Goal: Task Accomplishment & Management: Use online tool/utility

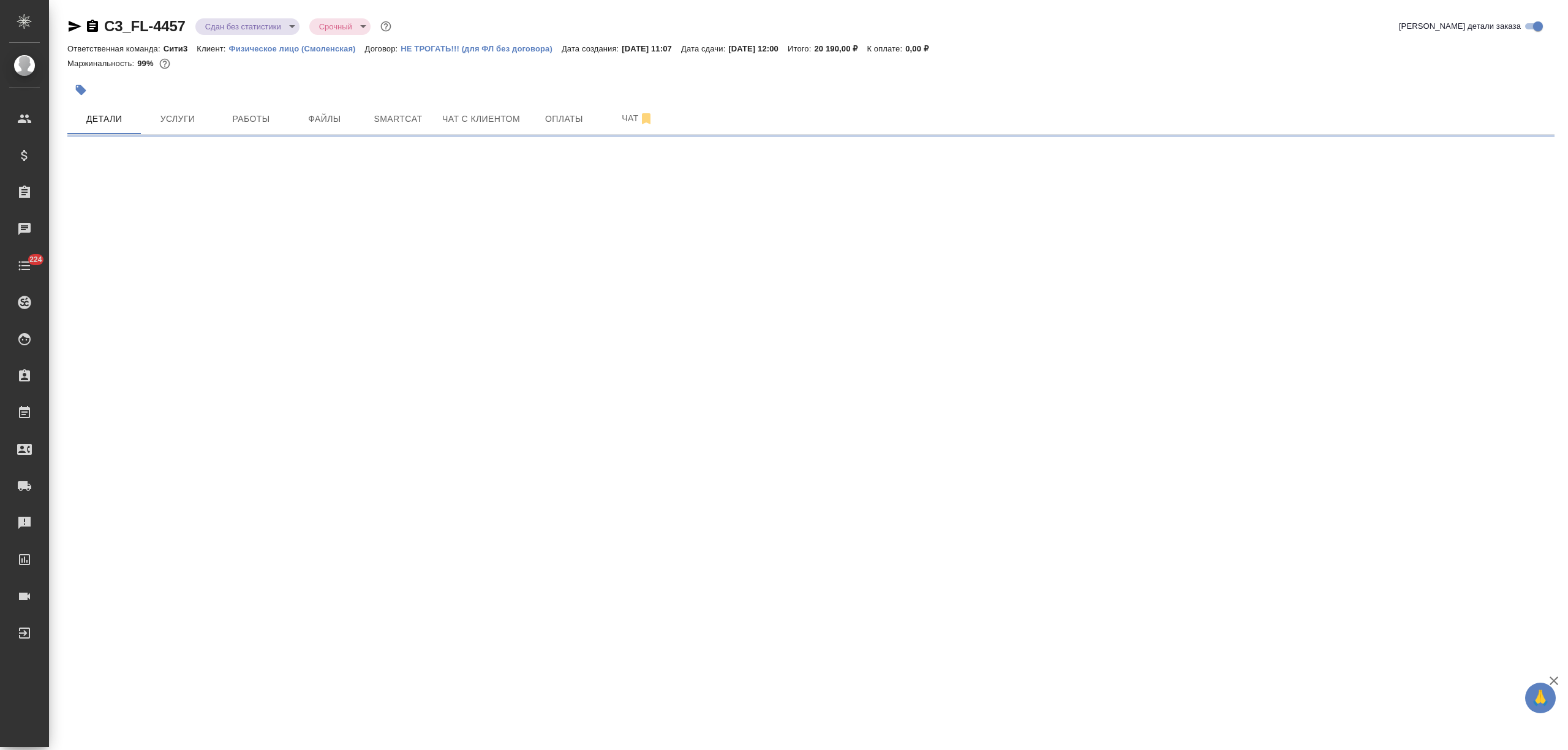
select select "RU"
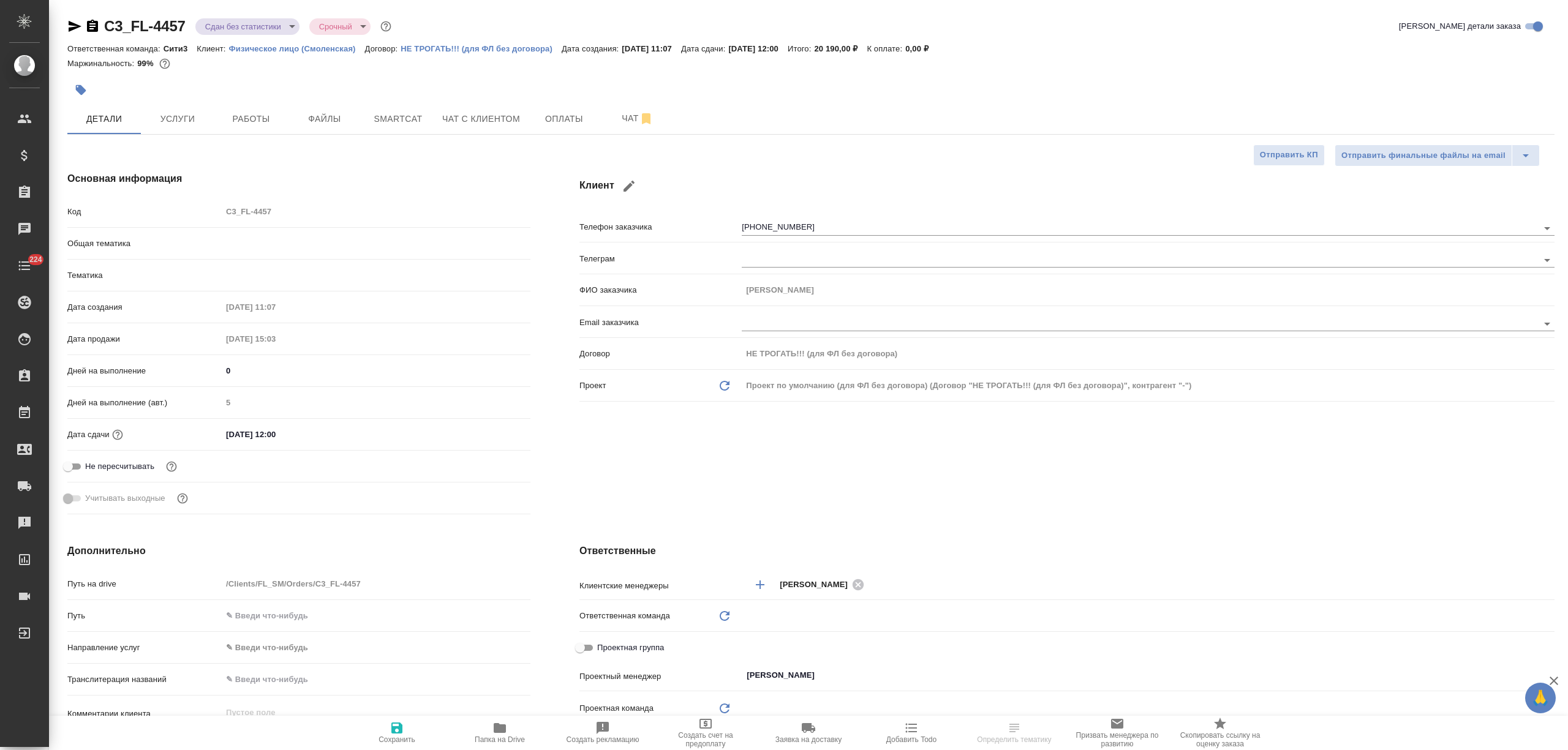
type textarea "x"
type input "Сити3"
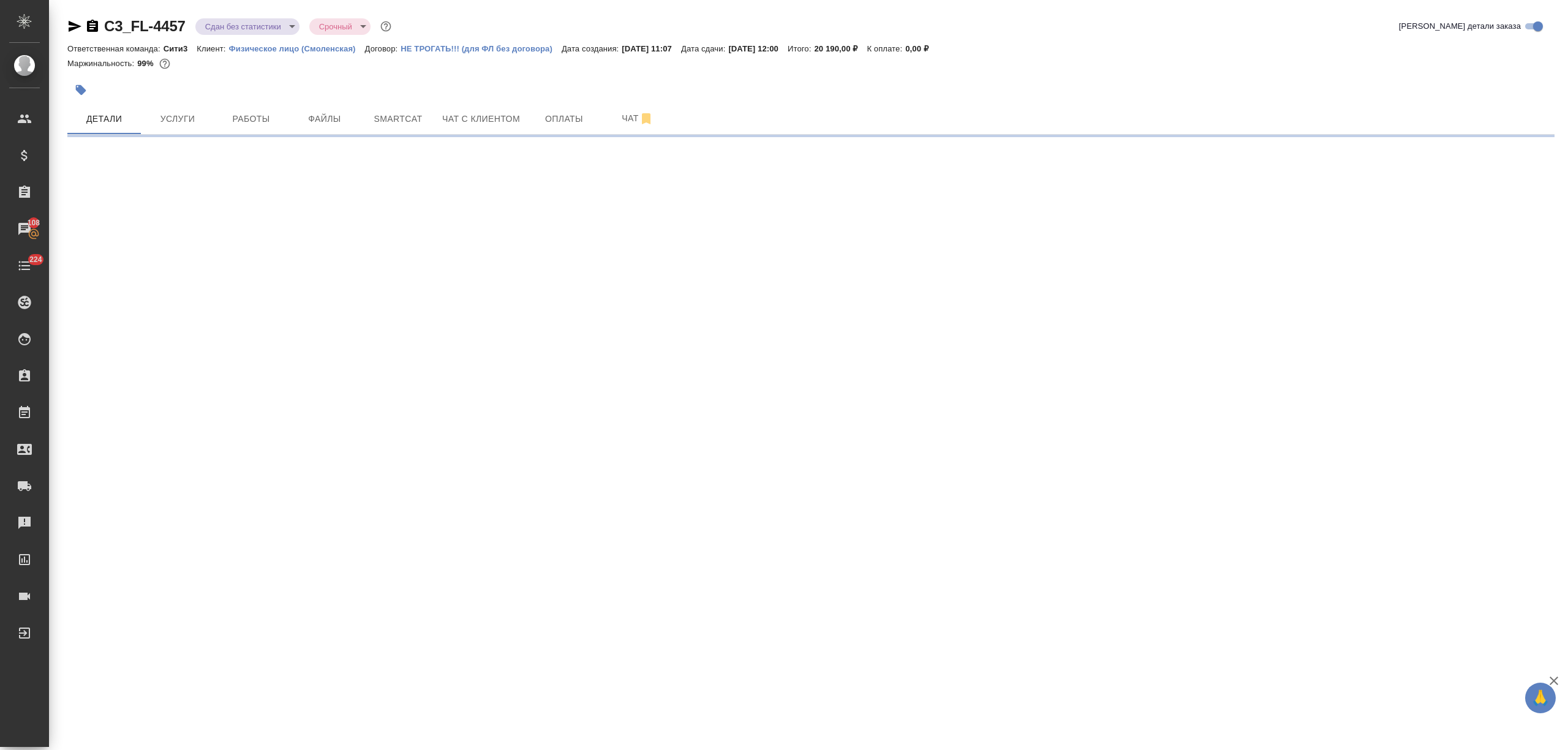
select select "RU"
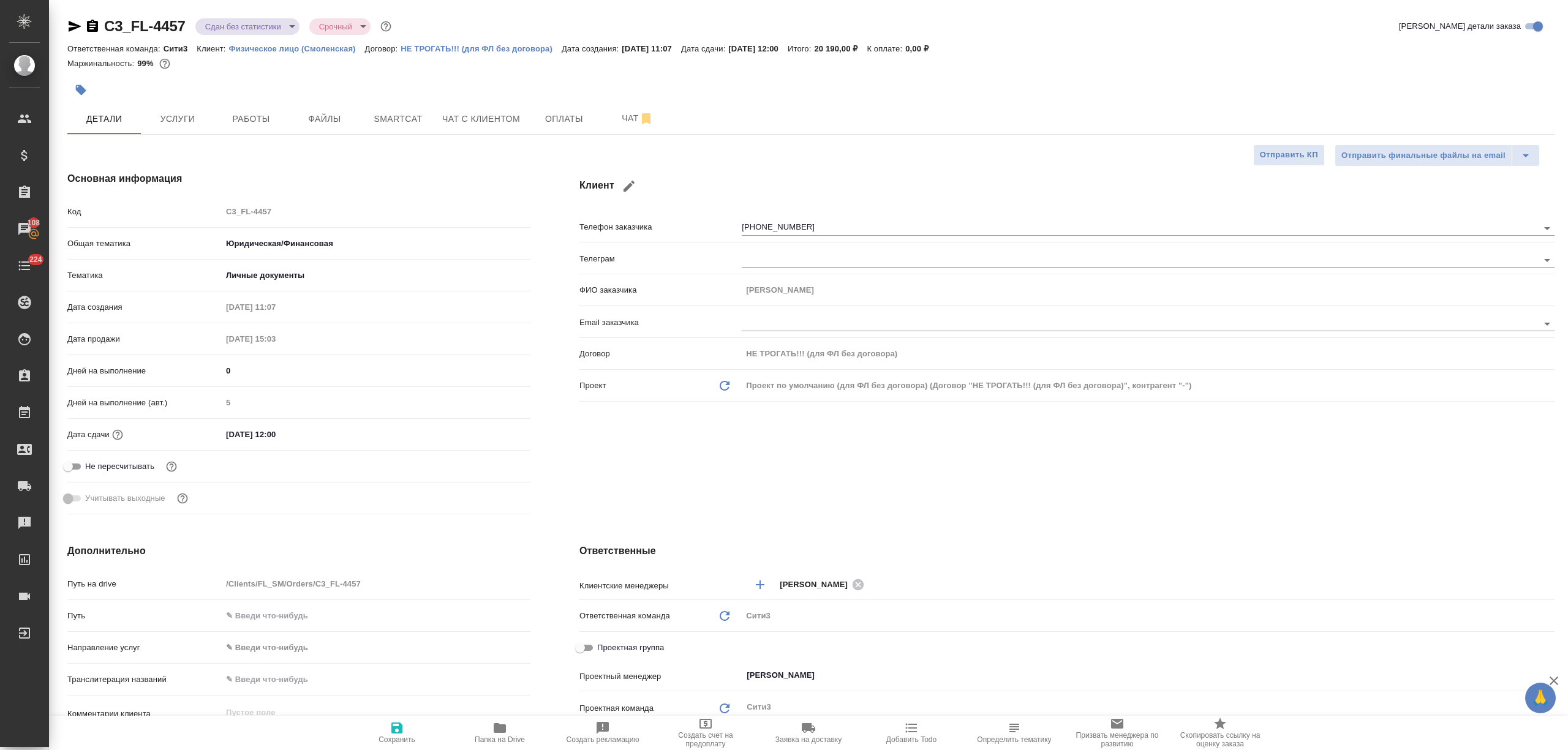
type textarea "x"
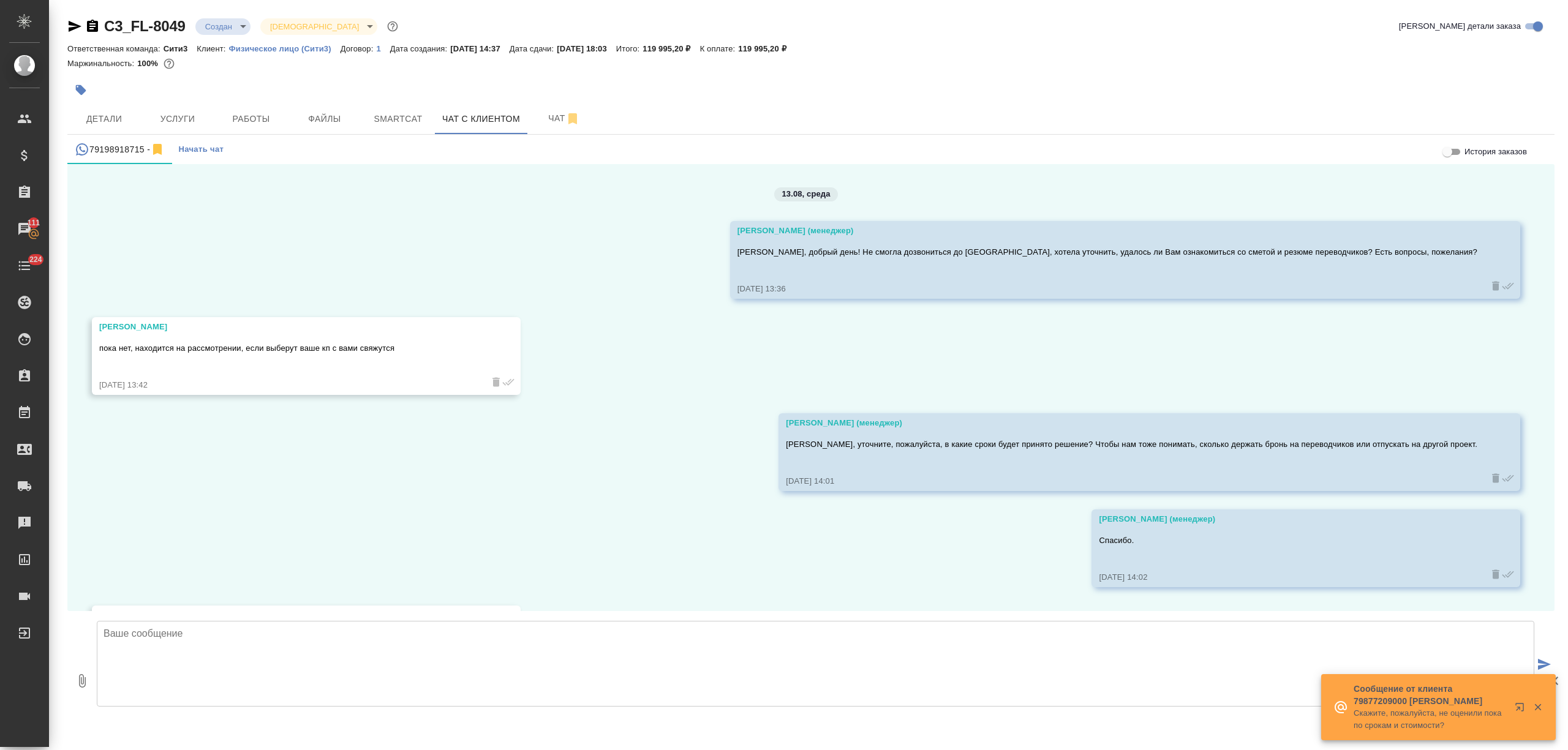
scroll to position [1552, 0]
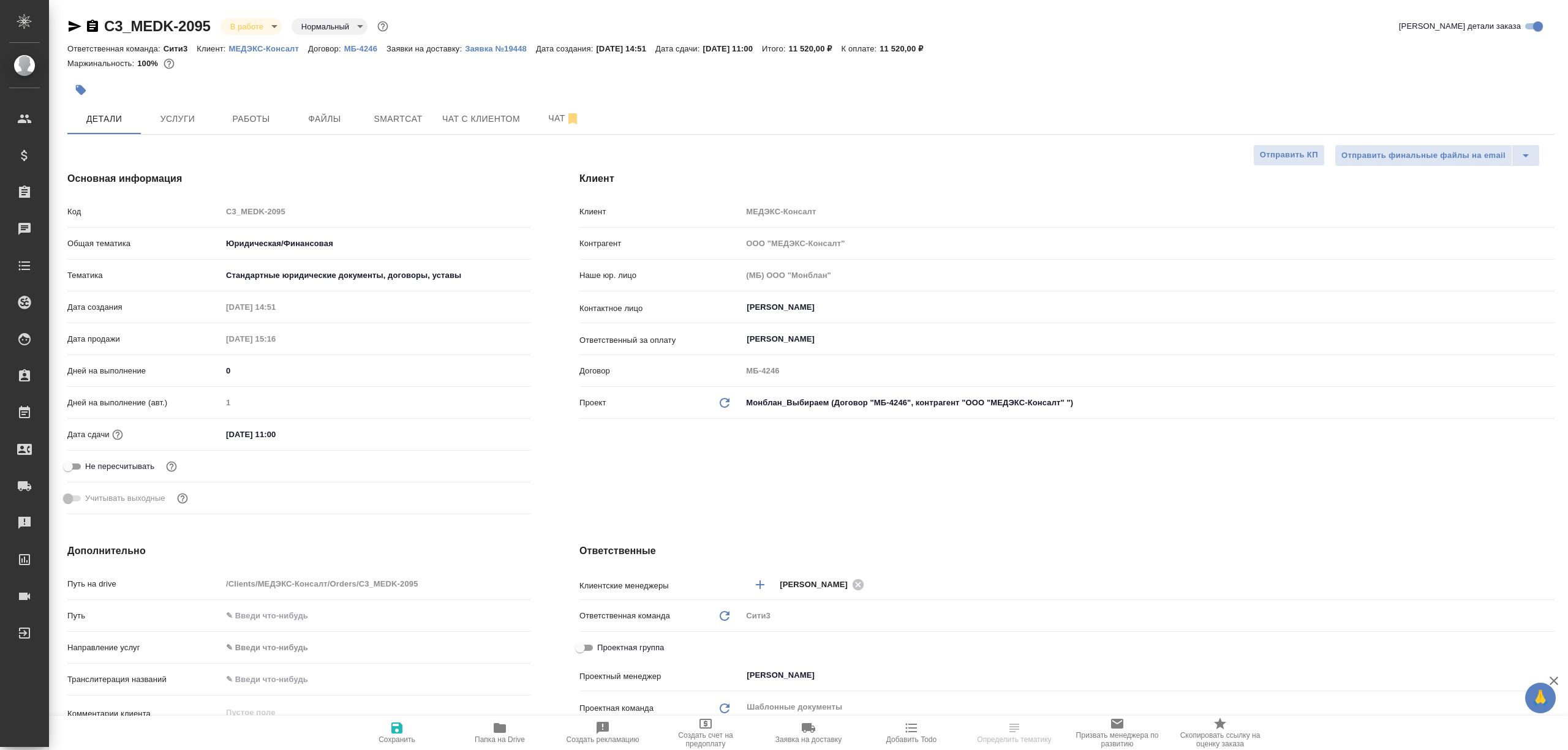
select select "RU"
type textarea "x"
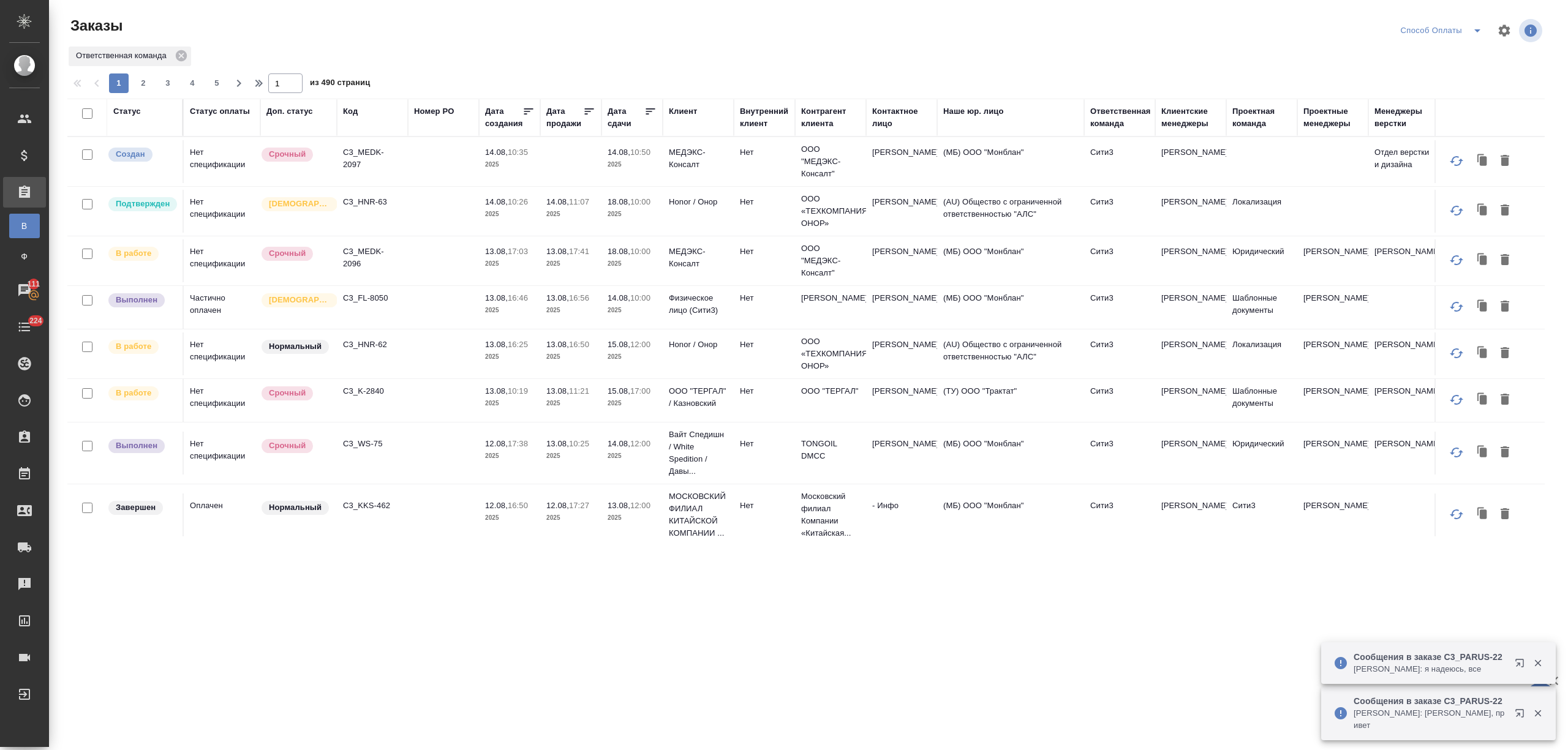
click at [613, 123] on div "Дата сдачи" at bounding box center [626, 117] width 37 height 24
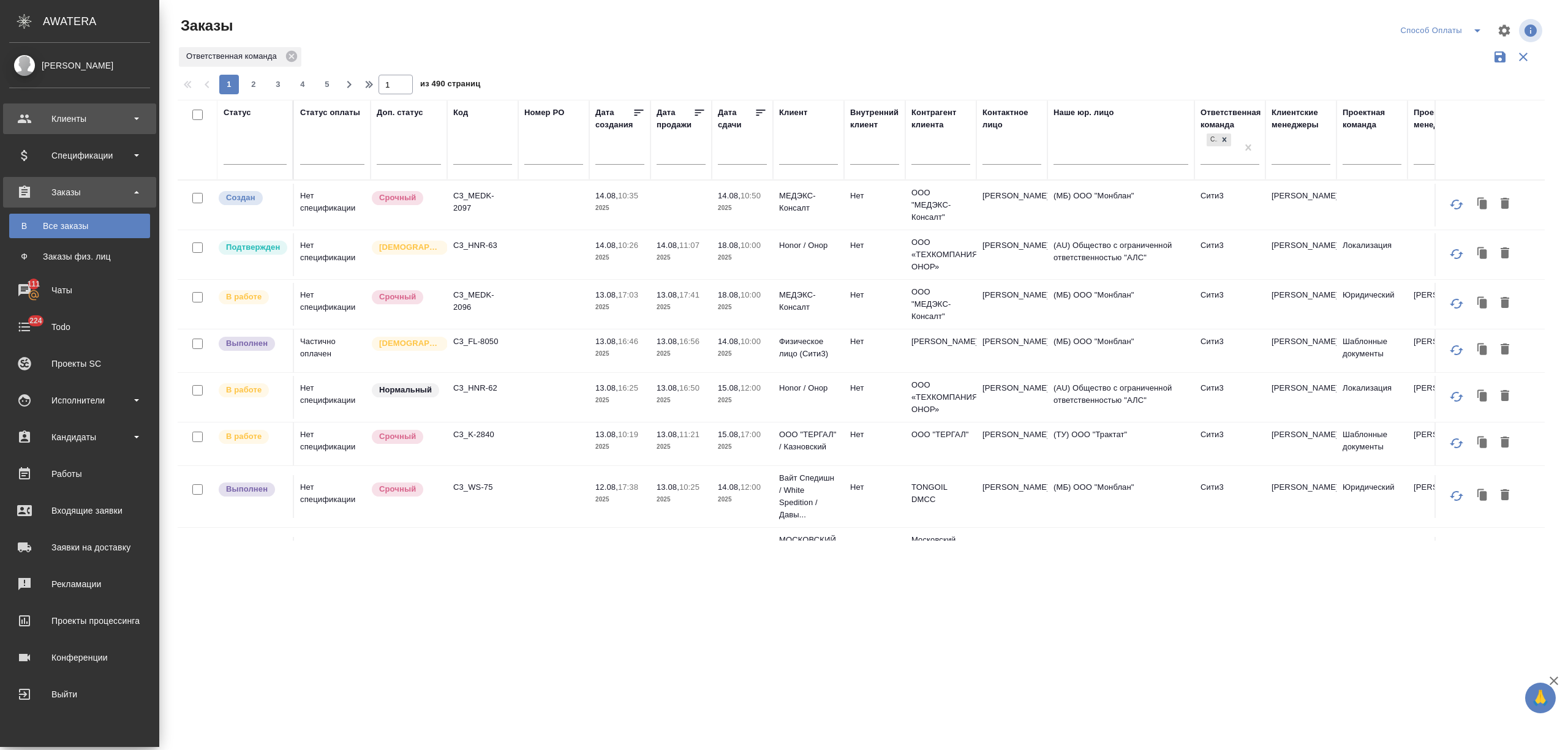
click at [27, 119] on div "Клиенты" at bounding box center [80, 119] width 141 height 19
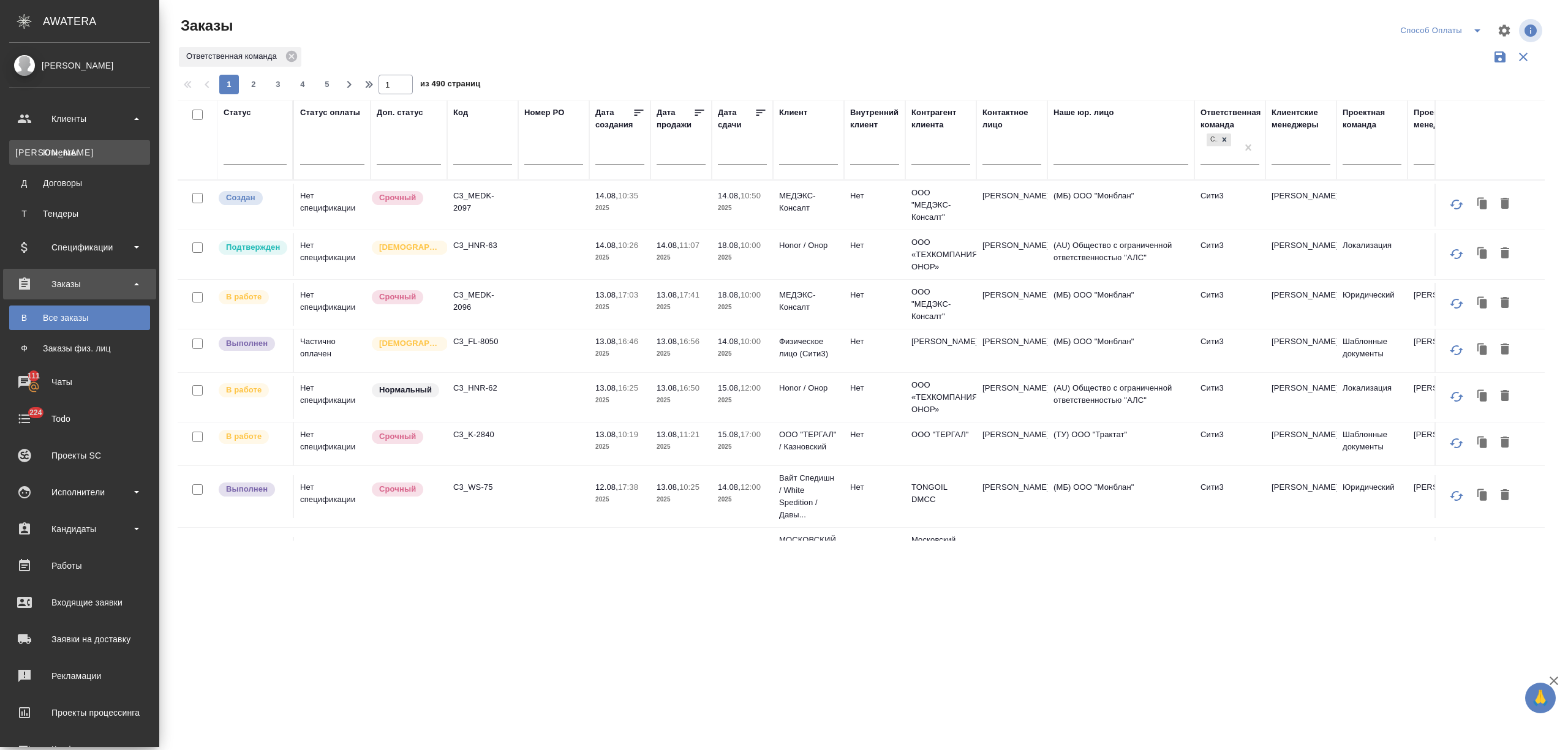
click at [50, 150] on div "Клиенты" at bounding box center [80, 153] width 129 height 12
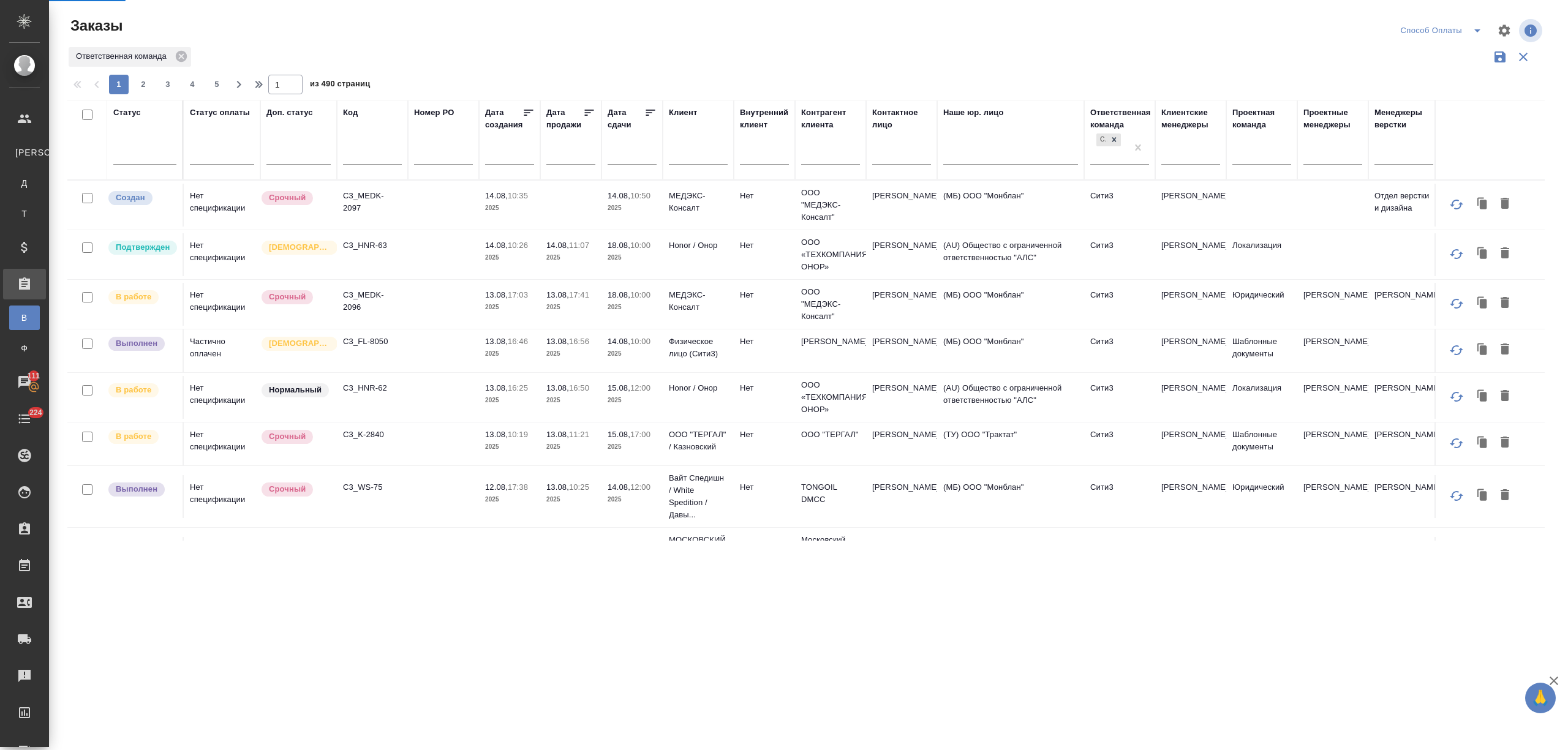
select select "RU"
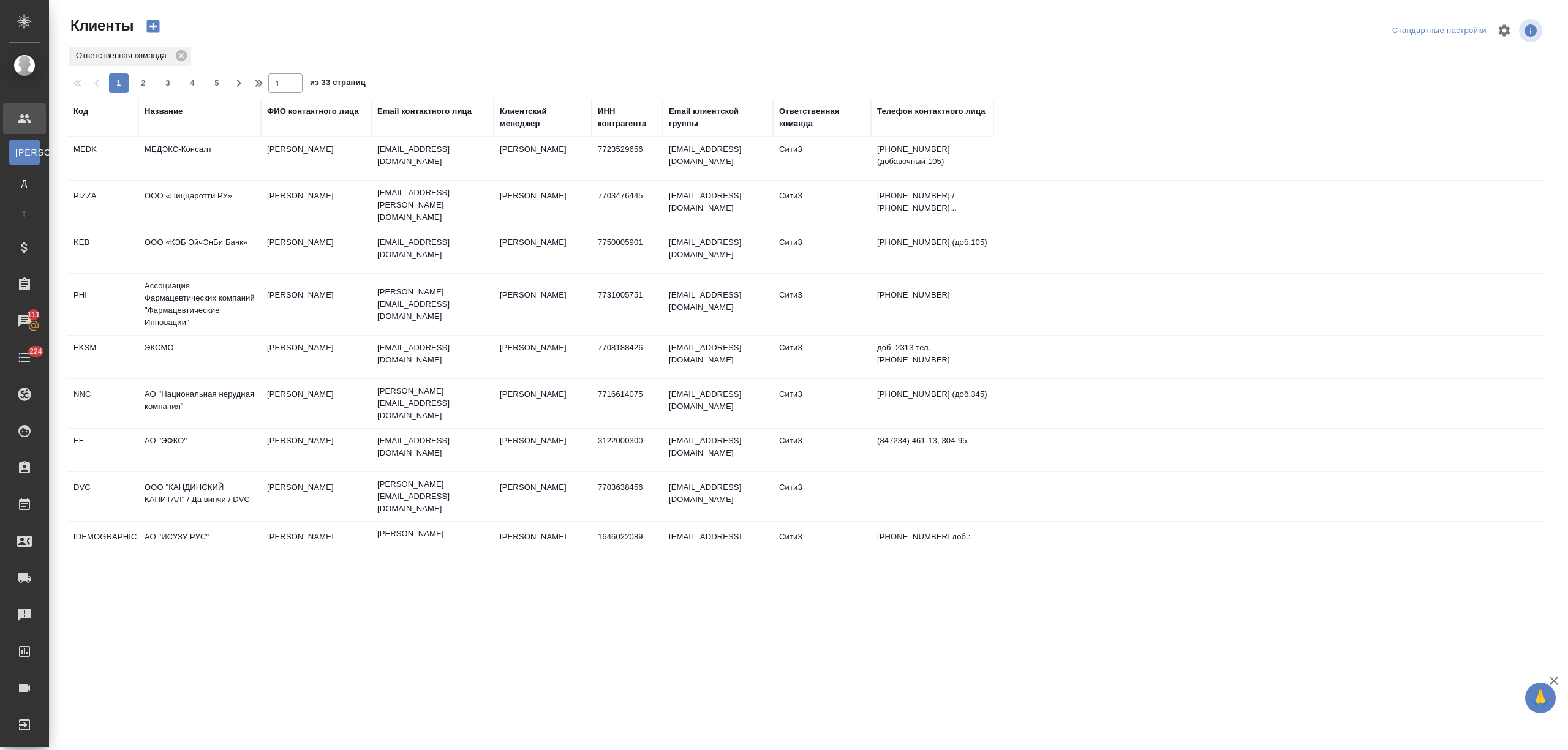
click at [608, 122] on div "ИНН контрагента" at bounding box center [626, 117] width 59 height 24
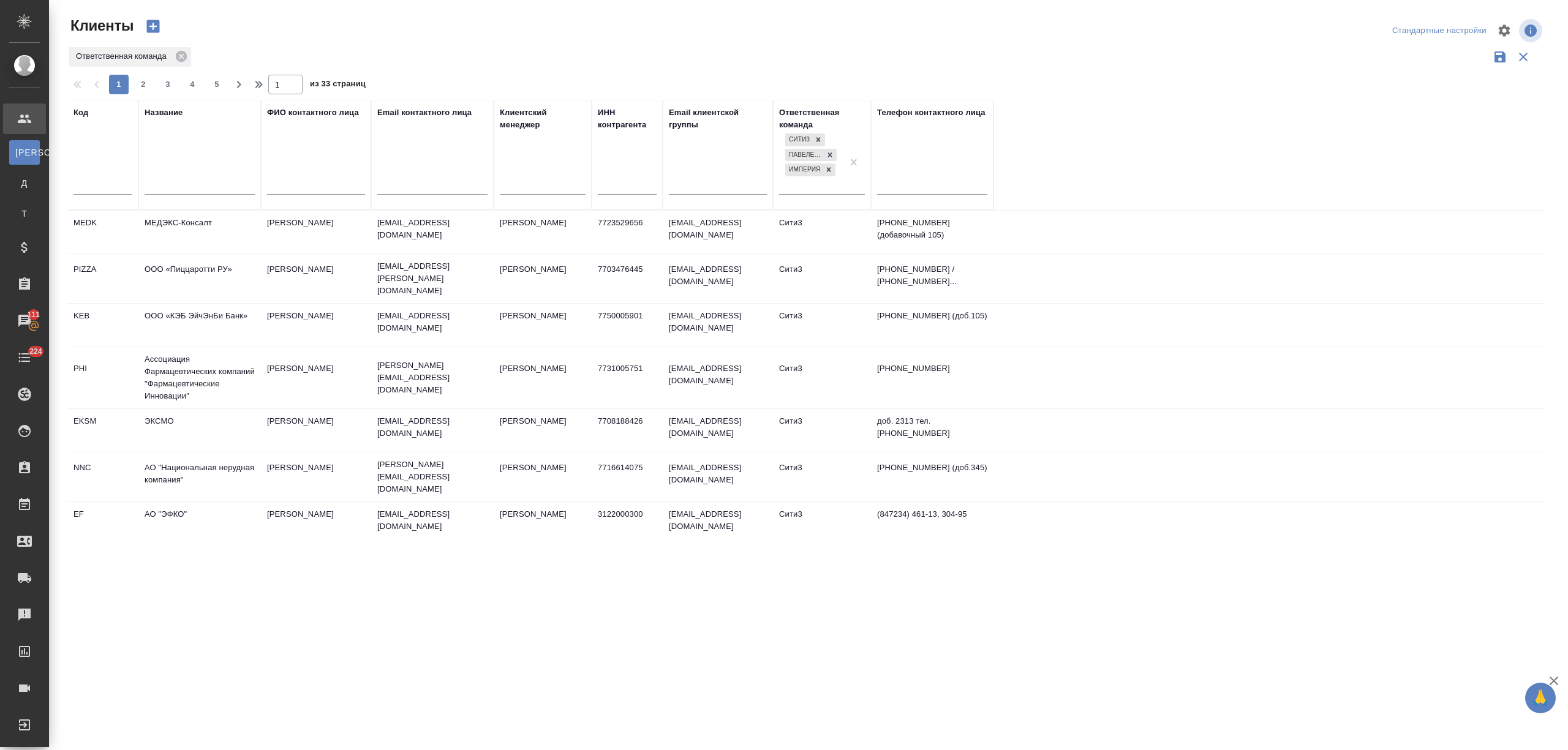
click at [615, 189] on input "text" at bounding box center [626, 186] width 59 height 16
paste input "5036156723"
type input "5036156723"
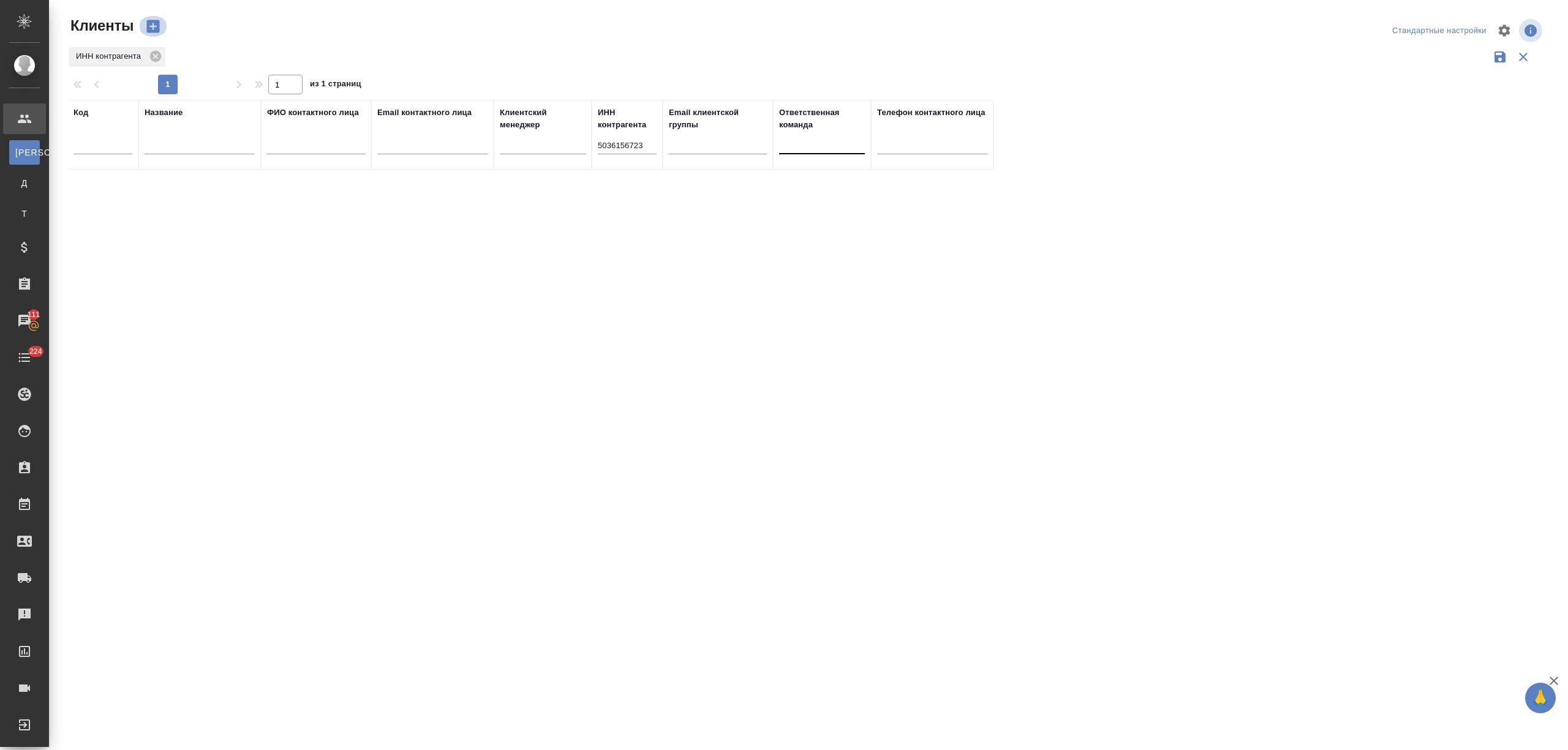
click at [153, 22] on icon "button" at bounding box center [153, 27] width 12 height 12
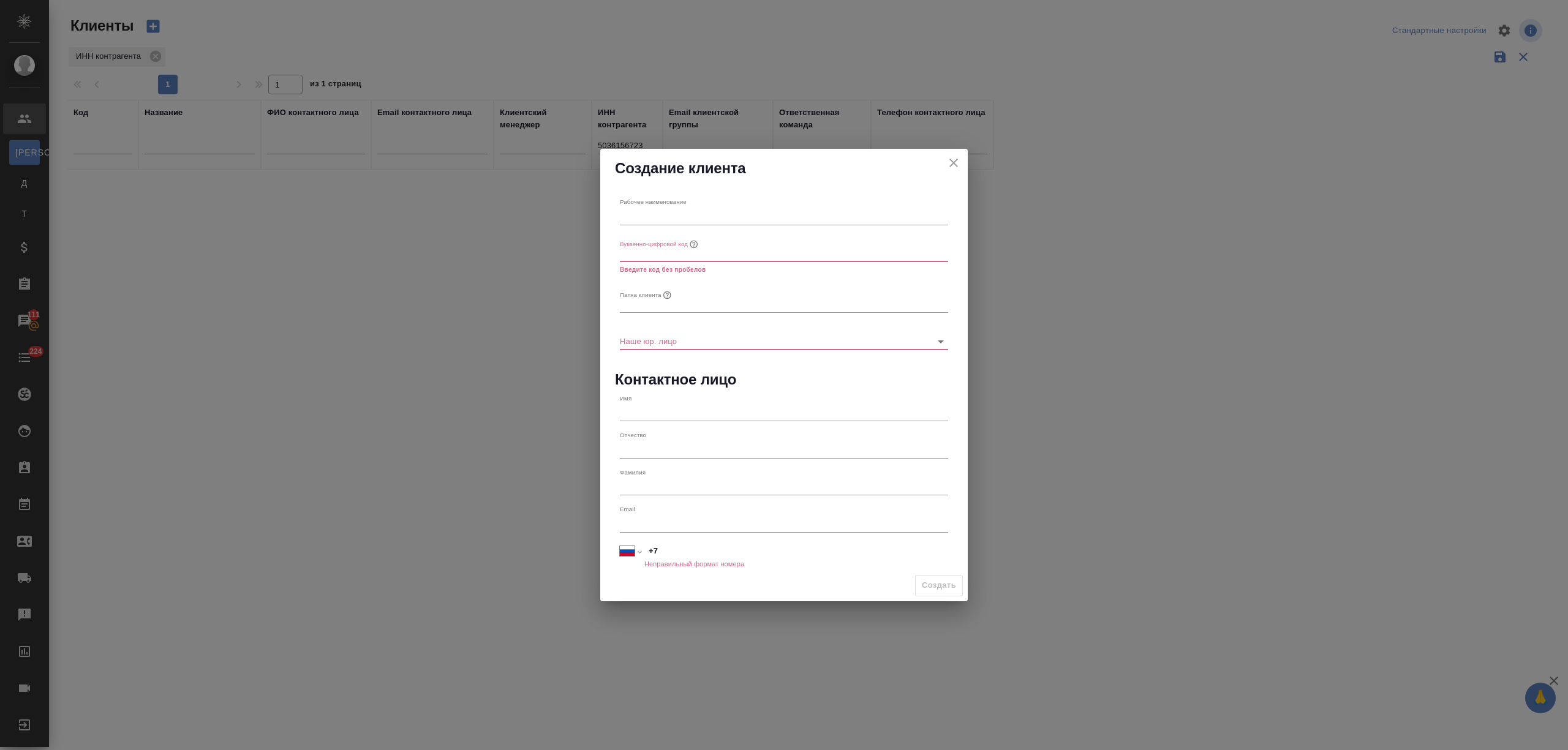
click at [677, 211] on input "text" at bounding box center [783, 216] width 328 height 17
paste input "Общество с ограниченной ответствен-ностью «МЕТА-СПЕКТР»"
type input "Общество с ограниченной ответствен-ностью «МЕТА-СПЕКТР»"
click at [762, 253] on input "text" at bounding box center [783, 253] width 328 height 17
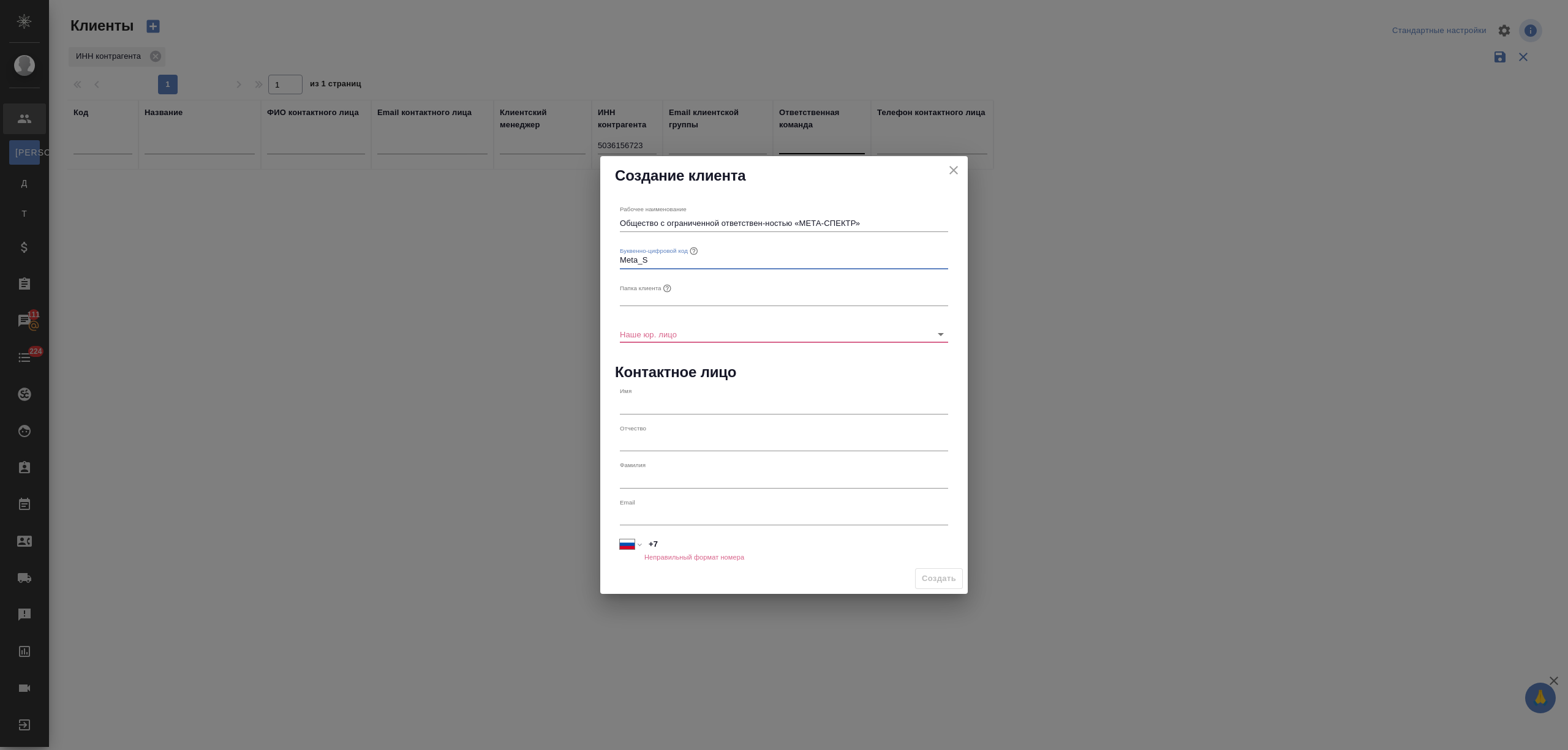
type input "Meta_S"
click at [699, 295] on input "text" at bounding box center [783, 298] width 328 height 17
drag, startPoint x: 851, startPoint y: 217, endPoint x: 842, endPoint y: 221, distance: 9.8
click at [842, 221] on input "Общество с ограниченной ответствен-ностью «МЕТА-СПЕКТР»" at bounding box center [783, 224] width 328 height 17
drag, startPoint x: 856, startPoint y: 218, endPoint x: 799, endPoint y: 224, distance: 57.3
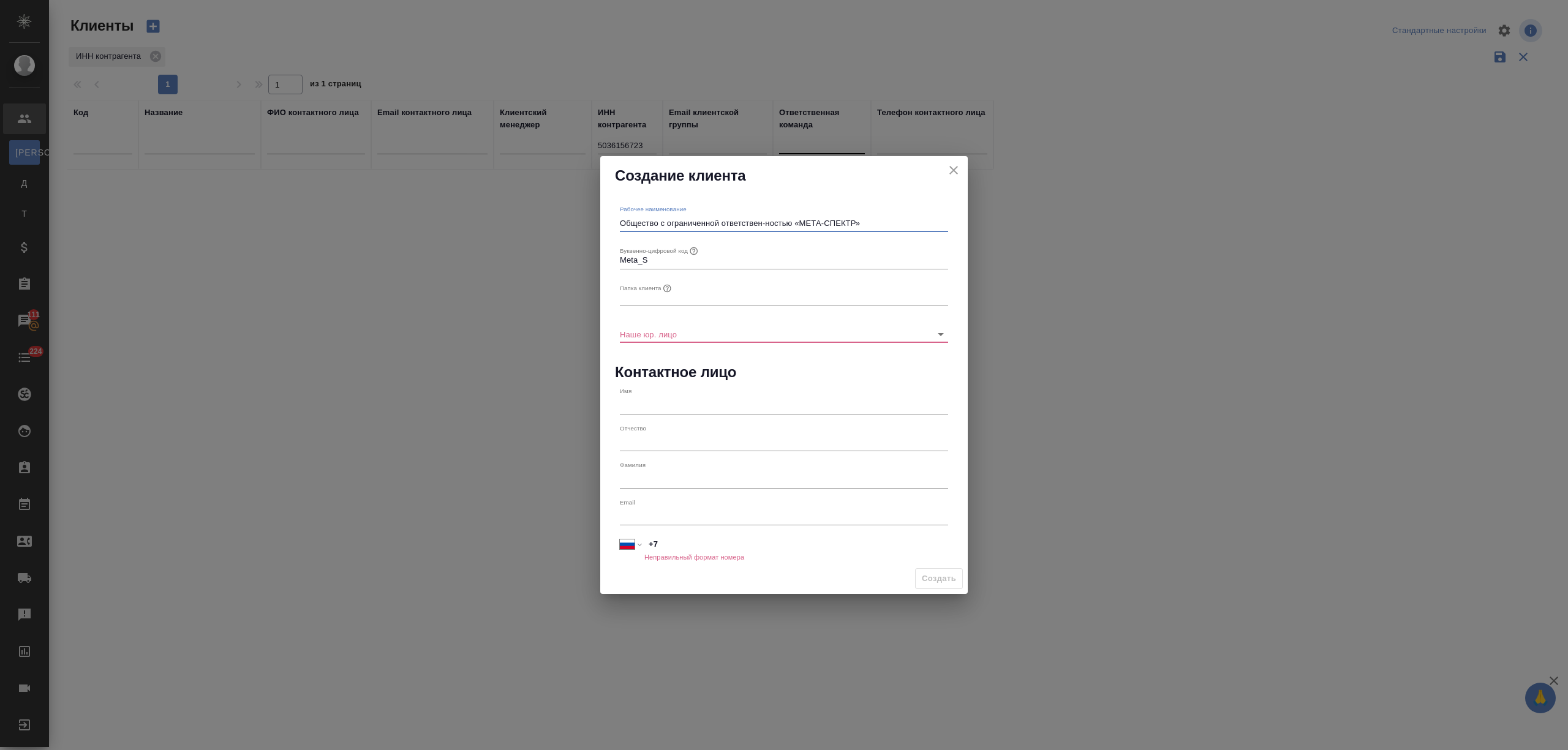
click at [799, 224] on input "Общество с ограниченной ответствен-ностью «МЕТА-СПЕКТР»" at bounding box center [783, 224] width 328 height 17
click at [665, 303] on input "text" at bounding box center [783, 298] width 328 height 17
paste input "МЕТА-СПЕКТР"
type input "МЕТА-СПЕКТР"
click at [666, 331] on input "Наше юр. лицо" at bounding box center [764, 334] width 289 height 16
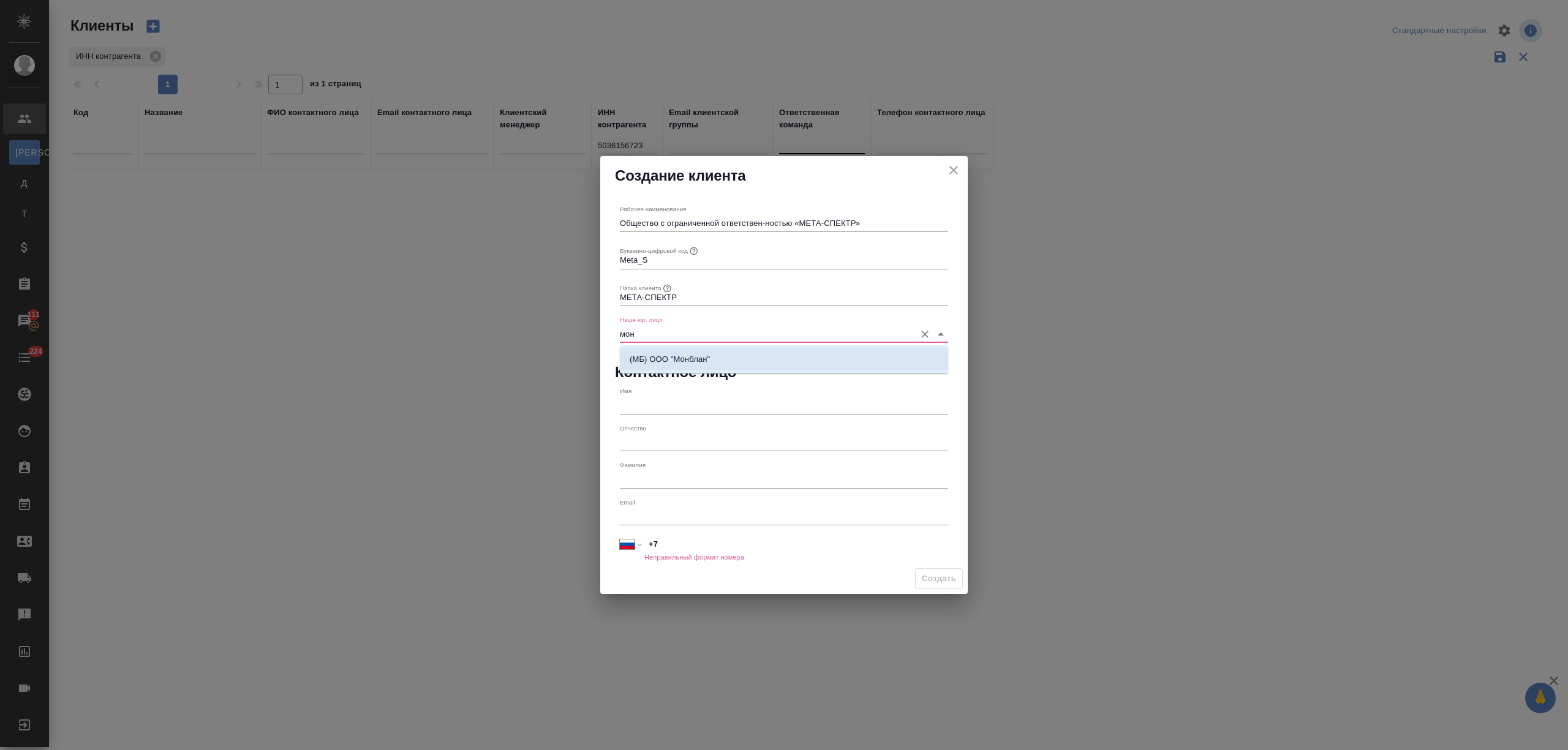
click at [677, 363] on p "(МБ) ООО "Монблан"" at bounding box center [669, 359] width 80 height 12
type input "(МБ) ООО "Монблан""
click at [657, 409] on input "text" at bounding box center [783, 405] width 328 height 17
type input "Юрий"
click at [674, 536] on input "+7" at bounding box center [796, 543] width 303 height 18
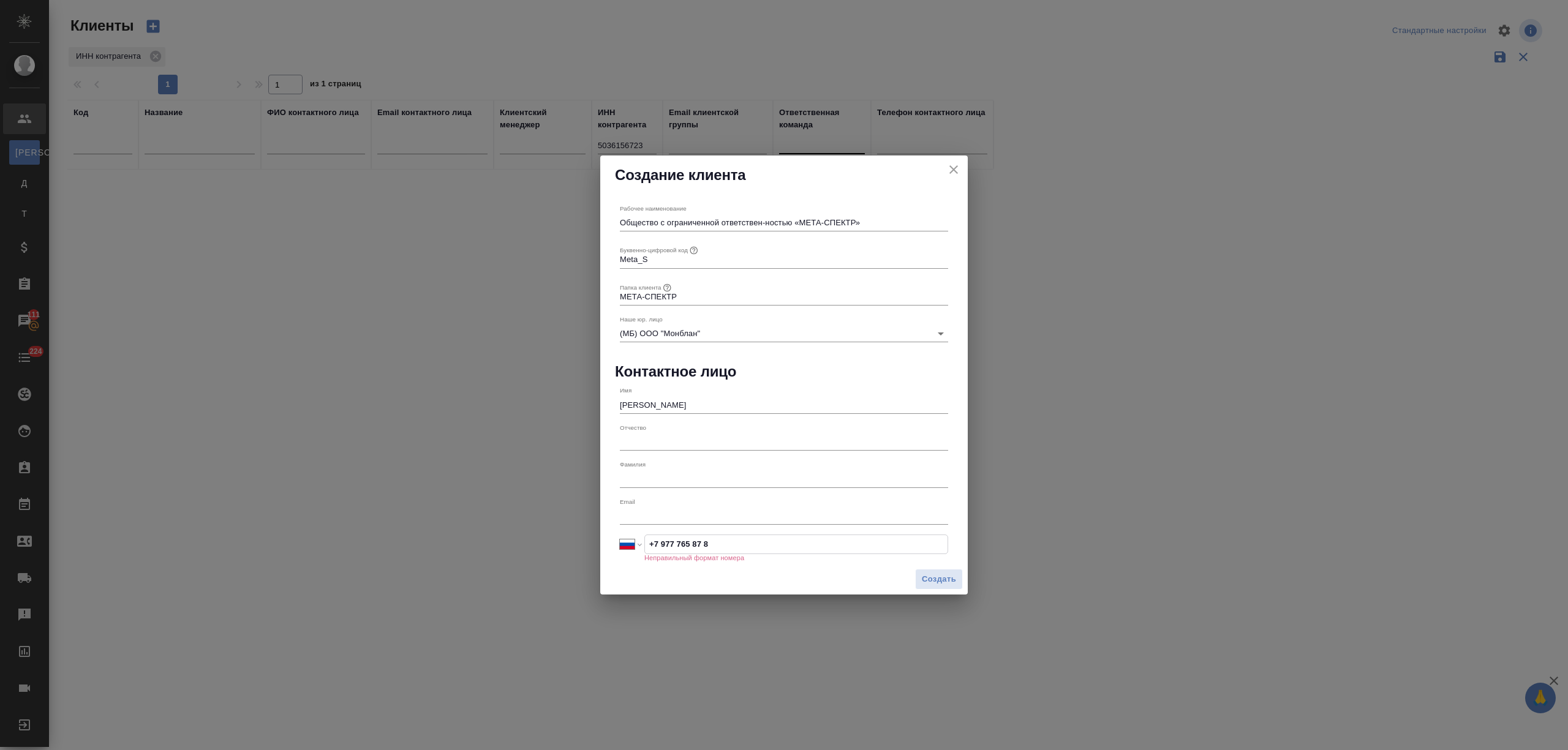
drag, startPoint x: 720, startPoint y: 543, endPoint x: 694, endPoint y: 544, distance: 26.0
click at [694, 544] on input "+7 977 765 87 8" at bounding box center [796, 543] width 303 height 18
type input "+7 977 765 08 78"
click at [939, 582] on span "Создать" at bounding box center [938, 578] width 34 height 14
type input "+7"
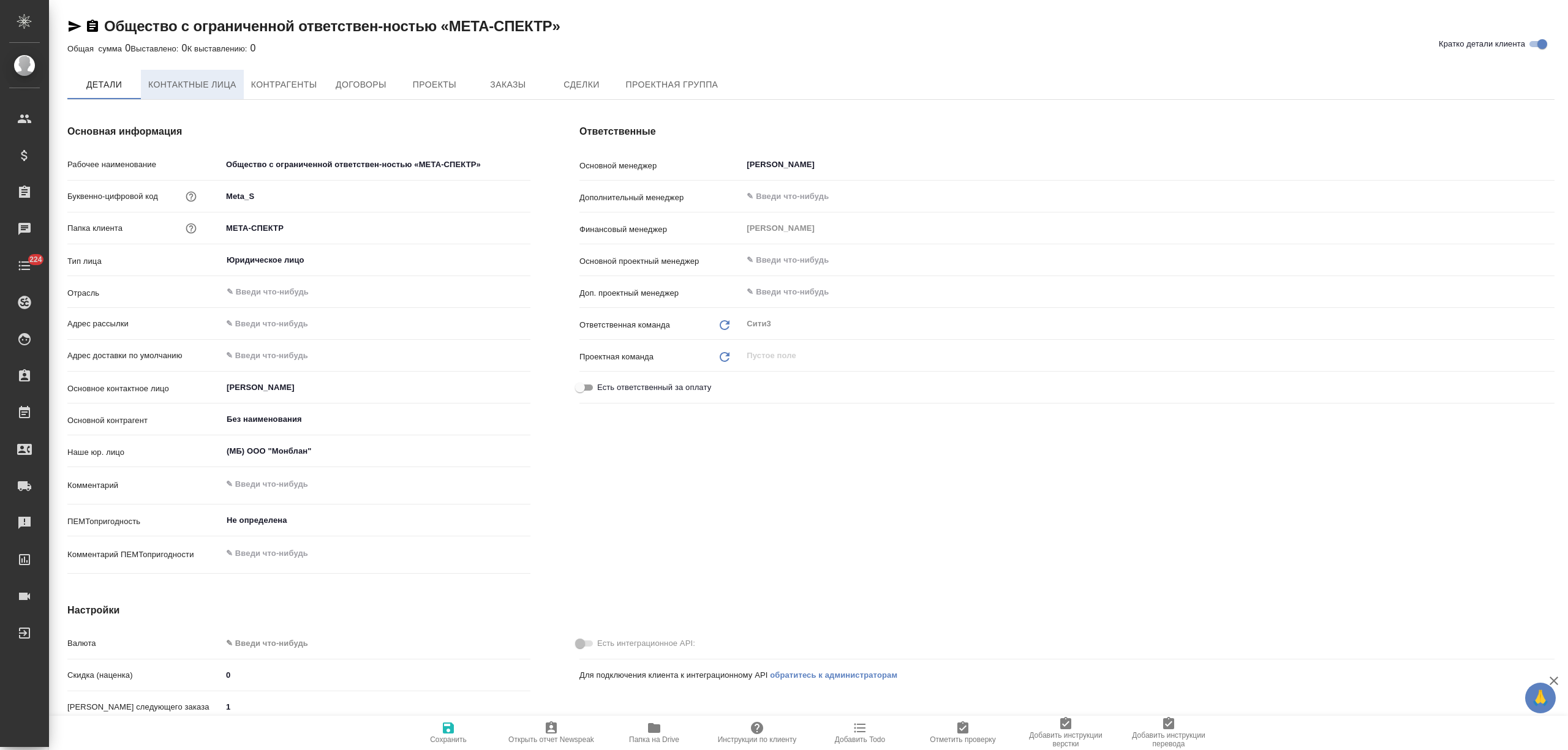
type textarea "x"
click at [190, 84] on span "Контактные лица" at bounding box center [192, 86] width 88 height 16
type textarea "x"
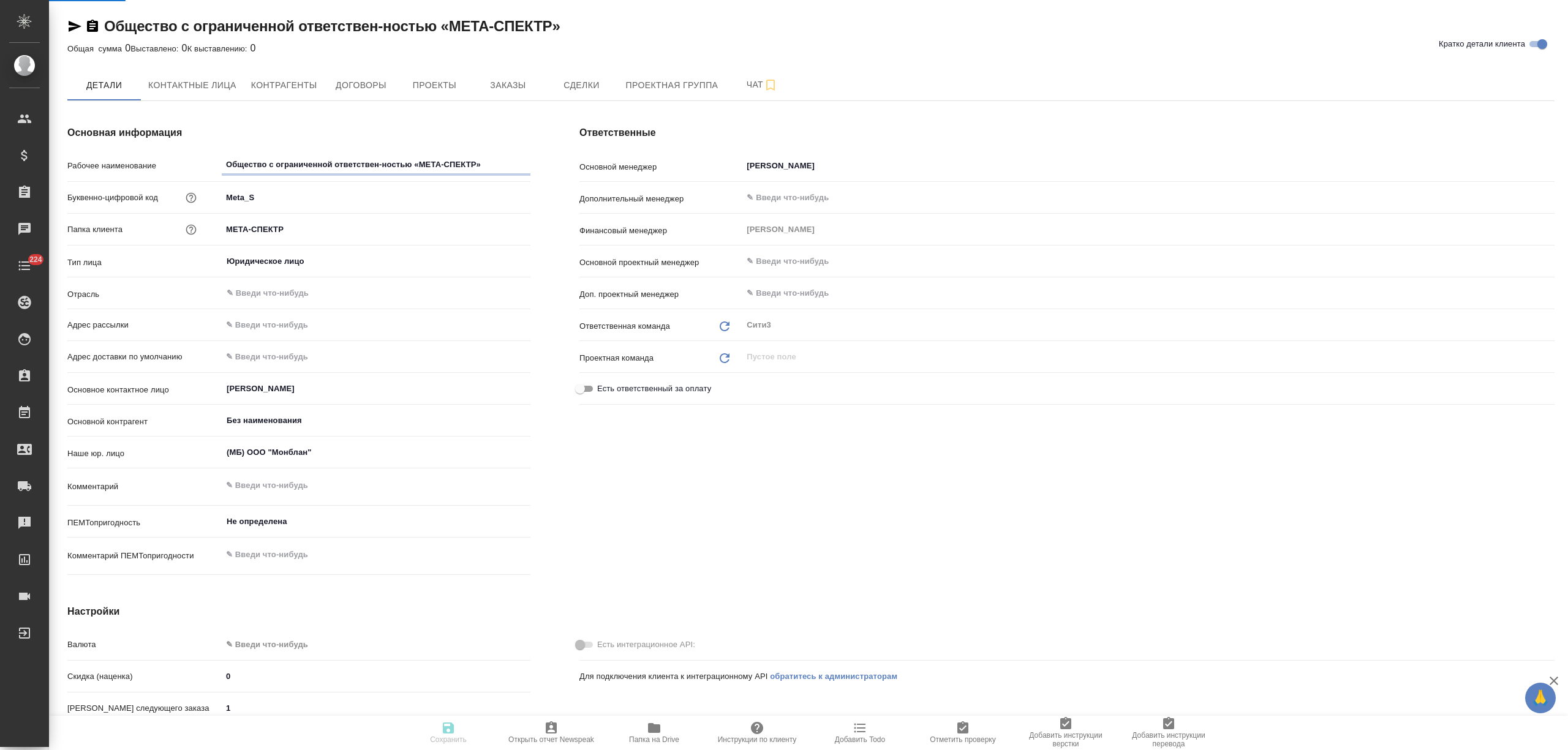
select select "RU"
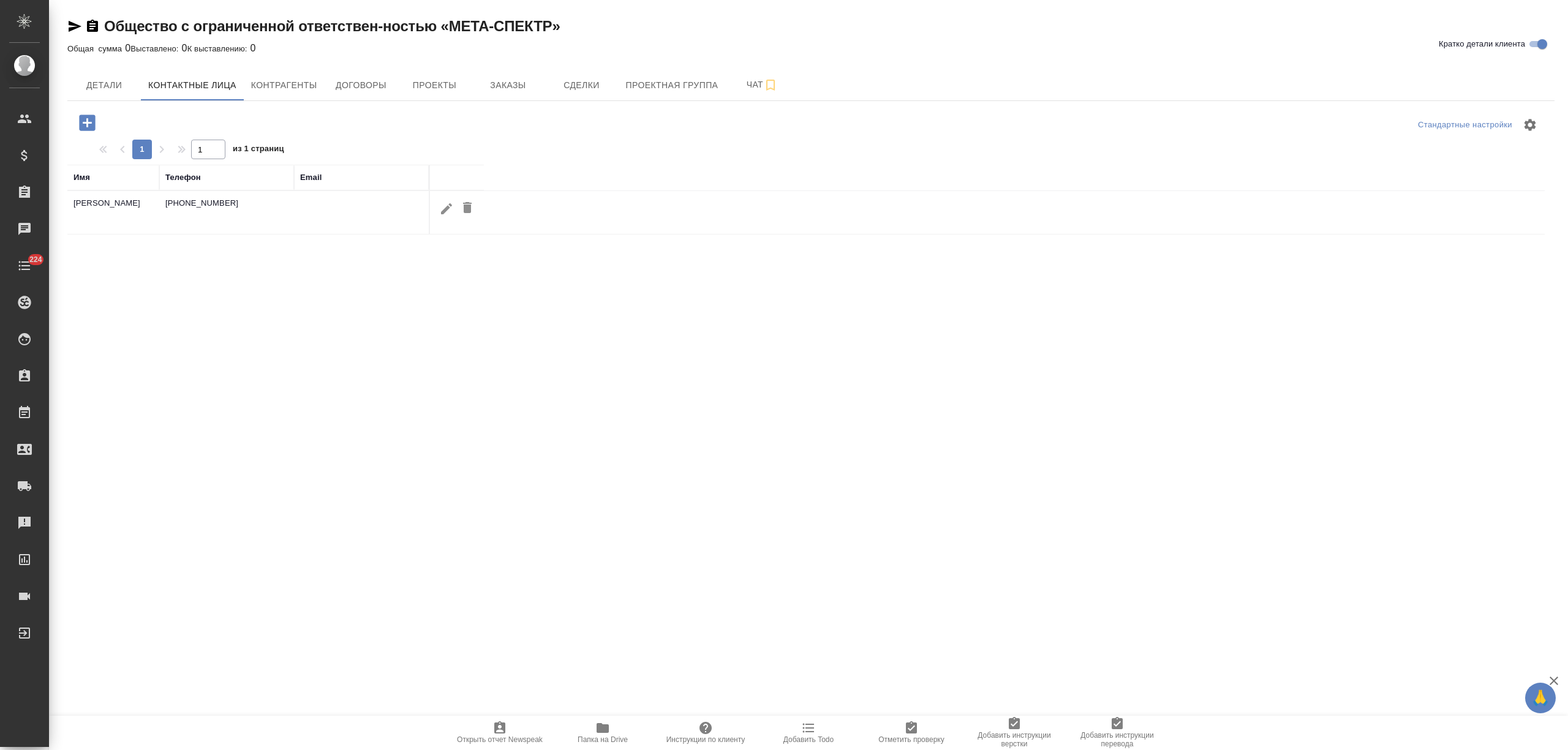
click at [445, 208] on icon "button" at bounding box center [446, 208] width 15 height 15
type input "Юрий"
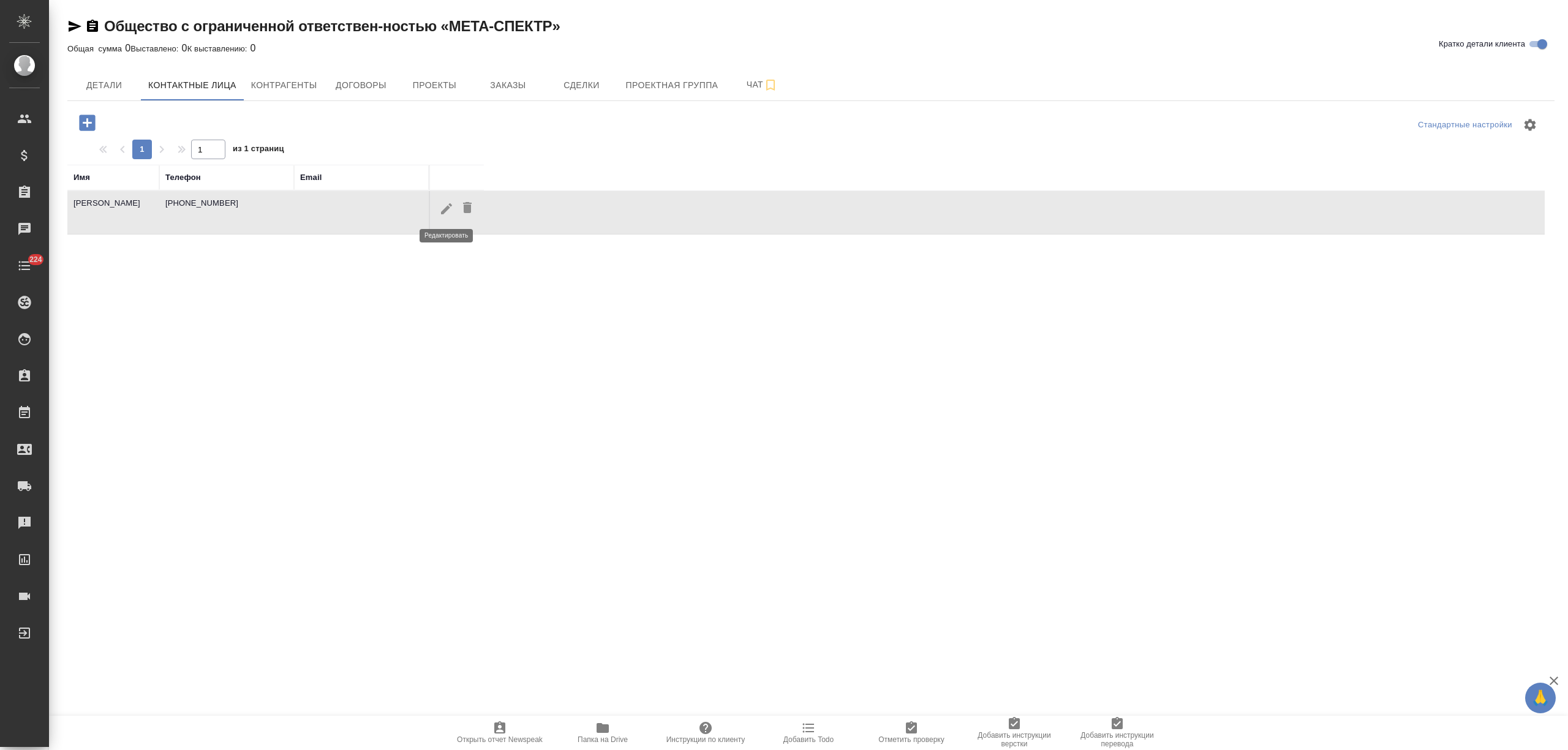
click at [447, 207] on icon "button" at bounding box center [446, 208] width 11 height 11
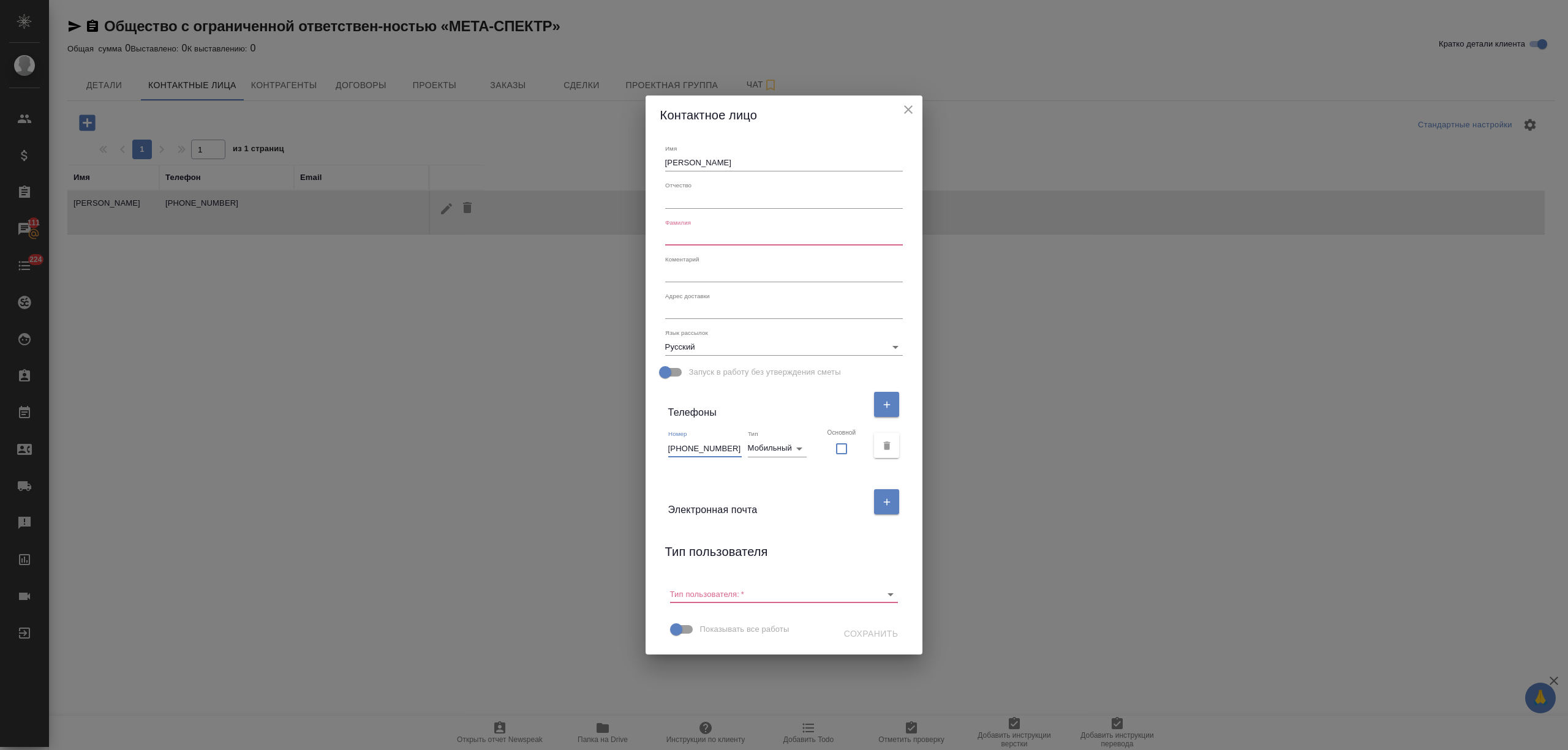
drag, startPoint x: 746, startPoint y: 441, endPoint x: 733, endPoint y: 441, distance: 13.0
click at [733, 441] on input "+79777650878" at bounding box center [704, 448] width 73 height 17
click at [875, 438] on button "button" at bounding box center [886, 445] width 25 height 25
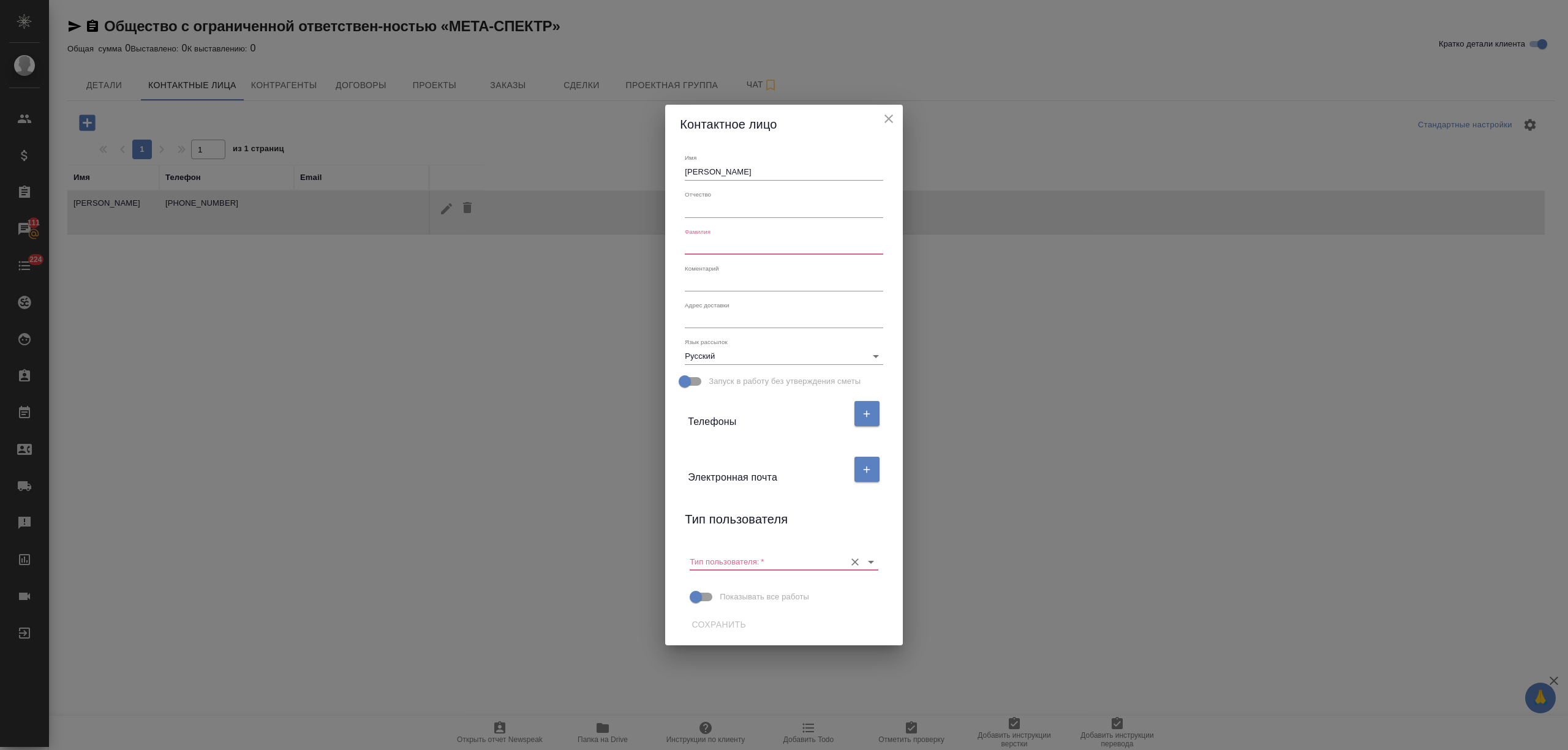
click at [763, 561] on input "Тип пользователя:   *" at bounding box center [764, 561] width 149 height 16
click at [760, 582] on li "Пользователь" at bounding box center [783, 587] width 188 height 22
type input "Пользователь"
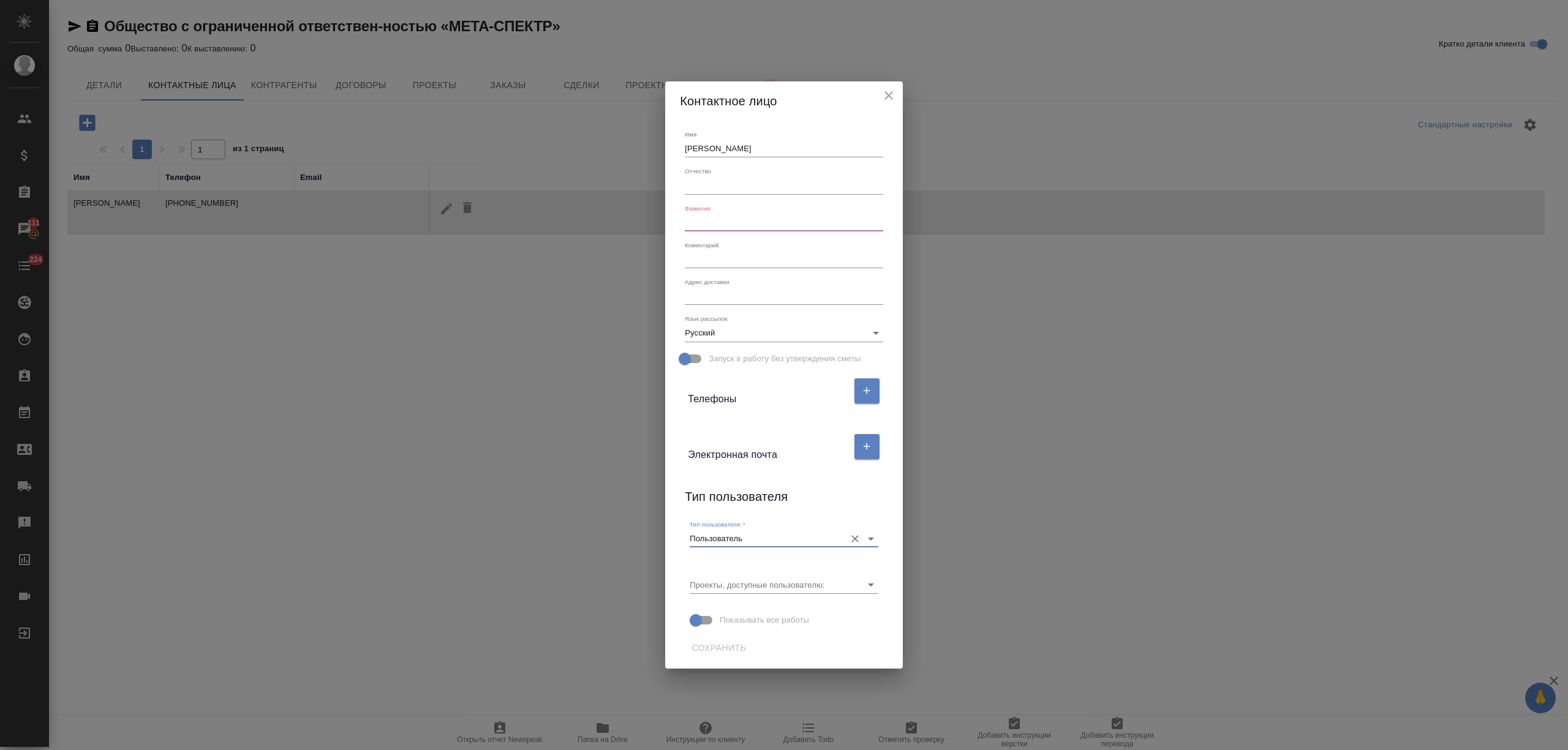
click at [703, 228] on input "text" at bounding box center [784, 223] width 198 height 17
type input "-"
click at [729, 637] on button "Сохранить" at bounding box center [718, 647] width 64 height 23
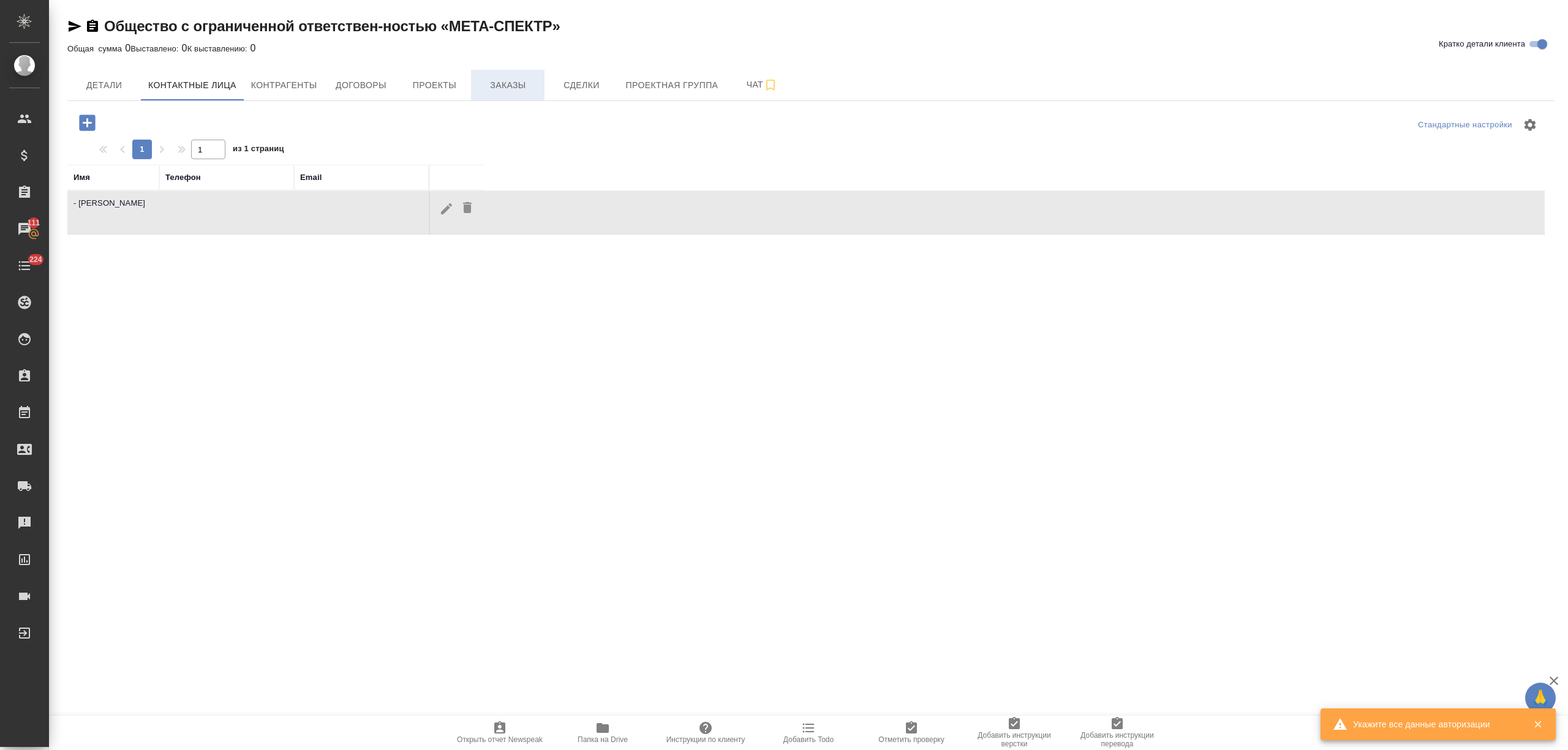
click at [480, 83] on span "Заказы" at bounding box center [507, 86] width 59 height 16
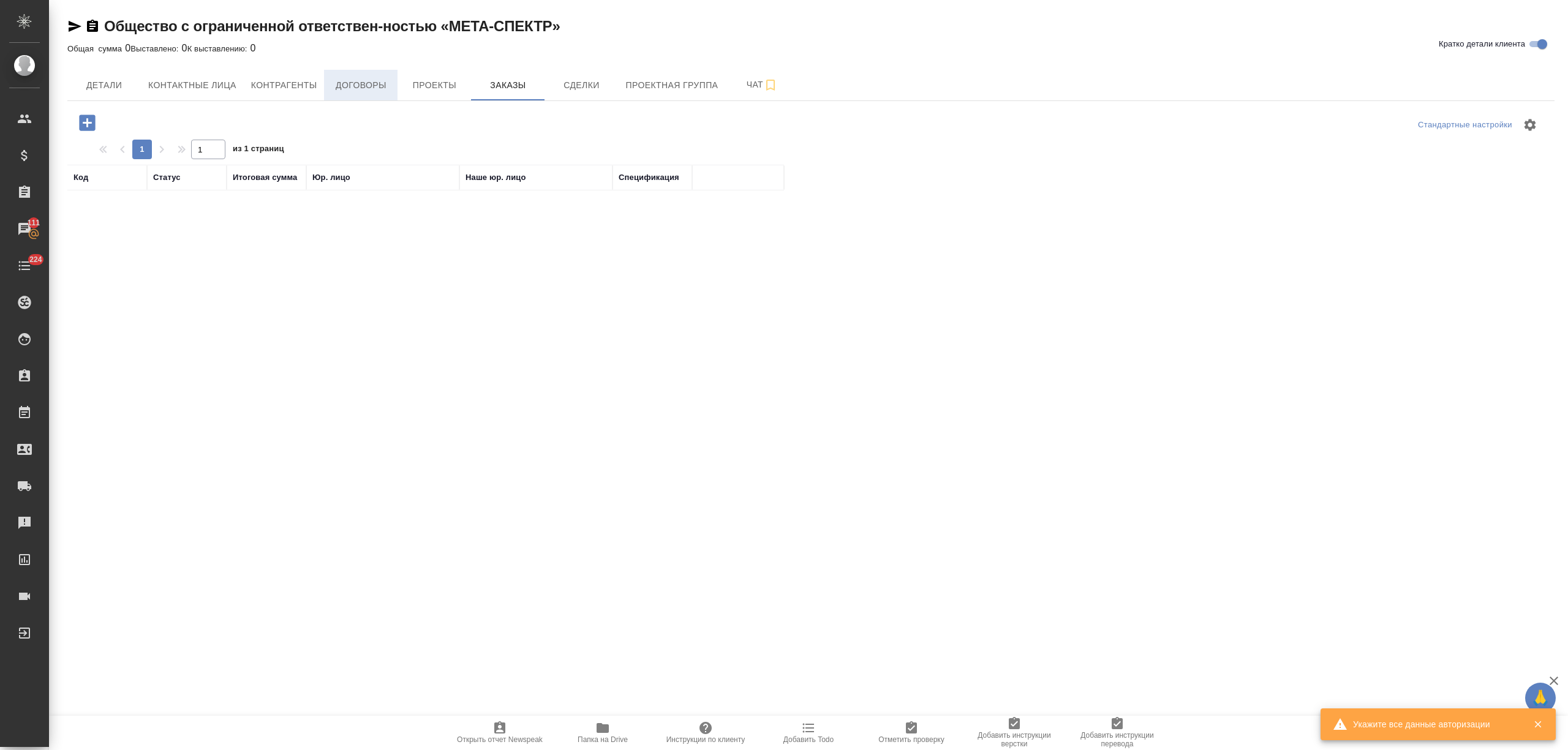
click at [346, 81] on span "Договоры" at bounding box center [360, 86] width 59 height 16
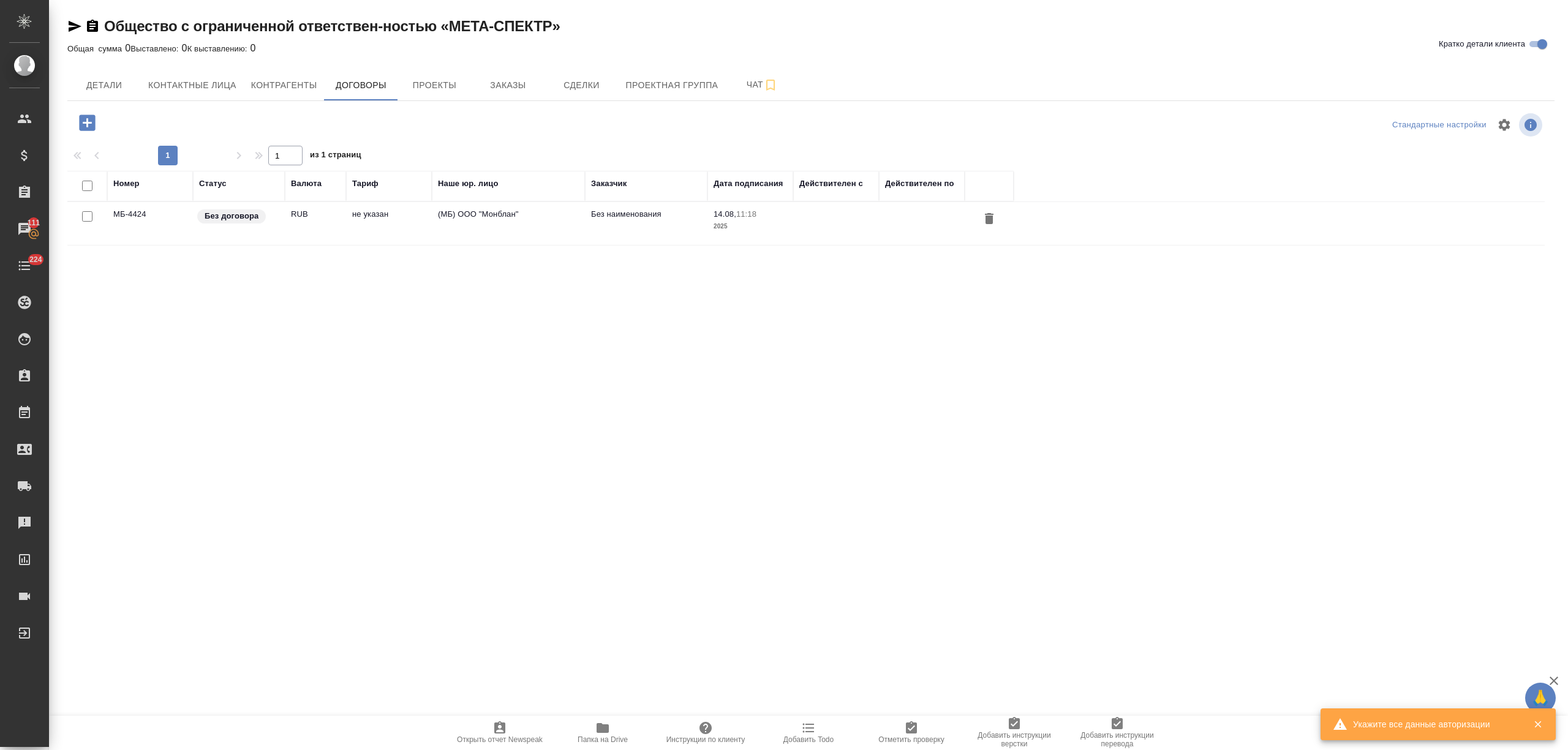
click at [302, 230] on td "RUB" at bounding box center [315, 223] width 62 height 43
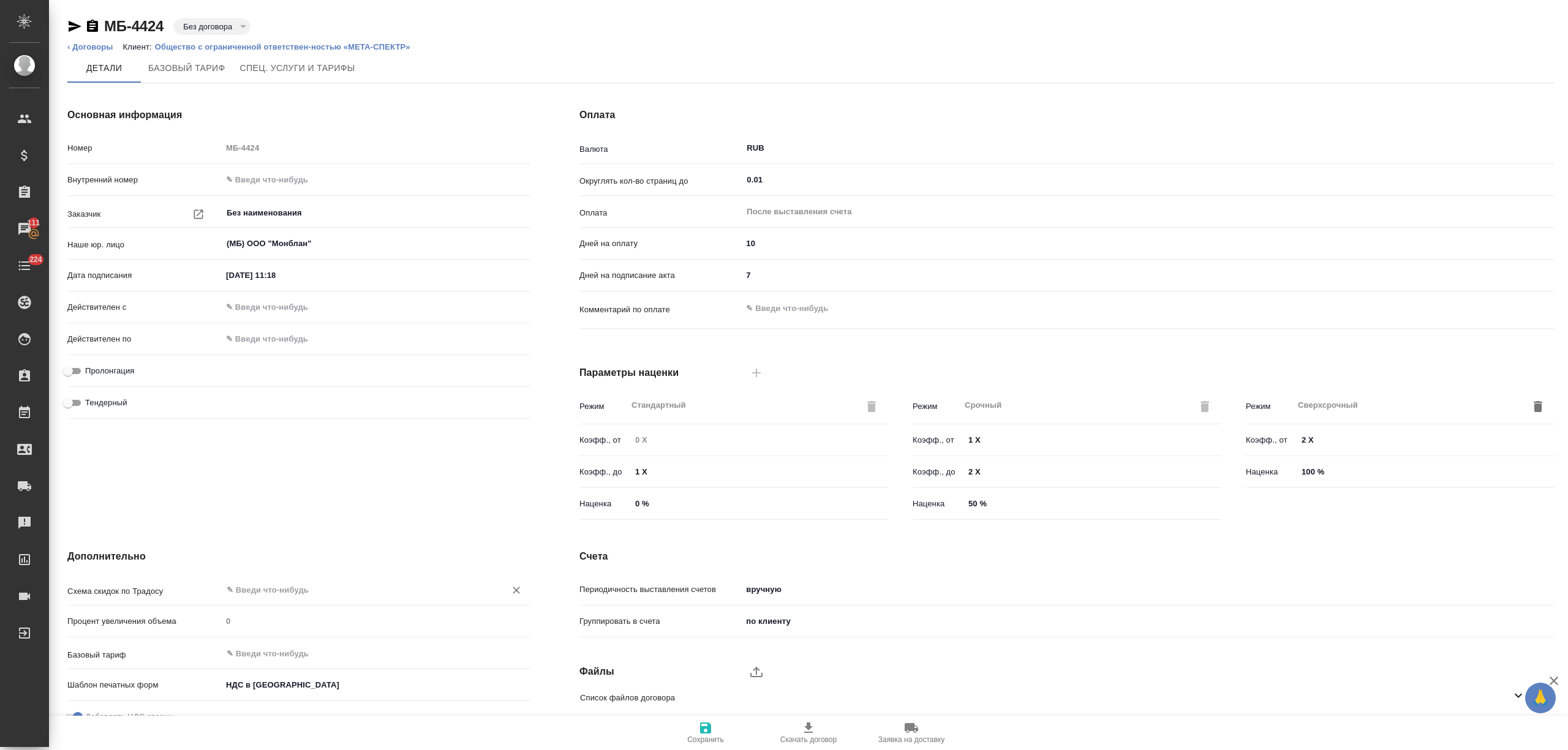
click at [275, 581] on div "​" at bounding box center [376, 589] width 309 height 22
click at [289, 625] on li "Стандартный шаблон - 30-70-100 - ВЫБЕРИ МЕНЯ!" at bounding box center [376, 617] width 309 height 22
type input "Стандартный шаблон - 30-70-100 - ВЫБЕРИ МЕНЯ!"
click at [284, 648] on input "text" at bounding box center [356, 653] width 261 height 15
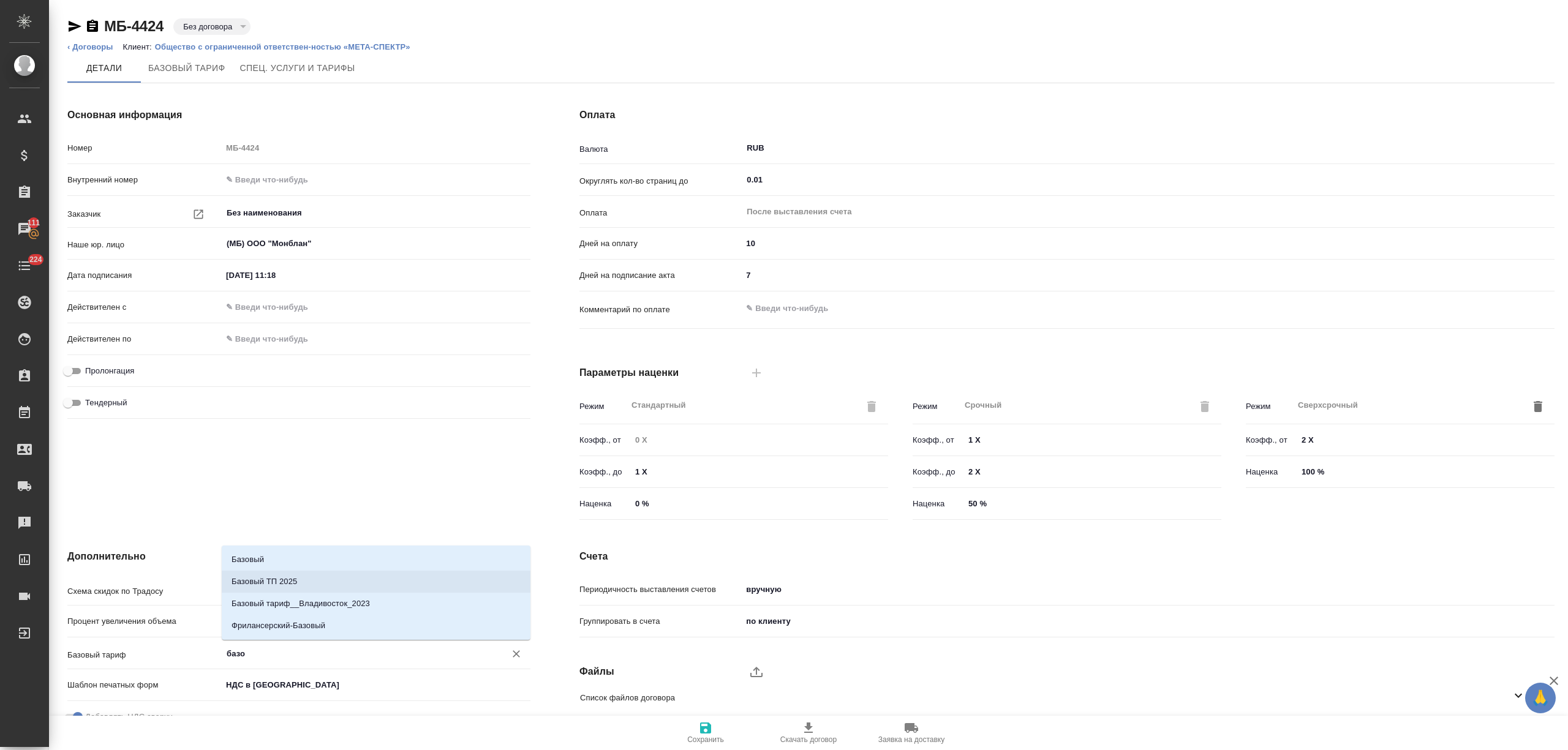
click at [329, 582] on li "Базовый ТП 2025" at bounding box center [376, 582] width 309 height 22
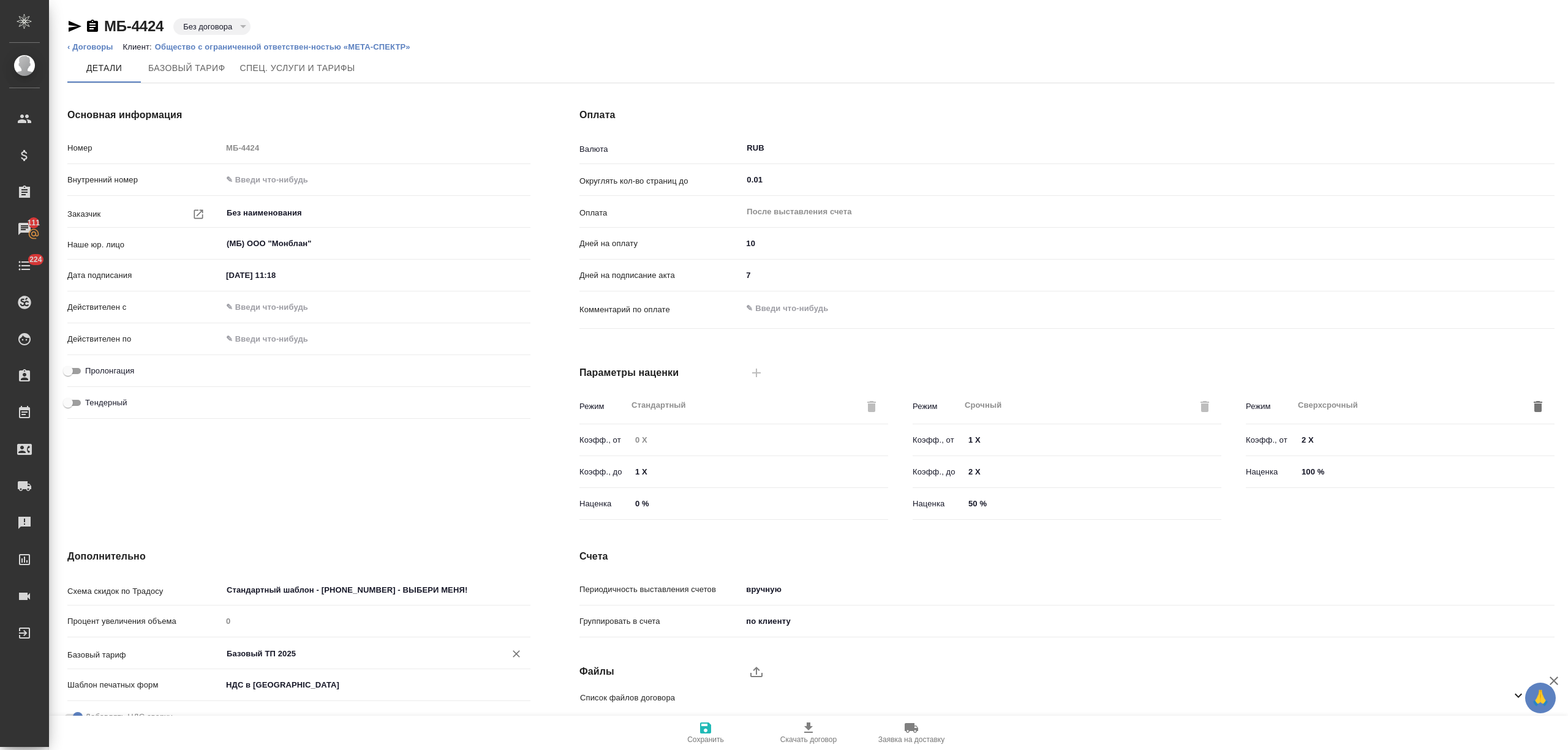
type input "Базовый ТП 2025"
click at [717, 745] on button "Сохранить" at bounding box center [705, 733] width 103 height 34
click at [230, 45] on p "Общество с ограниченной ответствен-ностью «МЕТА-СПЕКТР»" at bounding box center [287, 47] width 264 height 9
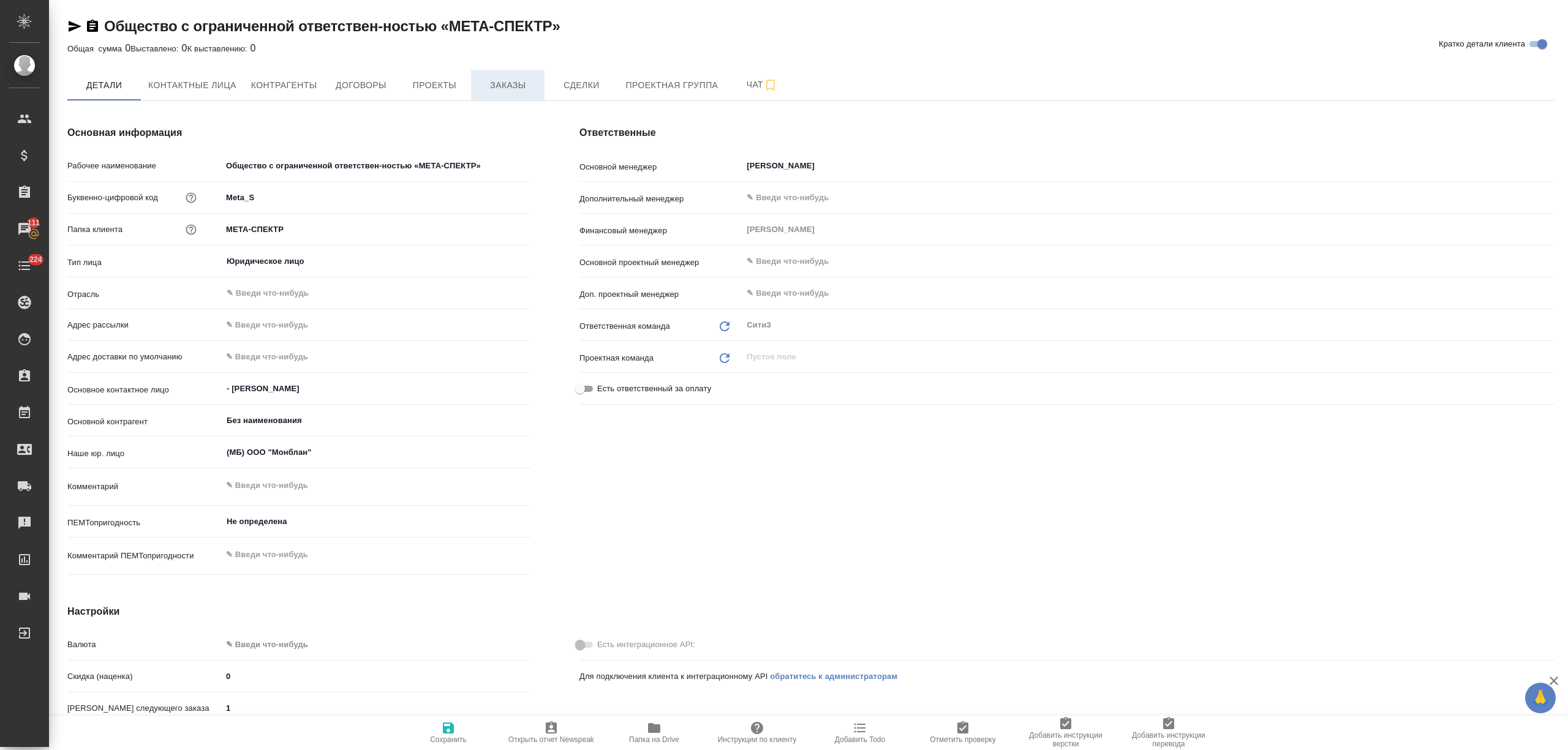
click at [495, 86] on span "Заказы" at bounding box center [507, 86] width 59 height 16
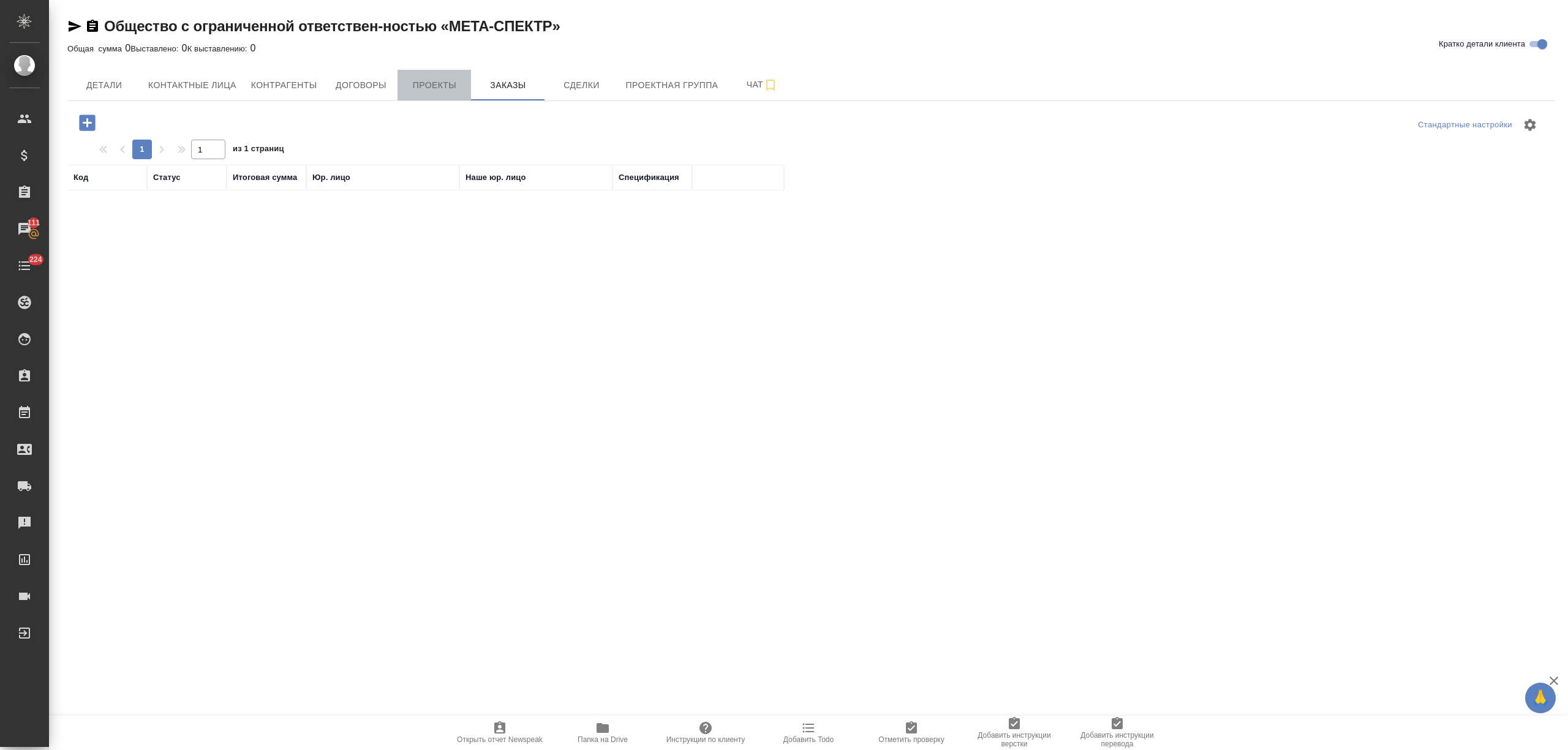
click at [447, 95] on button "Проекты" at bounding box center [434, 84] width 73 height 30
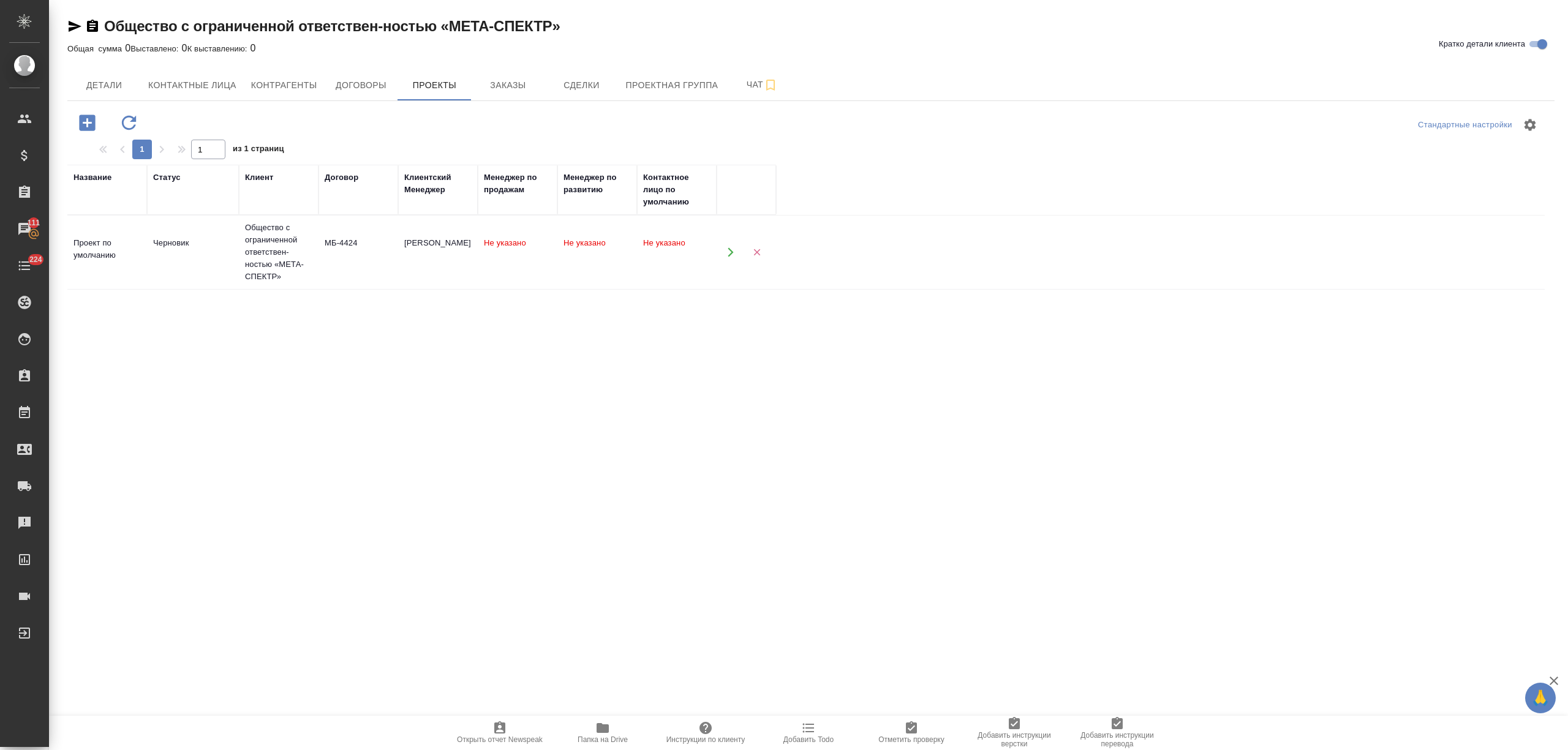
click at [267, 260] on div "Общество с ограниченной ответствен-ностью «МЕТА-СПЕКТР»" at bounding box center [278, 252] width 67 height 62
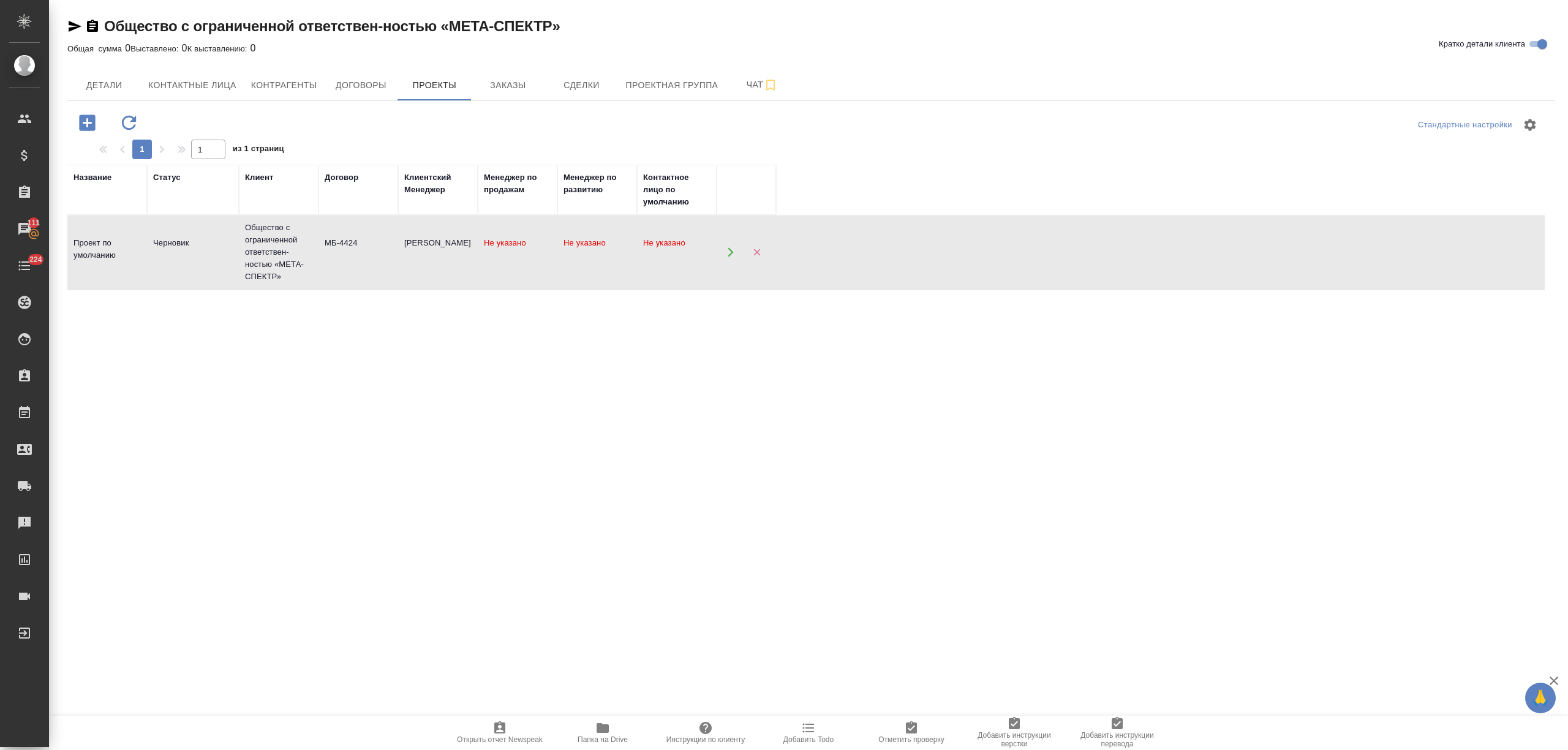
click at [267, 260] on div "Общество с ограниченной ответствен-ностью «МЕТА-СПЕКТР»" at bounding box center [278, 252] width 67 height 62
click at [506, 78] on span "Заказы" at bounding box center [507, 86] width 59 height 16
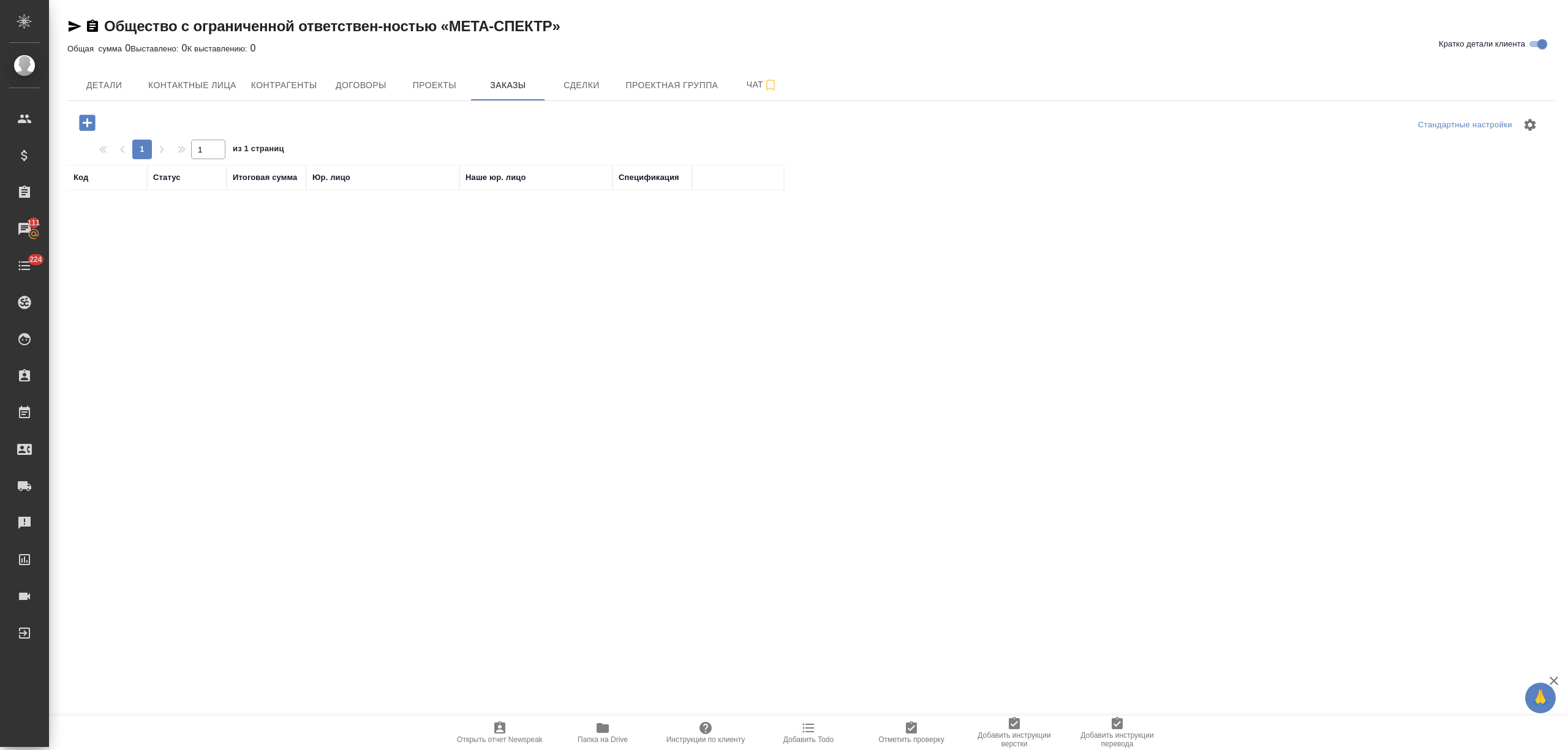
click at [97, 124] on icon "button" at bounding box center [87, 122] width 21 height 21
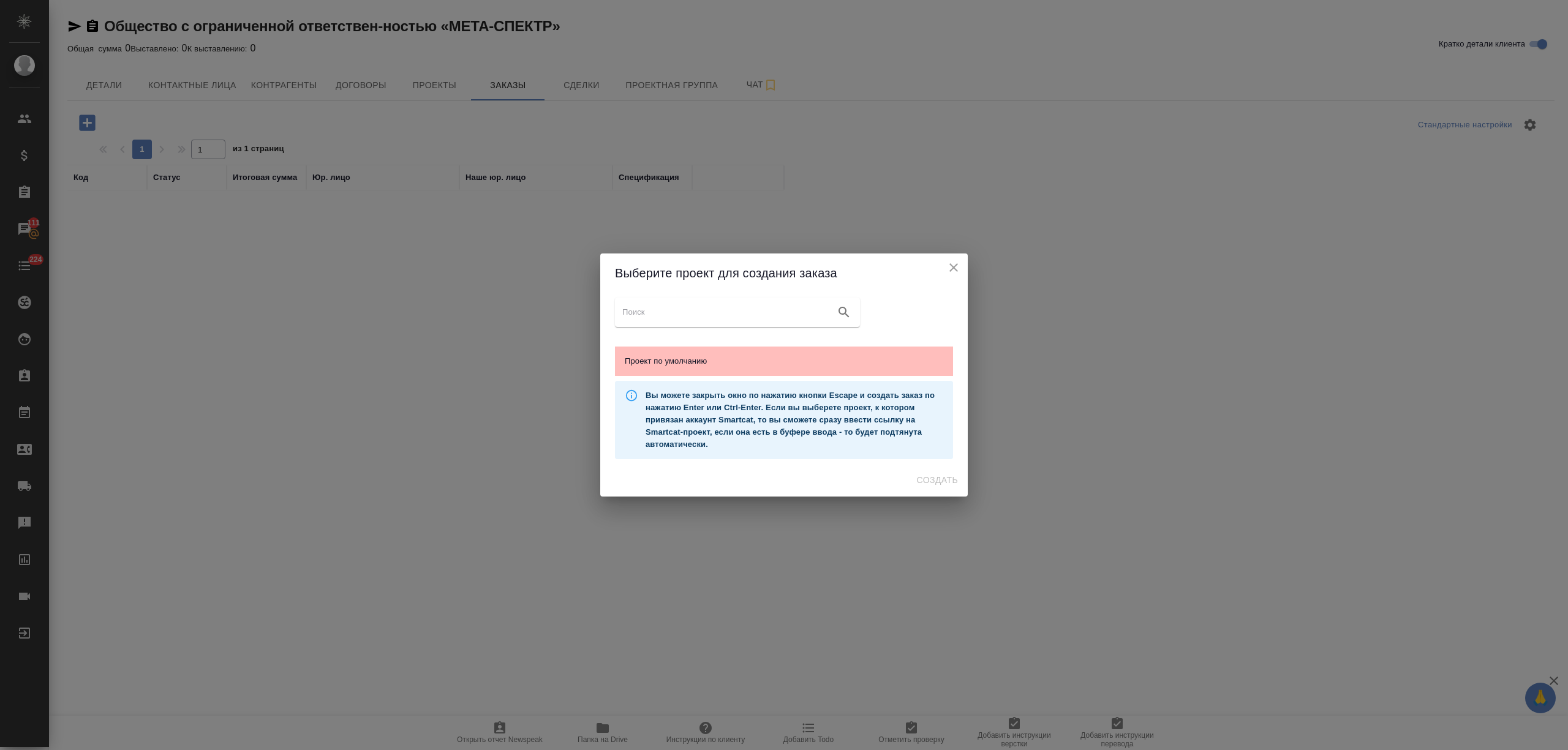
click at [814, 366] on span "Проект по умолчанию" at bounding box center [784, 361] width 318 height 12
click at [945, 475] on span "Создать" at bounding box center [937, 480] width 41 height 16
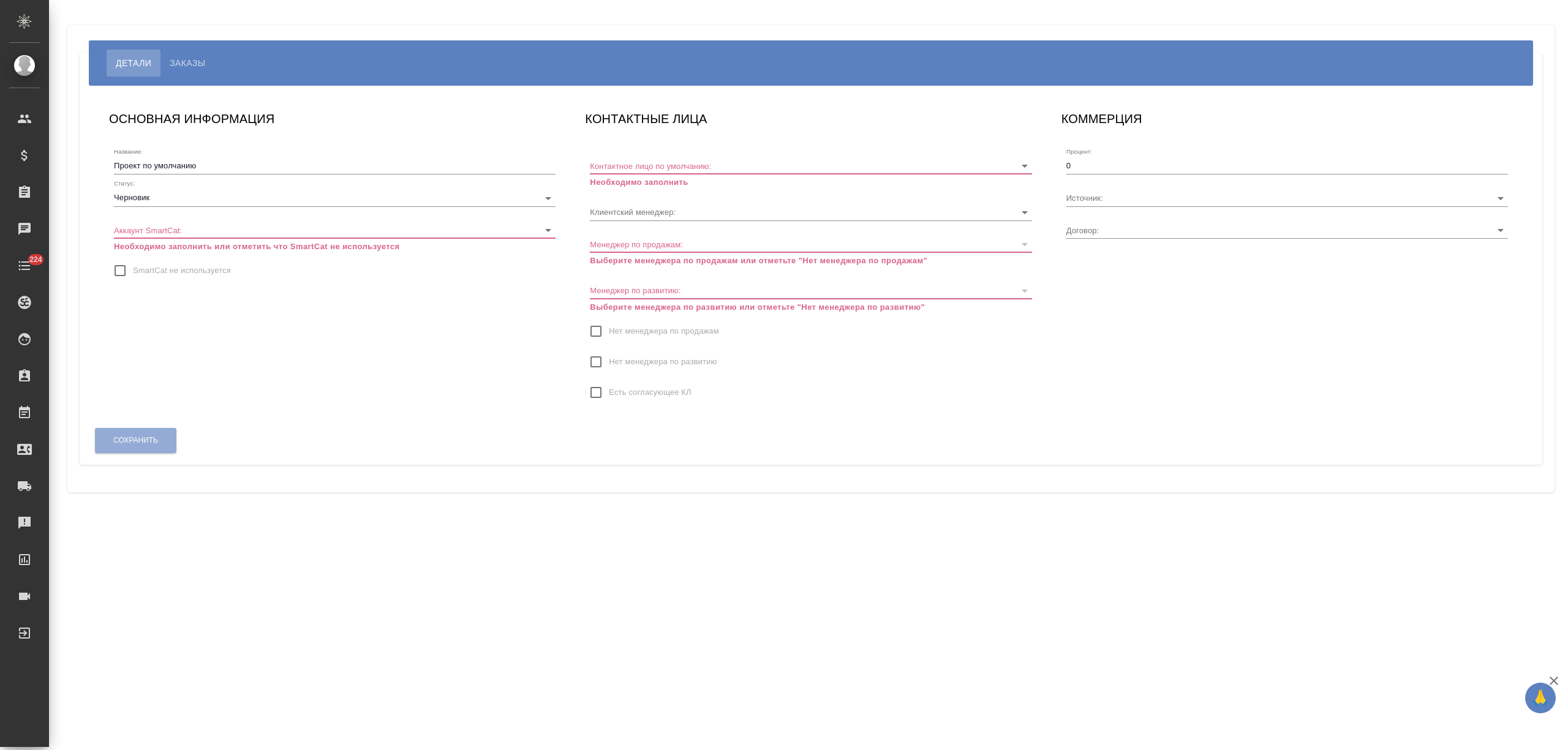
type input "МБ-4424"
type input "[PERSON_NAME]"
click at [169, 199] on body "🙏 .cls-1 fill:#fff; AWATERA [PERSON_NAME] Спецификации Заказы Чаты 224 Todo Про…" at bounding box center [784, 375] width 1568 height 750
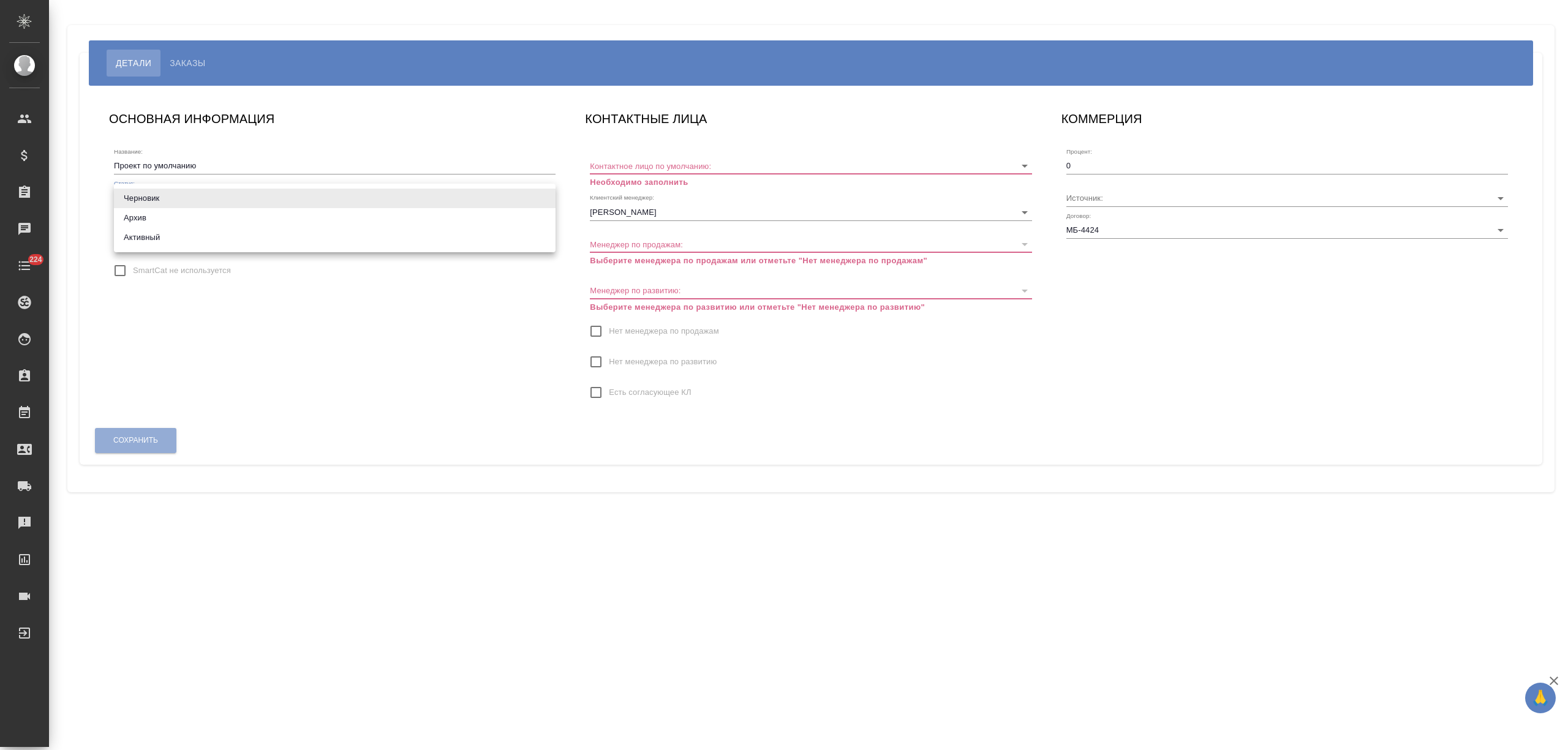
click at [161, 241] on li "Активный" at bounding box center [335, 237] width 442 height 19
type input "active"
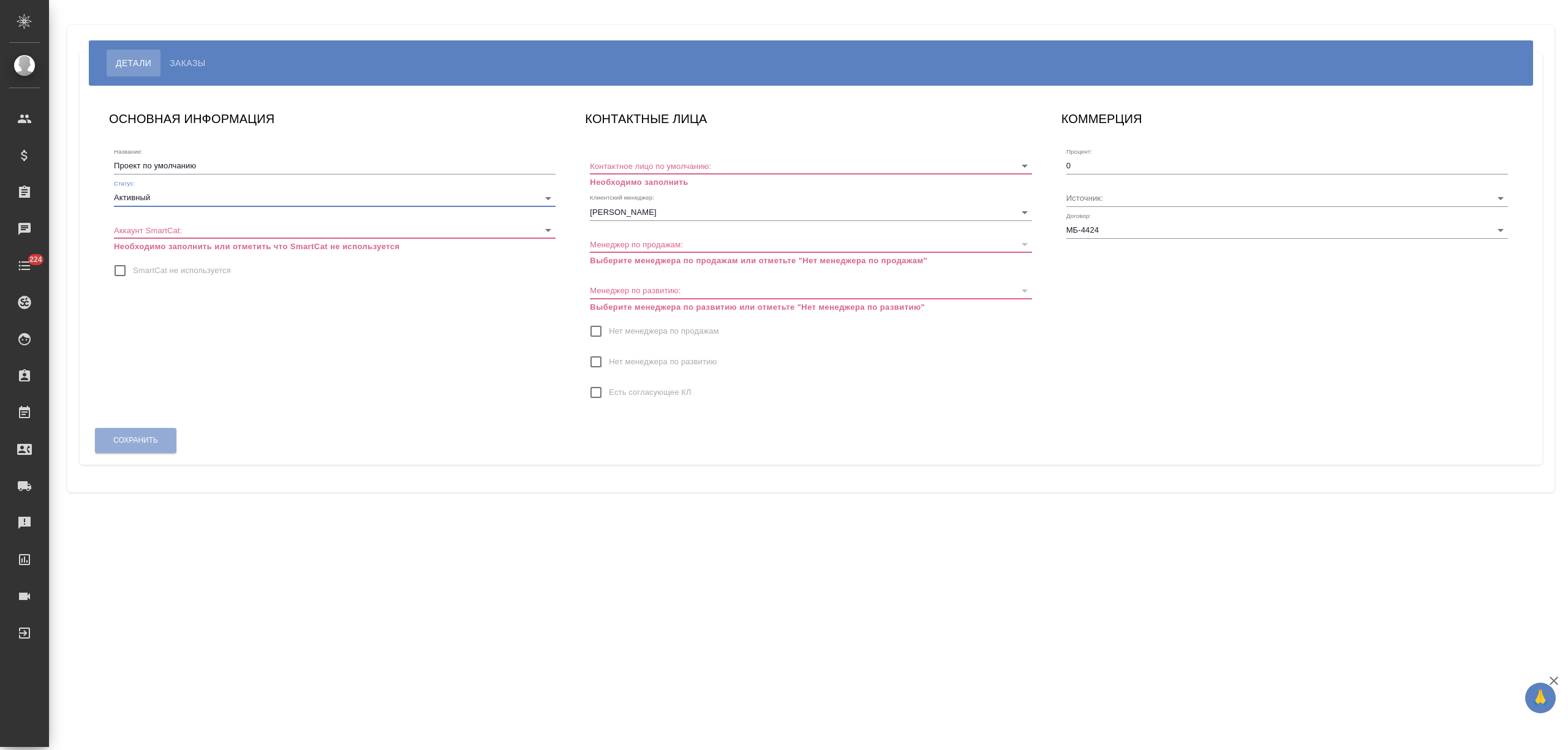
click at [126, 265] on input "SmartCat не используется" at bounding box center [119, 271] width 26 height 26
checkbox input "true"
click at [637, 165] on input "Контактное лицо по умолчанию:" at bounding box center [791, 165] width 403 height 16
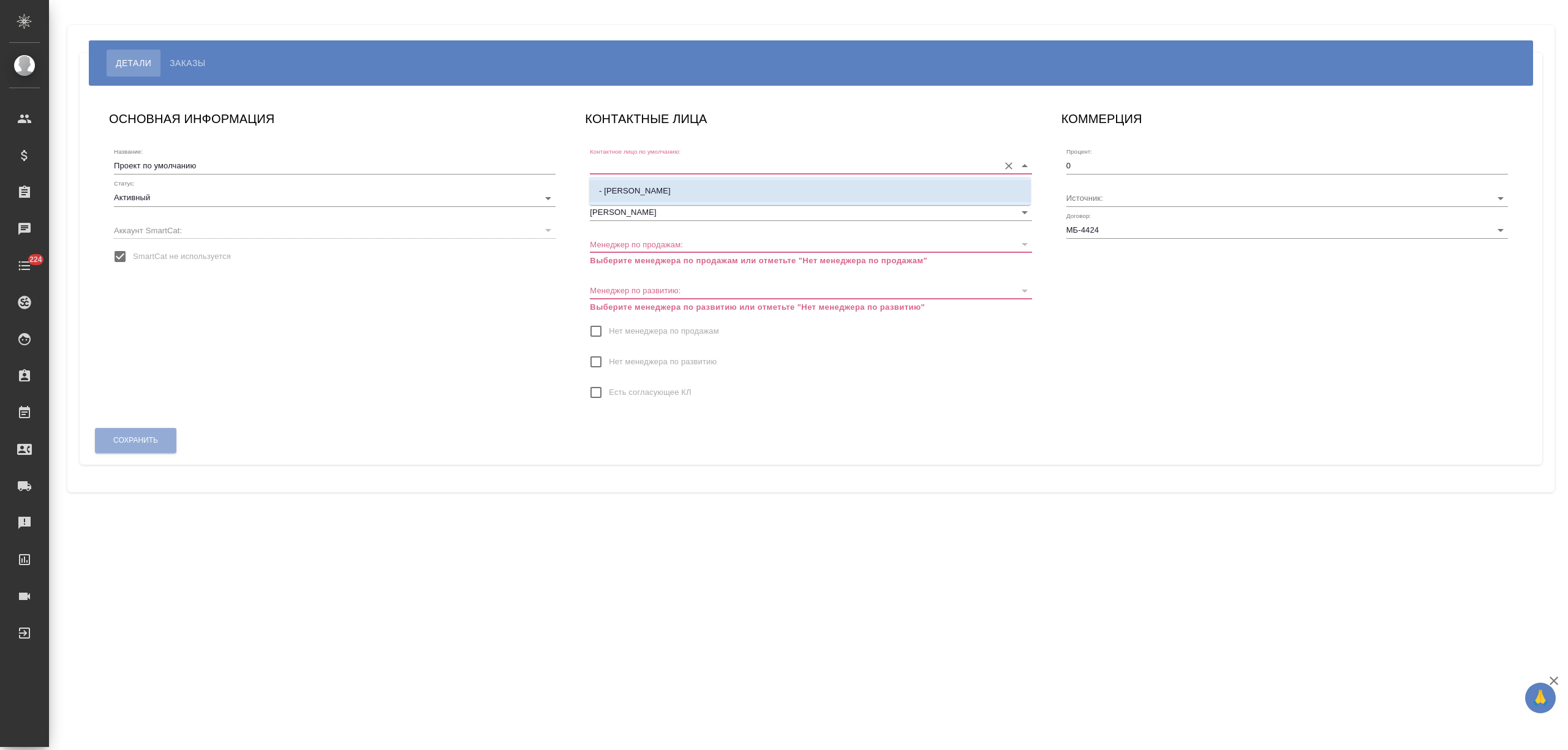
click at [640, 192] on li "- [PERSON_NAME]" at bounding box center [810, 191] width 442 height 22
type input "- [PERSON_NAME]"
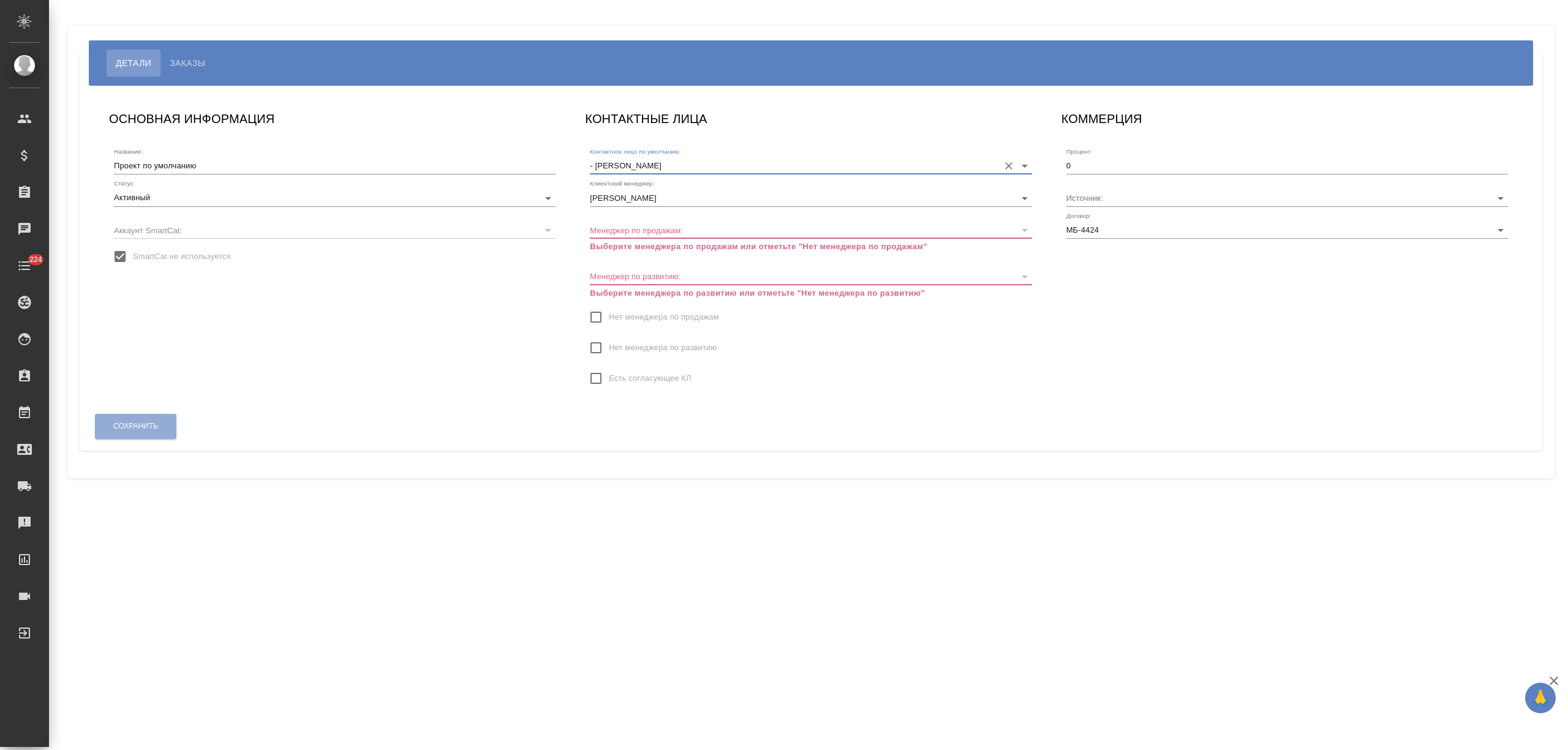
click at [594, 324] on input "Нет менеджера по продажам" at bounding box center [595, 317] width 26 height 26
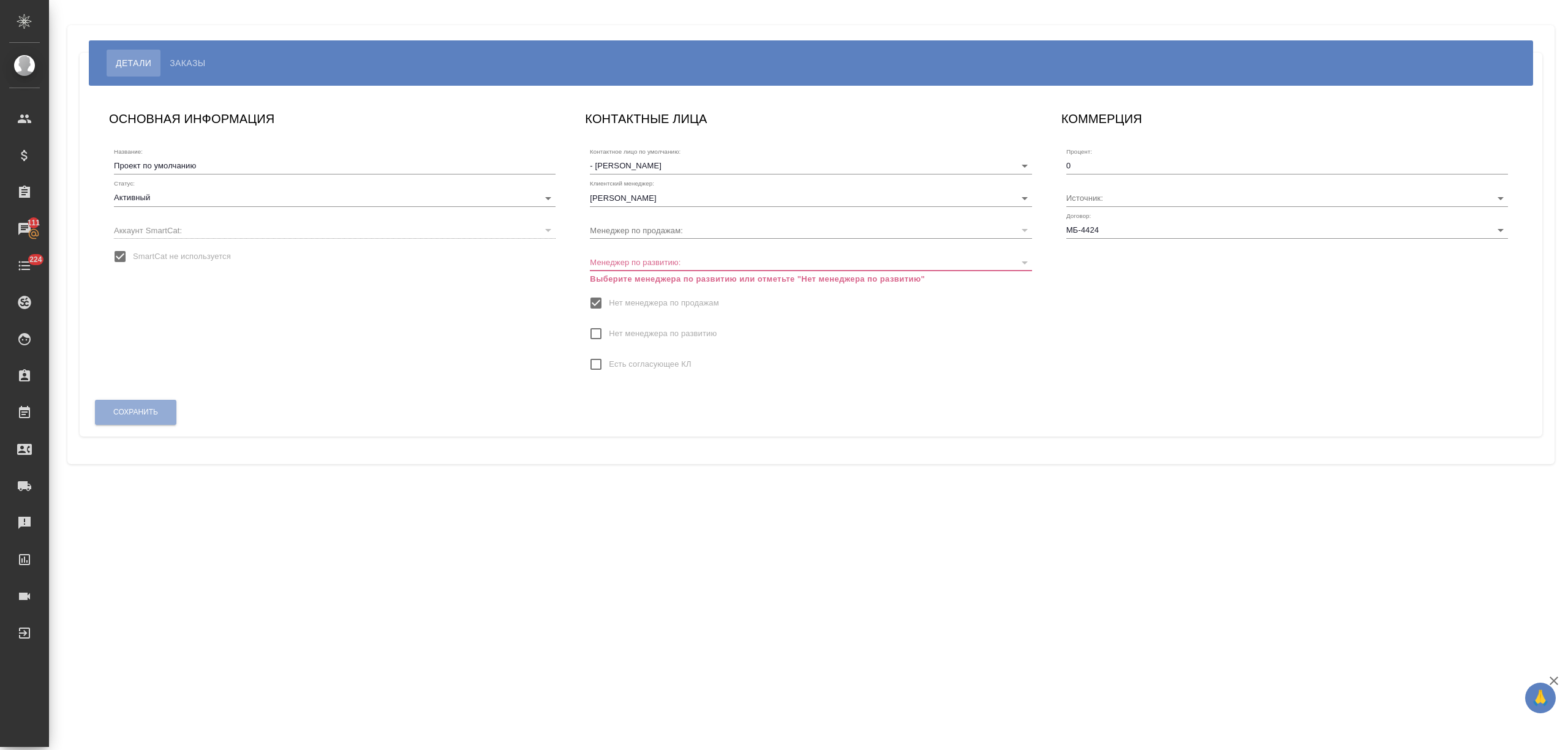
click at [587, 335] on input "Нет менеджера по развитию" at bounding box center [595, 333] width 26 height 26
click at [159, 391] on button "Сохранить" at bounding box center [136, 398] width 81 height 25
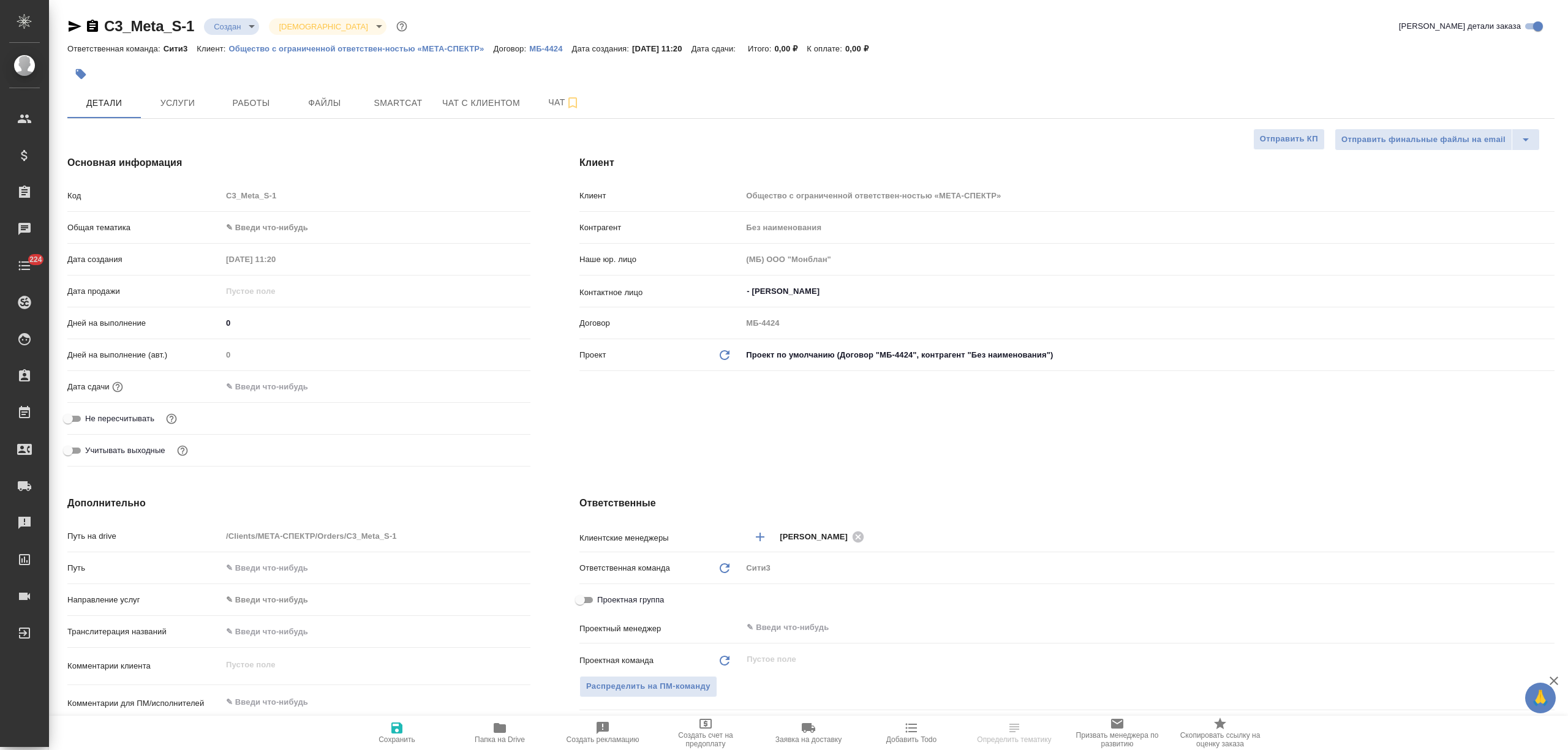
select select "RU"
click at [336, 101] on span "Файлы" at bounding box center [324, 103] width 59 height 16
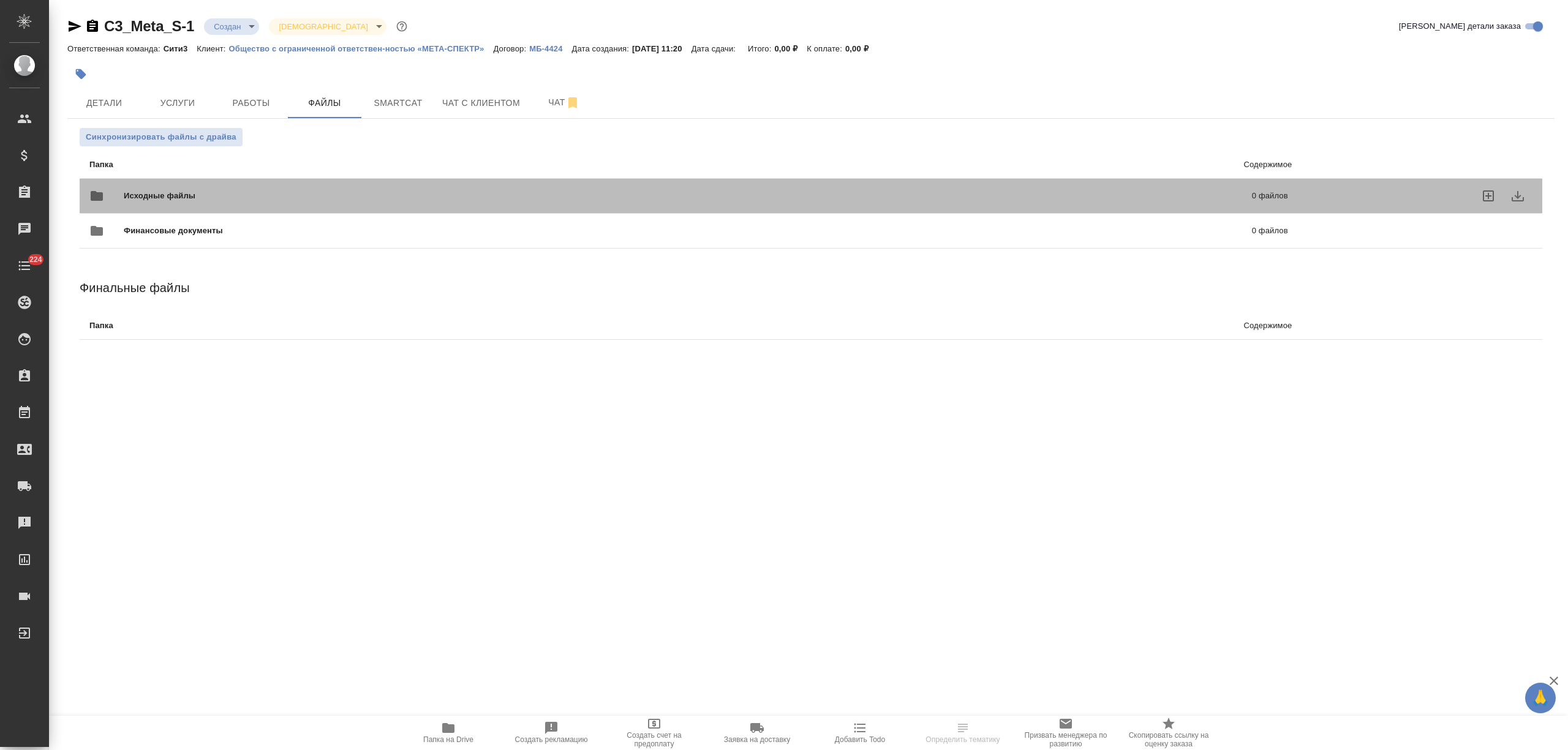
click at [212, 182] on div "Исходные файлы 0 файлов" at bounding box center [689, 196] width 1198 height 30
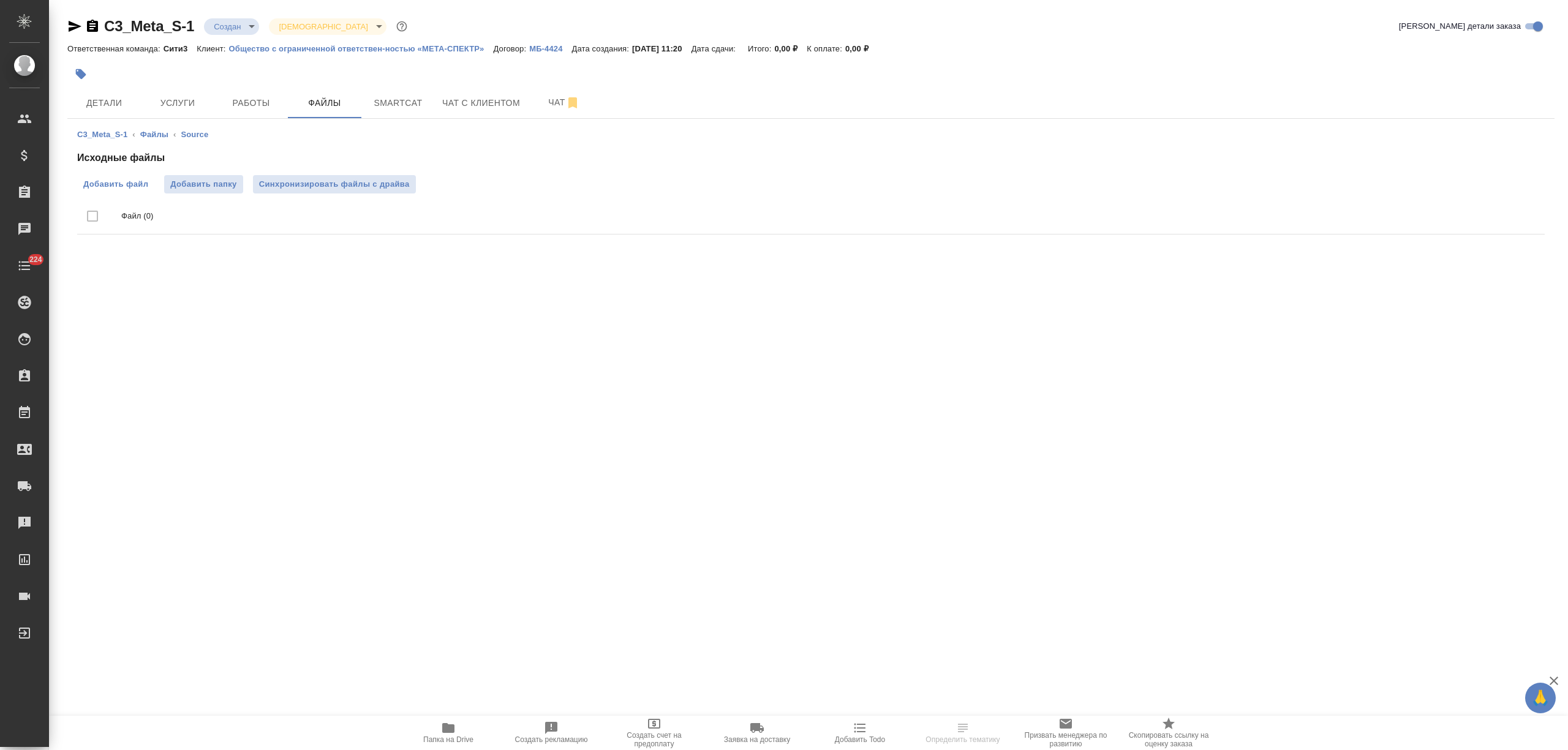
click at [140, 175] on label "Добавить файл" at bounding box center [115, 185] width 77 height 19
click at [0, 0] on input "Добавить файл" at bounding box center [0, 0] width 0 height 0
click at [190, 103] on span "Услуги" at bounding box center [177, 103] width 59 height 16
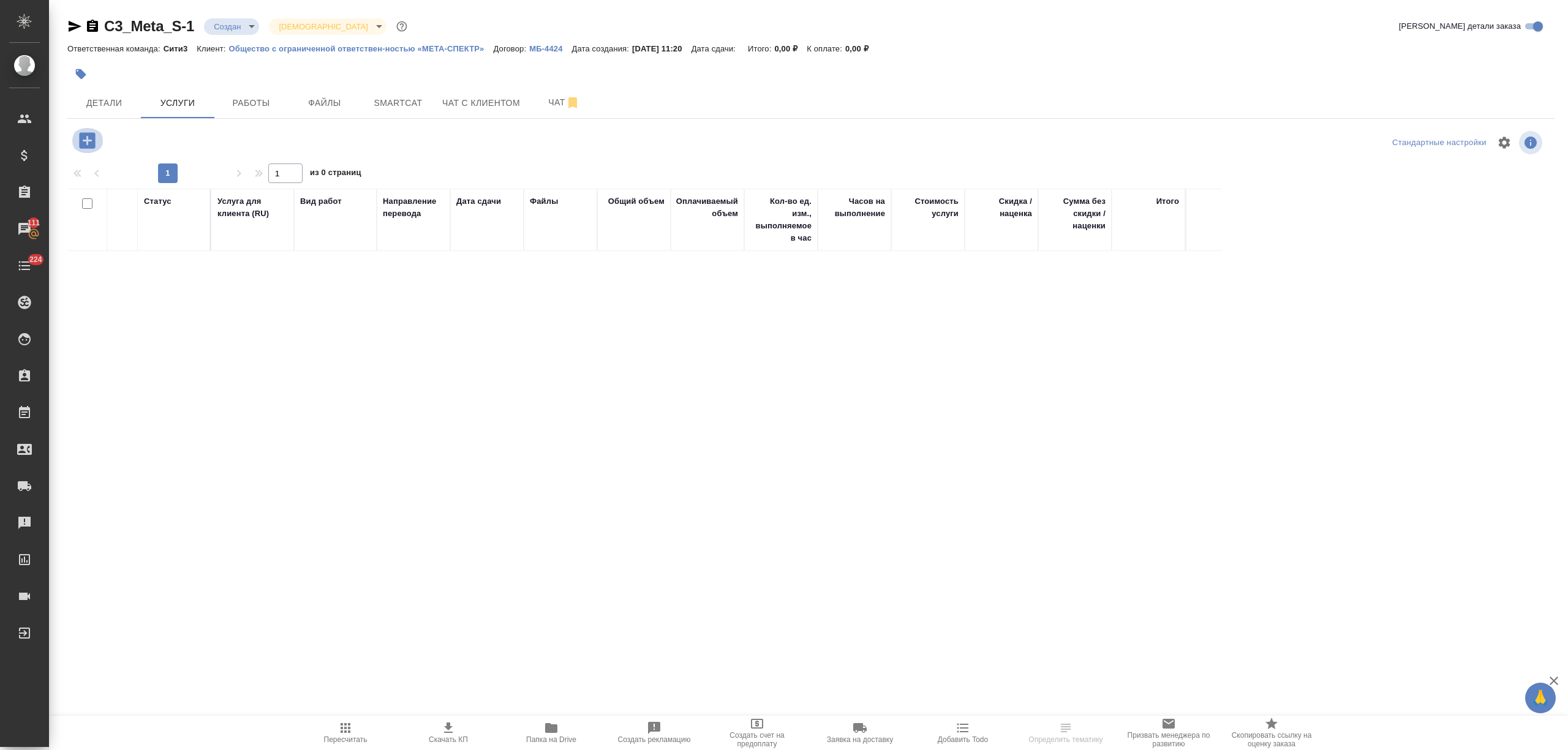
click at [89, 143] on icon "button" at bounding box center [87, 140] width 16 height 16
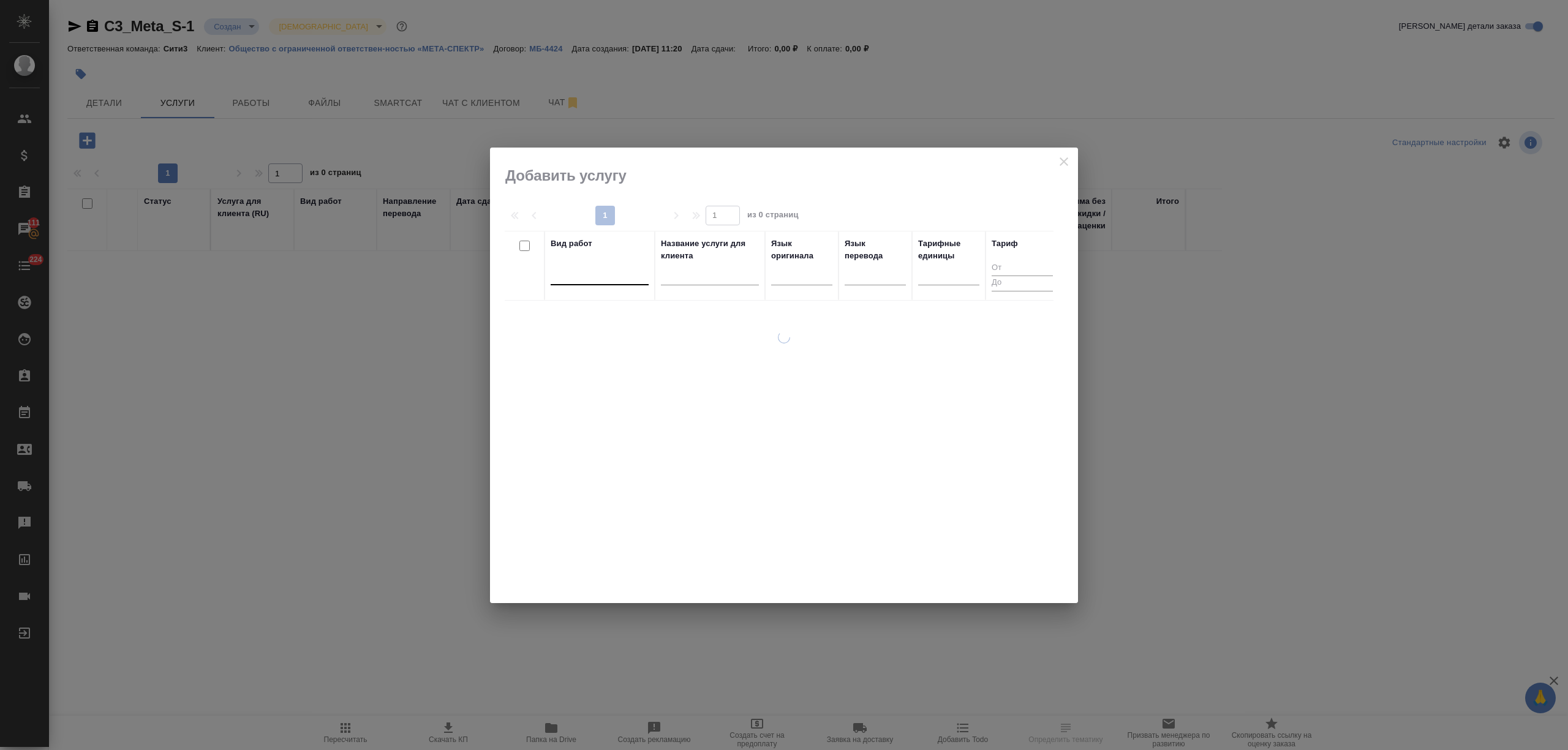
click at [591, 270] on div at bounding box center [600, 272] width 98 height 18
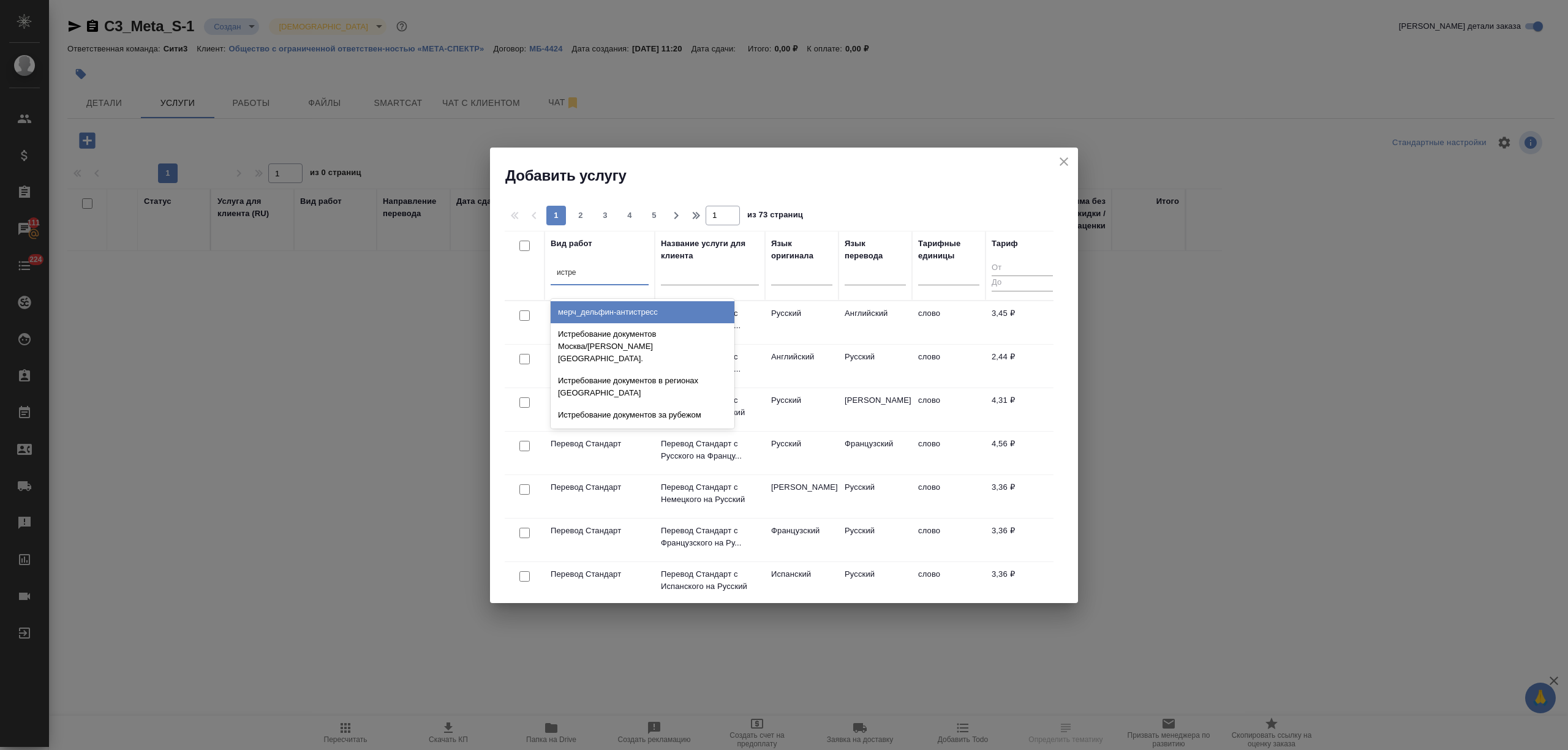
type input "истреб"
click at [706, 322] on div "Истребование документов Москва/Московская обл." at bounding box center [643, 324] width 184 height 47
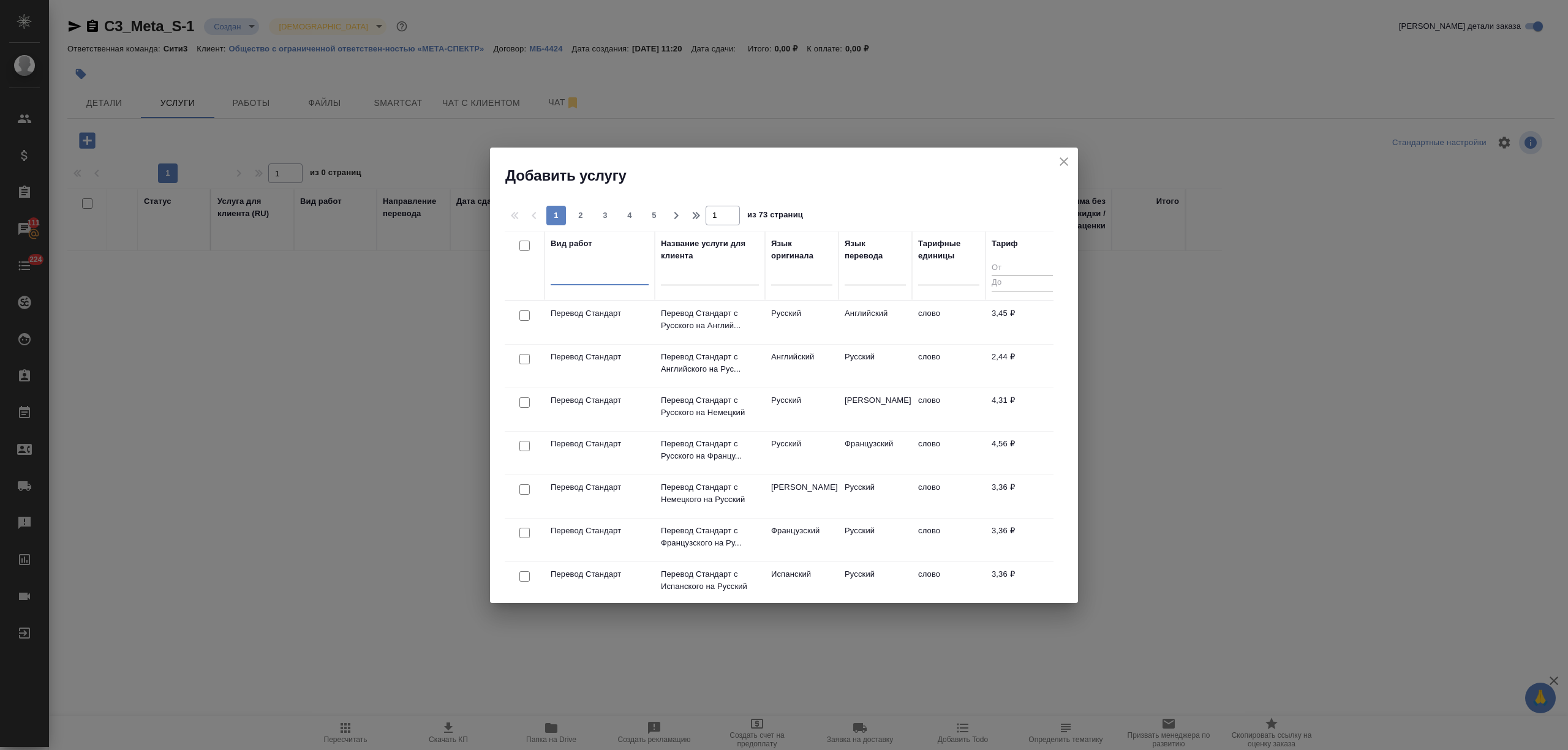
click at [608, 284] on div at bounding box center [600, 274] width 98 height 23
type input "дубл"
click at [694, 400] on div "Дубликат свидетельств без доверенности" at bounding box center [643, 391] width 184 height 22
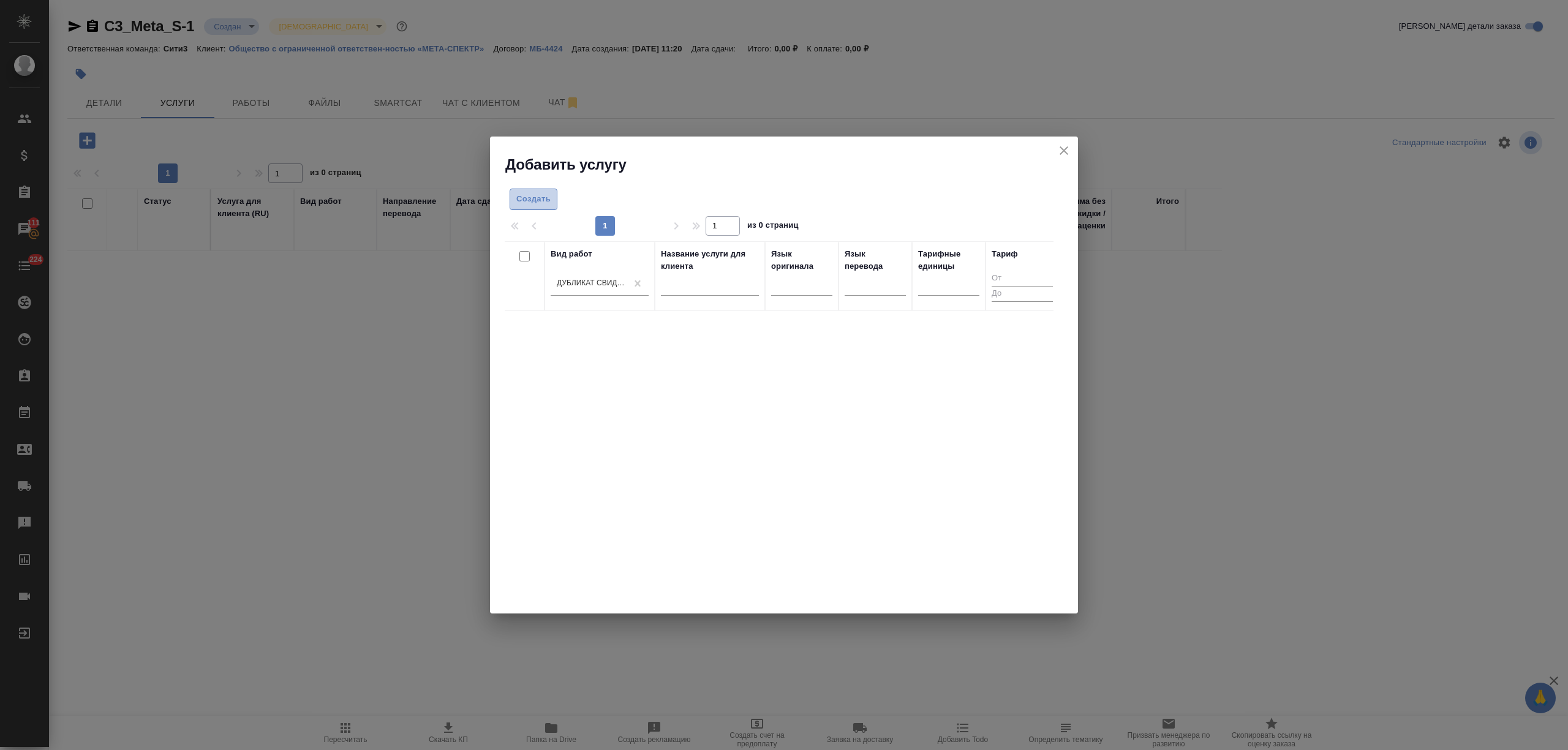
click at [542, 200] on span "Создать" at bounding box center [534, 200] width 34 height 14
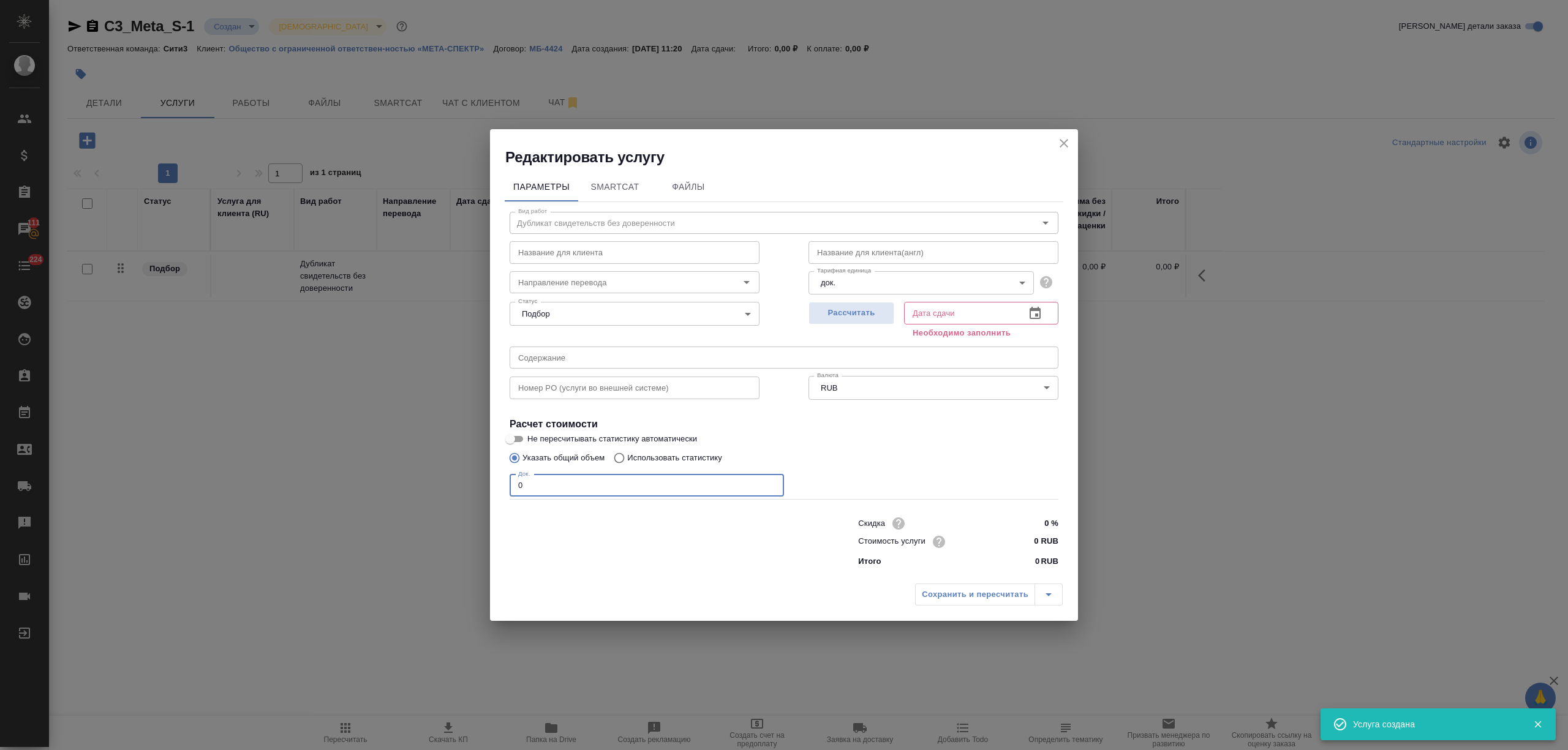
click at [477, 476] on div "Редактировать услугу Параметры SmartCat Файлы Вид работ Дубликат свидетельств б…" at bounding box center [784, 375] width 1568 height 750
type input "4"
click at [1040, 312] on icon "button" at bounding box center [1035, 313] width 11 height 12
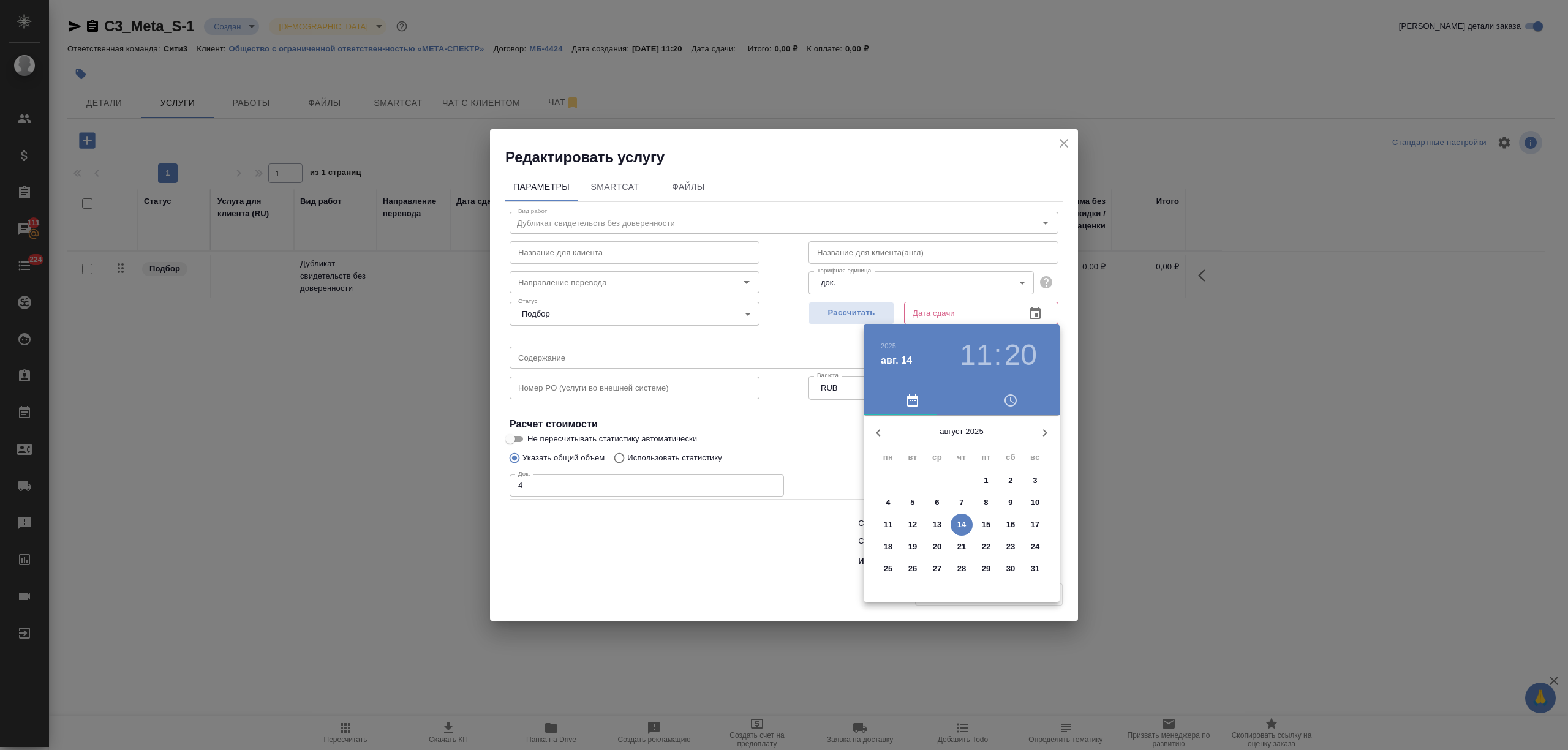
drag, startPoint x: 988, startPoint y: 522, endPoint x: 729, endPoint y: 534, distance: 259.3
click at [987, 522] on p "15" at bounding box center [986, 525] width 9 height 12
type input "15.08.2025 11:20"
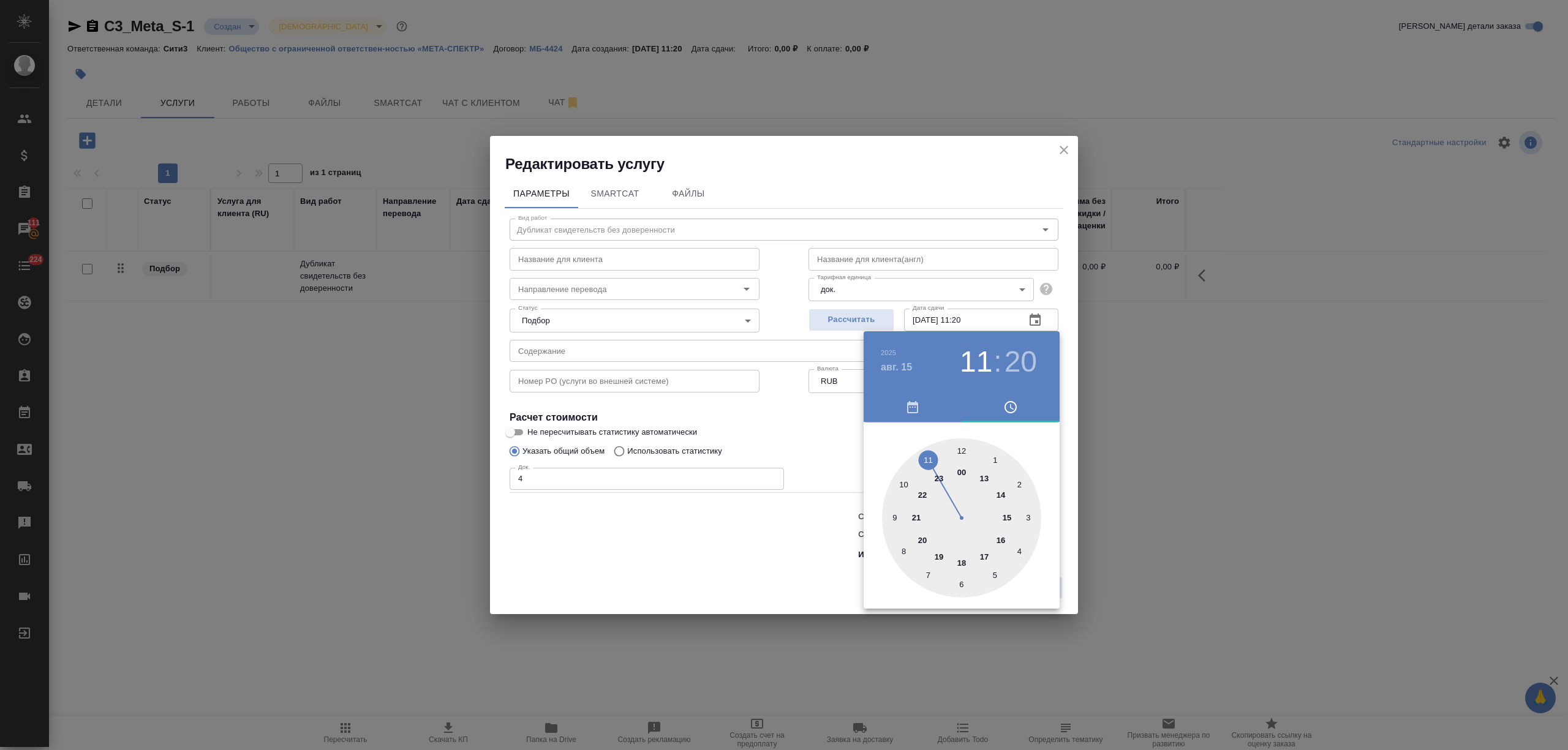
click at [697, 534] on div at bounding box center [784, 375] width 1568 height 750
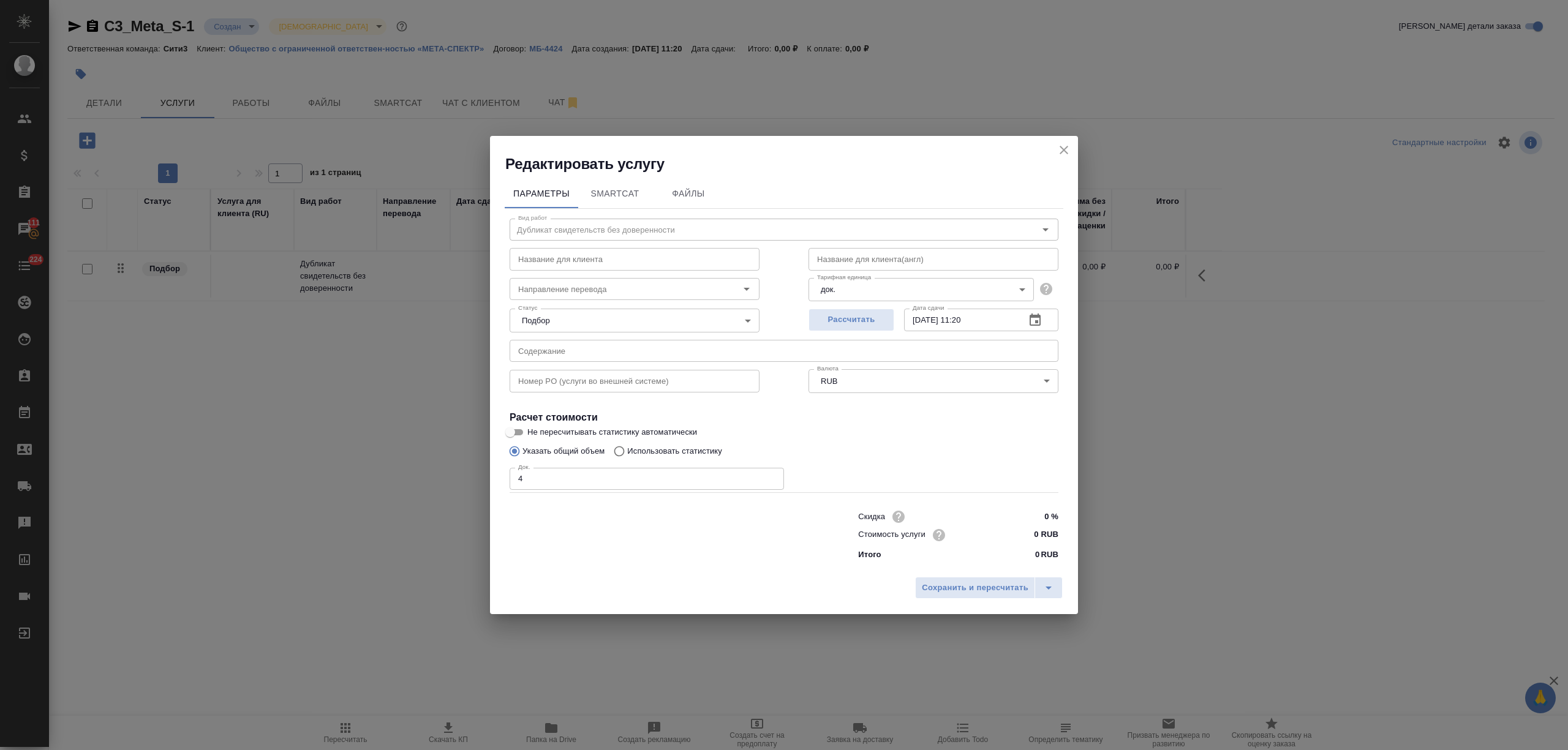
click at [978, 591] on span "Сохранить и пересчитать" at bounding box center [974, 588] width 107 height 14
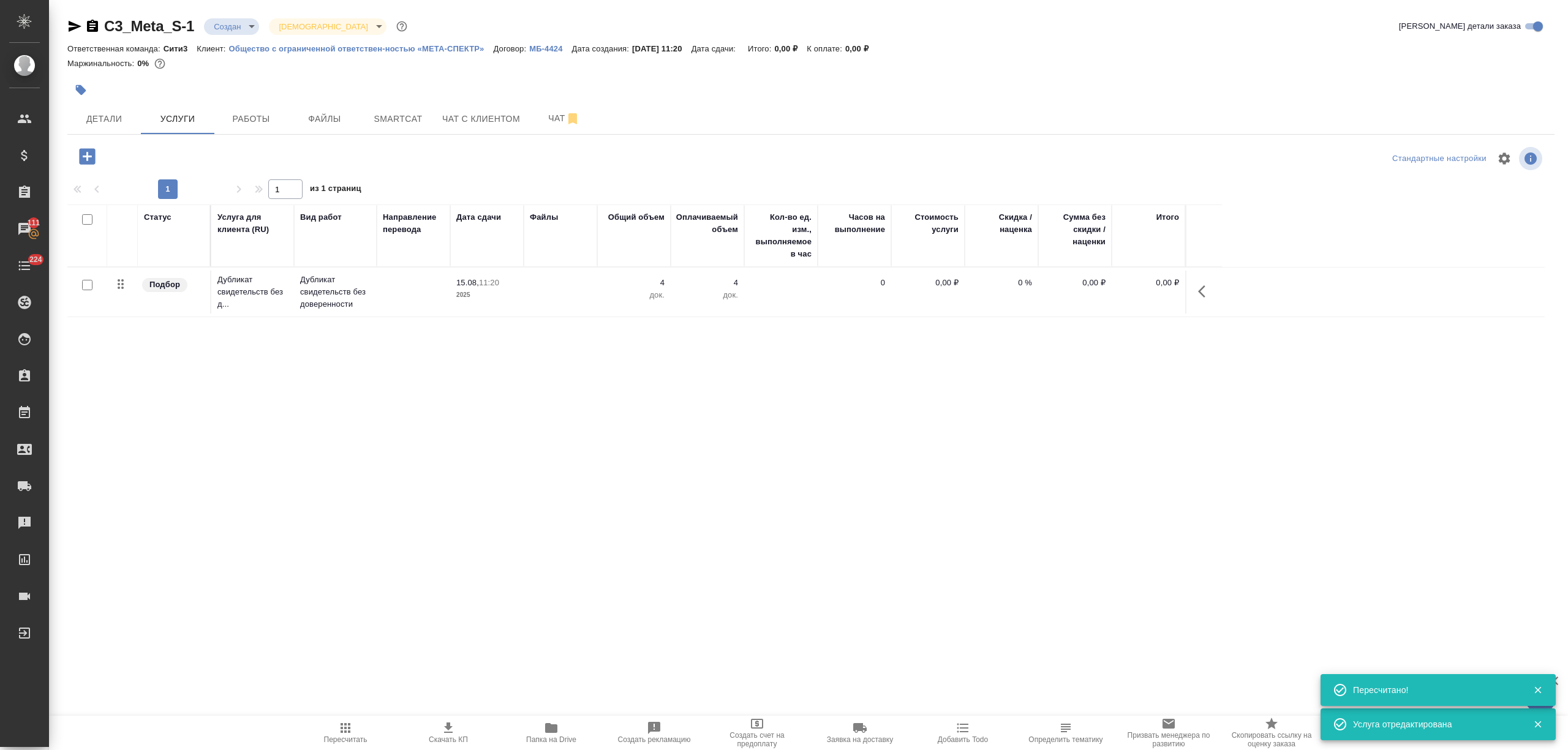
click at [690, 274] on td "4 док." at bounding box center [708, 292] width 73 height 43
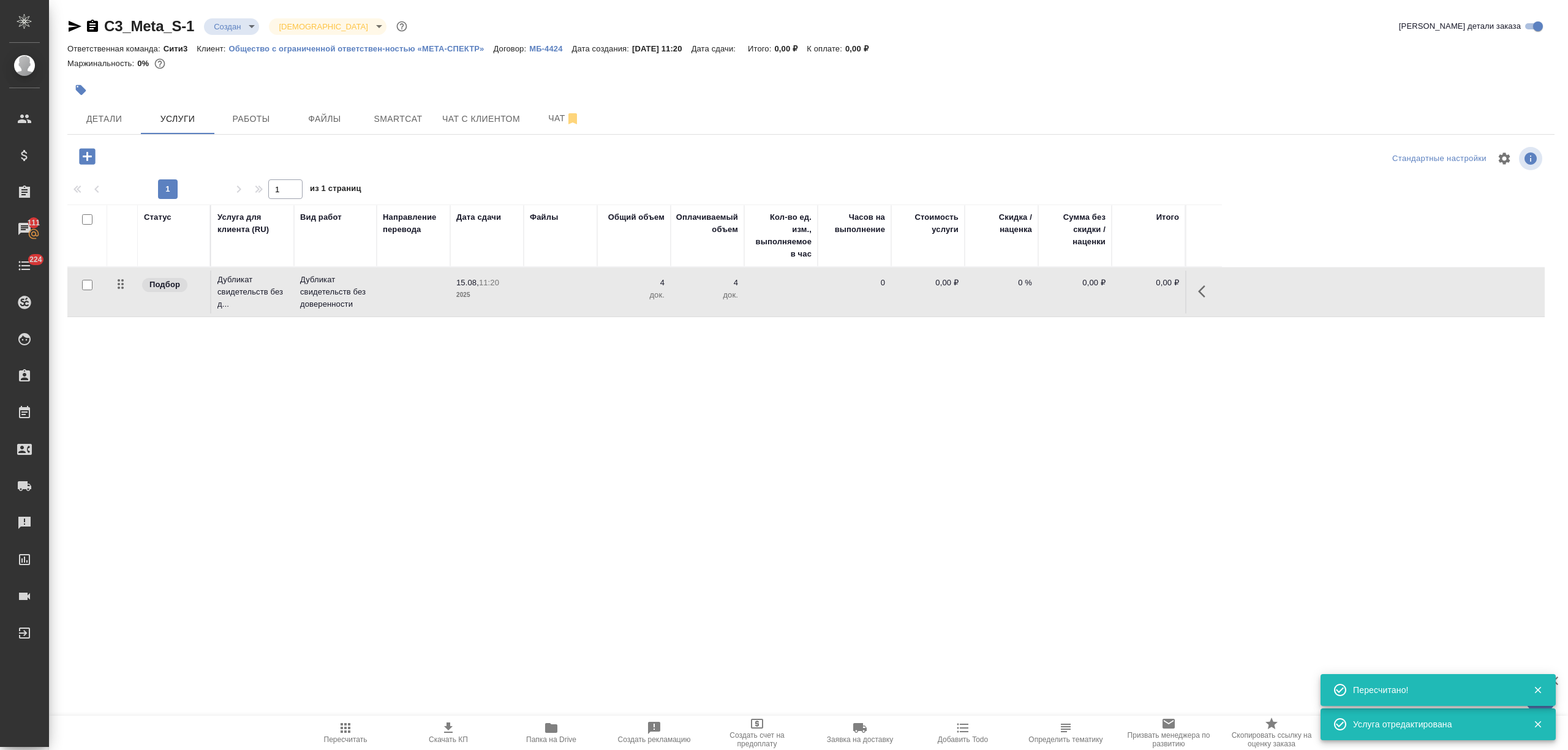
click at [690, 274] on td "4 док." at bounding box center [708, 292] width 73 height 43
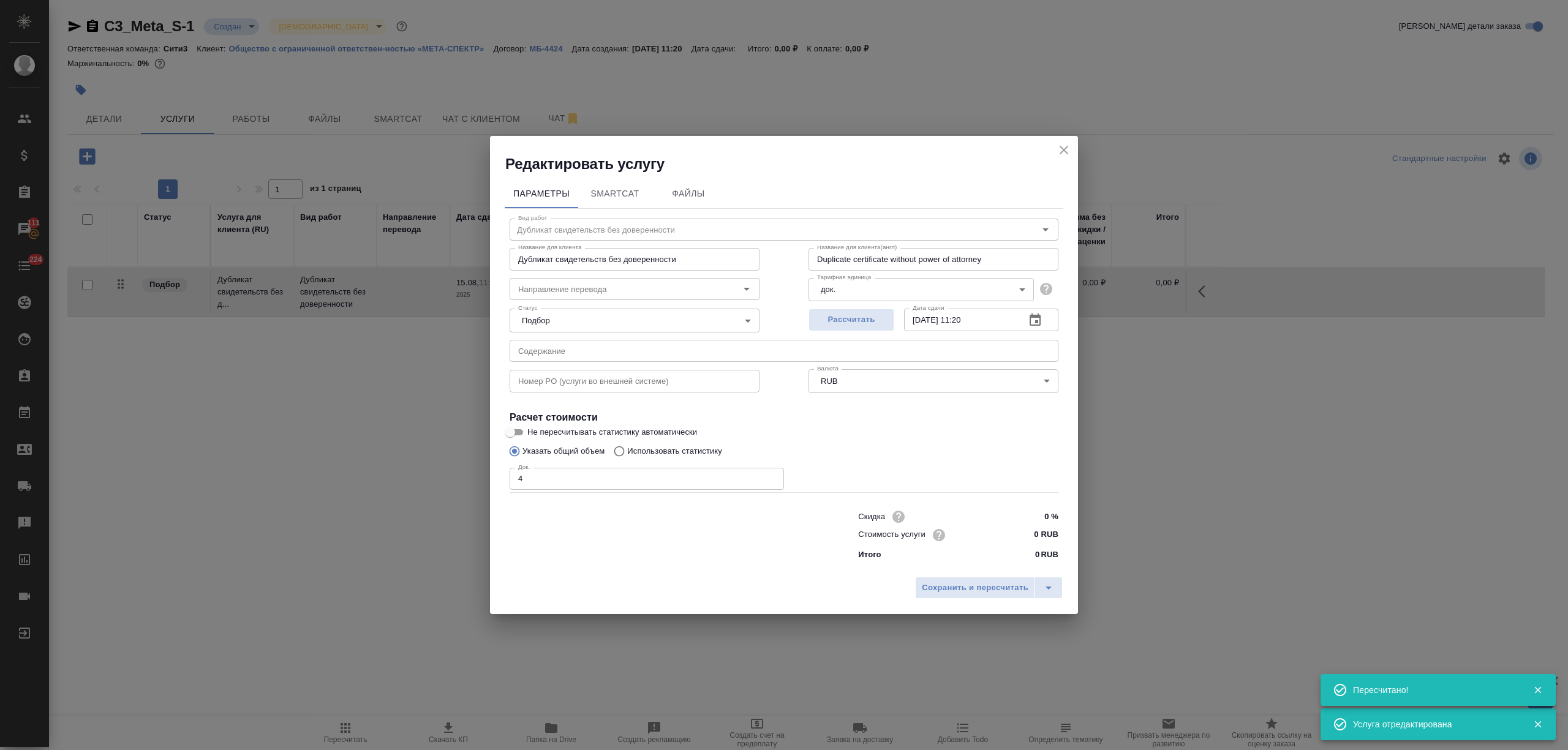
click at [1023, 532] on input "0 RUB" at bounding box center [1035, 534] width 46 height 18
type input "25000 RUB"
click at [1005, 579] on button "Сохранить и пересчитать" at bounding box center [975, 588] width 120 height 22
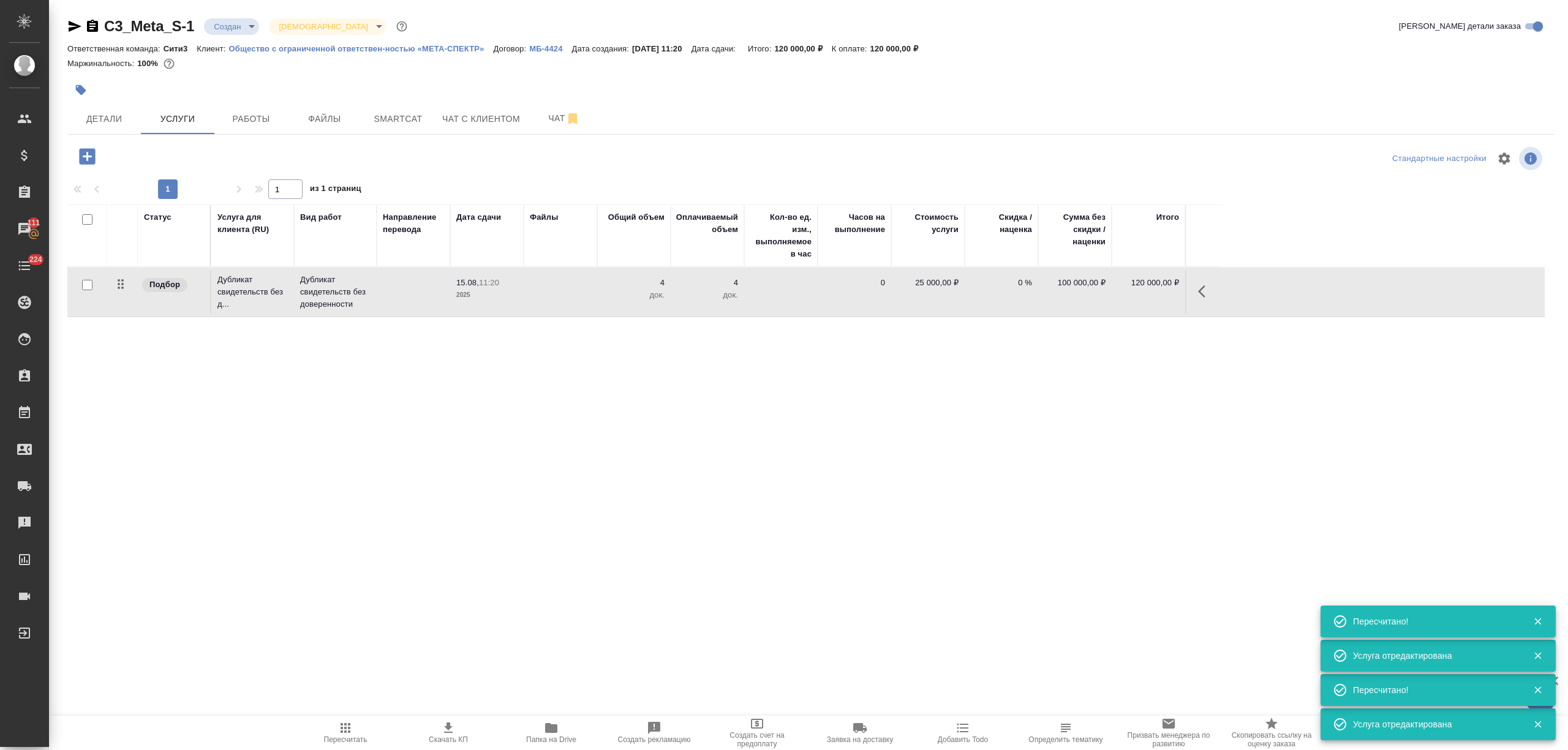
click at [89, 150] on icon "button" at bounding box center [87, 156] width 16 height 16
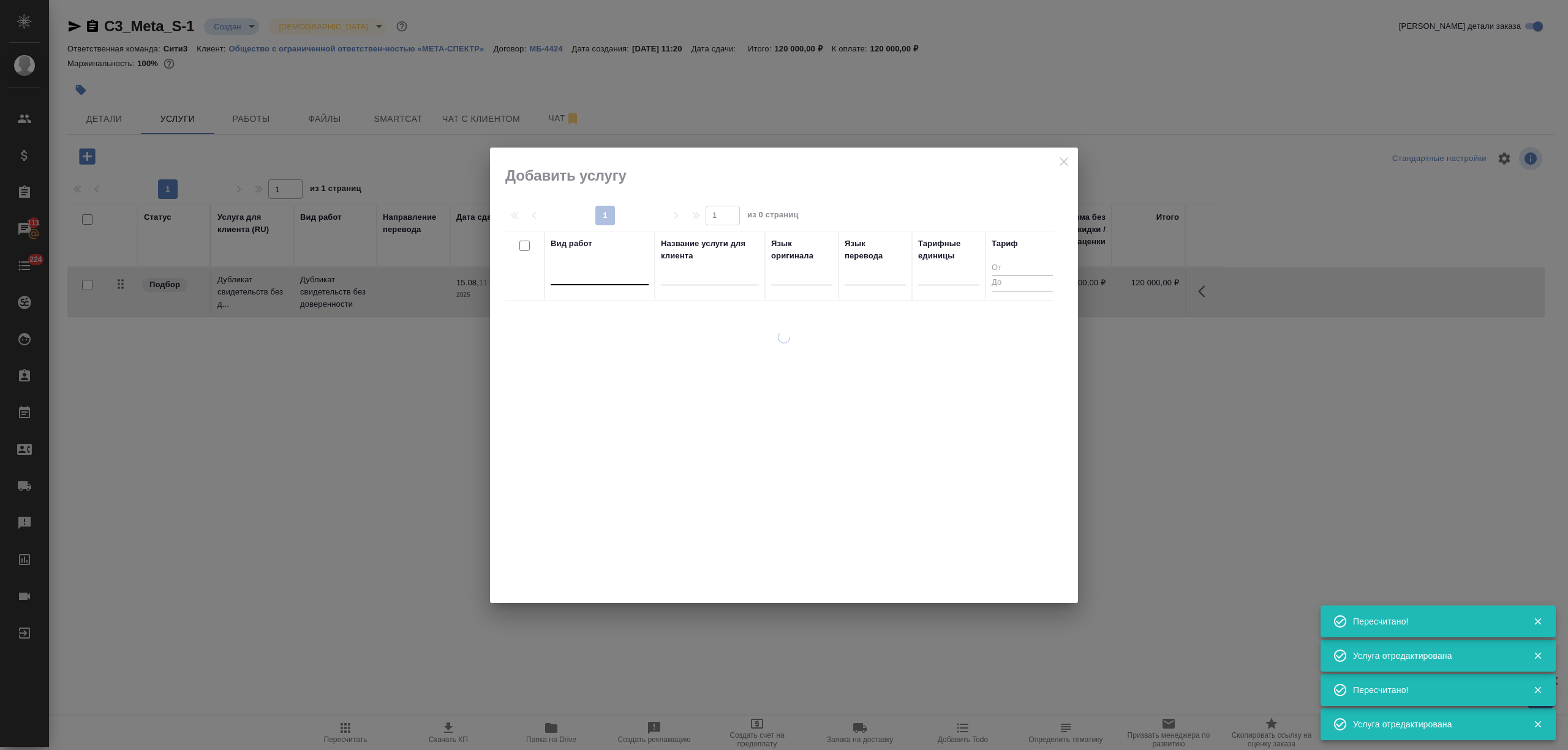
click at [601, 273] on div at bounding box center [600, 272] width 98 height 18
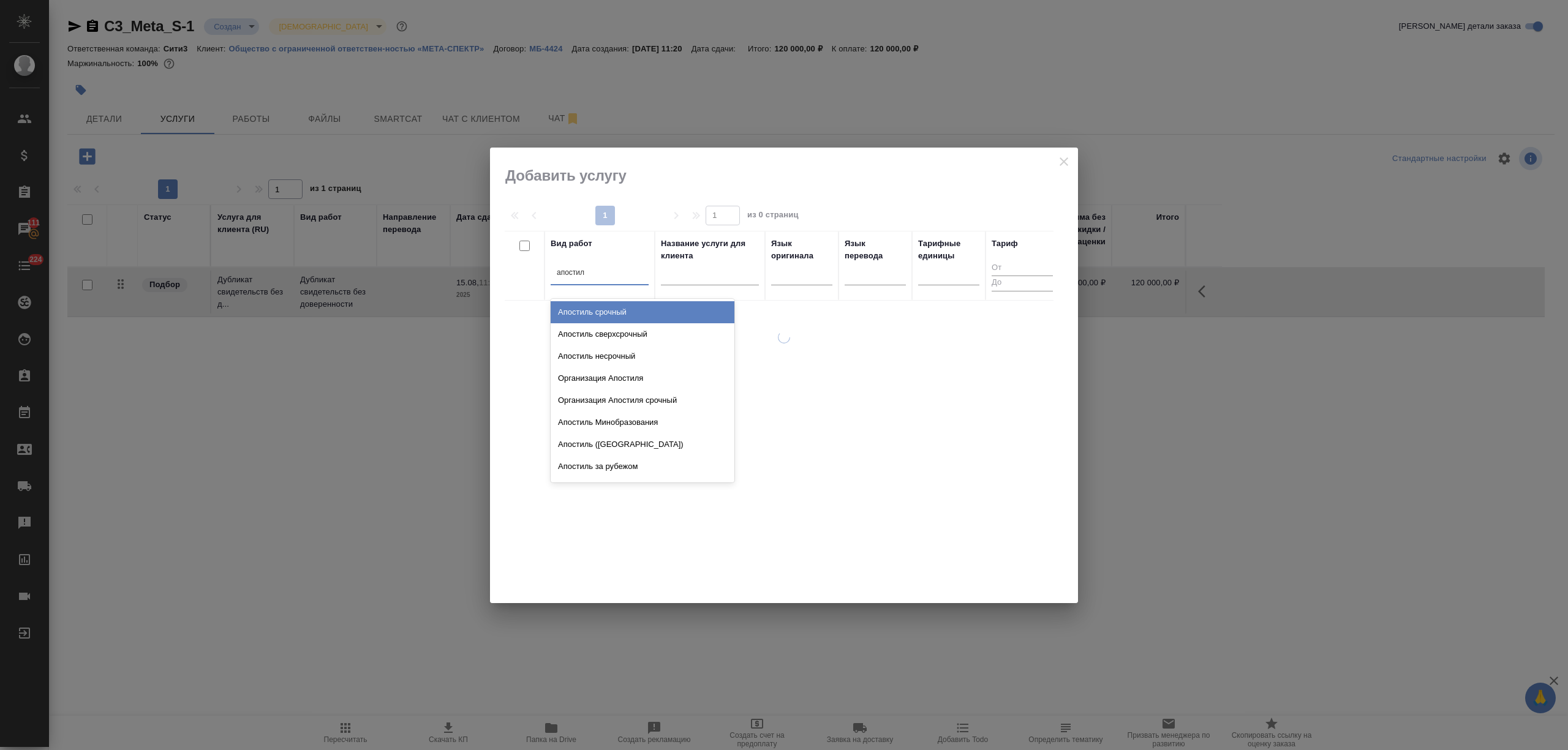
type input "апостиль"
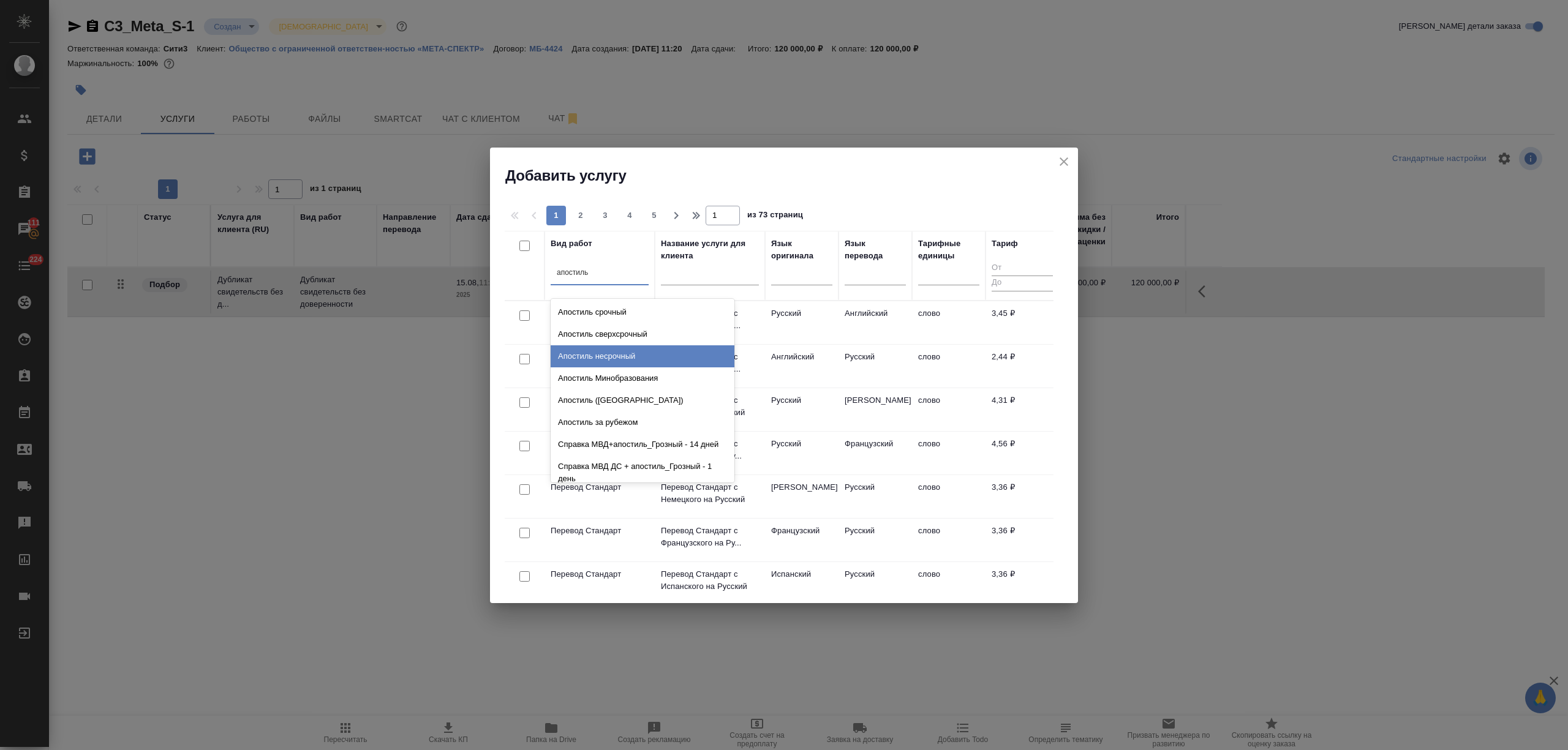
click at [602, 354] on div "Апостиль несрочный" at bounding box center [643, 356] width 184 height 22
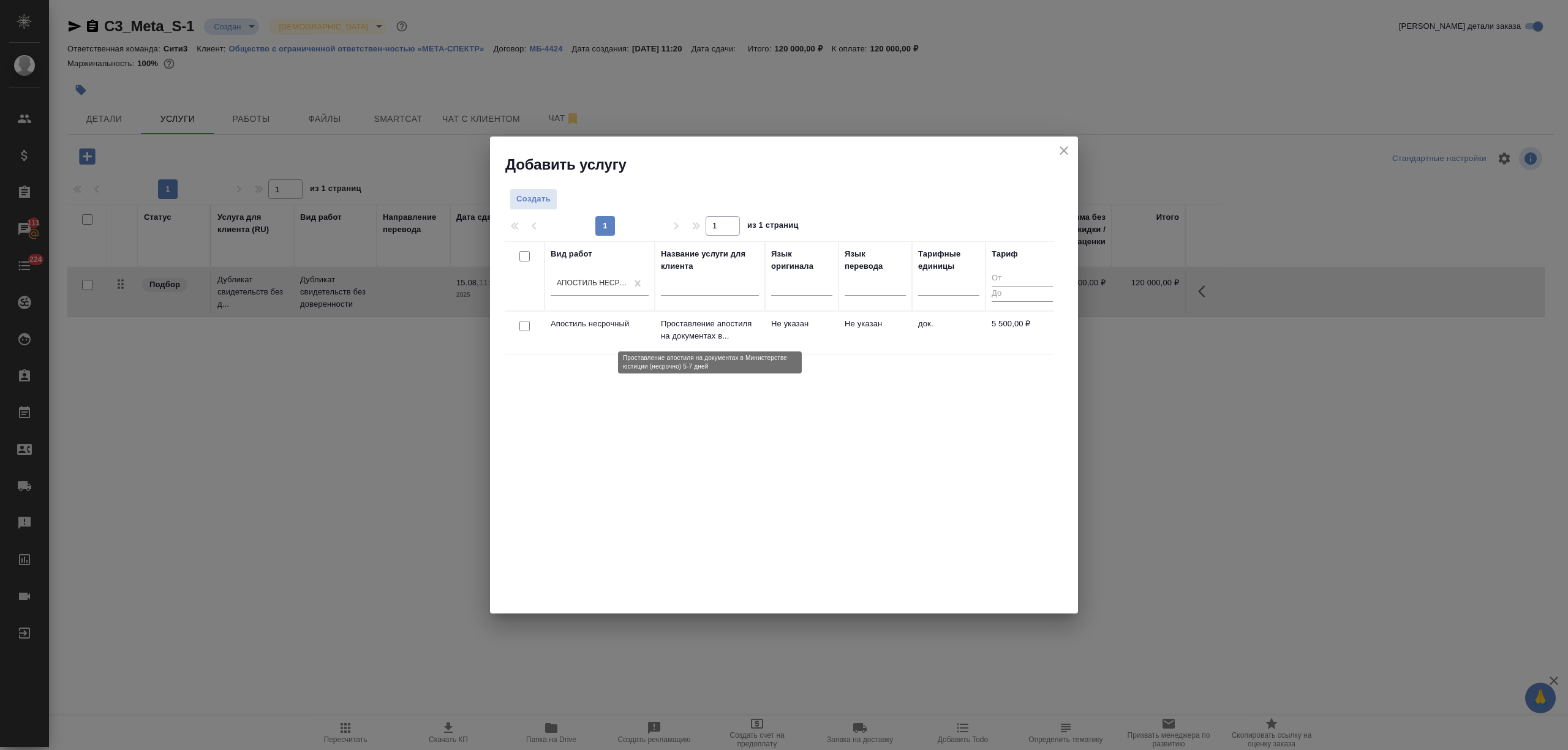
click at [743, 338] on p "Проставление апостиля на документах в..." at bounding box center [710, 329] width 98 height 24
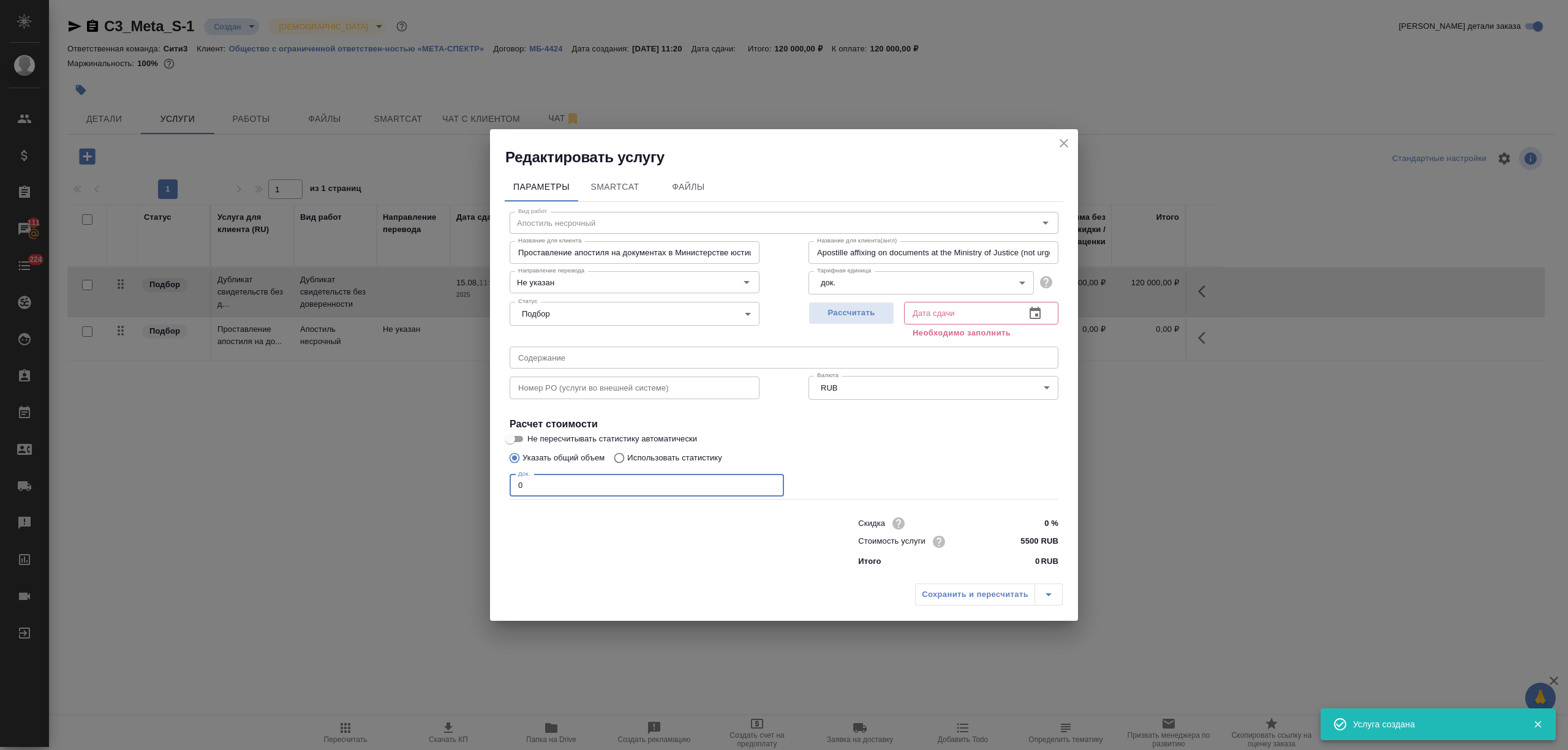
drag, startPoint x: 533, startPoint y: 488, endPoint x: 459, endPoint y: 494, distance: 74.2
click at [459, 494] on div "Редактировать услугу Параметры SmartCat Файлы Вид работ Апостиль несрочный Вид …" at bounding box center [784, 375] width 1568 height 750
type input "4"
click at [1034, 320] on button "button" at bounding box center [1035, 313] width 30 height 30
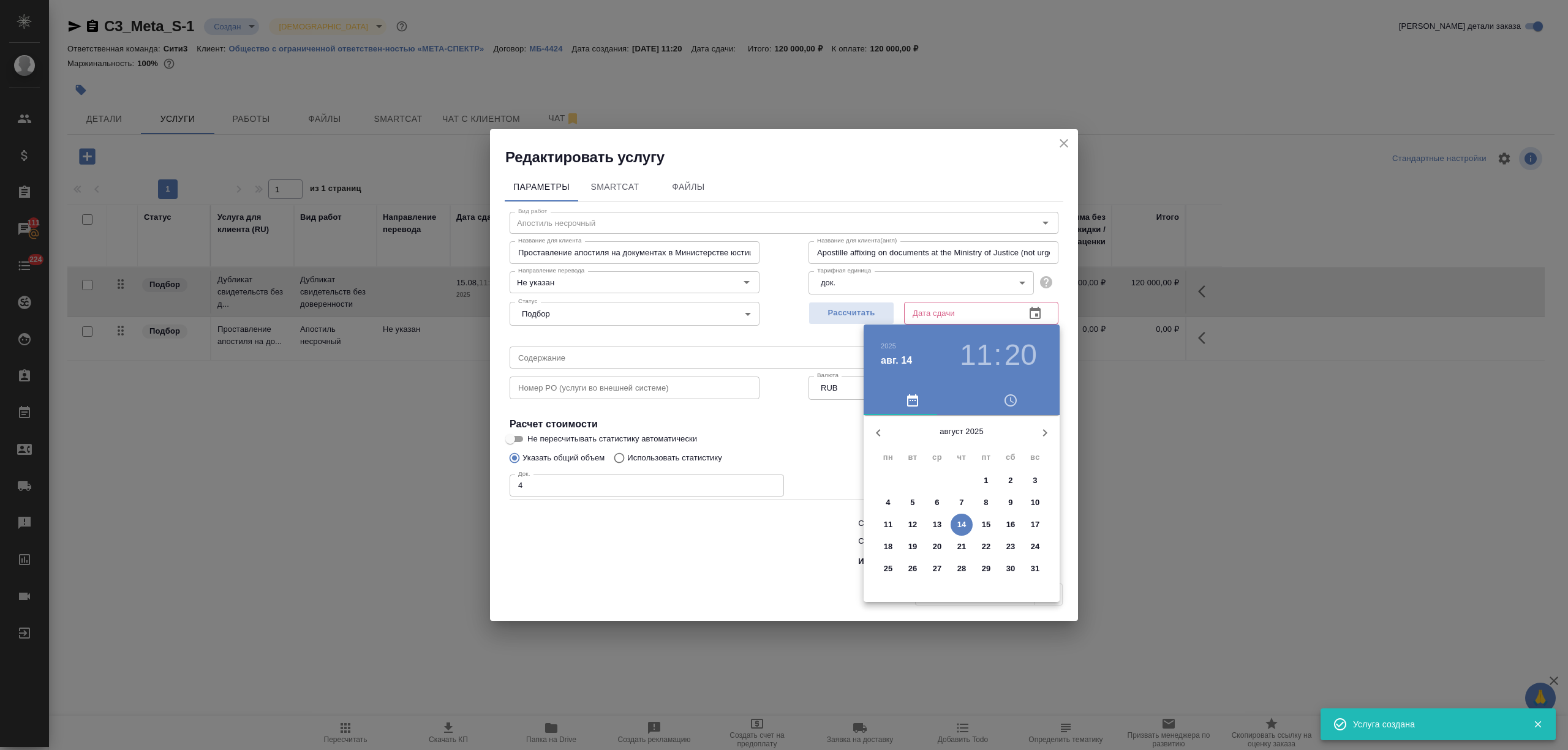
click at [984, 531] on button "15" at bounding box center [986, 525] width 22 height 22
type input "15.08.2025 11:20"
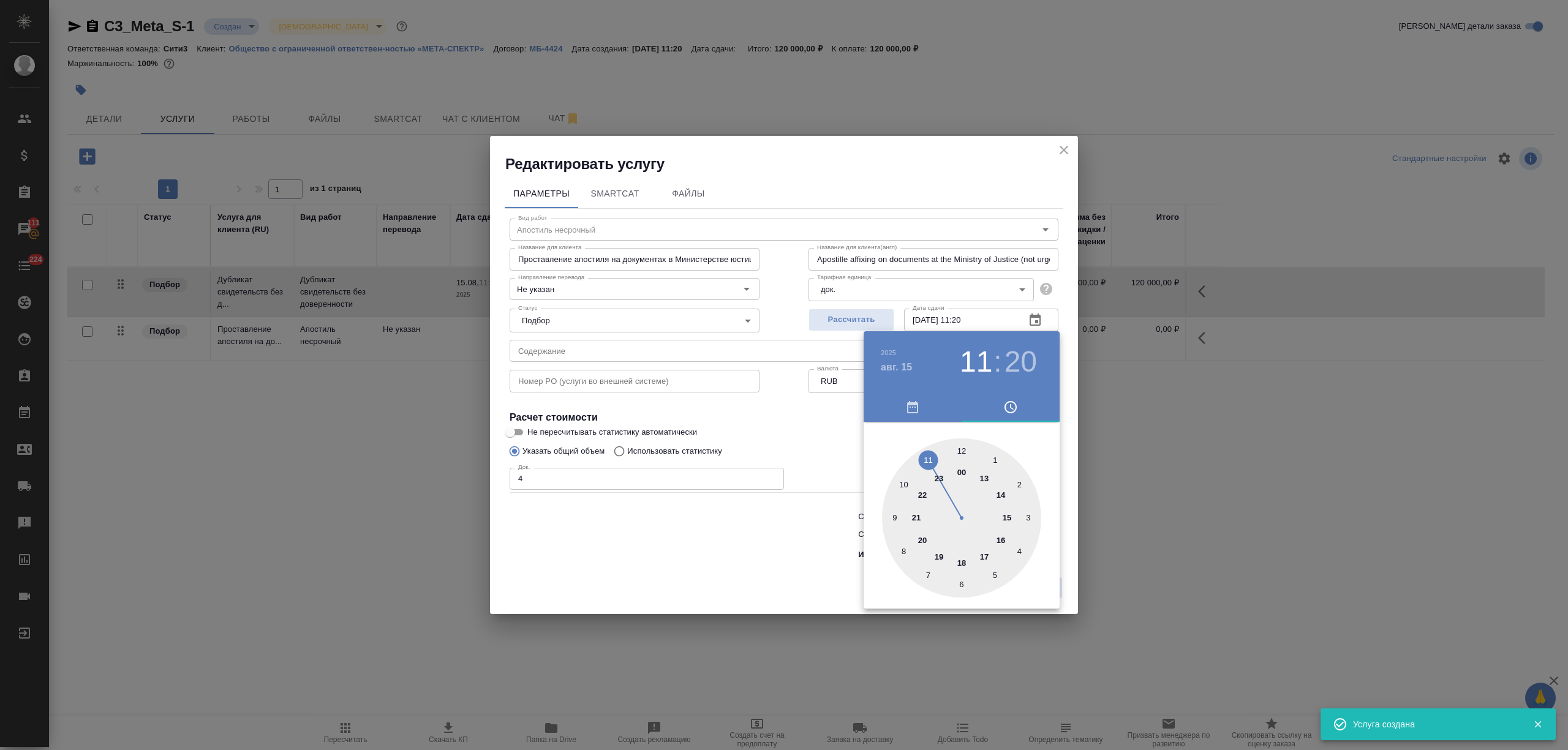
click at [776, 557] on div at bounding box center [784, 375] width 1568 height 750
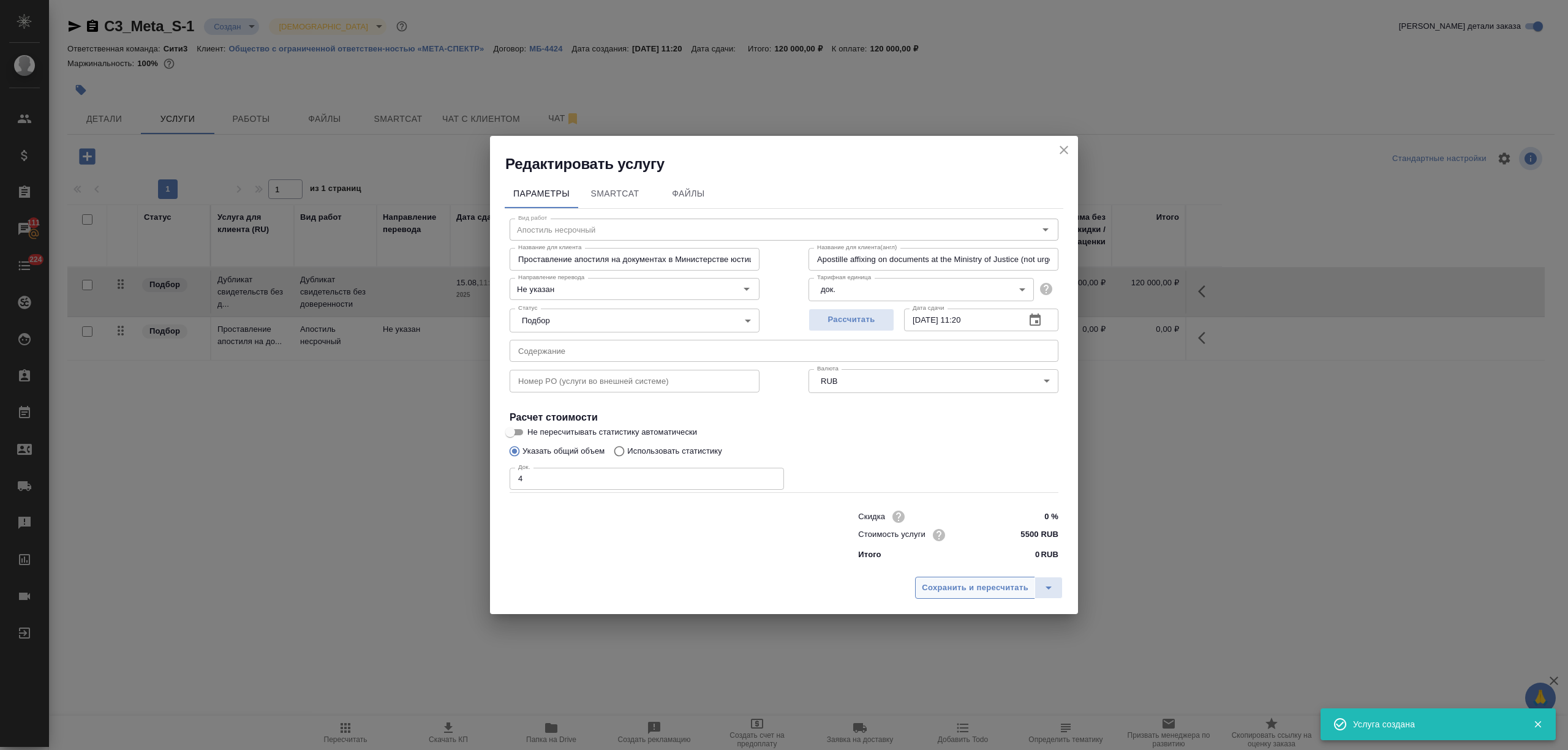
click at [966, 596] on button "Сохранить и пересчитать" at bounding box center [975, 588] width 120 height 22
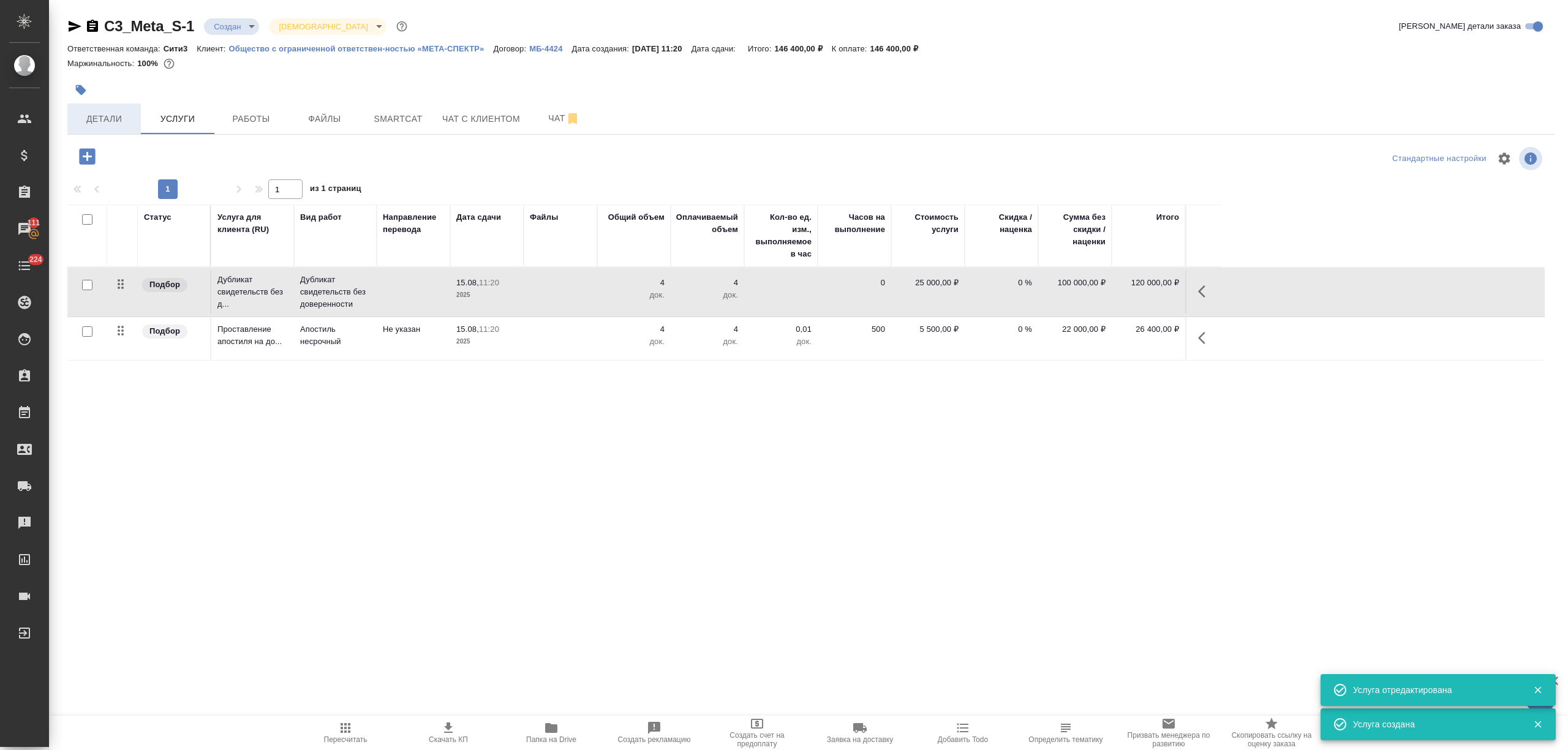
click at [115, 108] on button "Детали" at bounding box center [104, 119] width 73 height 30
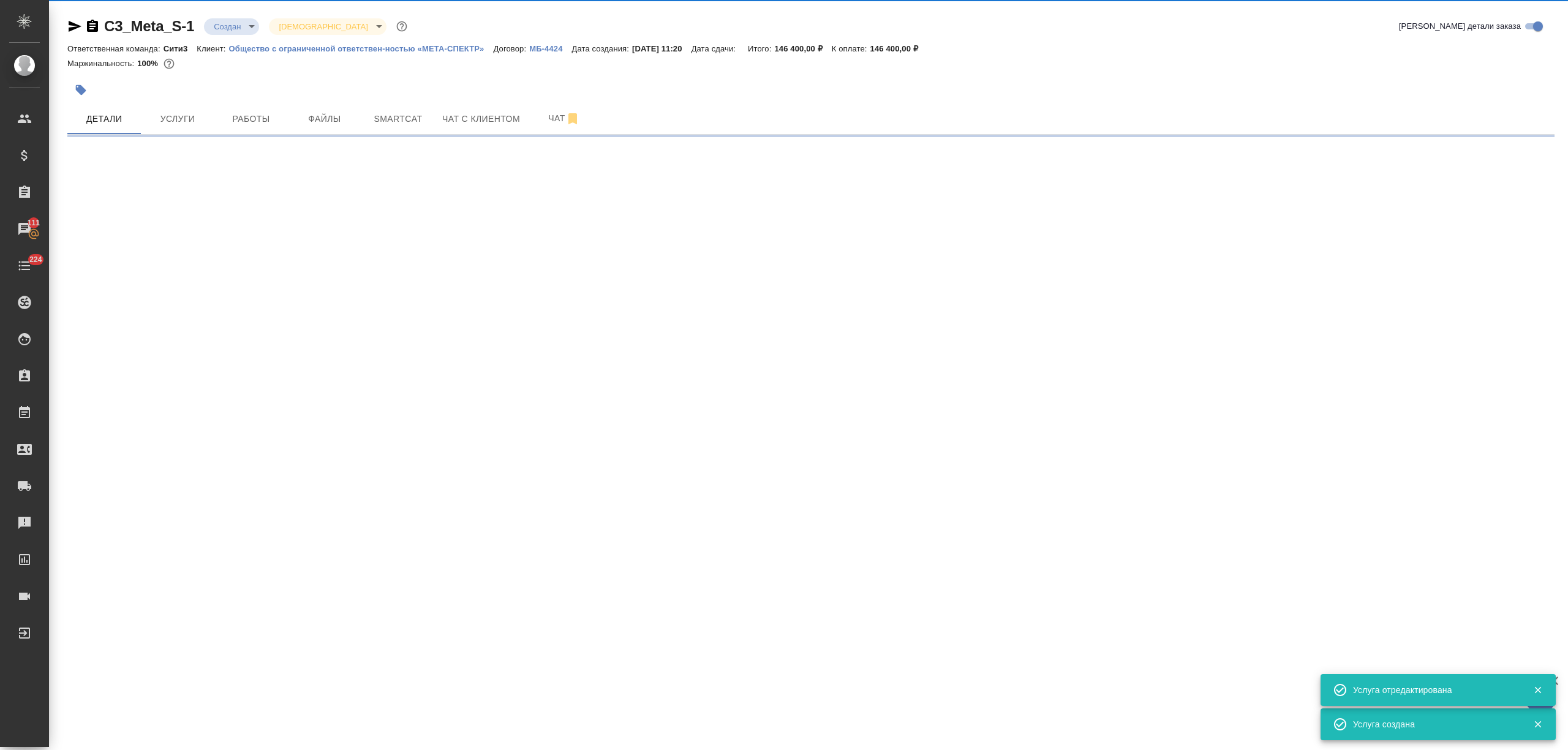
select select "RU"
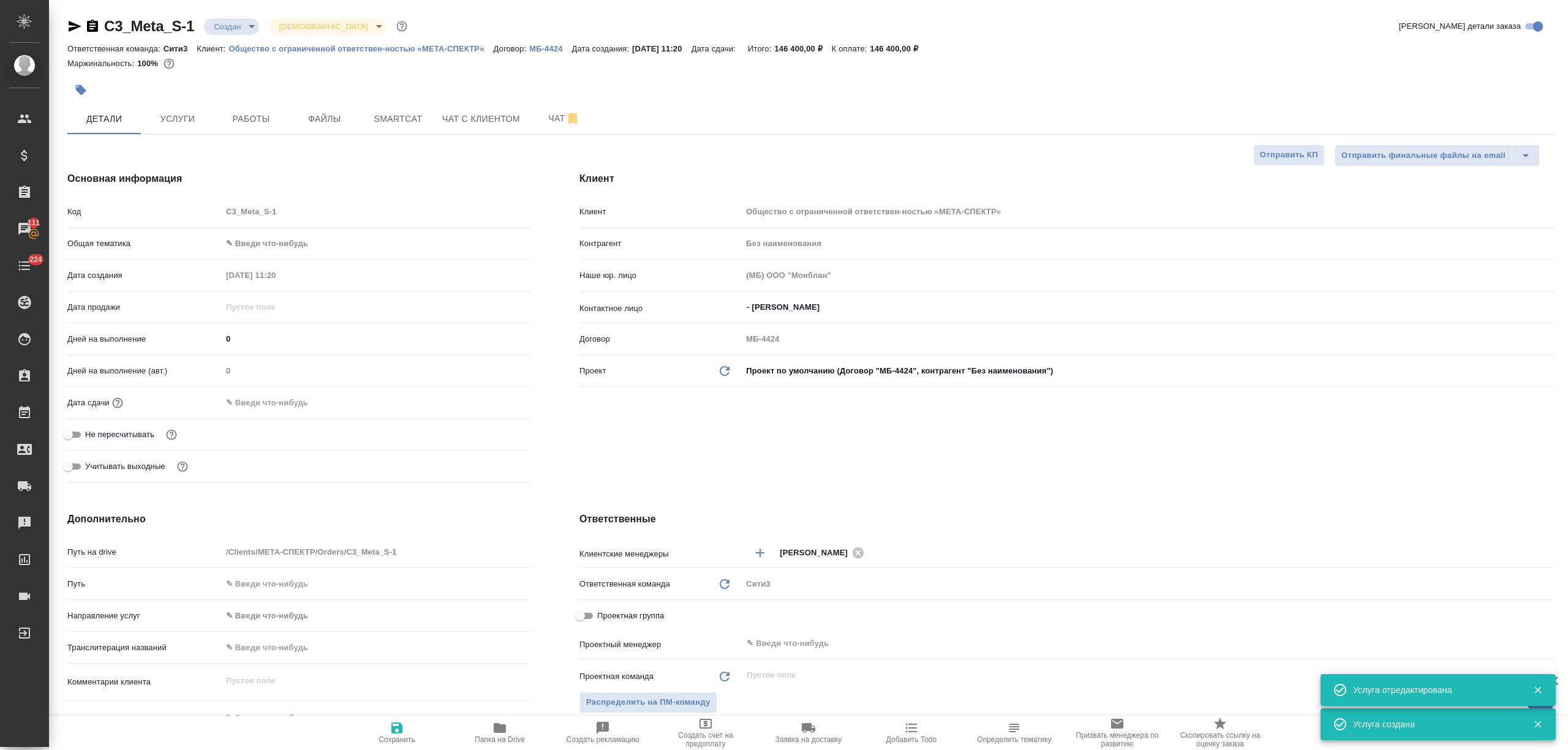
type textarea "x"
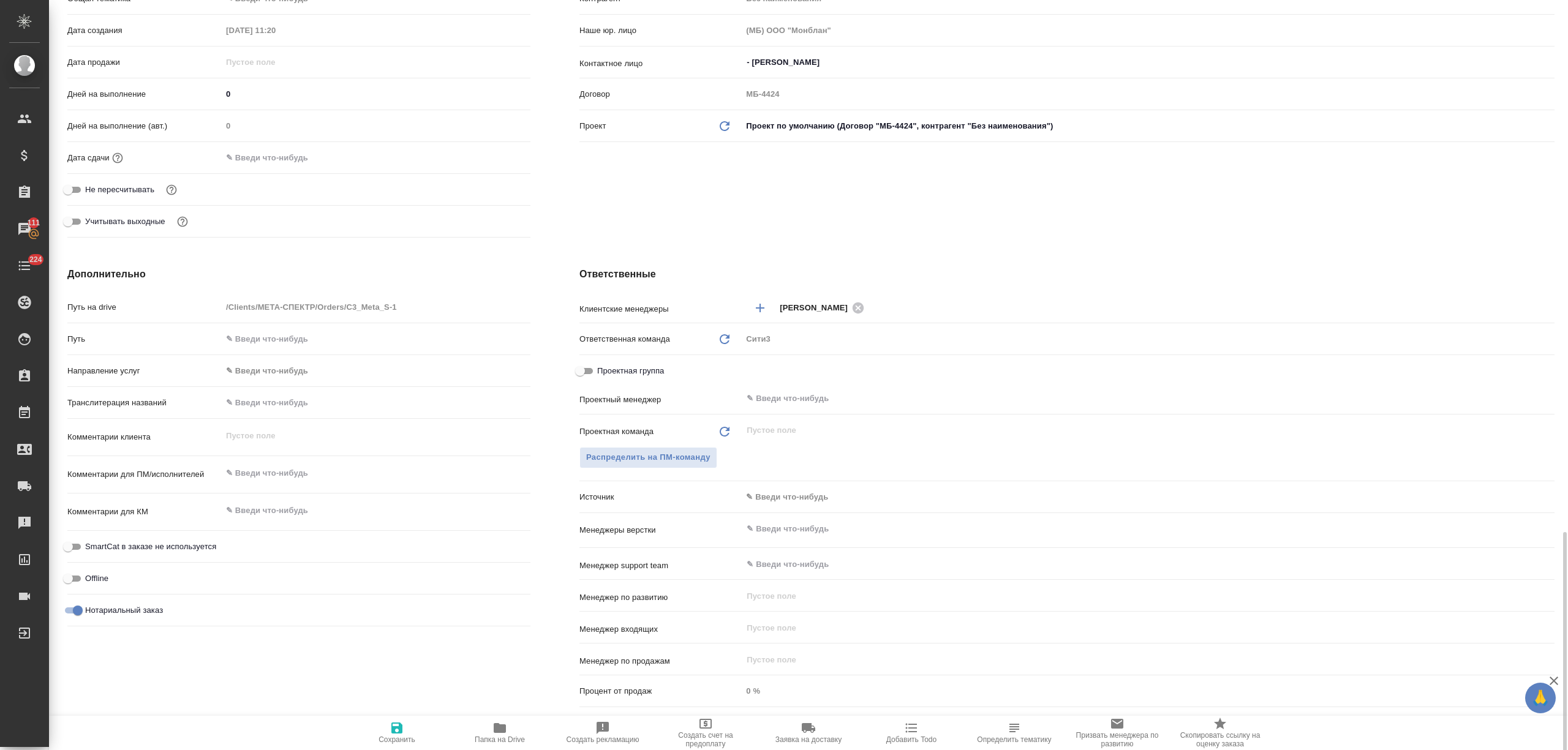
scroll to position [483, 0]
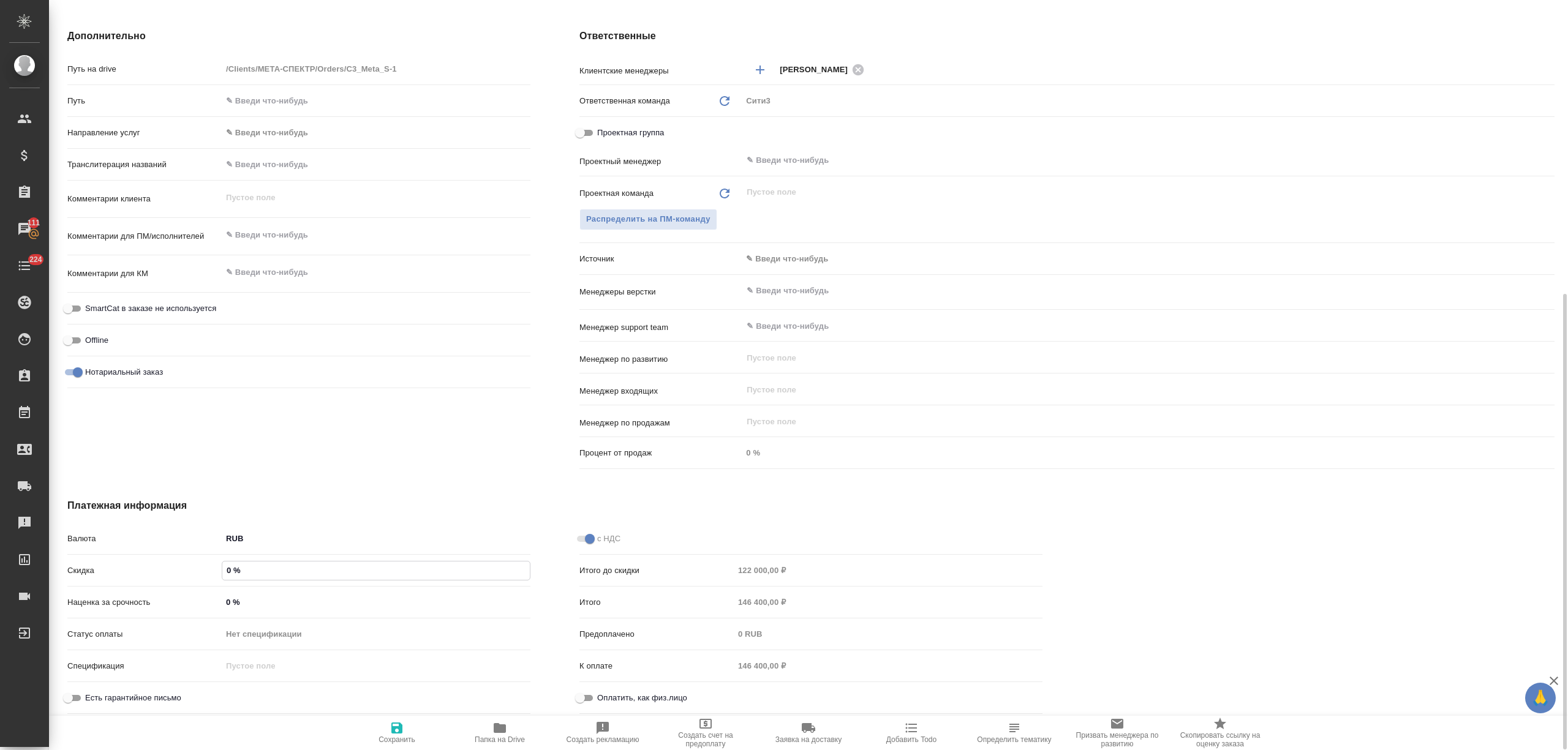
drag, startPoint x: 234, startPoint y: 571, endPoint x: 212, endPoint y: 568, distance: 22.2
click at [212, 568] on div "Скидка 0 %" at bounding box center [298, 570] width 463 height 21
type input "7 %"
type textarea "x"
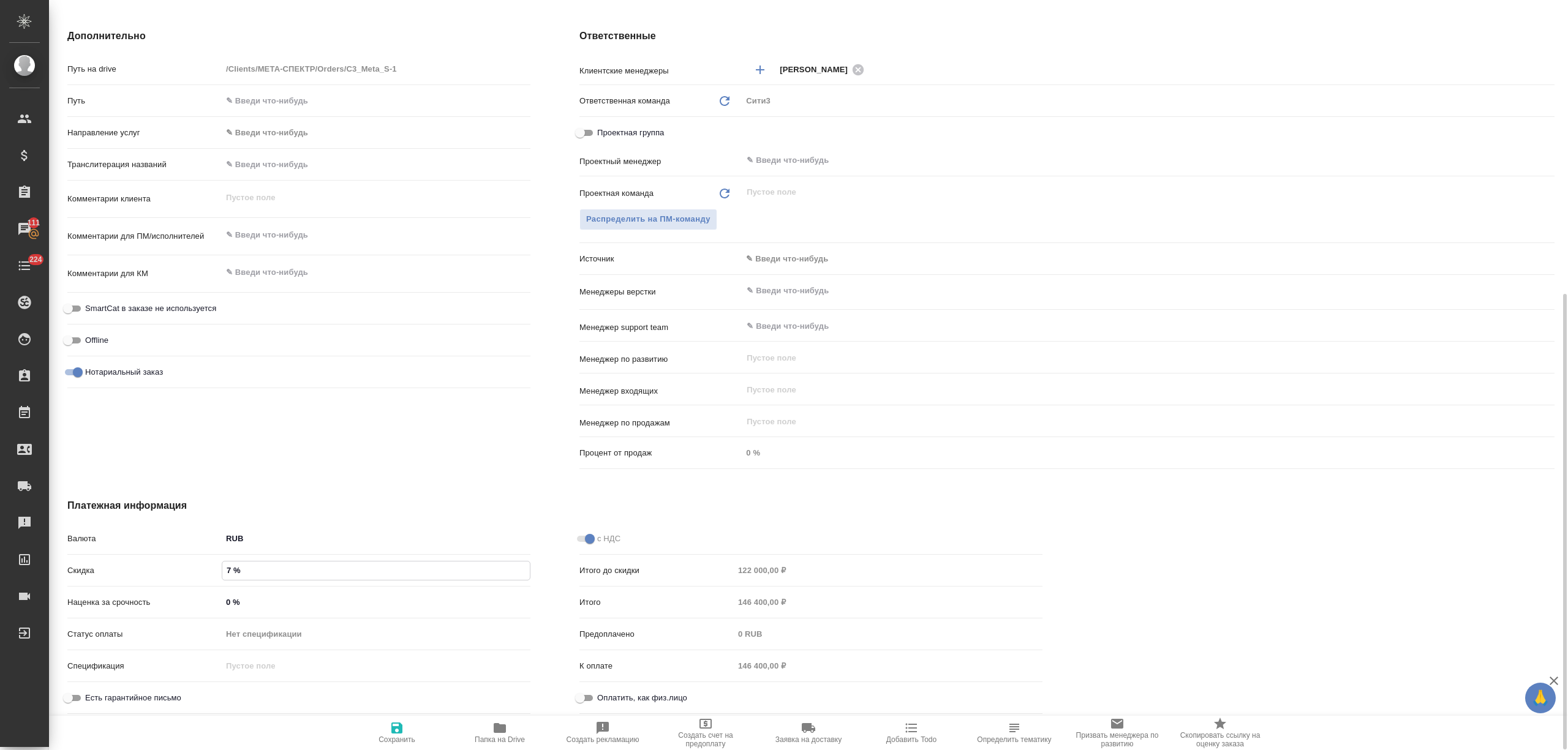
type textarea "x"
type input "7 %"
click at [400, 723] on icon "button" at bounding box center [397, 727] width 11 height 11
type textarea "x"
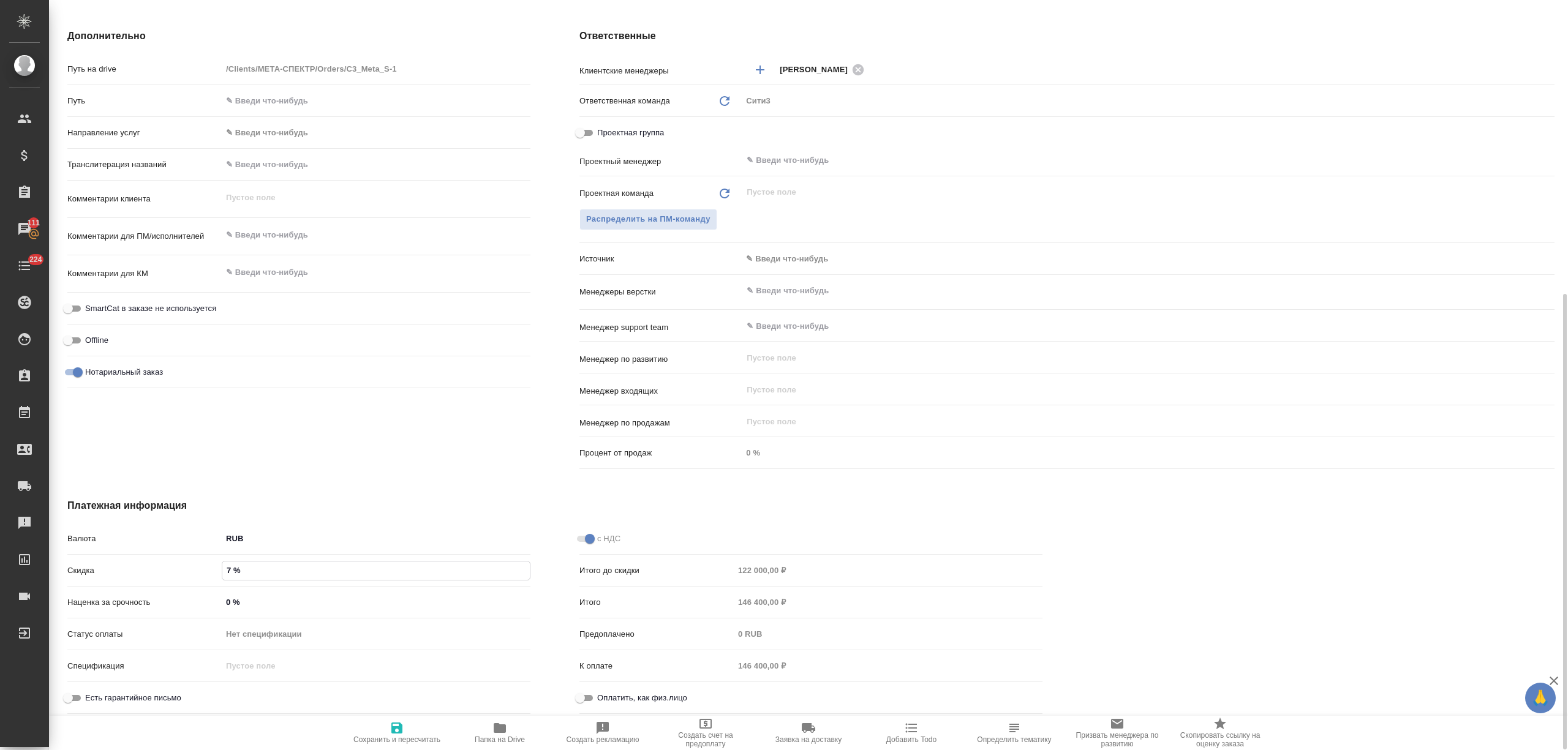
type textarea "x"
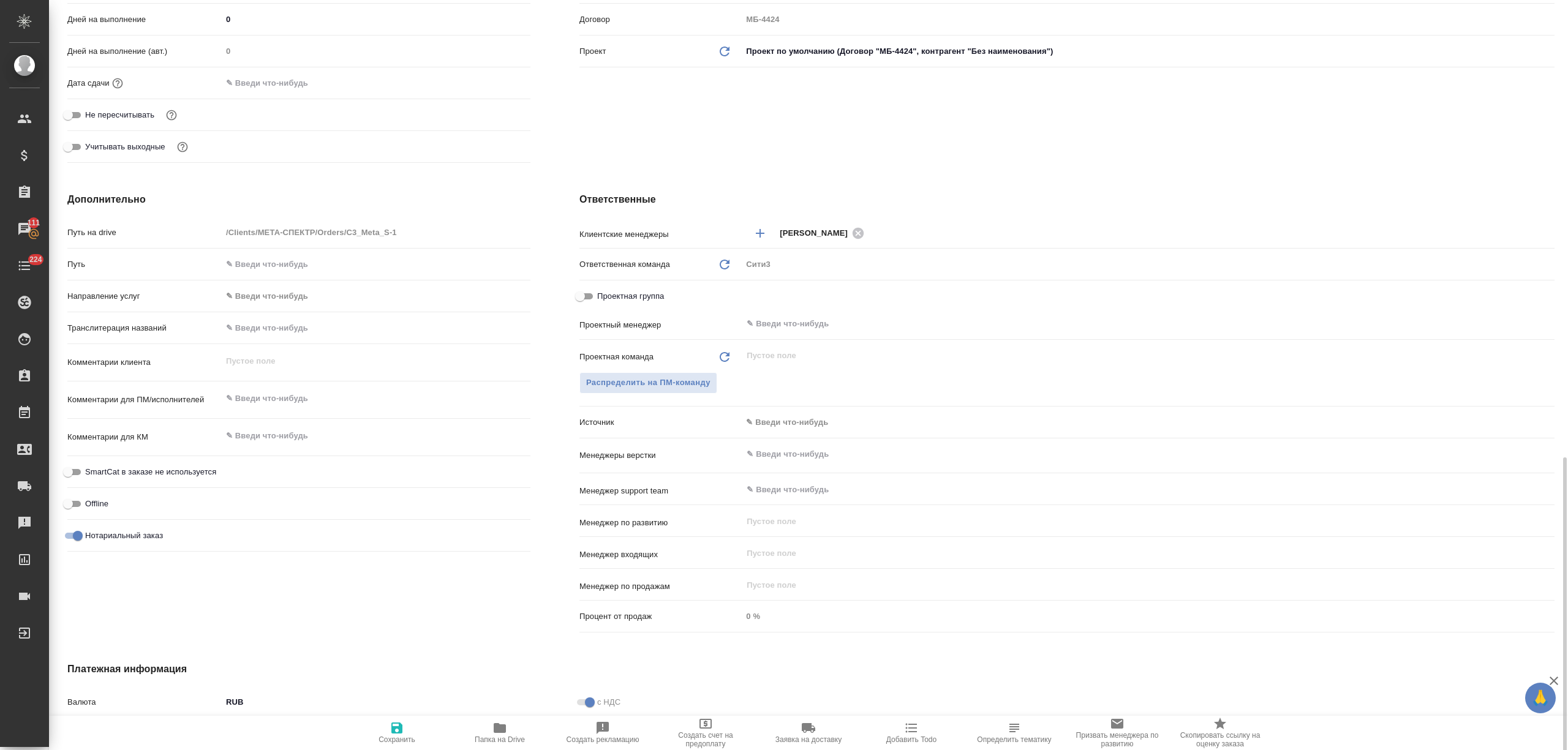
type textarea "x"
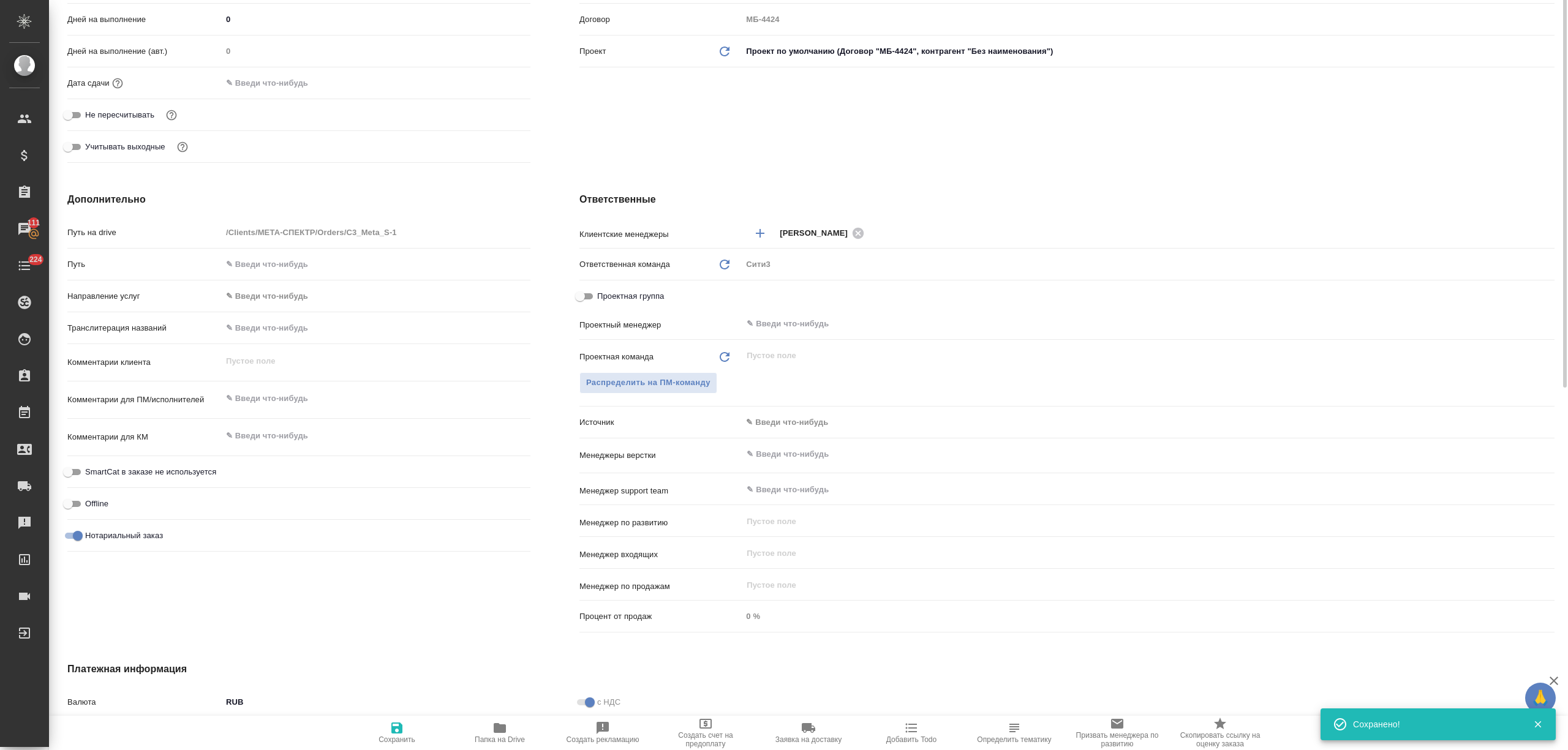
scroll to position [0, 0]
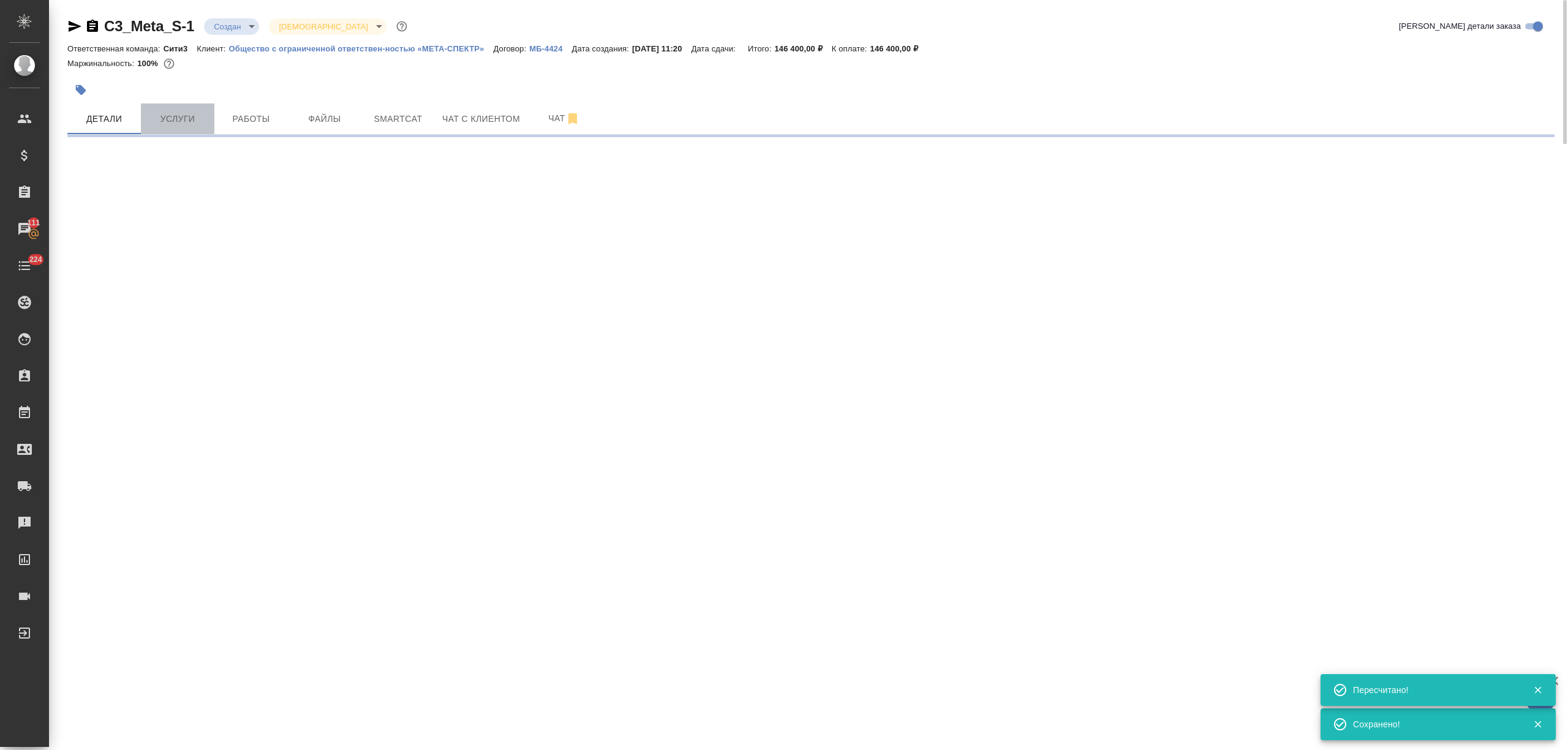
click at [185, 129] on button "Услуги" at bounding box center [178, 119] width 73 height 30
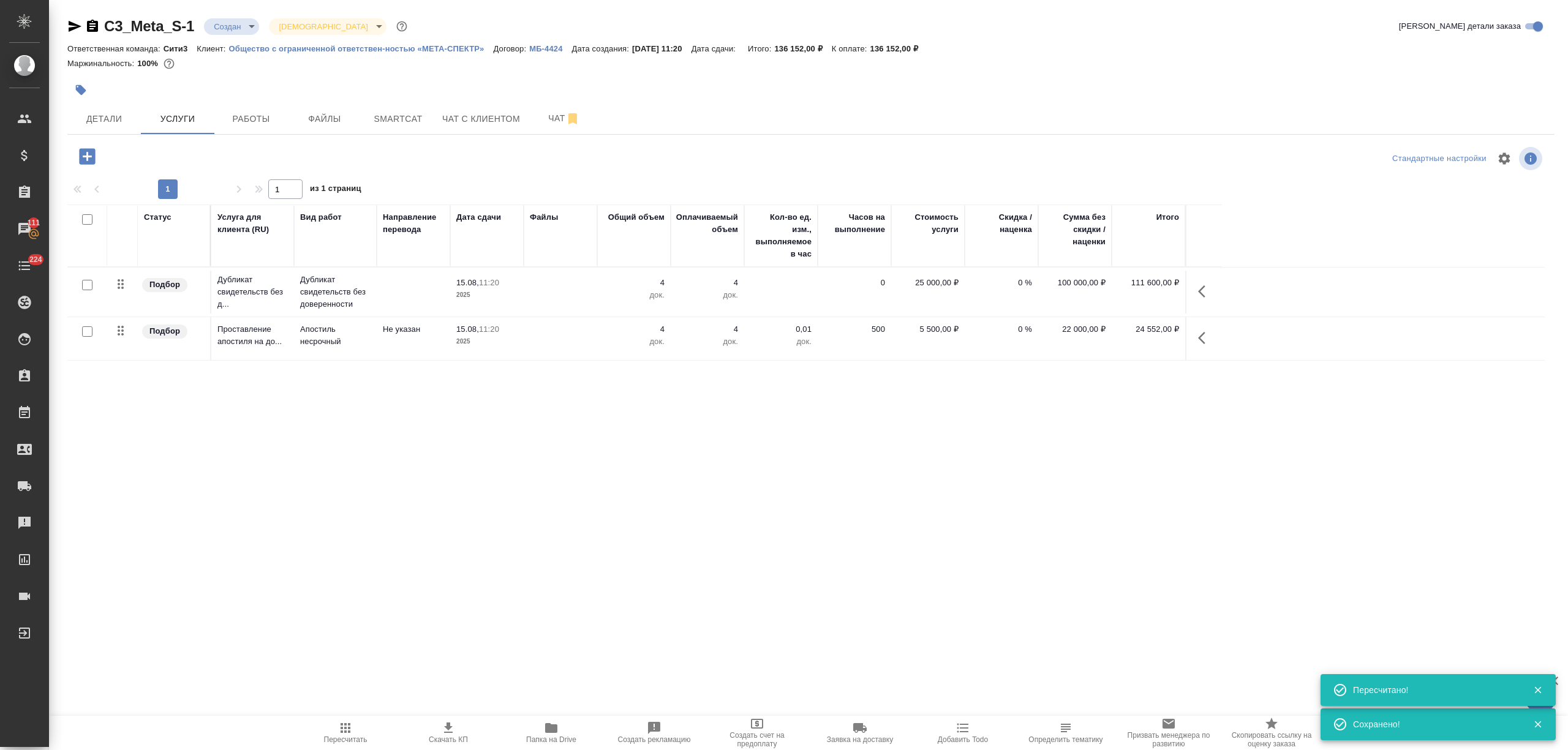
click at [365, 722] on span "Пересчитать" at bounding box center [345, 732] width 88 height 23
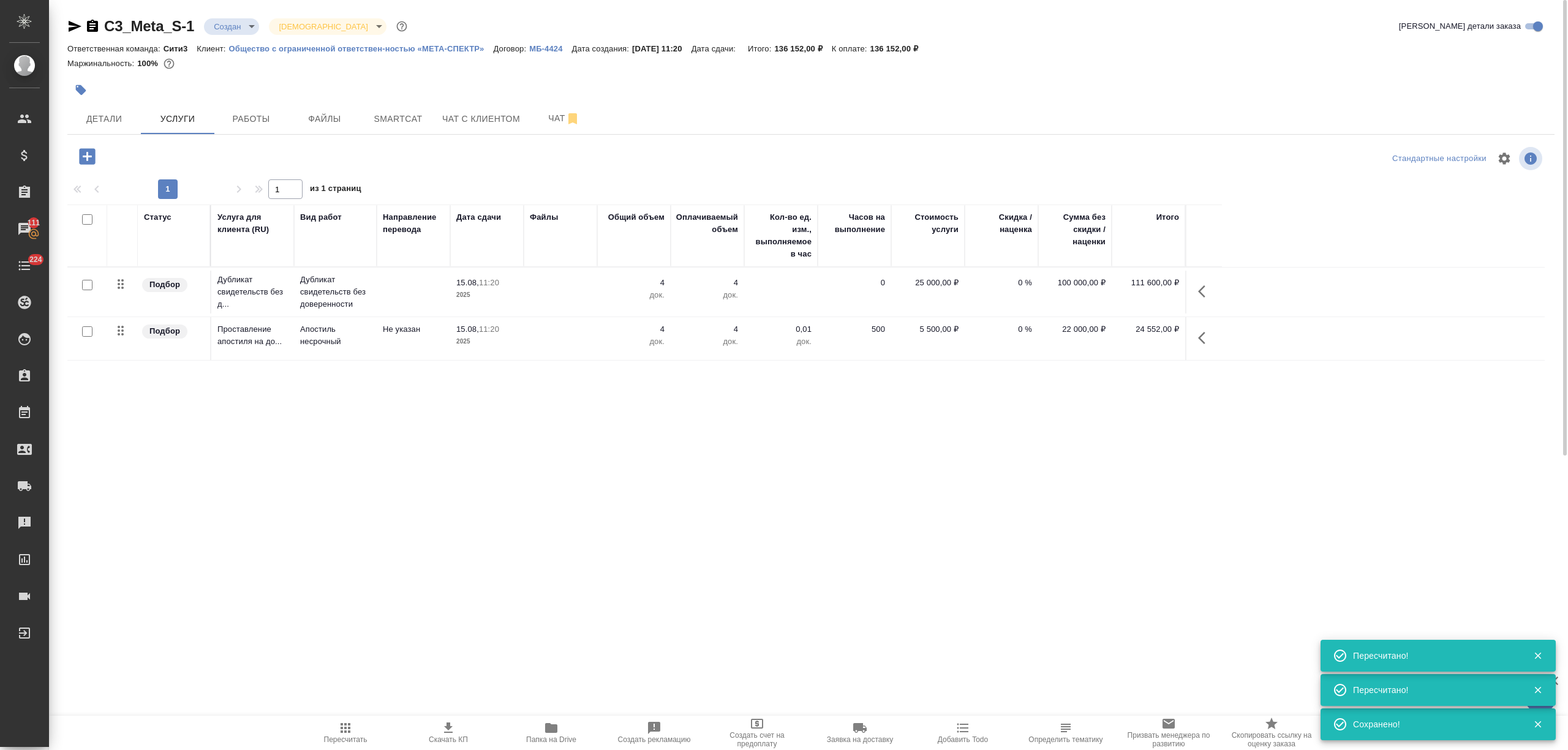
click at [740, 733] on span "Создать счет на предоплату" at bounding box center [757, 739] width 88 height 17
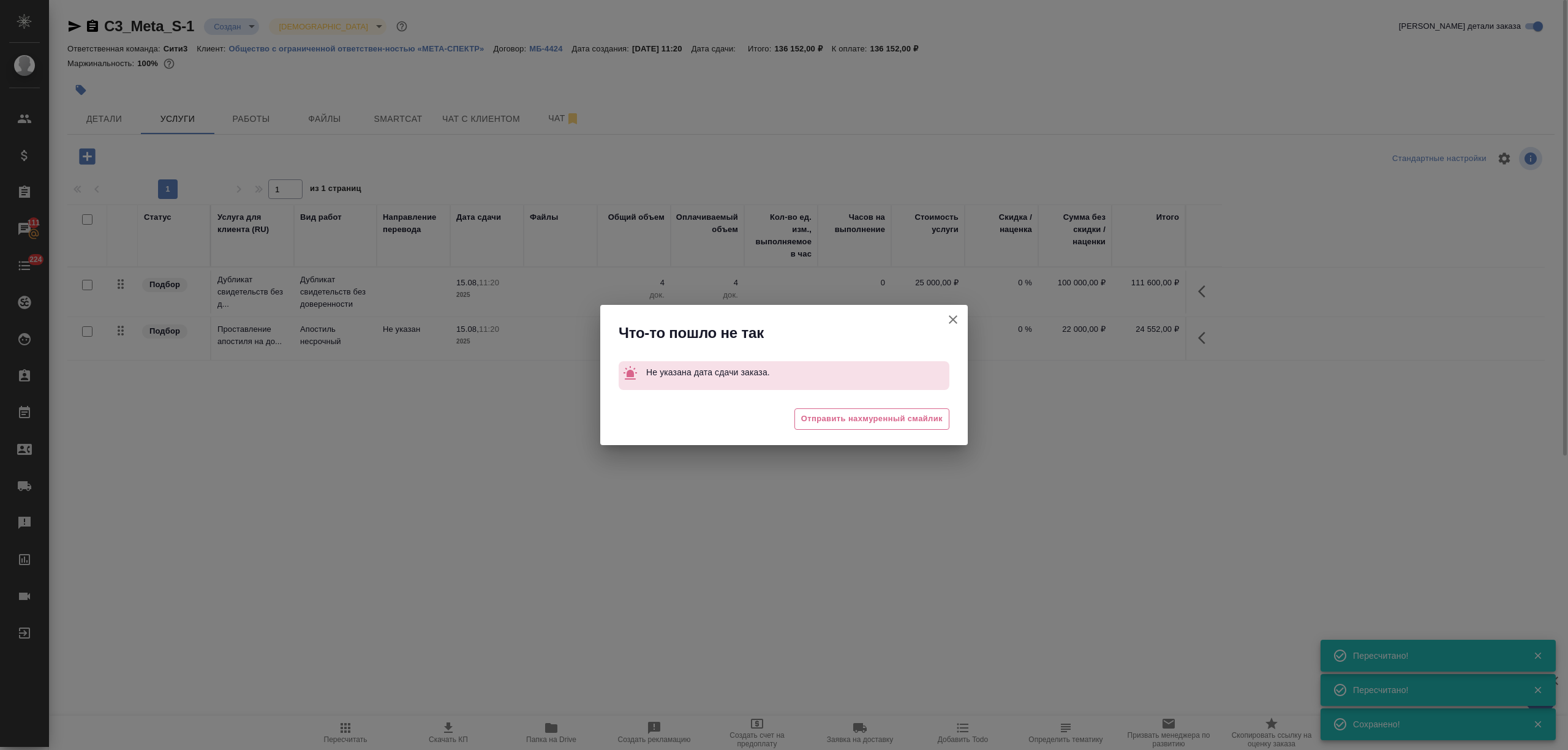
click at [951, 318] on icon "button" at bounding box center [953, 319] width 9 height 9
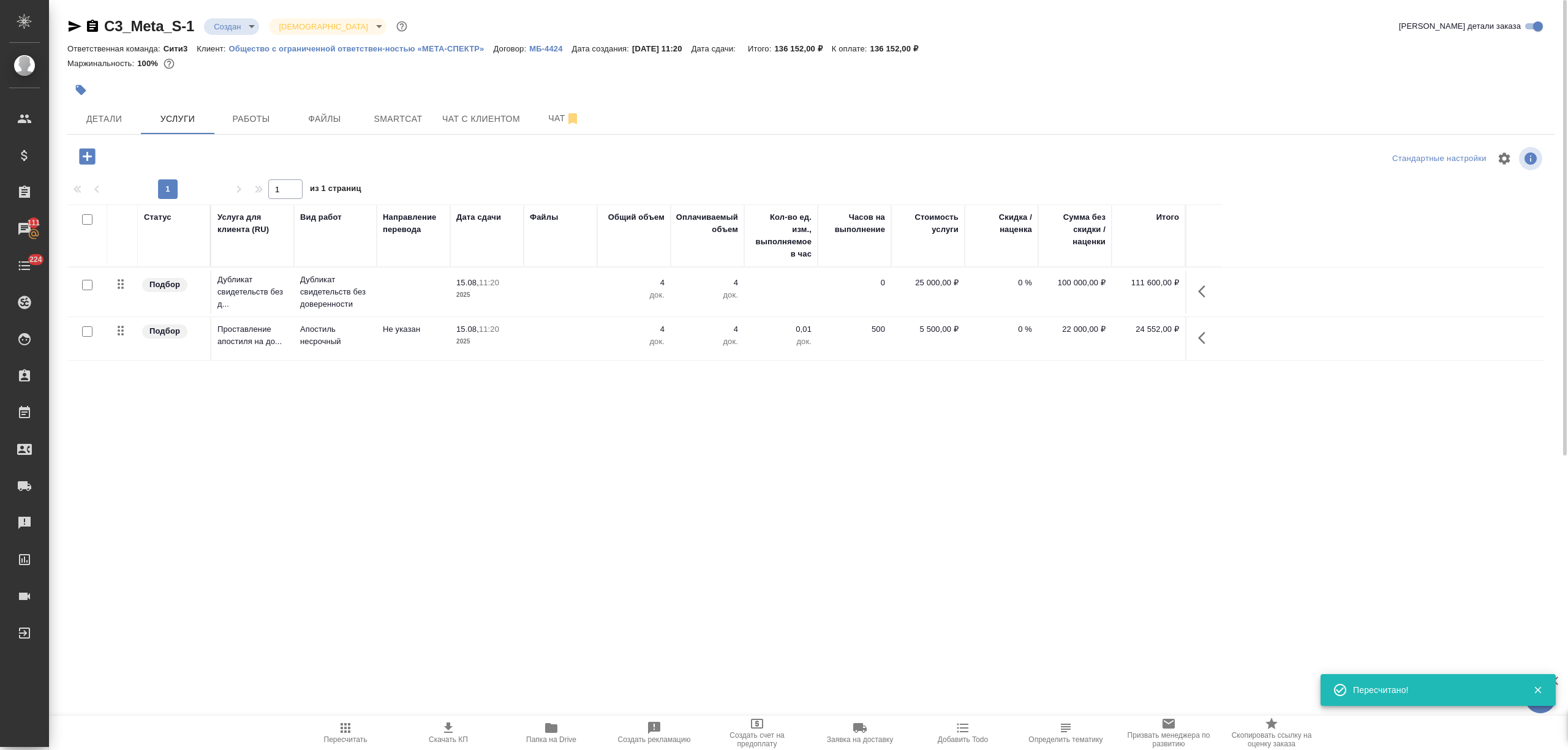
click at [462, 44] on link "Общество с ограниченной ответствен-ностью «МЕТА-СПЕКТР»" at bounding box center [361, 48] width 264 height 10
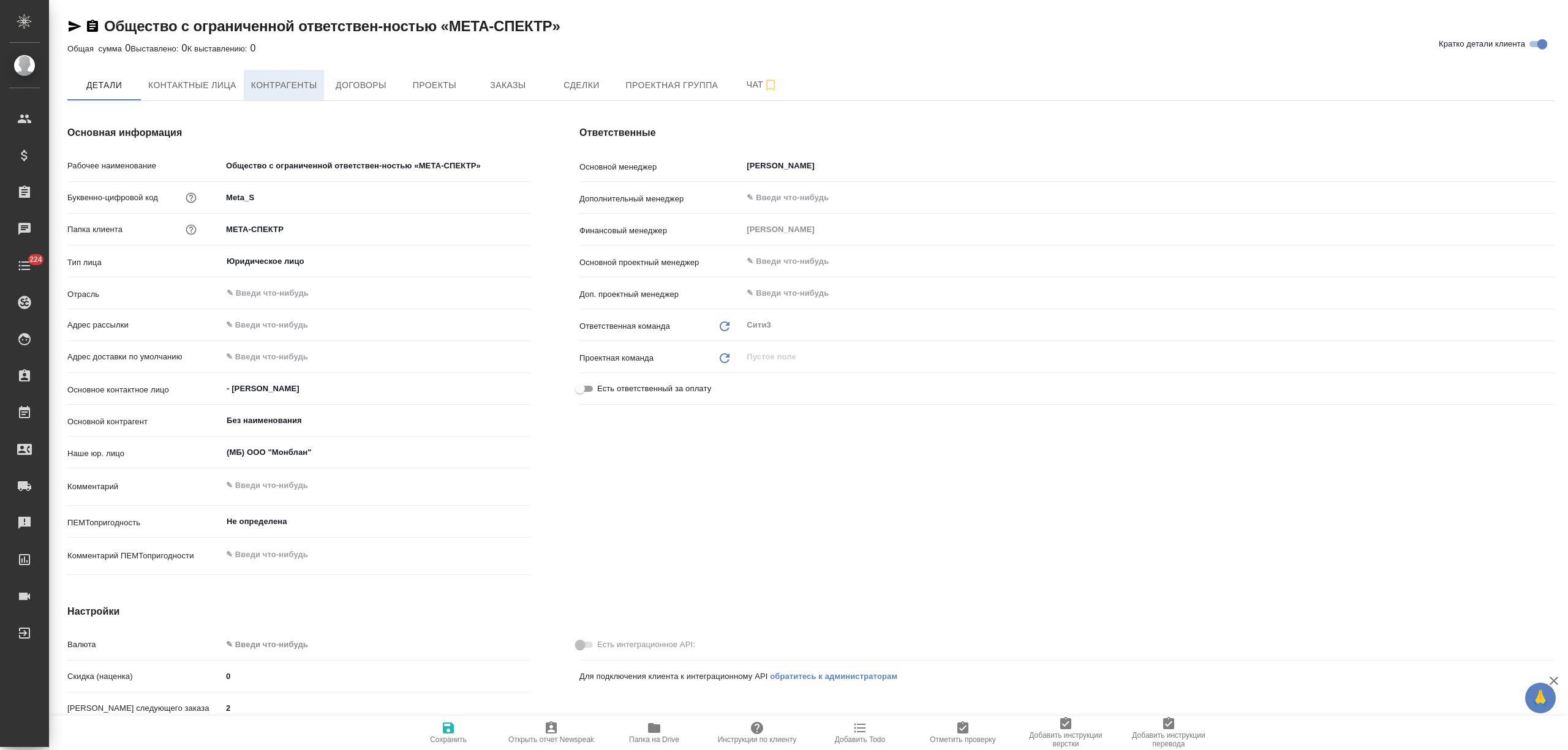
click at [295, 76] on button "Контрагенты" at bounding box center [284, 84] width 81 height 30
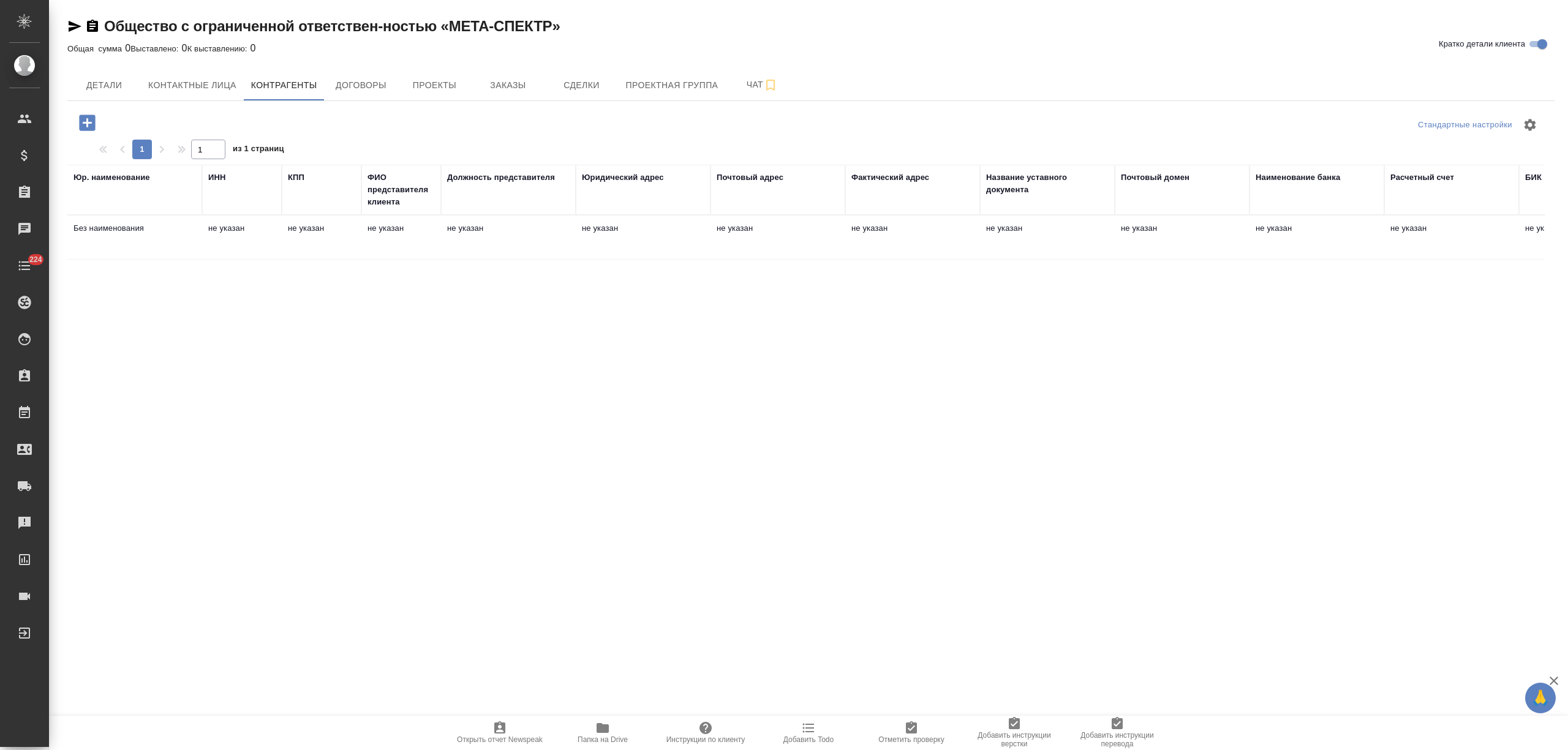
click at [329, 256] on td "не указан" at bounding box center [321, 237] width 80 height 43
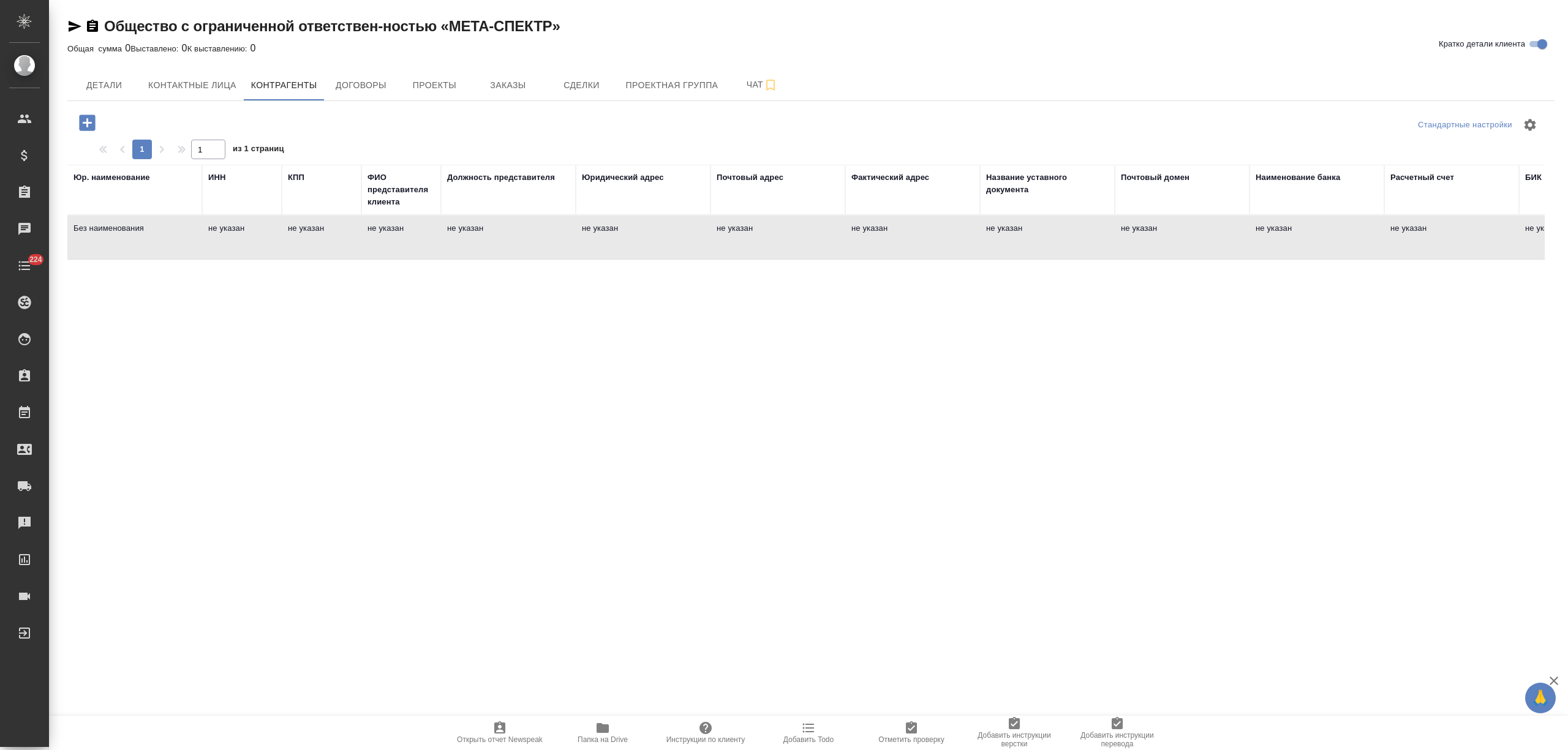
click at [329, 256] on td "не указан" at bounding box center [321, 237] width 80 height 43
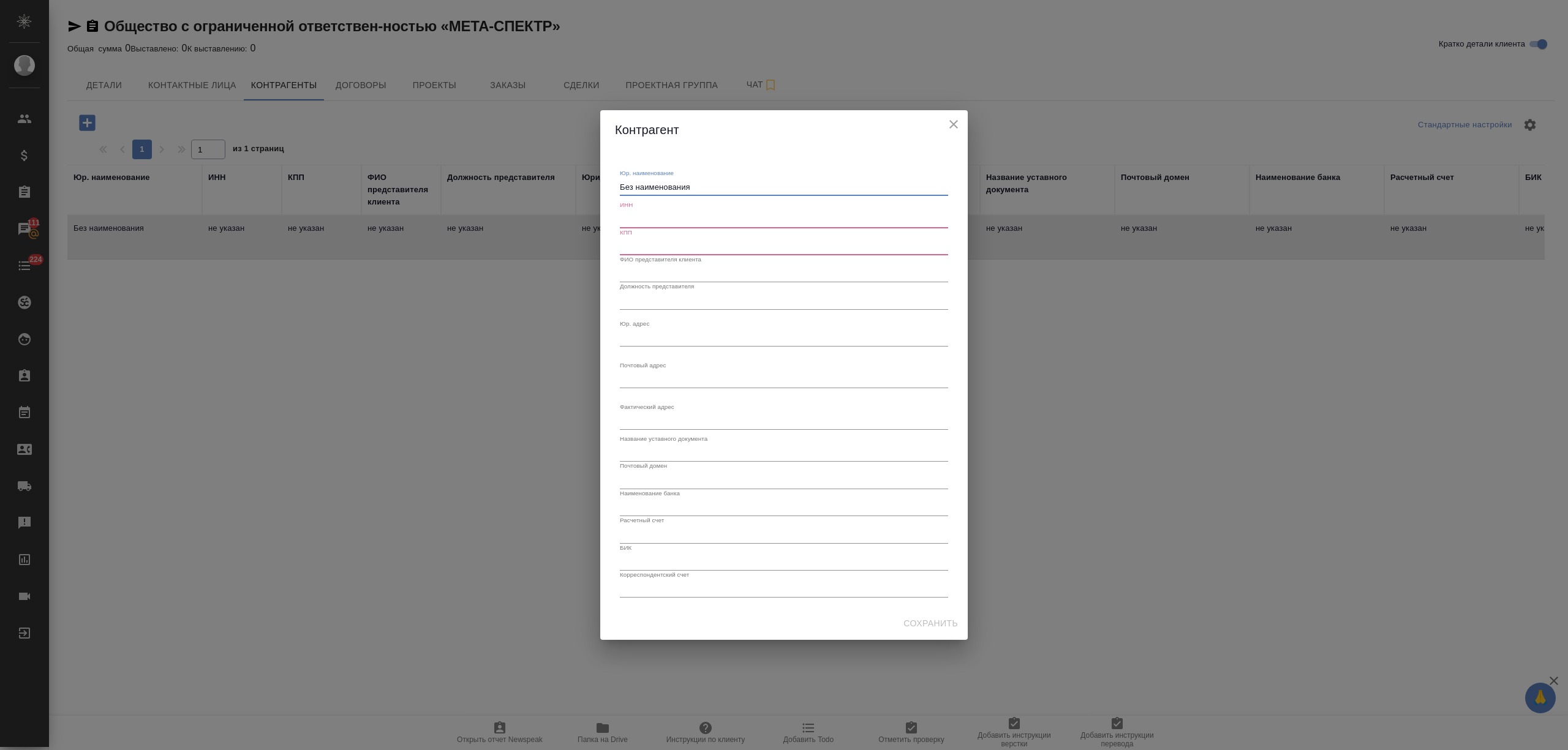
drag, startPoint x: 697, startPoint y: 184, endPoint x: 578, endPoint y: 196, distance: 119.6
click at [578, 196] on div "Контрагент Юр. наименование Без наименования x ИНН КПП ФИО представителя клиент…" at bounding box center [784, 375] width 1568 height 750
paste textarea "бщество с ограниченной ответствен-ностью «МЕТА-СПЕКТР»"
type textarea "Общество с ограниченной ответствен-ностью «МЕТА-СПЕКТР»"
click at [655, 226] on input "text" at bounding box center [783, 219] width 328 height 17
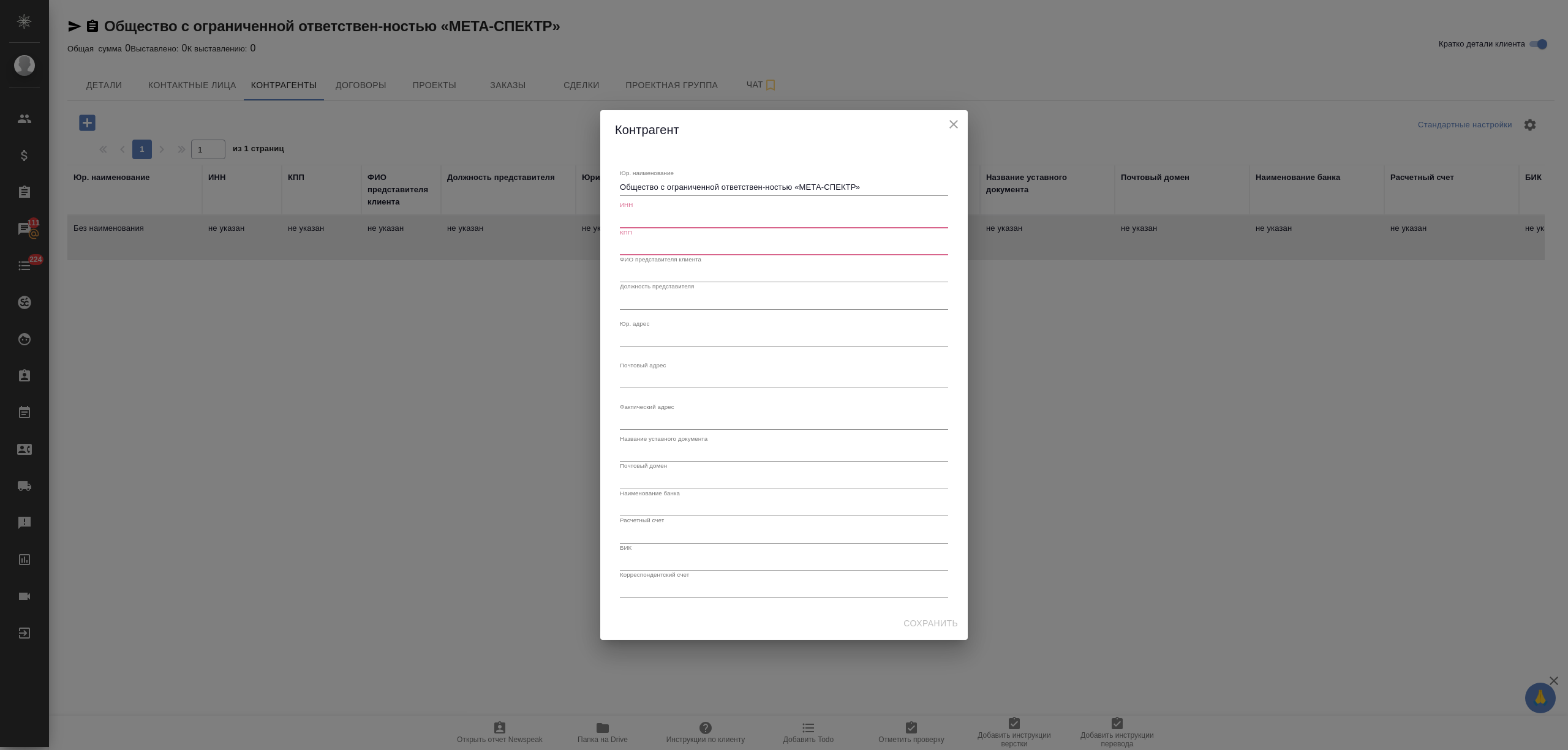
paste input "5036156723"
type input "5036156723"
click at [697, 245] on input "text" at bounding box center [783, 246] width 328 height 17
paste input "503601001"
type input "503601001"
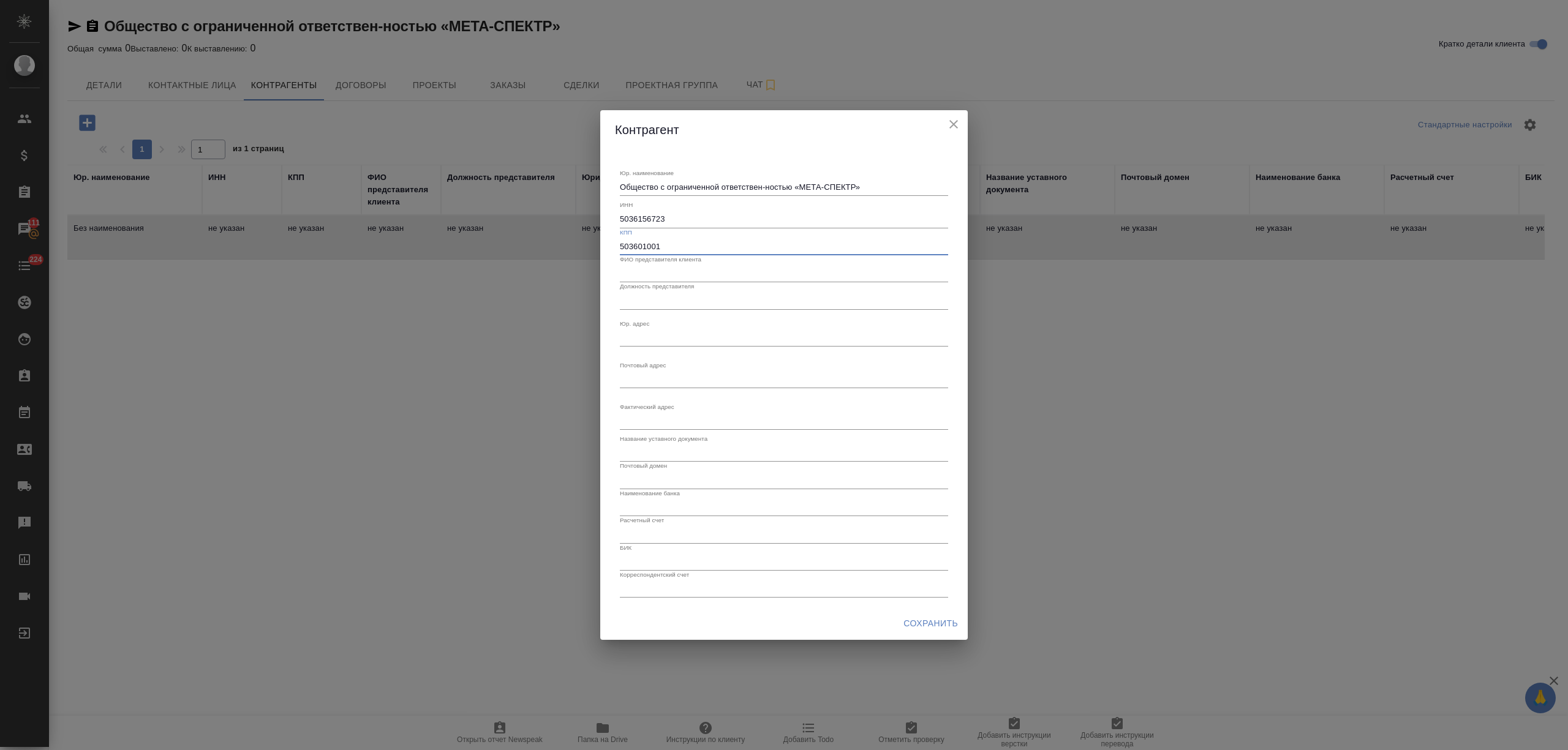
click at [645, 192] on textarea "Юр. наименование" at bounding box center [783, 187] width 328 height 9
paste textarea "142103, Московская обл, Подольск г, ул. Рощинская, дом № 14, помещение 14"
type textarea "142103, Московская обл, Подольск г, ул. Рощинская, дом № 14, помещение 14"
click at [651, 534] on input "text" at bounding box center [783, 534] width 328 height 17
paste input "40702810610001862549"
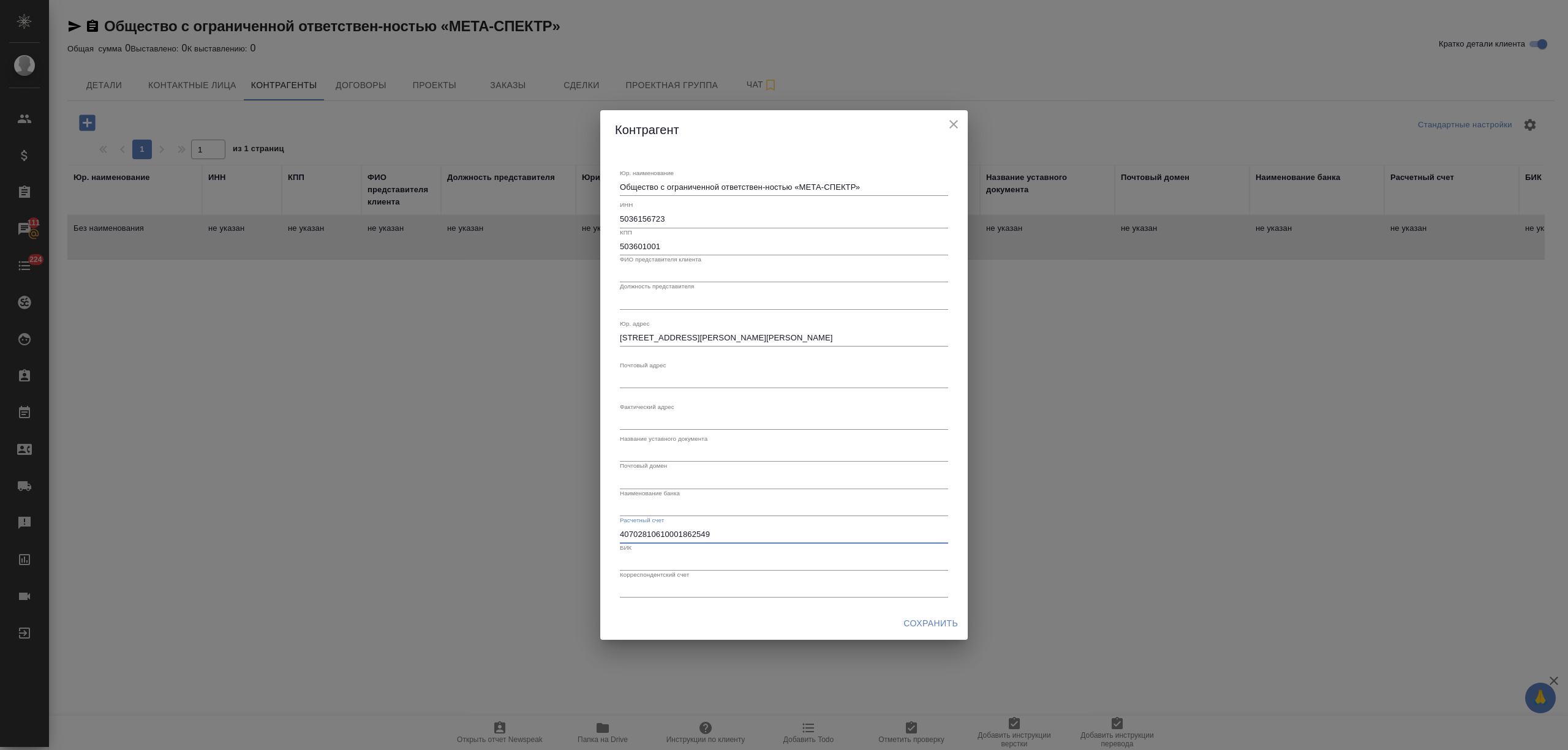
type input "40702810610001862549"
click at [669, 582] on input "text" at bounding box center [783, 589] width 328 height 17
paste input "30101810145250000974"
type input "30101810145250000974"
click at [652, 508] on input "text" at bounding box center [783, 508] width 328 height 17
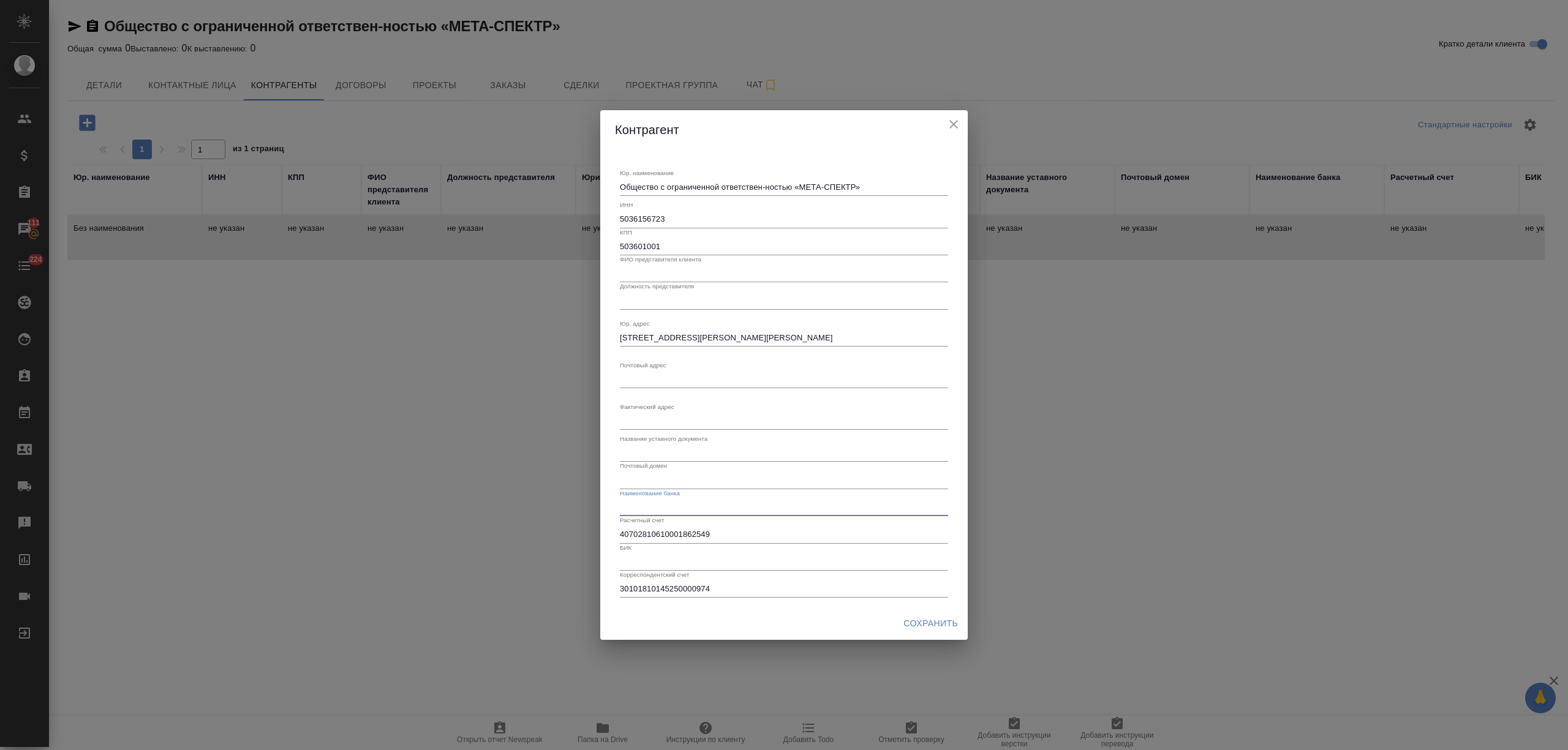
paste input "АО «ТБАНК» г.Москва"
type input "АО «ТБАНК» г.Москва"
click at [640, 566] on input "text" at bounding box center [783, 562] width 328 height 17
paste input "044525974"
type input "044525974"
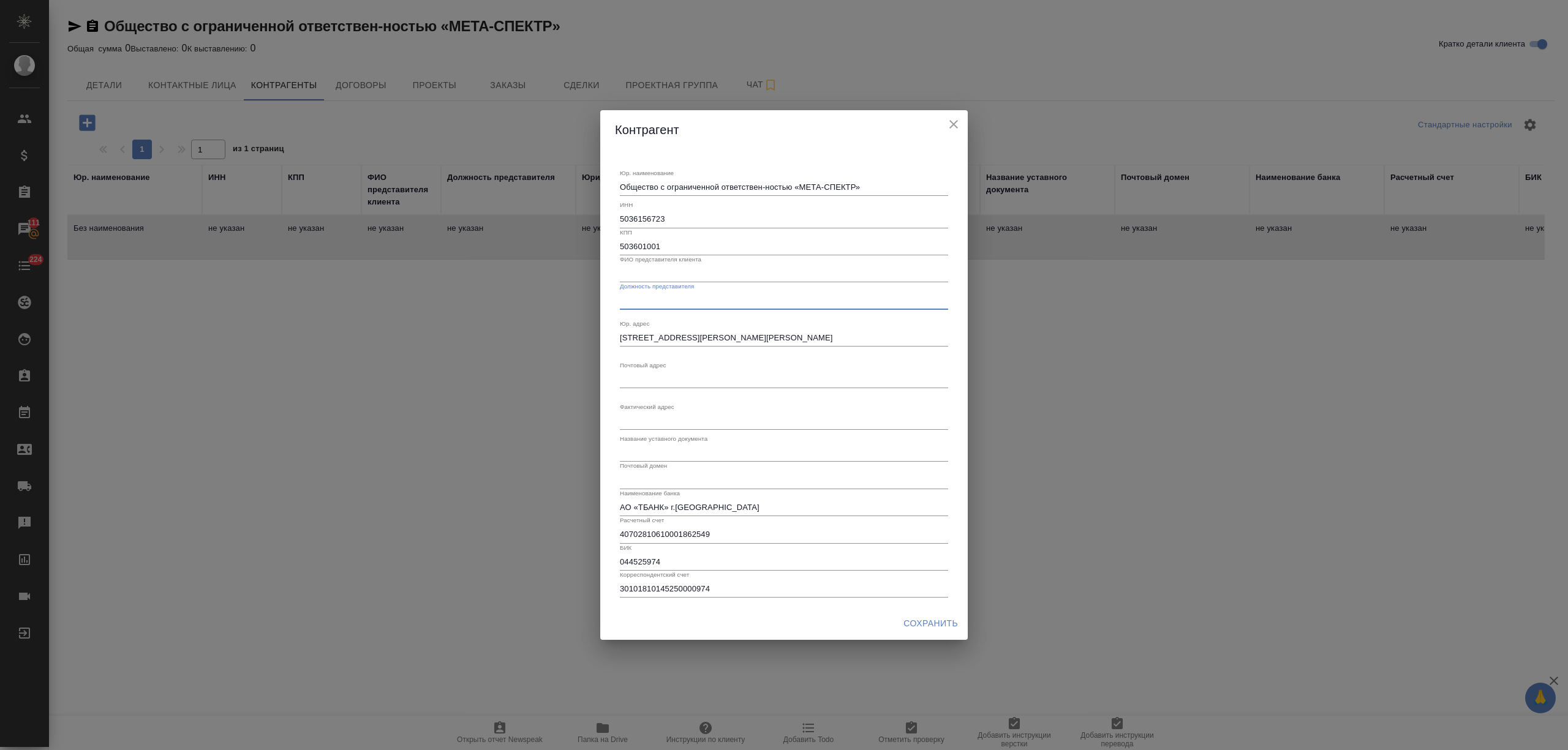
click at [653, 300] on input "text" at bounding box center [783, 300] width 328 height 17
click at [658, 274] on input "text" at bounding box center [783, 274] width 328 height 17
paste input "Севостьянов Максим Владимирович"
type input "Севостьянов Максим Владимирович"
click at [655, 302] on input "text" at bounding box center [783, 300] width 328 height 17
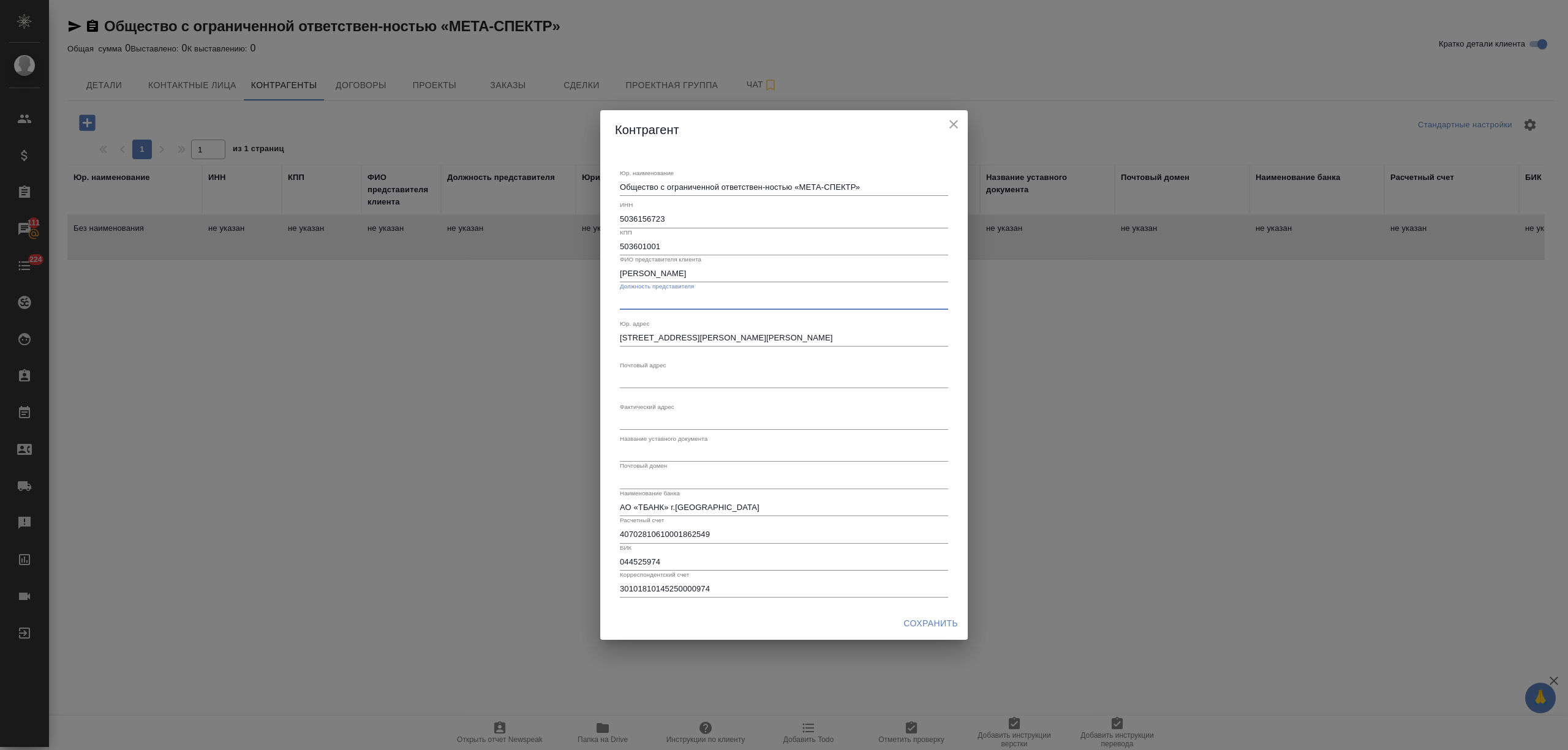
paste input "Генеральный директор"
type input "Генеральный директор"
click at [928, 622] on span "Сохранить" at bounding box center [931, 624] width 55 height 16
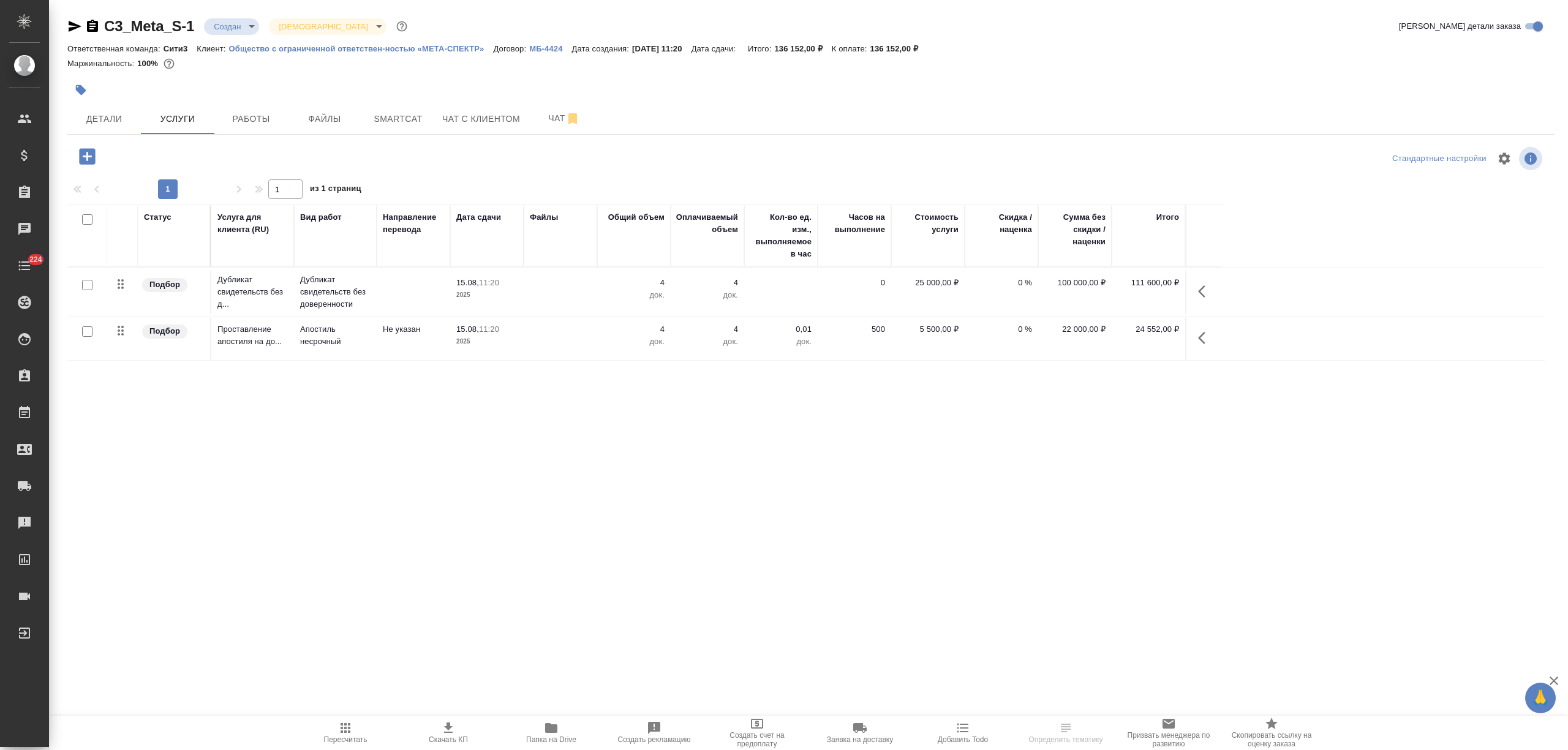
click at [771, 731] on span "Создать счет на предоплату" at bounding box center [757, 732] width 88 height 32
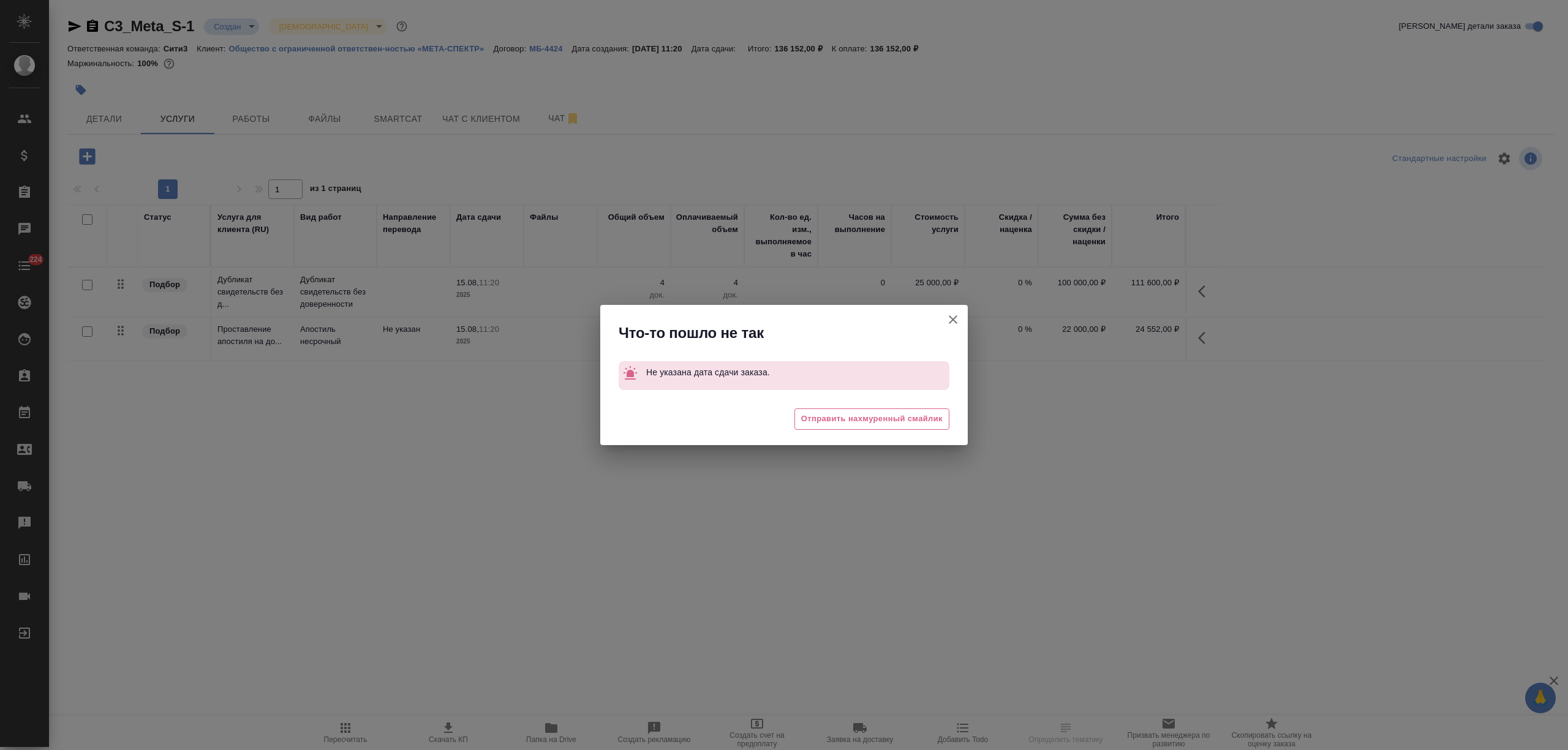
click at [953, 317] on icon "button" at bounding box center [953, 319] width 15 height 15
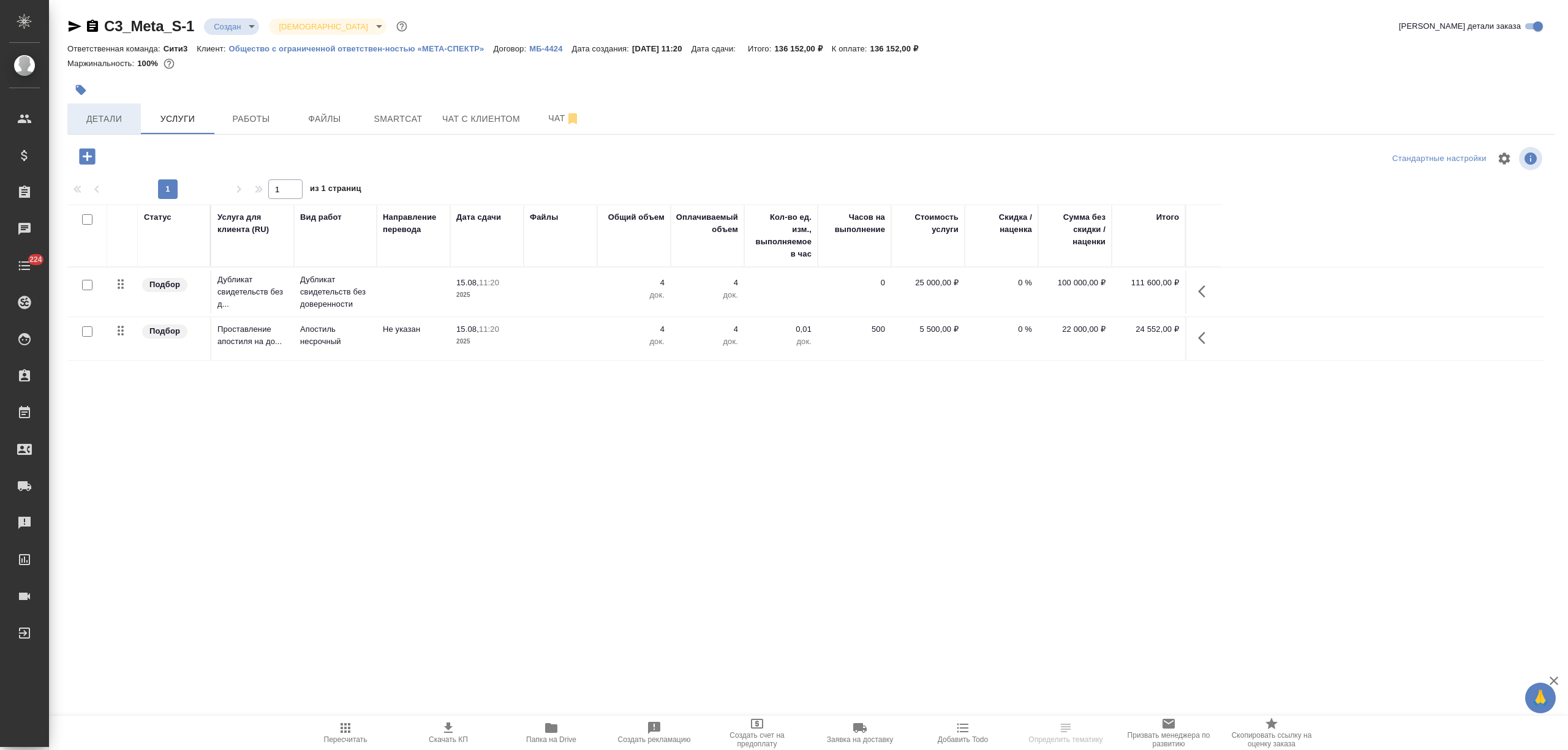
click at [125, 118] on span "Детали" at bounding box center [104, 119] width 59 height 16
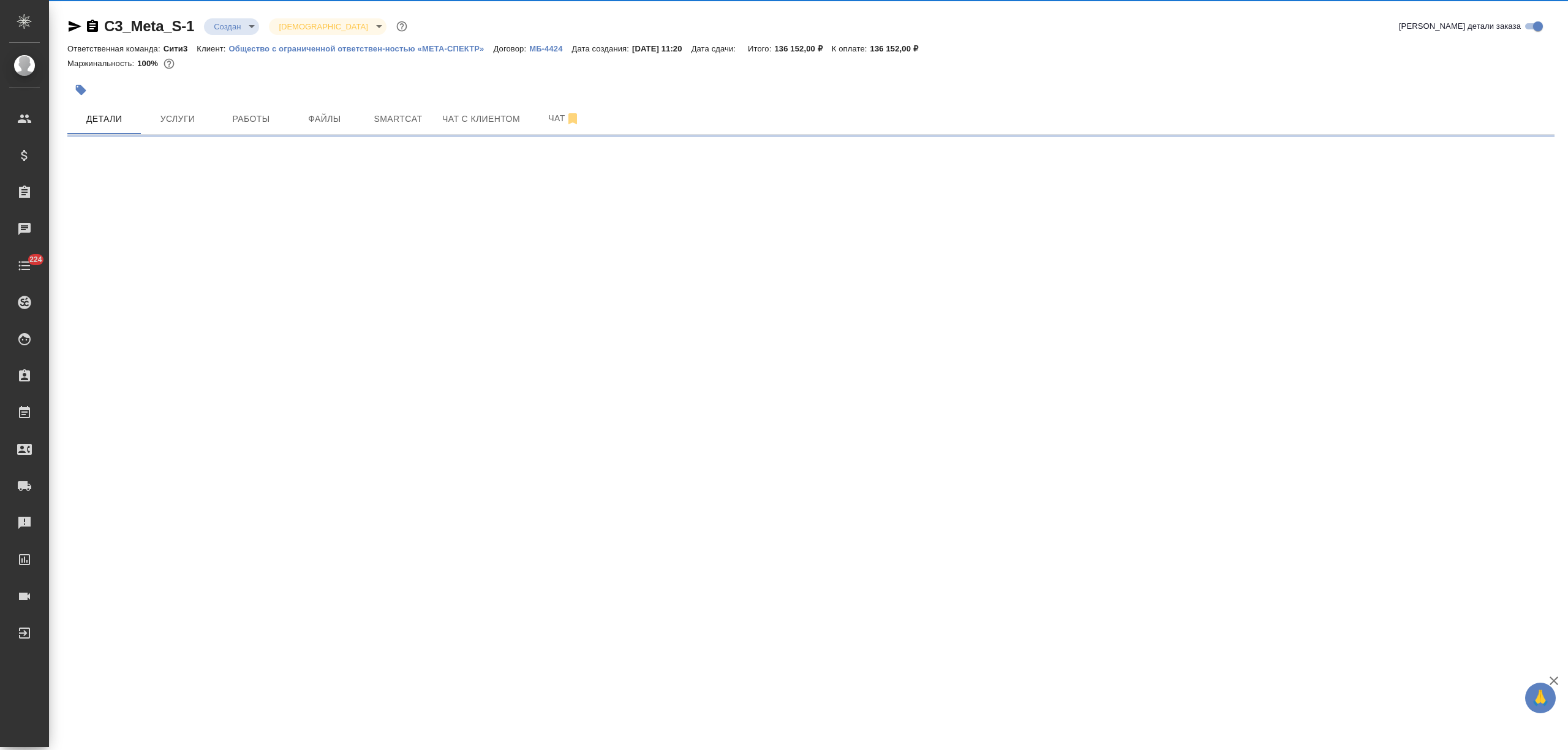
select select "RU"
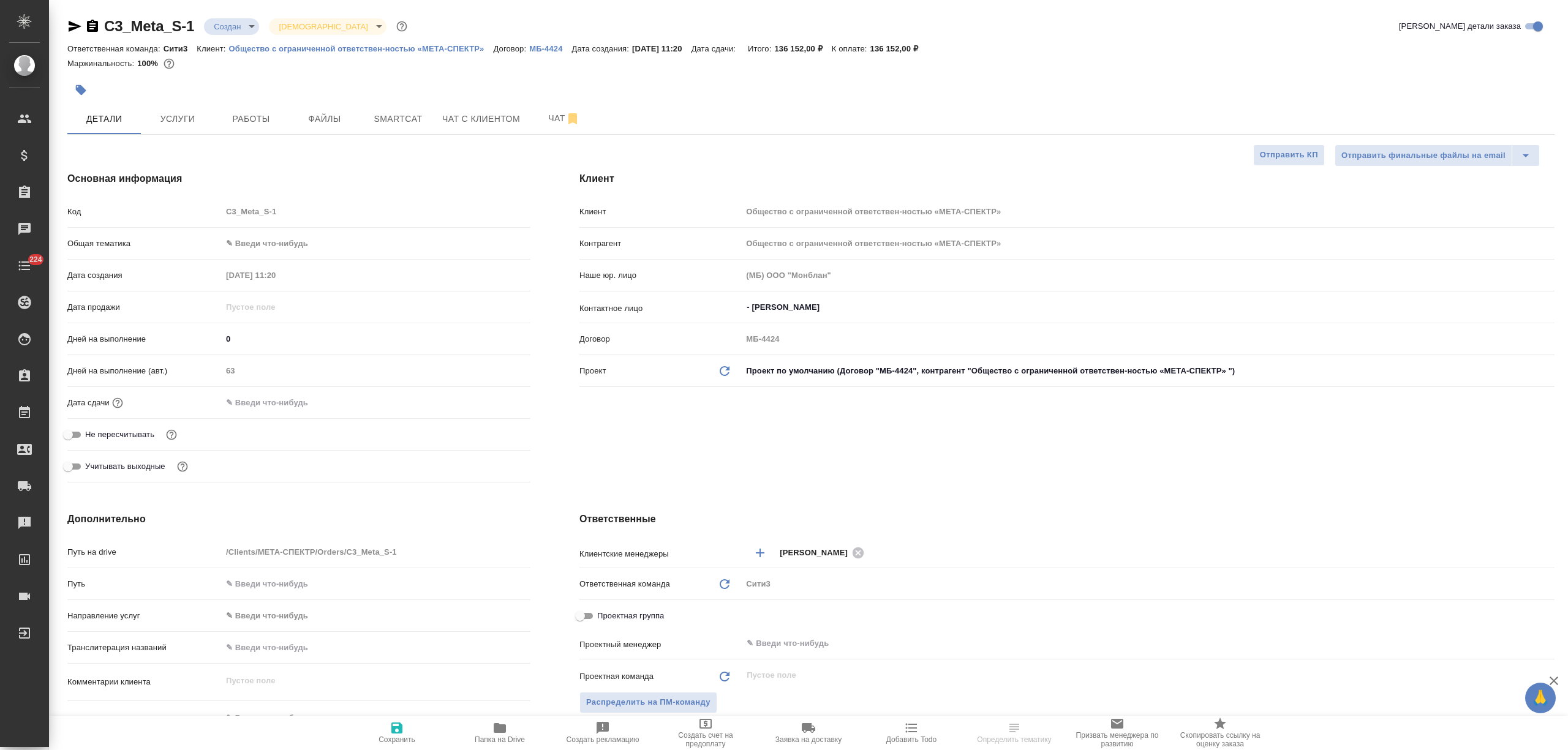
type textarea "x"
click at [250, 409] on input "text" at bounding box center [275, 402] width 107 height 18
click at [491, 398] on icon "button" at bounding box center [495, 401] width 11 height 12
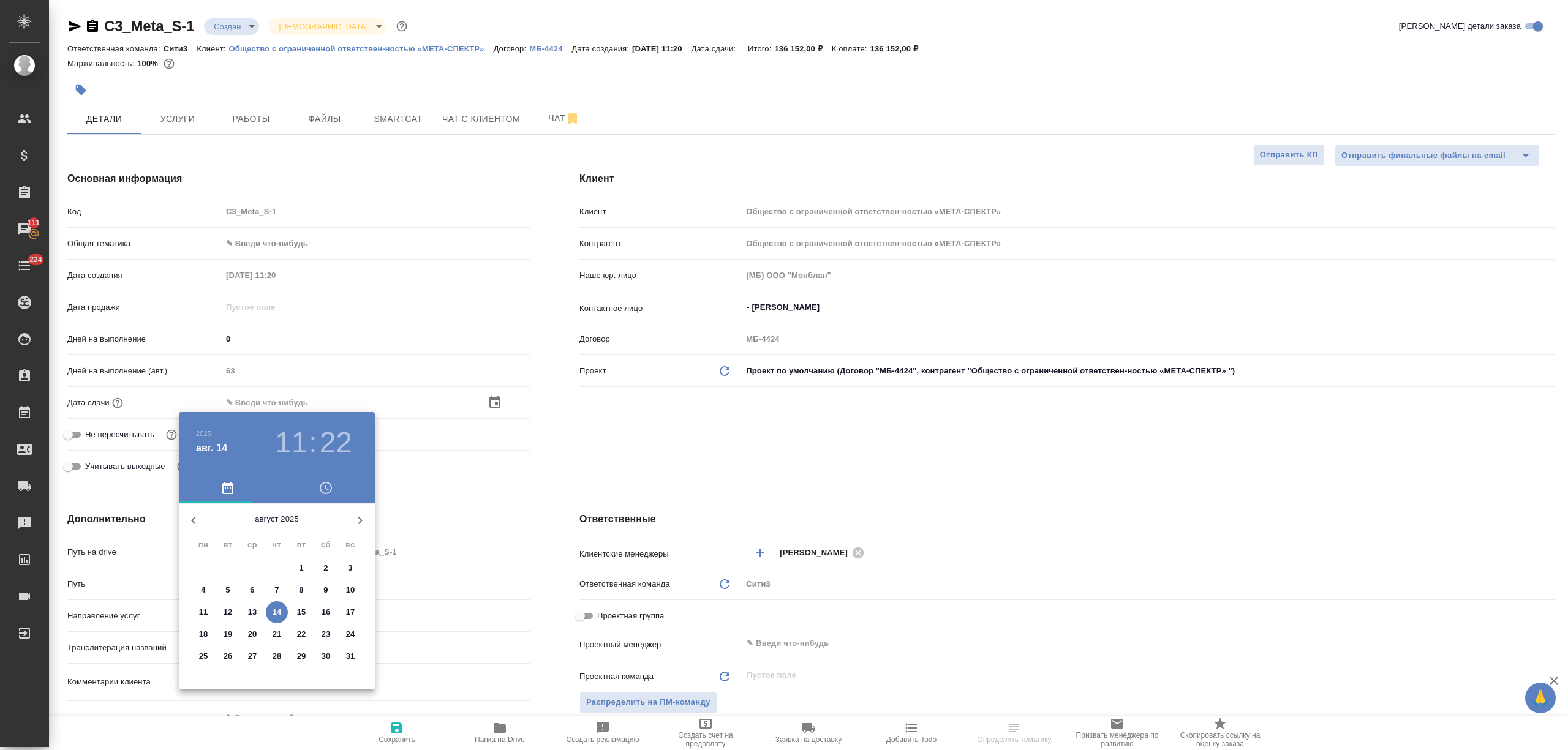
click at [299, 635] on p "22" at bounding box center [302, 634] width 9 height 12
type input "[DATE] 11:22"
type textarea "x"
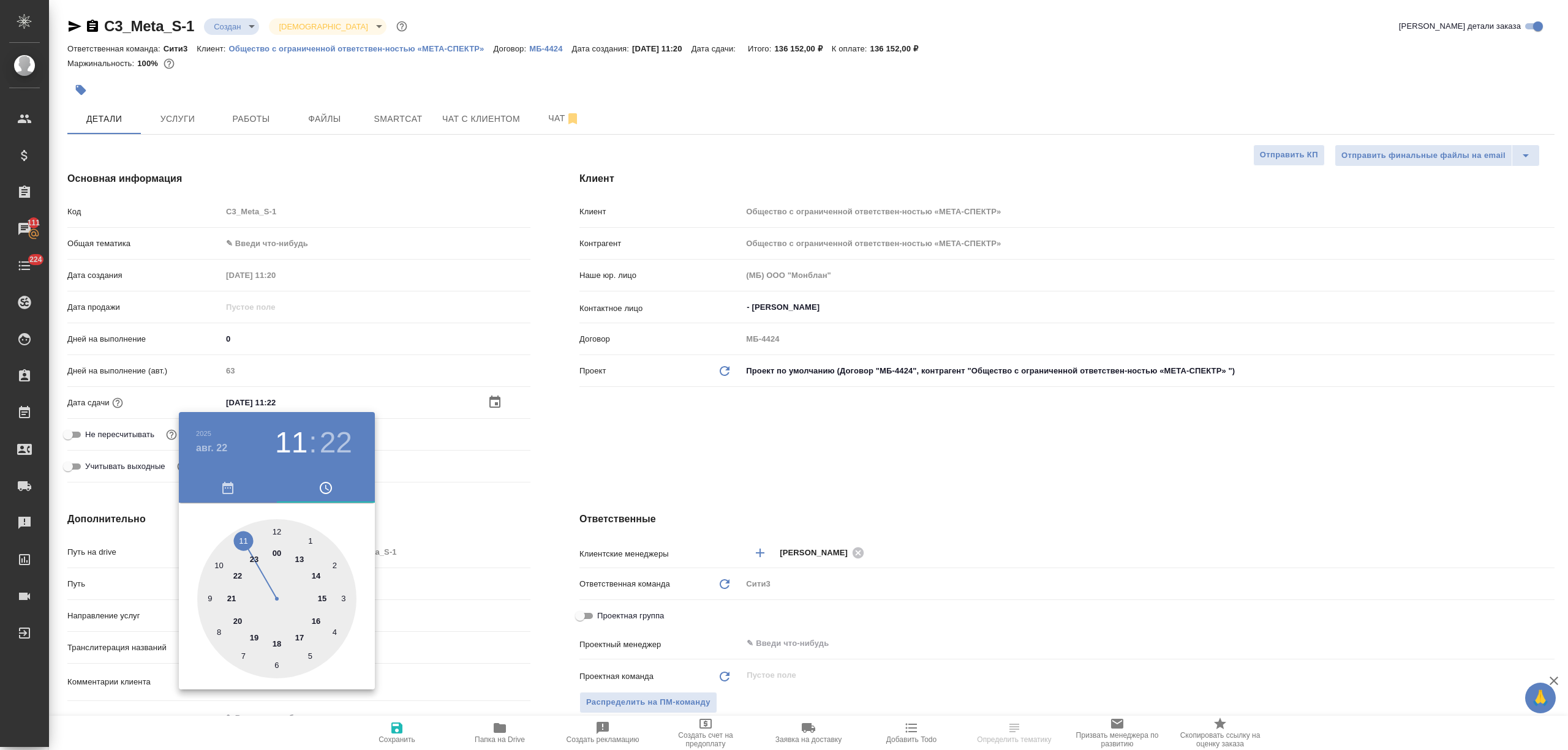
click at [506, 625] on div at bounding box center [784, 375] width 1568 height 750
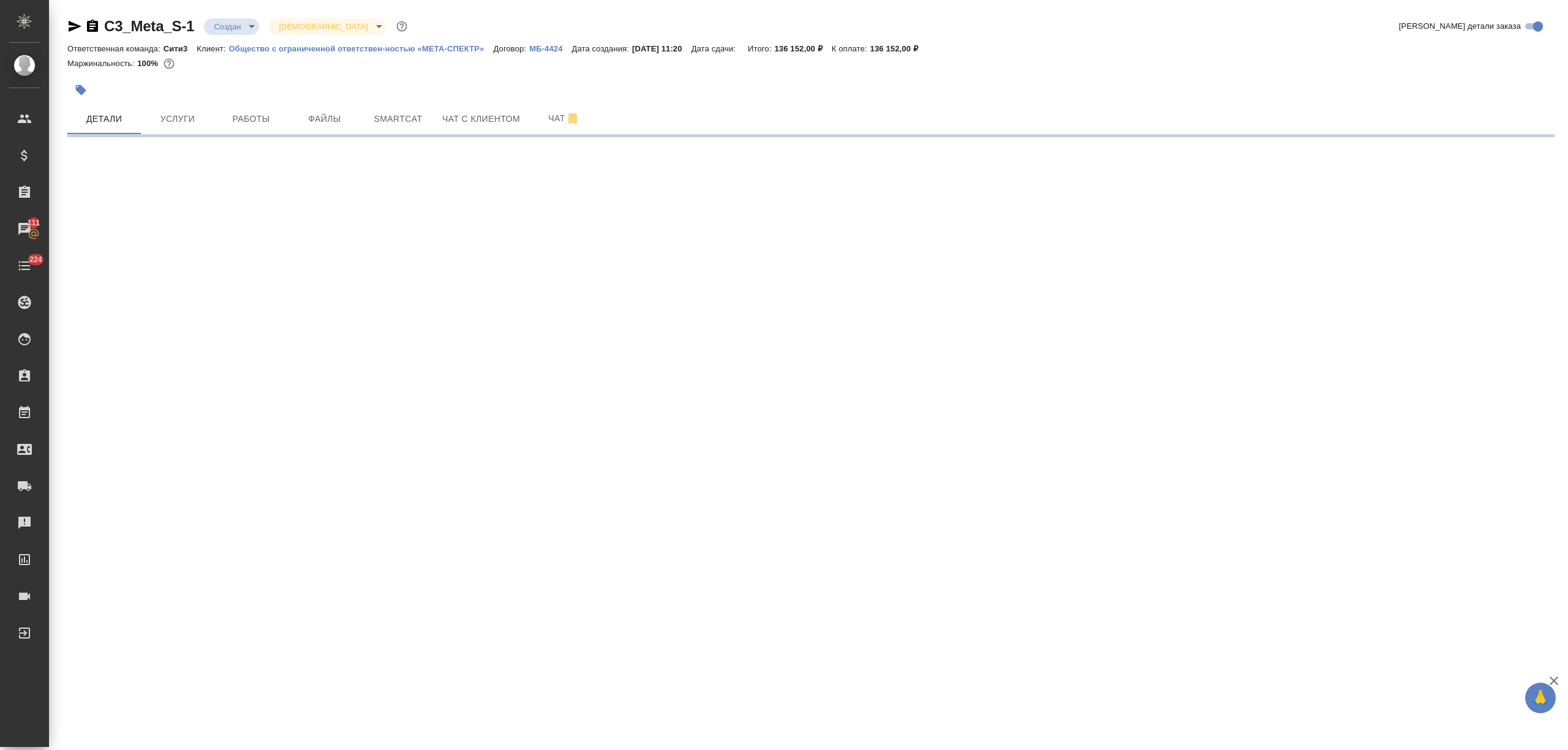
select select "RU"
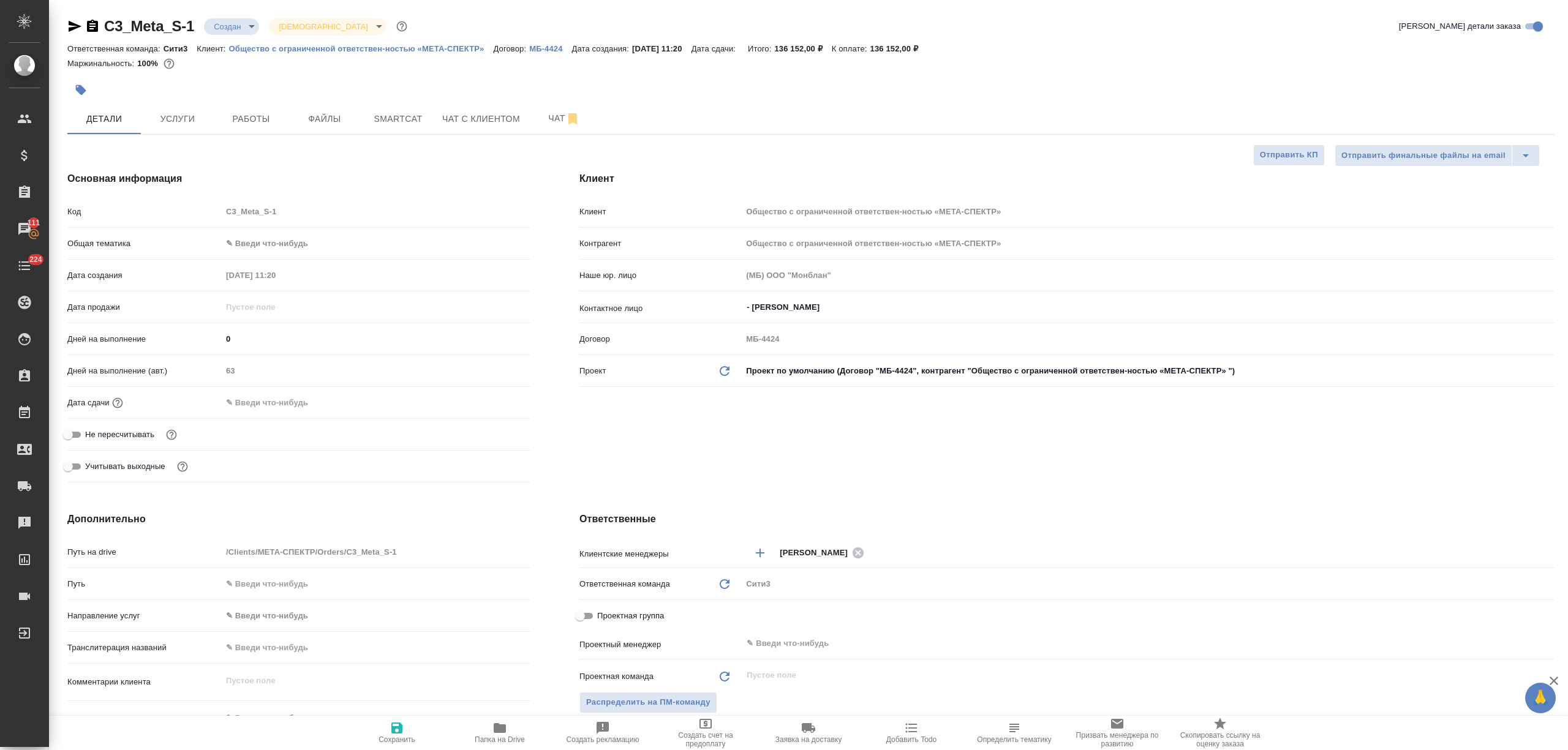
type textarea "x"
click at [168, 121] on span "Услуги" at bounding box center [177, 119] width 59 height 16
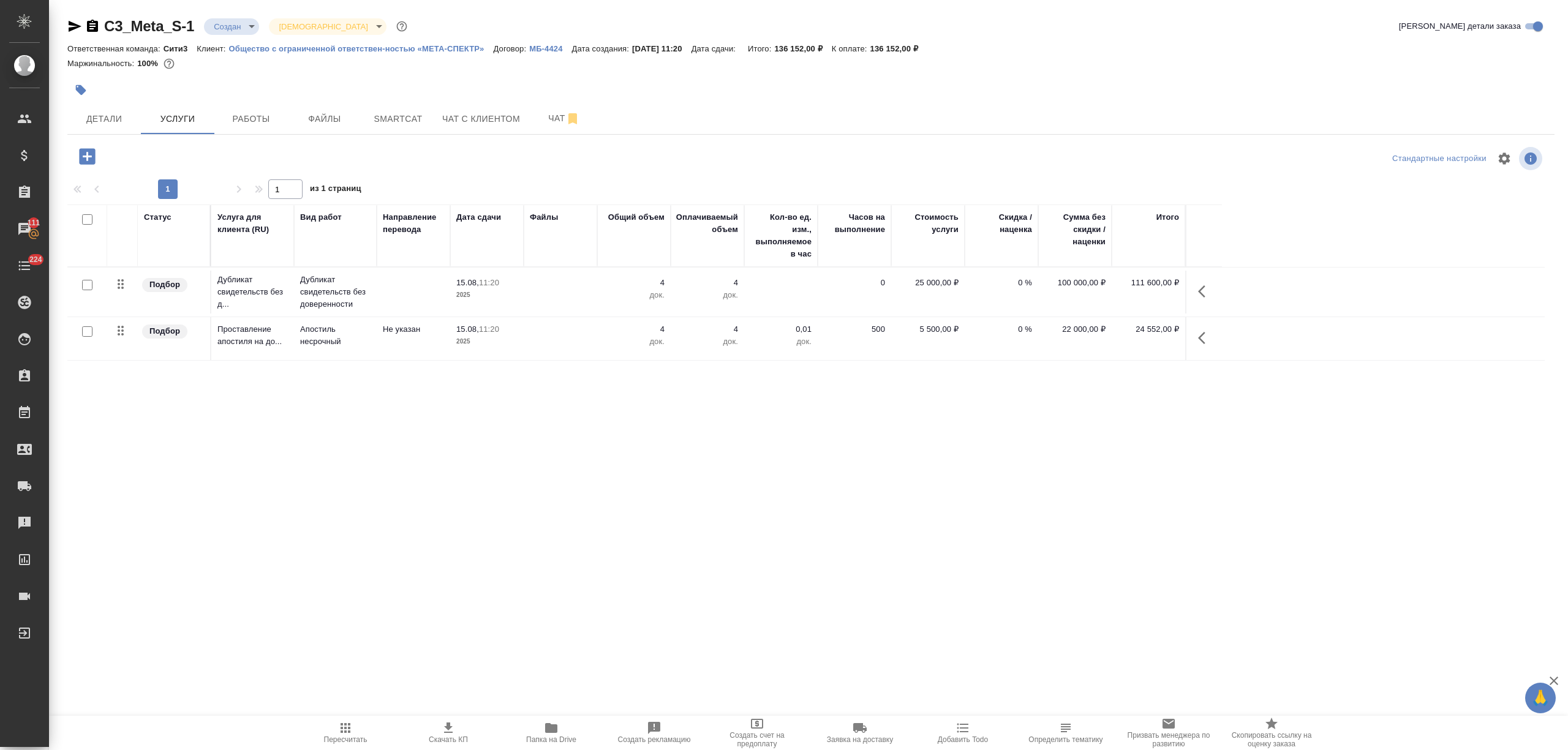
click at [758, 727] on icon "button" at bounding box center [757, 723] width 12 height 10
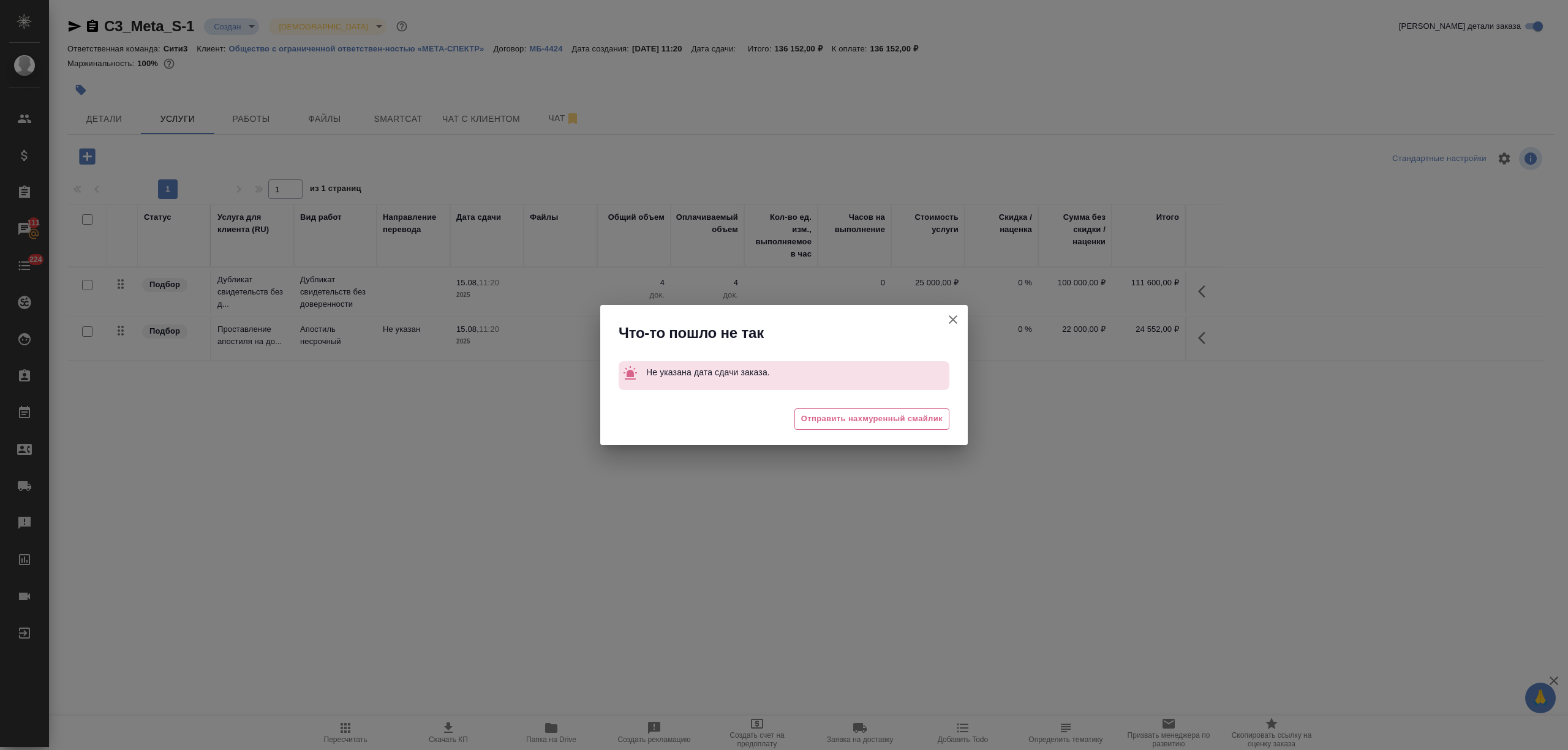
drag, startPoint x: 956, startPoint y: 318, endPoint x: 561, endPoint y: 158, distance: 426.2
click at [954, 318] on icon "button" at bounding box center [953, 319] width 15 height 15
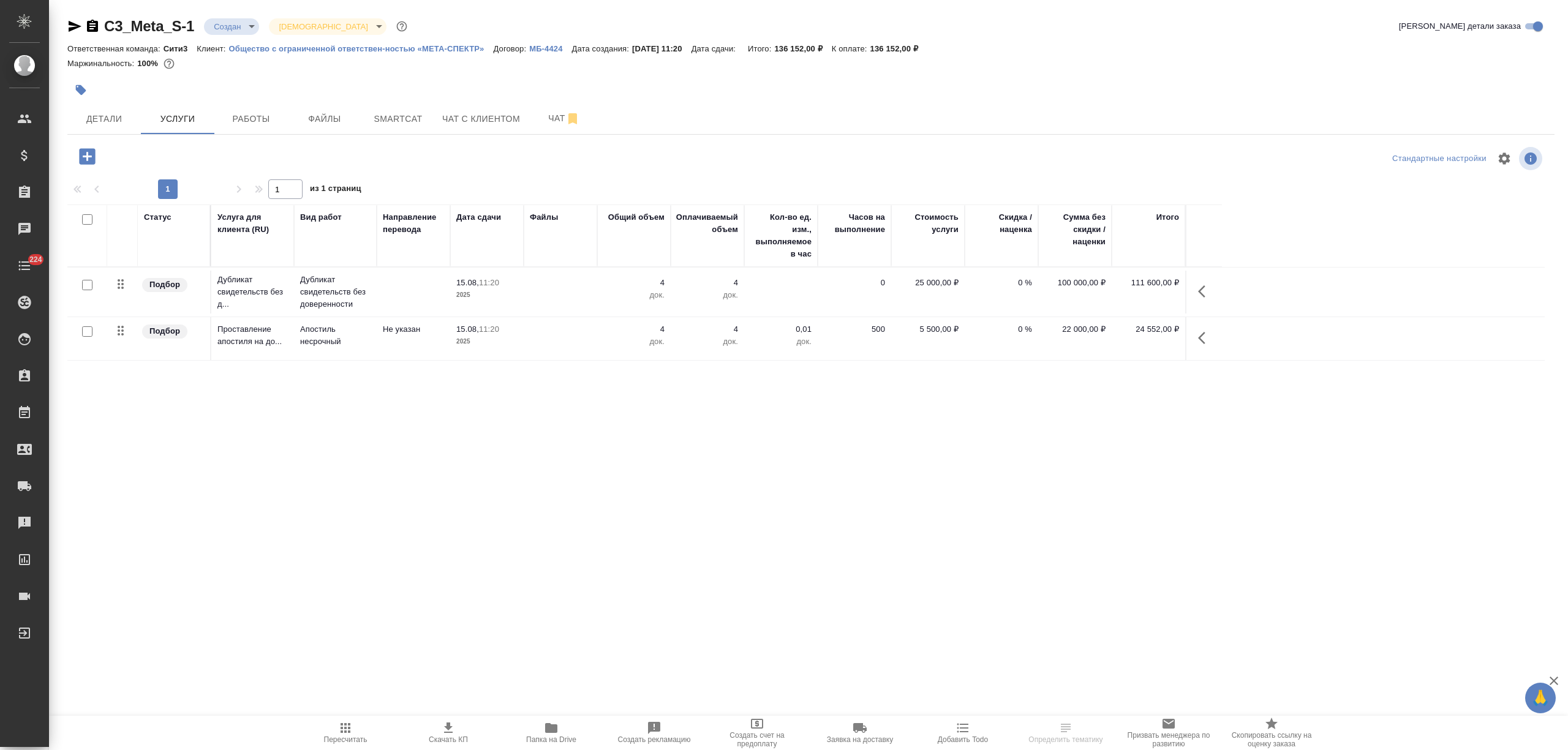
click at [742, 725] on span "Создать счет на предоплату" at bounding box center [757, 732] width 88 height 32
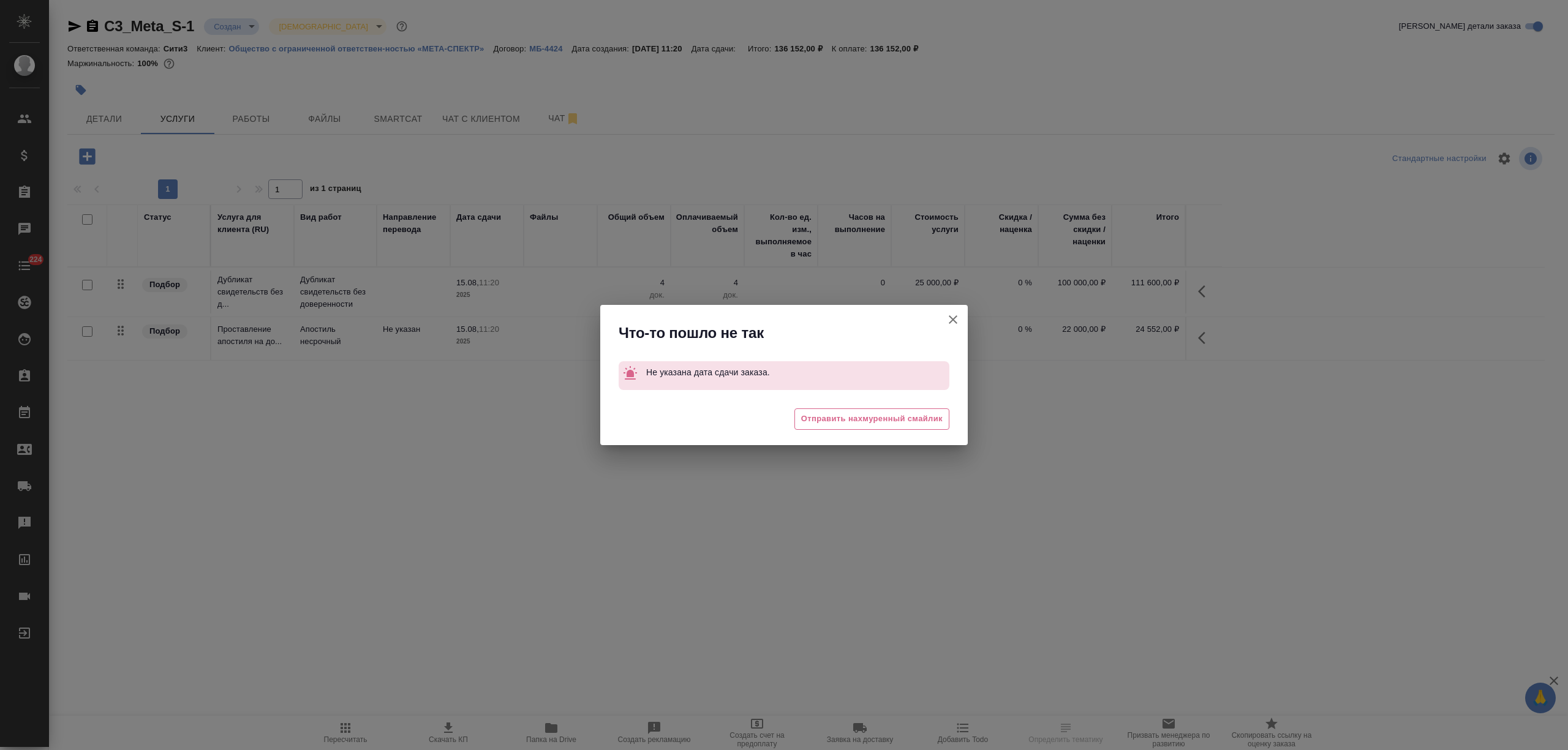
click at [950, 318] on icon "button" at bounding box center [953, 319] width 15 height 15
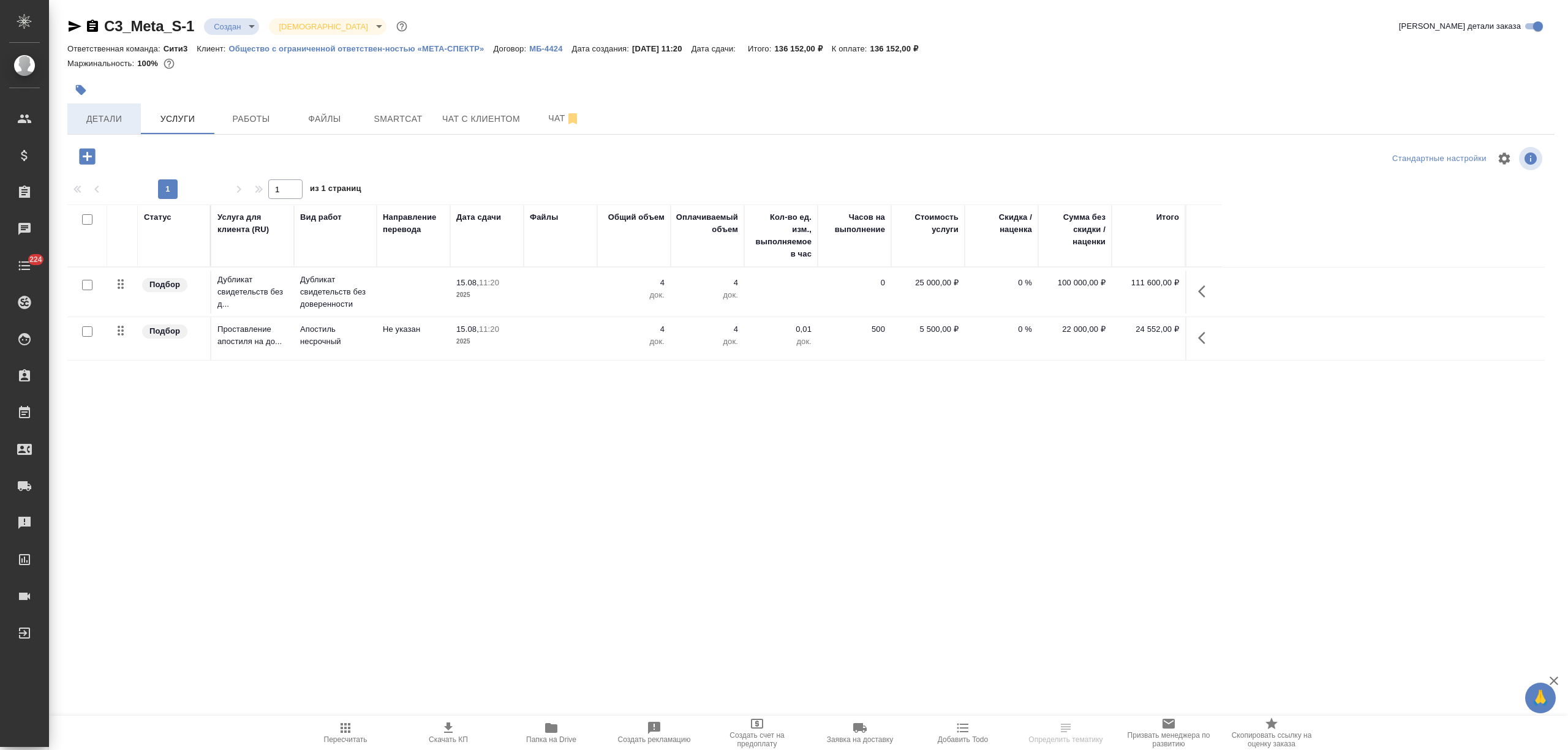
click at [94, 107] on button "Детали" at bounding box center [104, 119] width 73 height 30
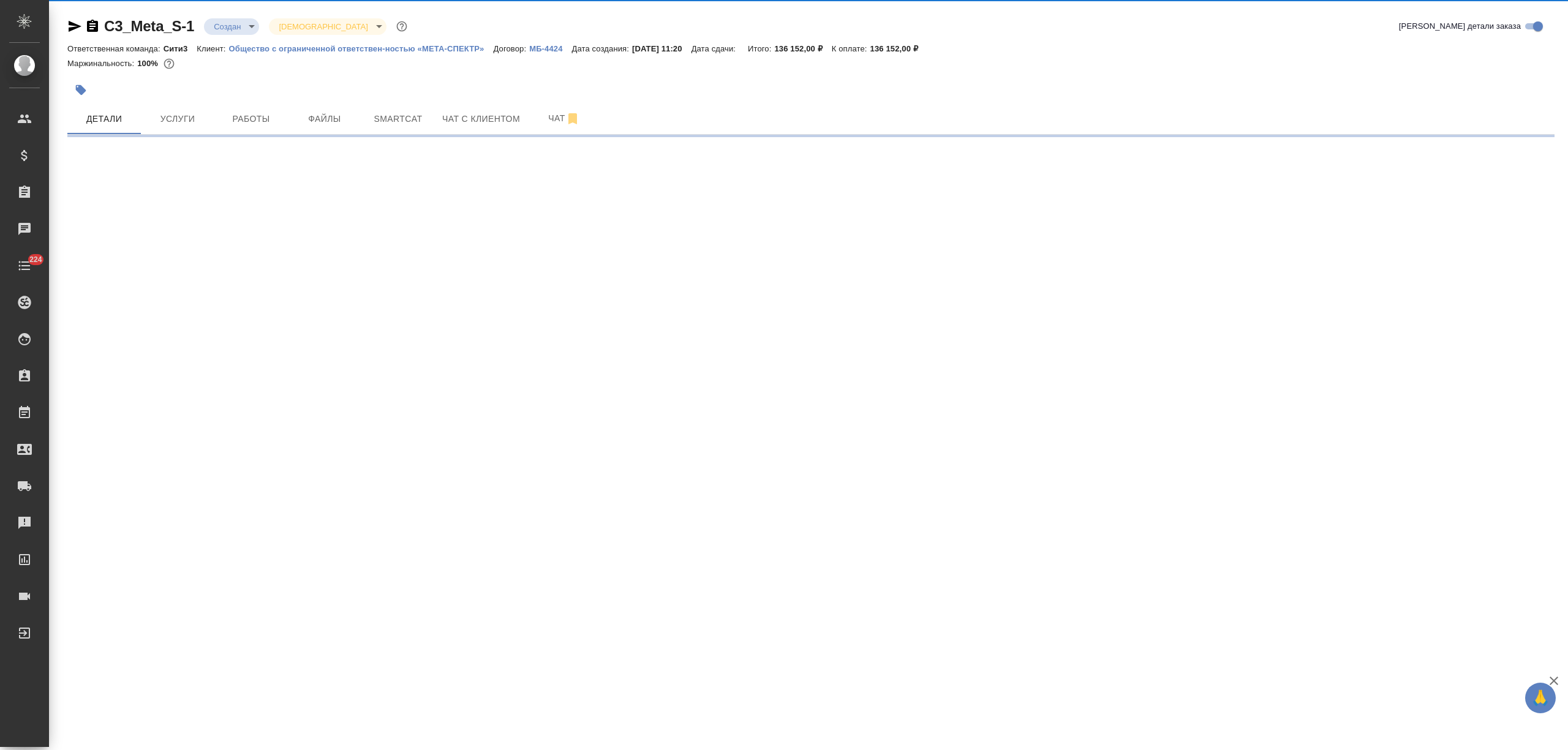
select select "RU"
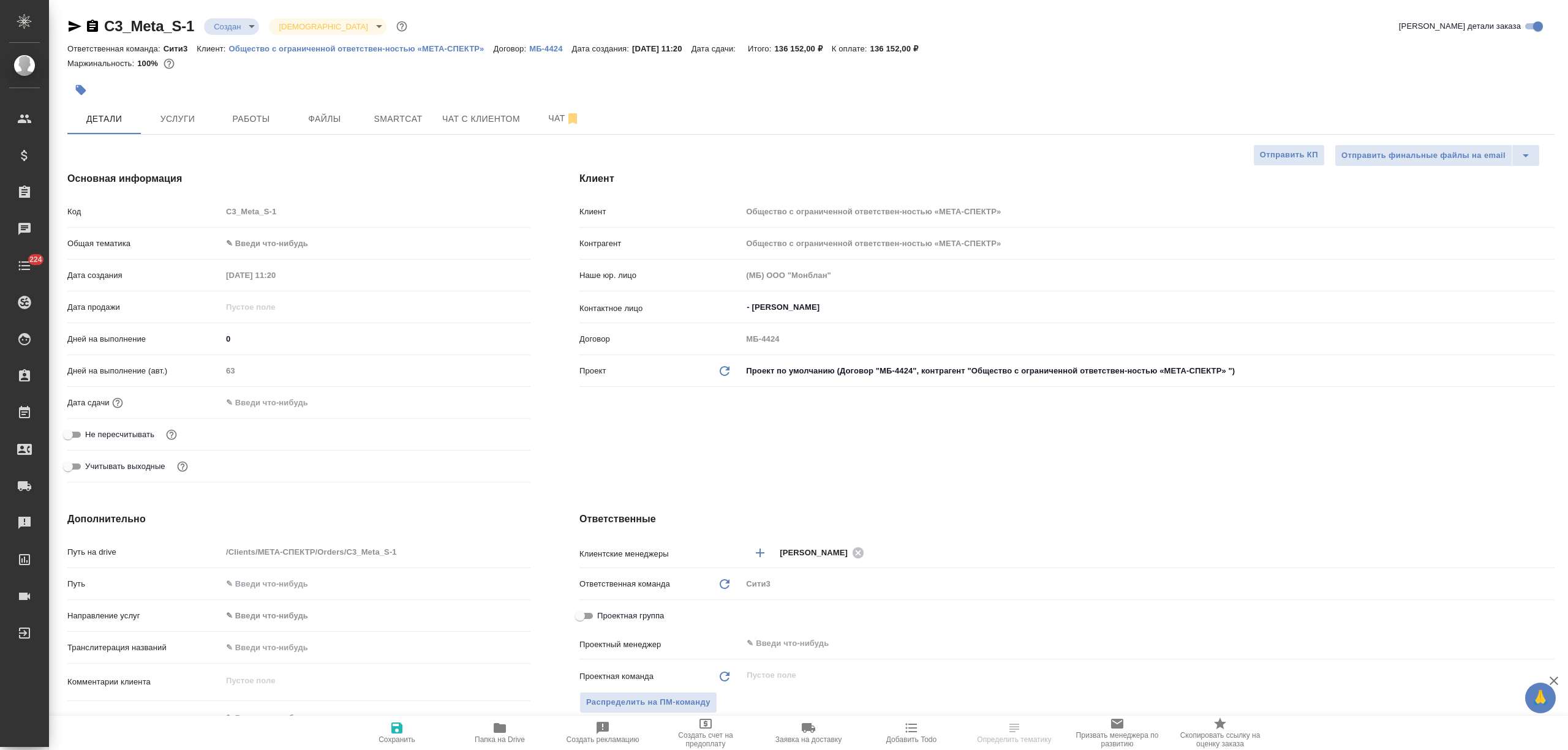
type textarea "x"
click at [296, 394] on input "text" at bounding box center [275, 402] width 107 height 18
click at [491, 400] on icon "button" at bounding box center [495, 402] width 15 height 15
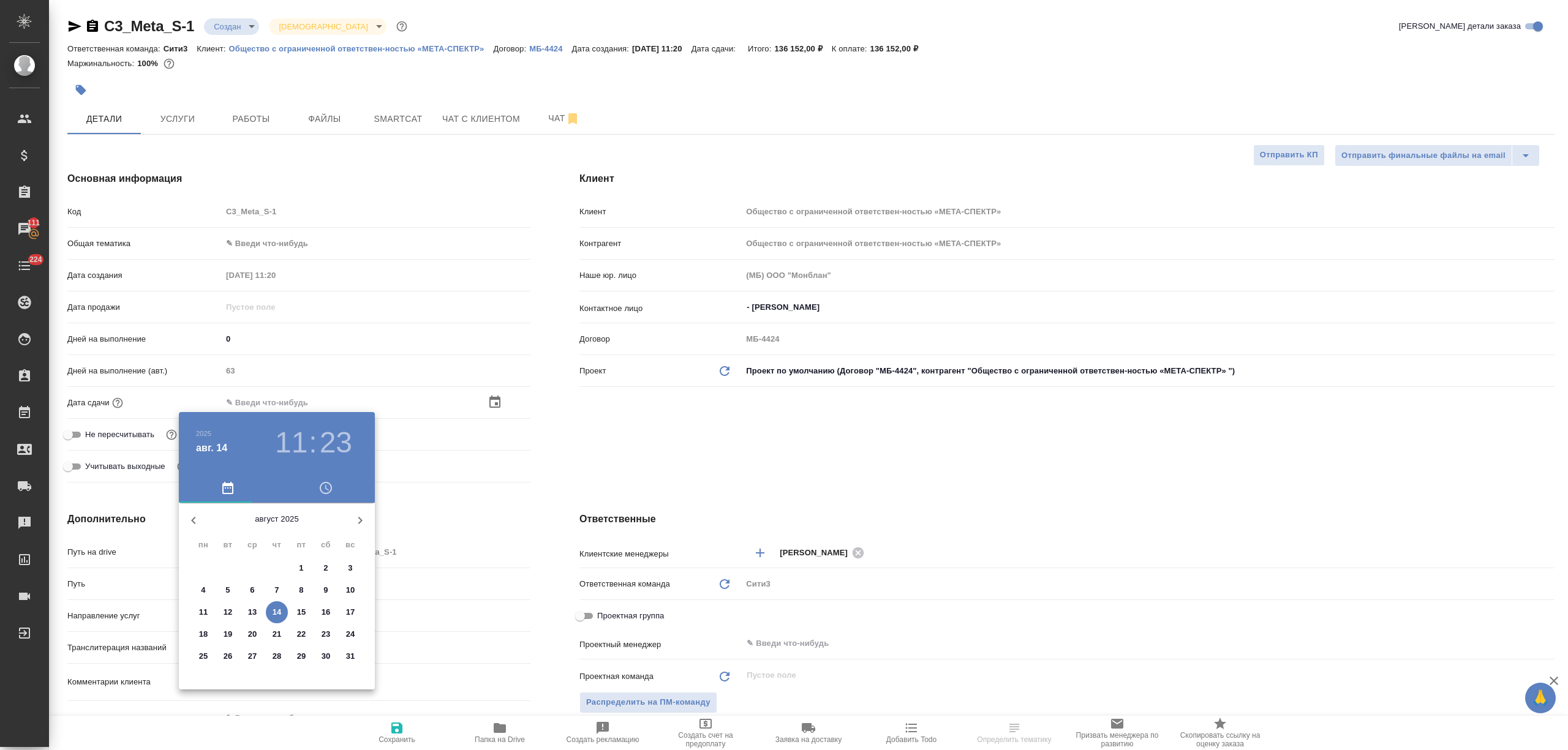
click at [199, 655] on p "25" at bounding box center [204, 656] width 9 height 12
type input "[DATE] 11:23"
type textarea "x"
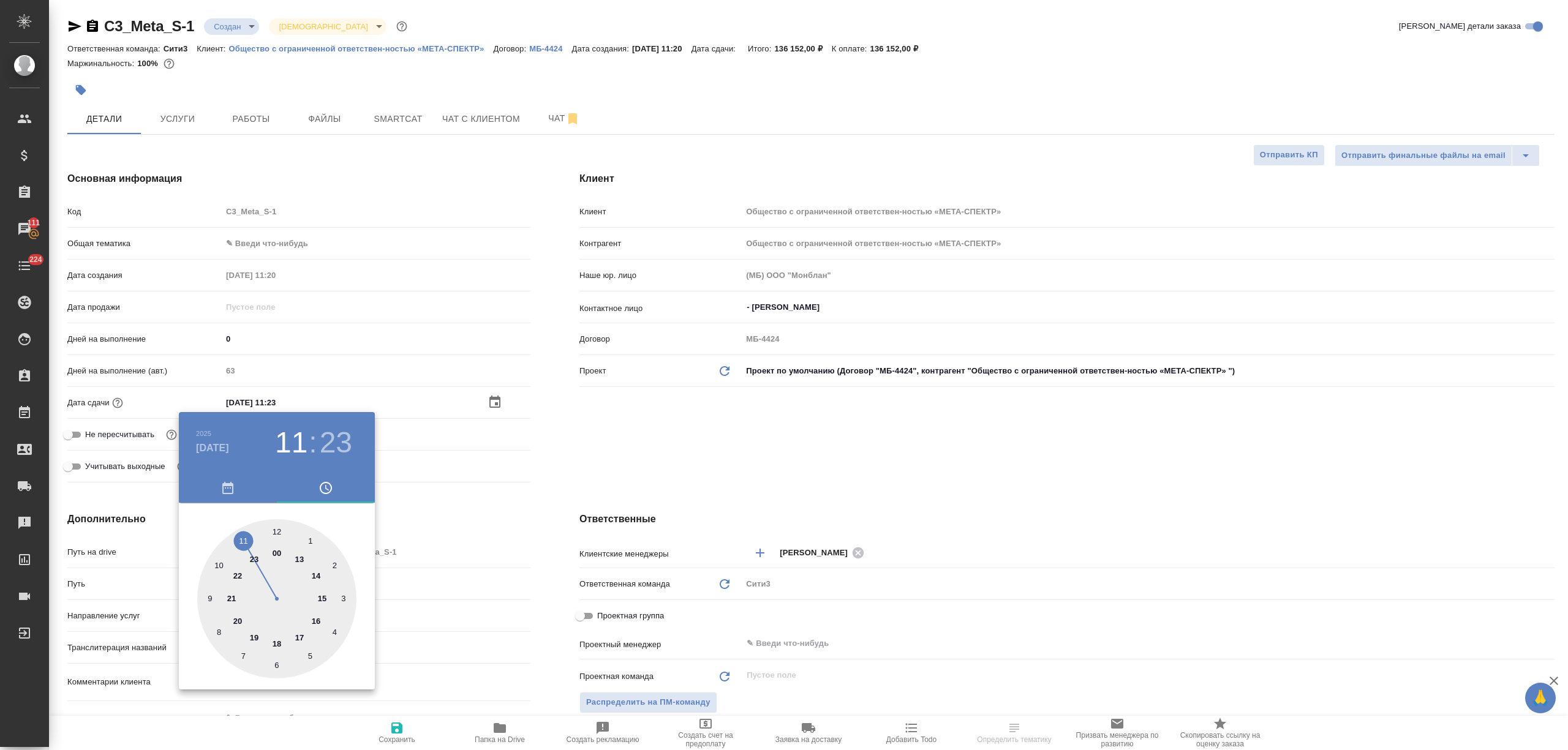
click at [419, 632] on div at bounding box center [784, 375] width 1568 height 750
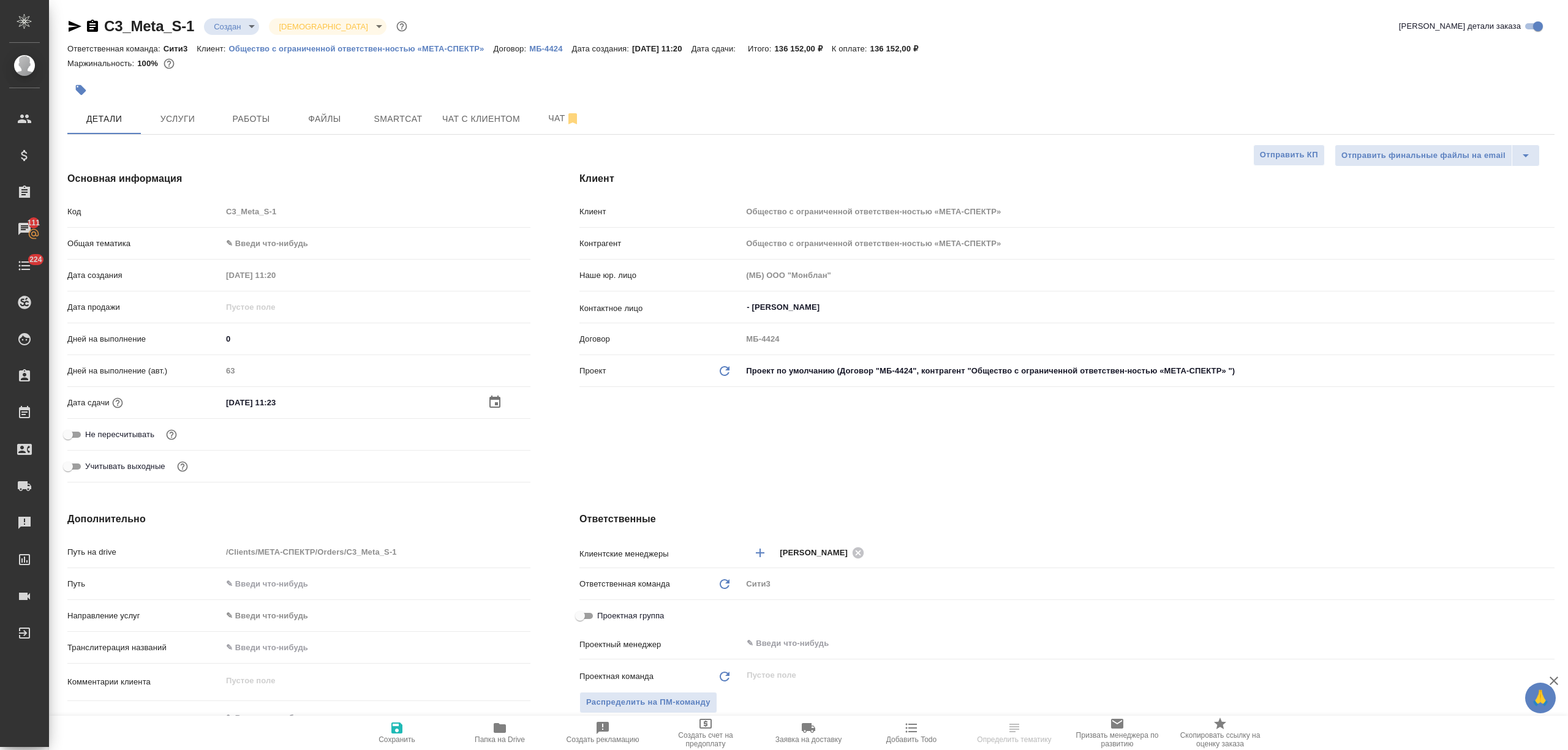
click at [407, 726] on span "Сохранить" at bounding box center [396, 732] width 88 height 23
type textarea "x"
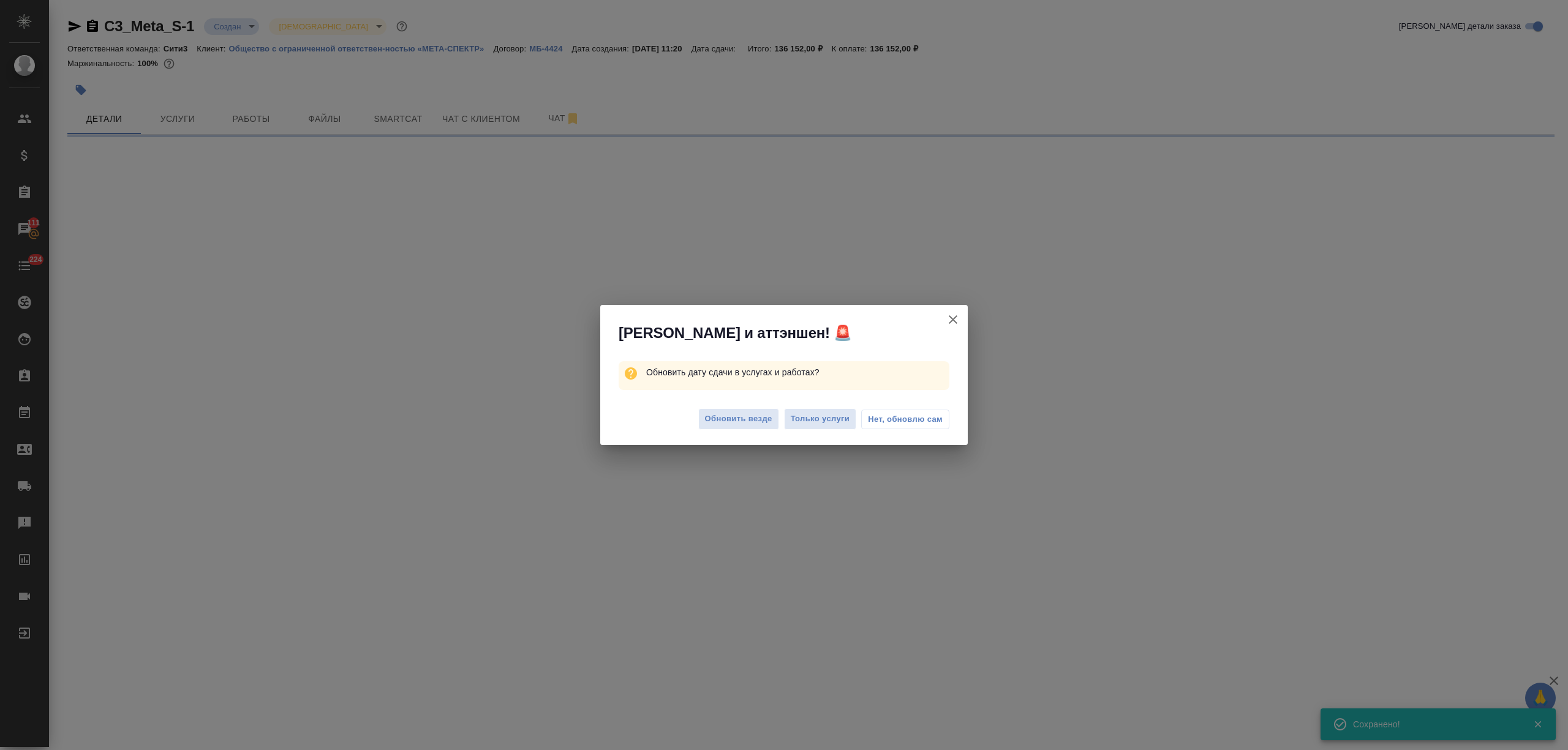
select select "RU"
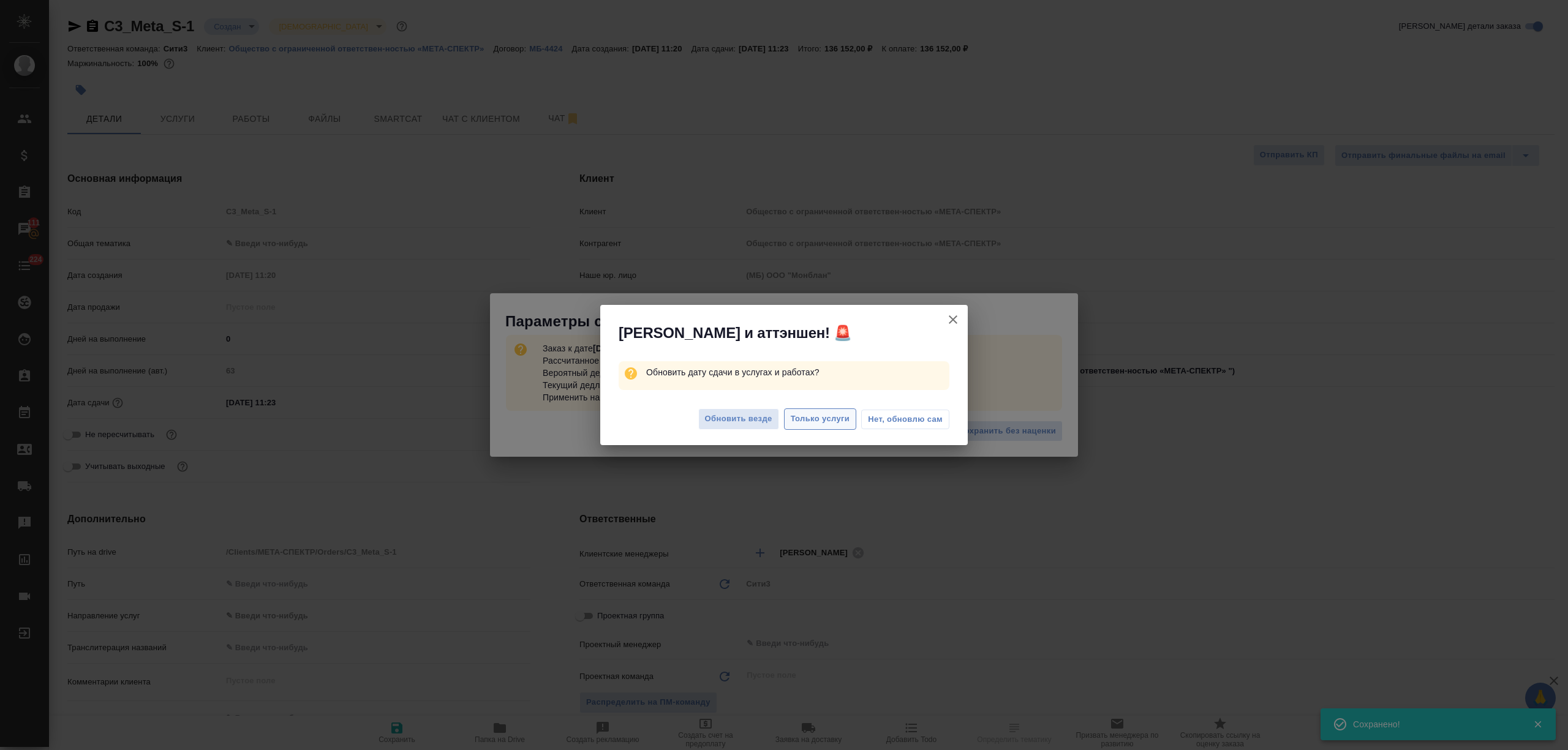
type textarea "x"
click at [799, 420] on span "Только услуги" at bounding box center [820, 419] width 59 height 14
type textarea "x"
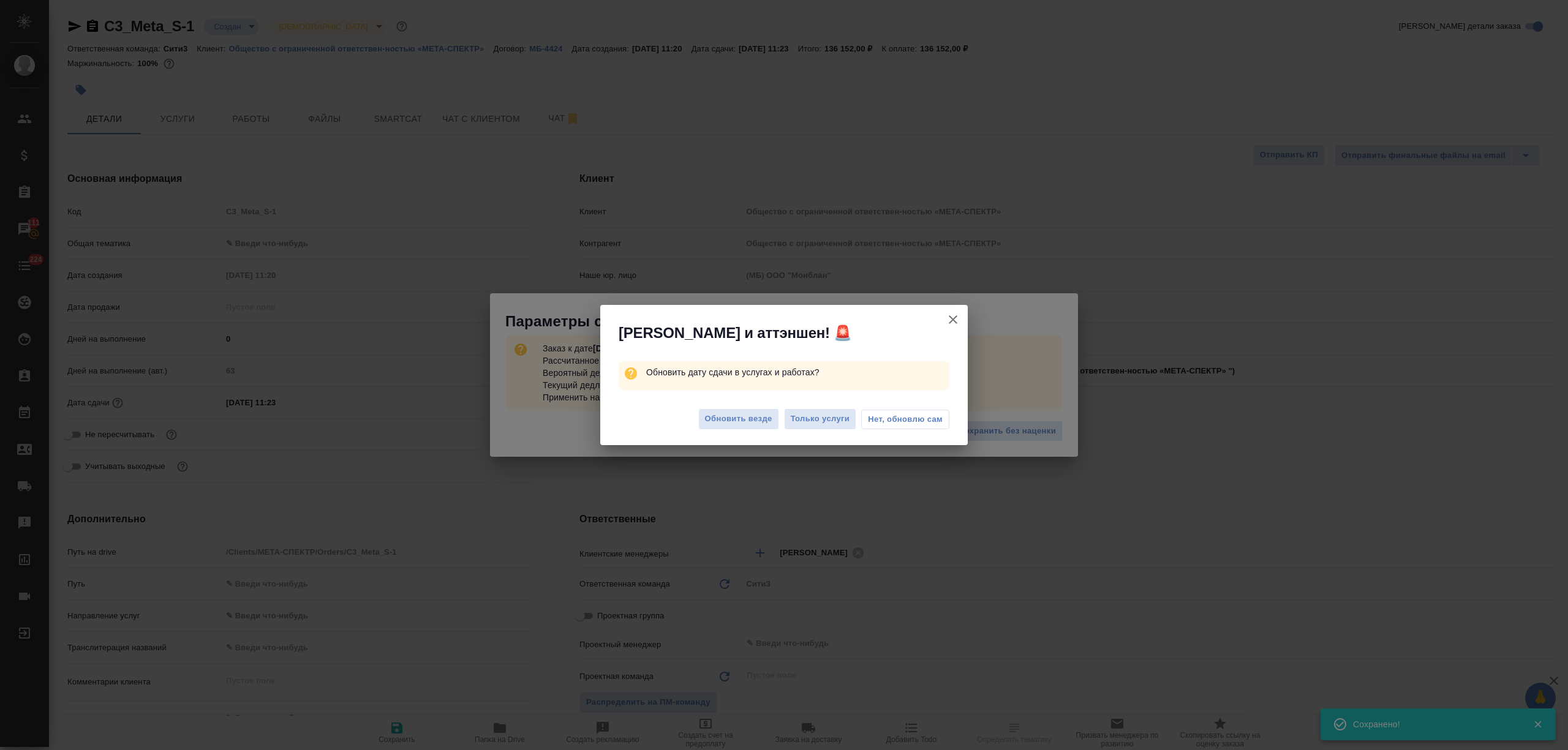
type textarea "x"
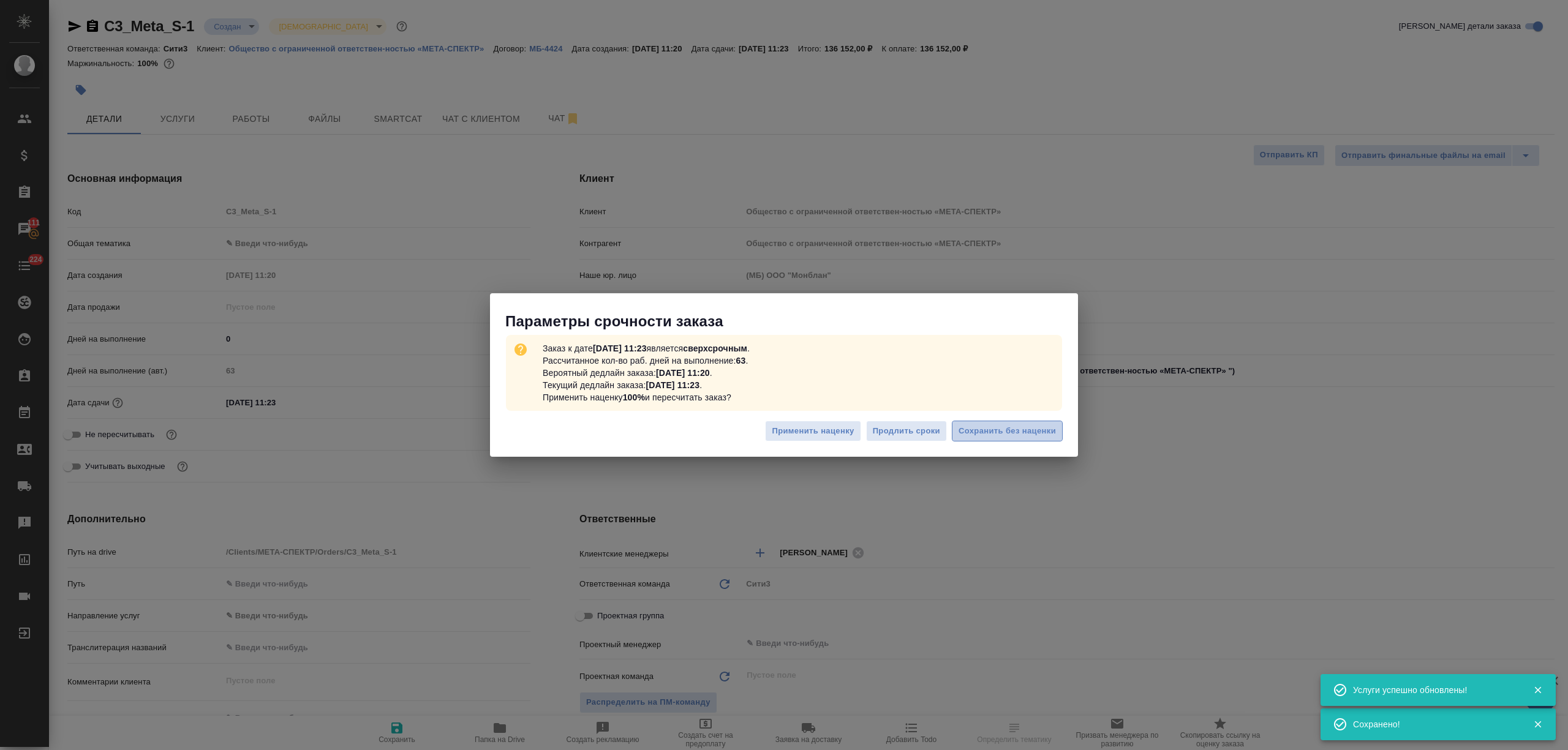
click at [995, 427] on span "Сохранить без наценки" at bounding box center [1007, 431] width 98 height 14
type textarea "x"
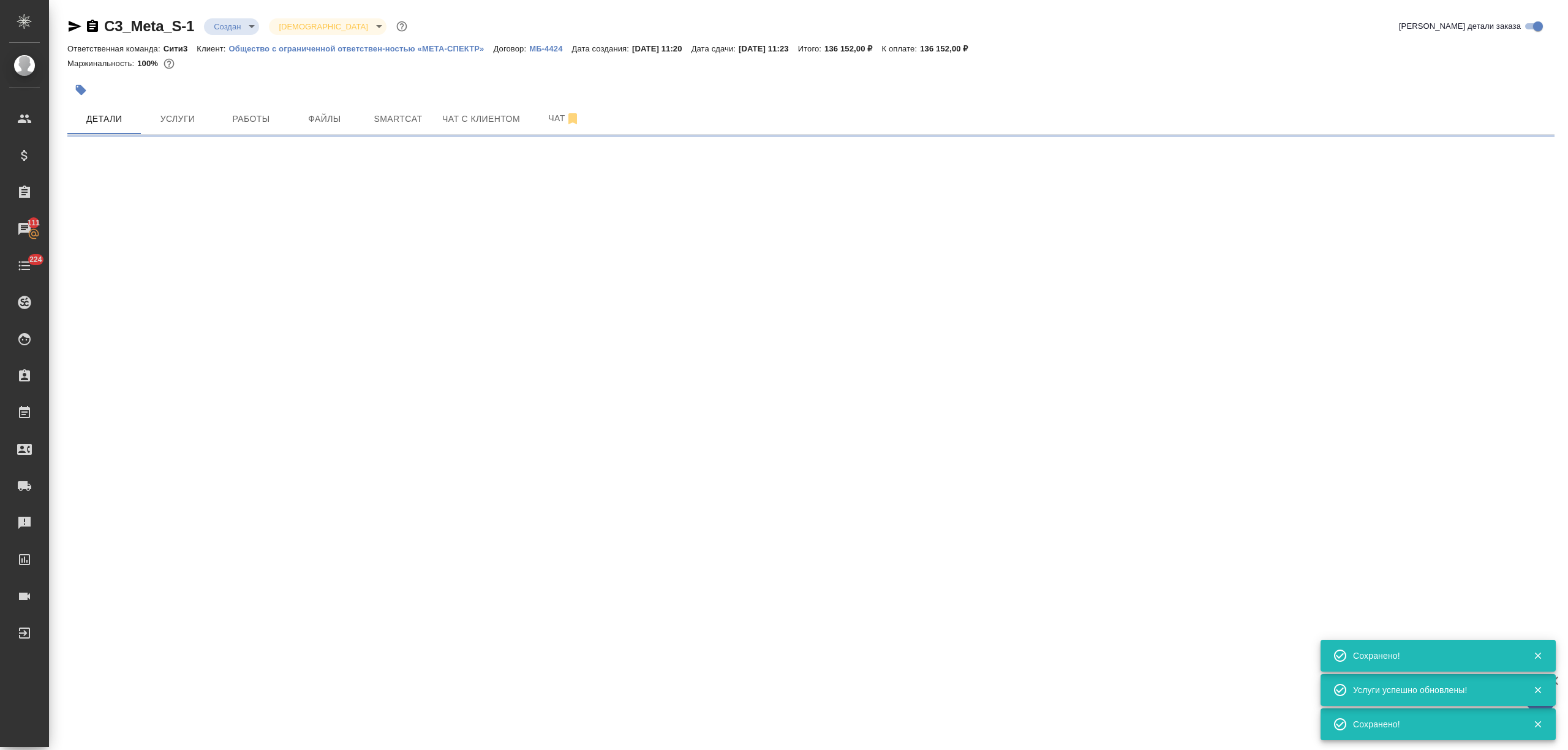
type input "urgent"
select select "RU"
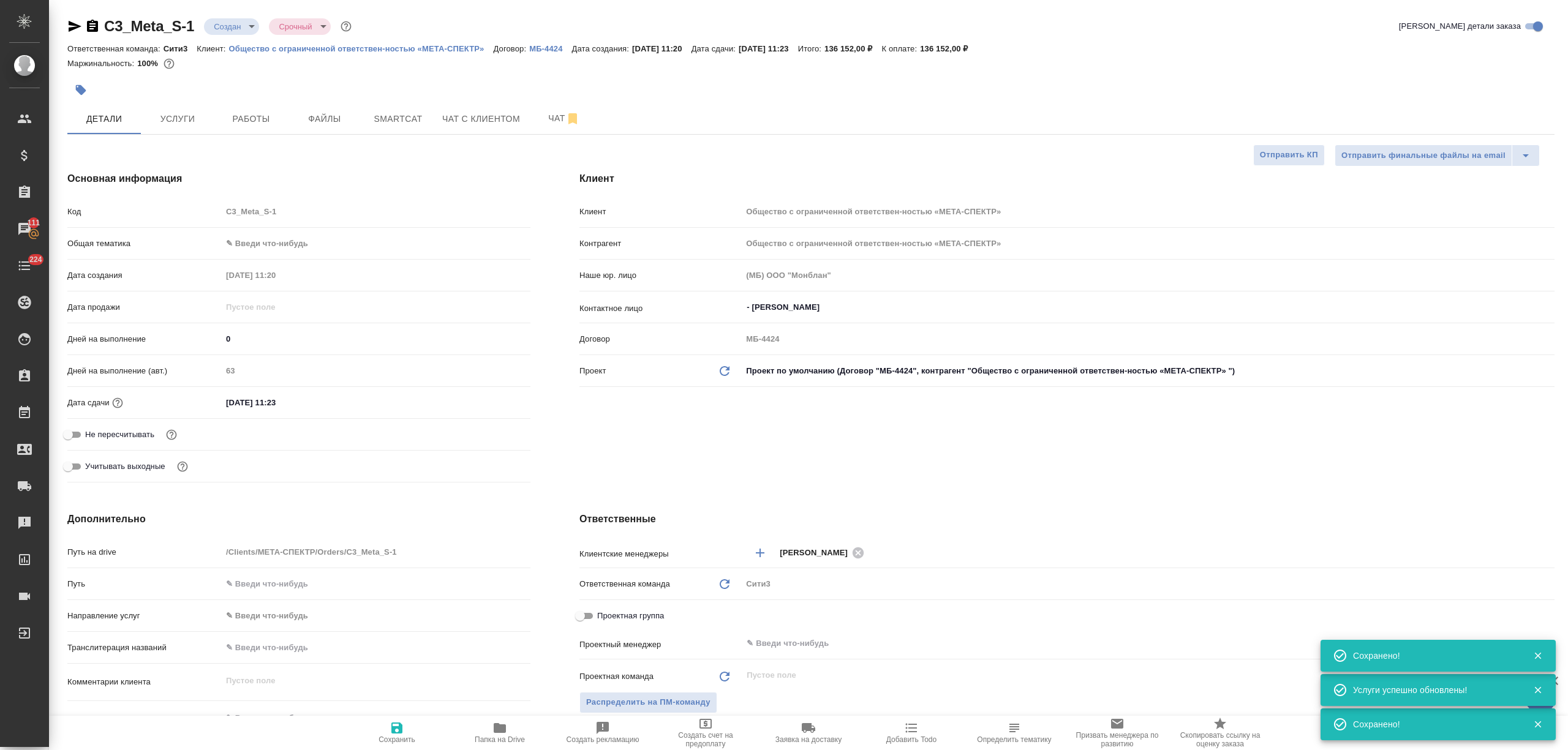
type textarea "x"
click at [724, 734] on span "Создать счет на предоплату" at bounding box center [705, 739] width 88 height 17
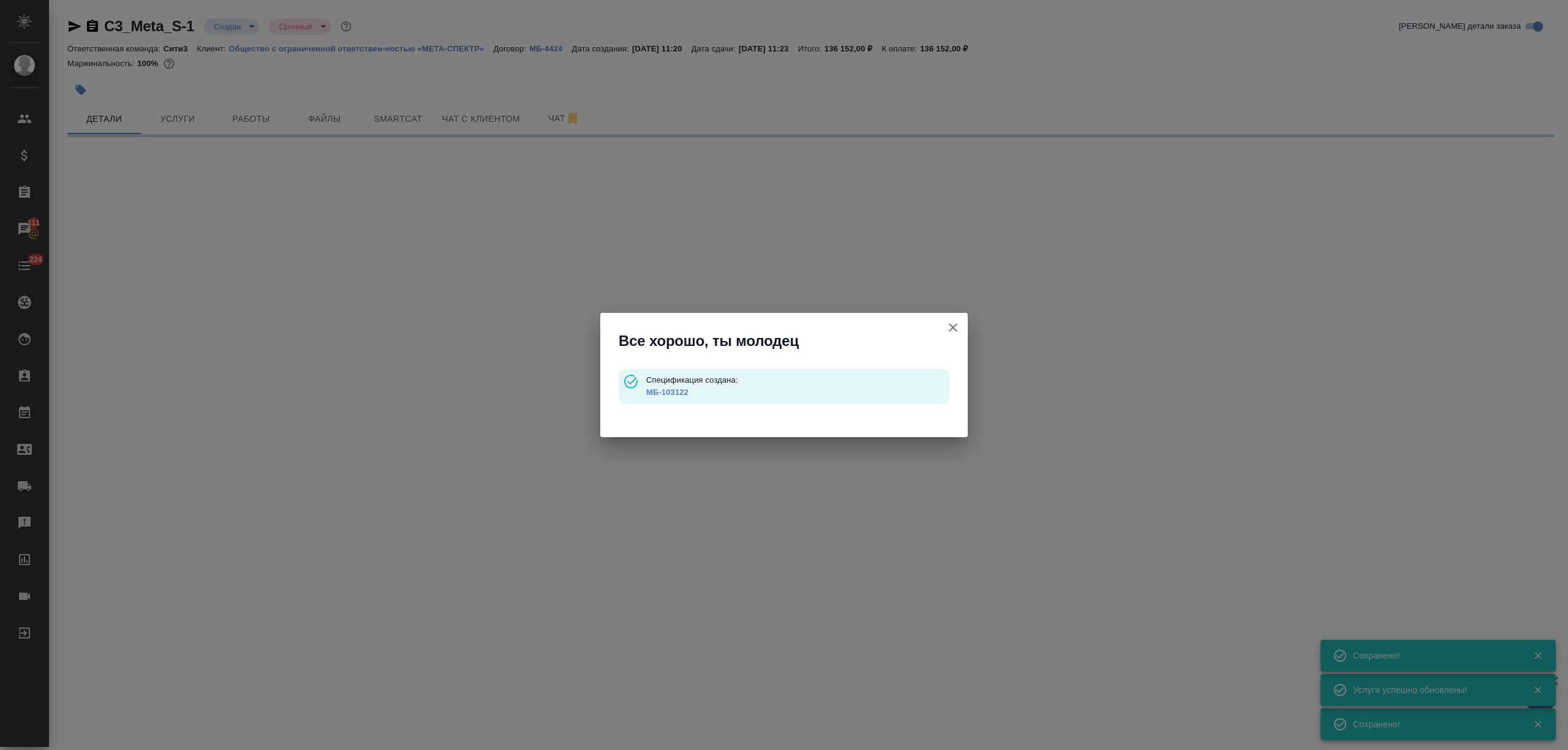
type input "waitingForPrepayment"
select select "RU"
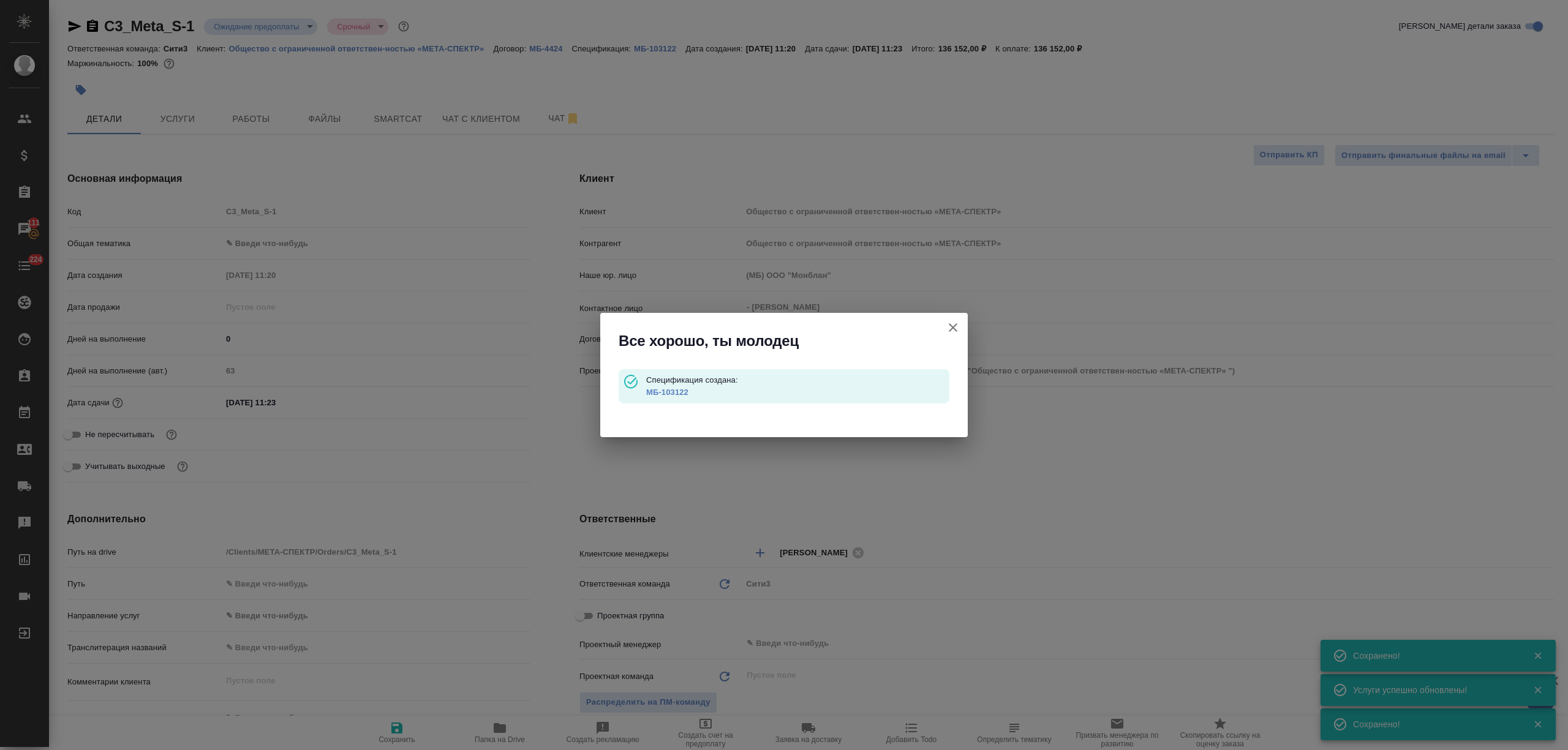
type textarea "x"
click at [682, 389] on link "МБ-103122" at bounding box center [667, 392] width 42 height 9
type textarea "x"
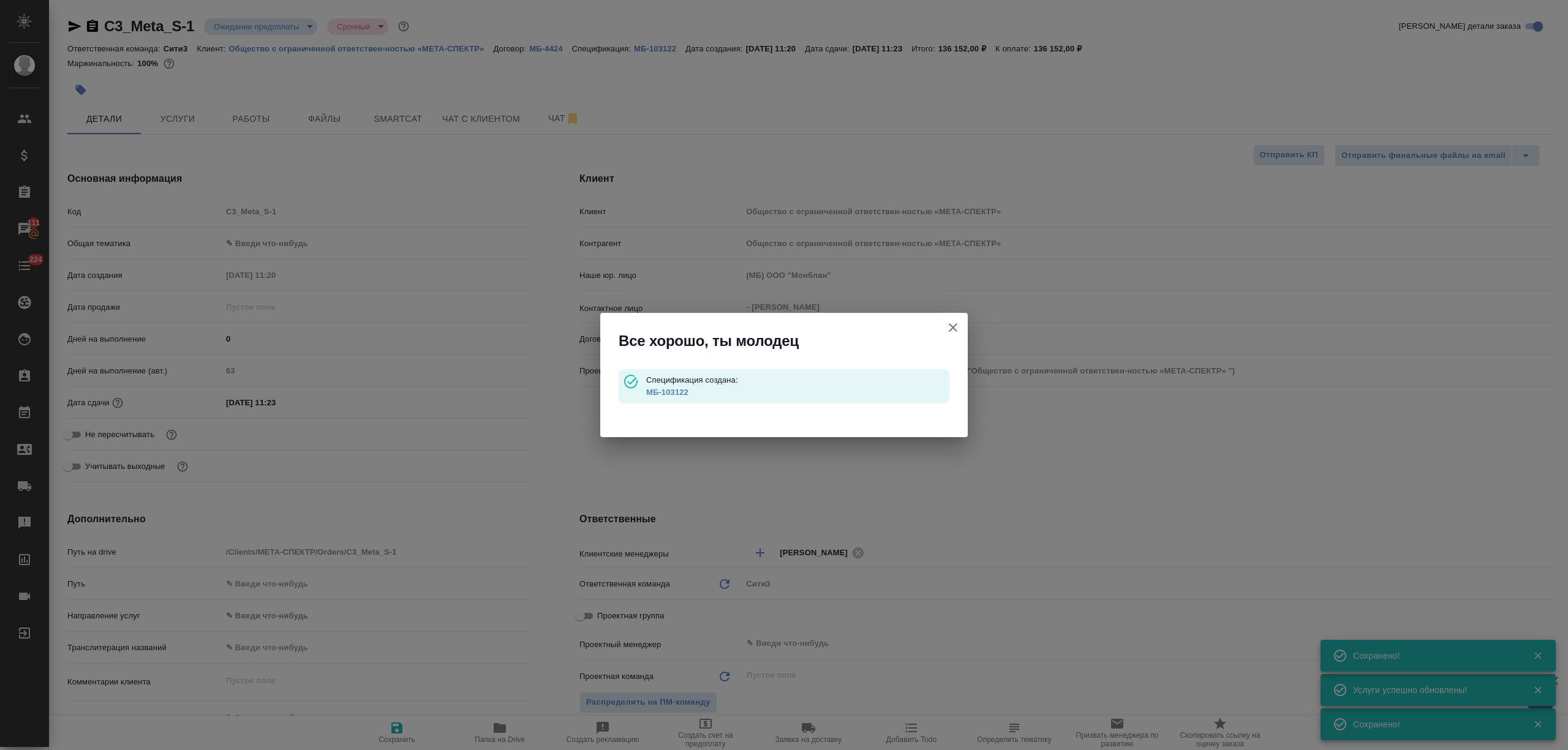
type textarea "x"
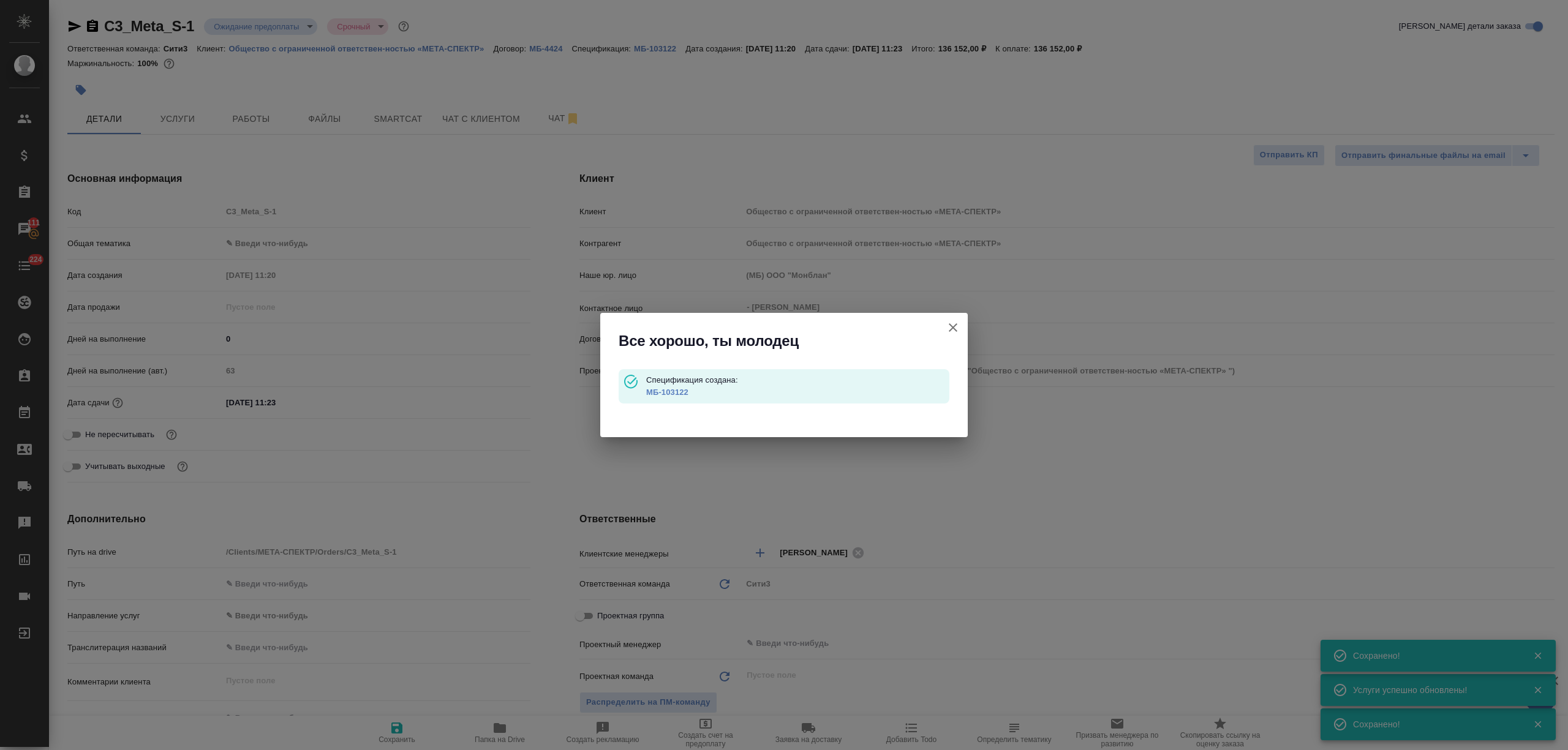
click at [958, 331] on icon "button" at bounding box center [953, 327] width 15 height 15
type textarea "x"
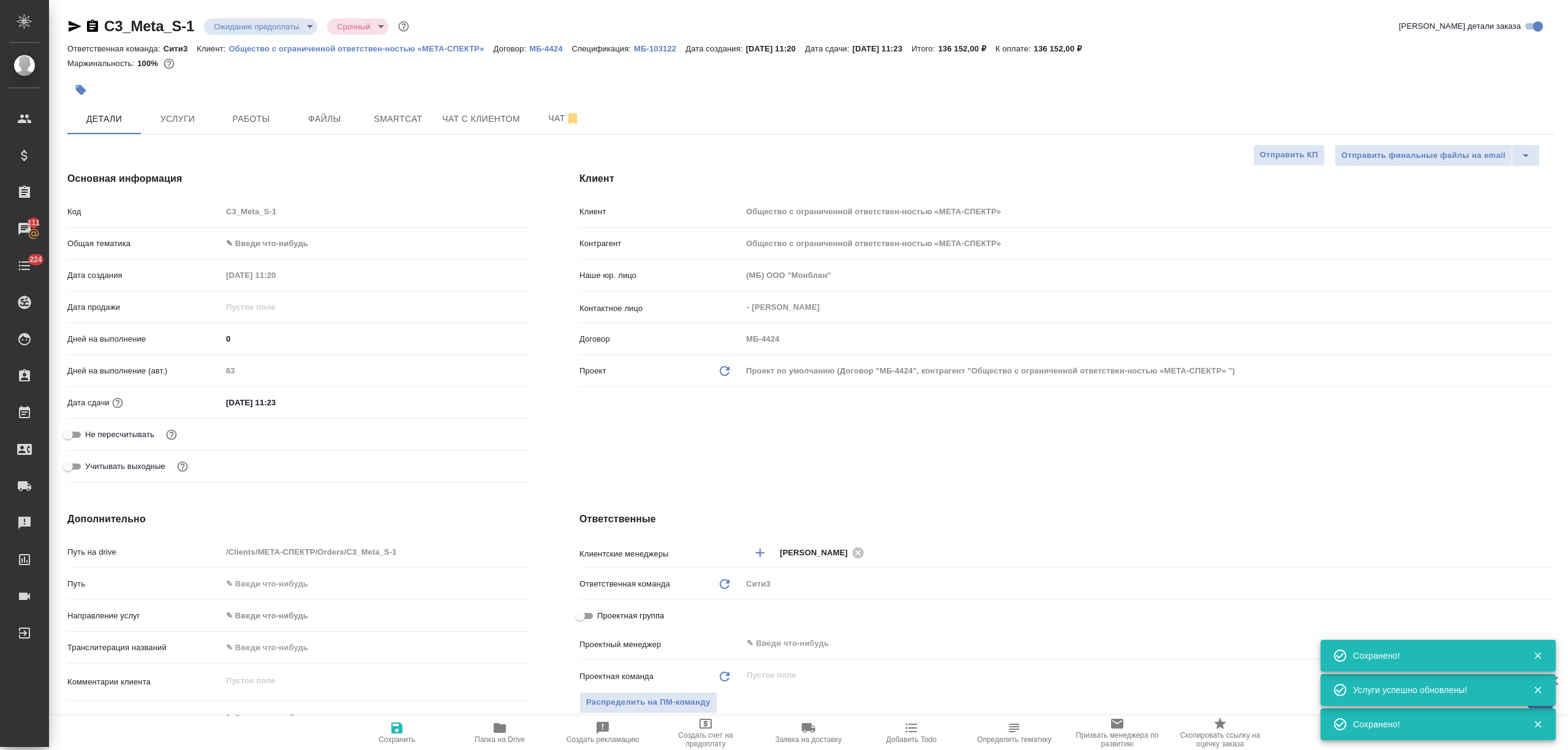
click at [502, 725] on icon "button" at bounding box center [500, 727] width 12 height 10
type textarea "x"
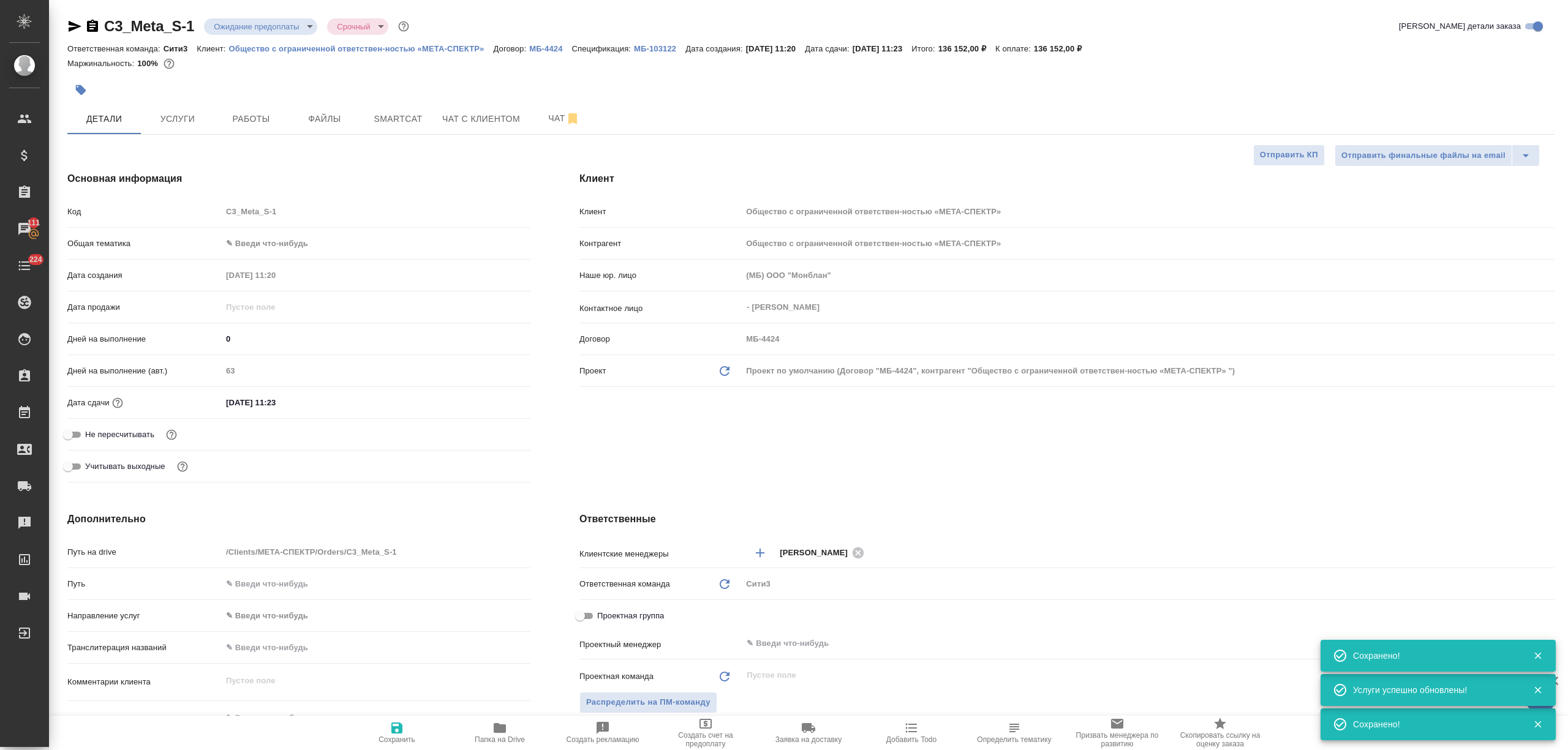
type textarea "x"
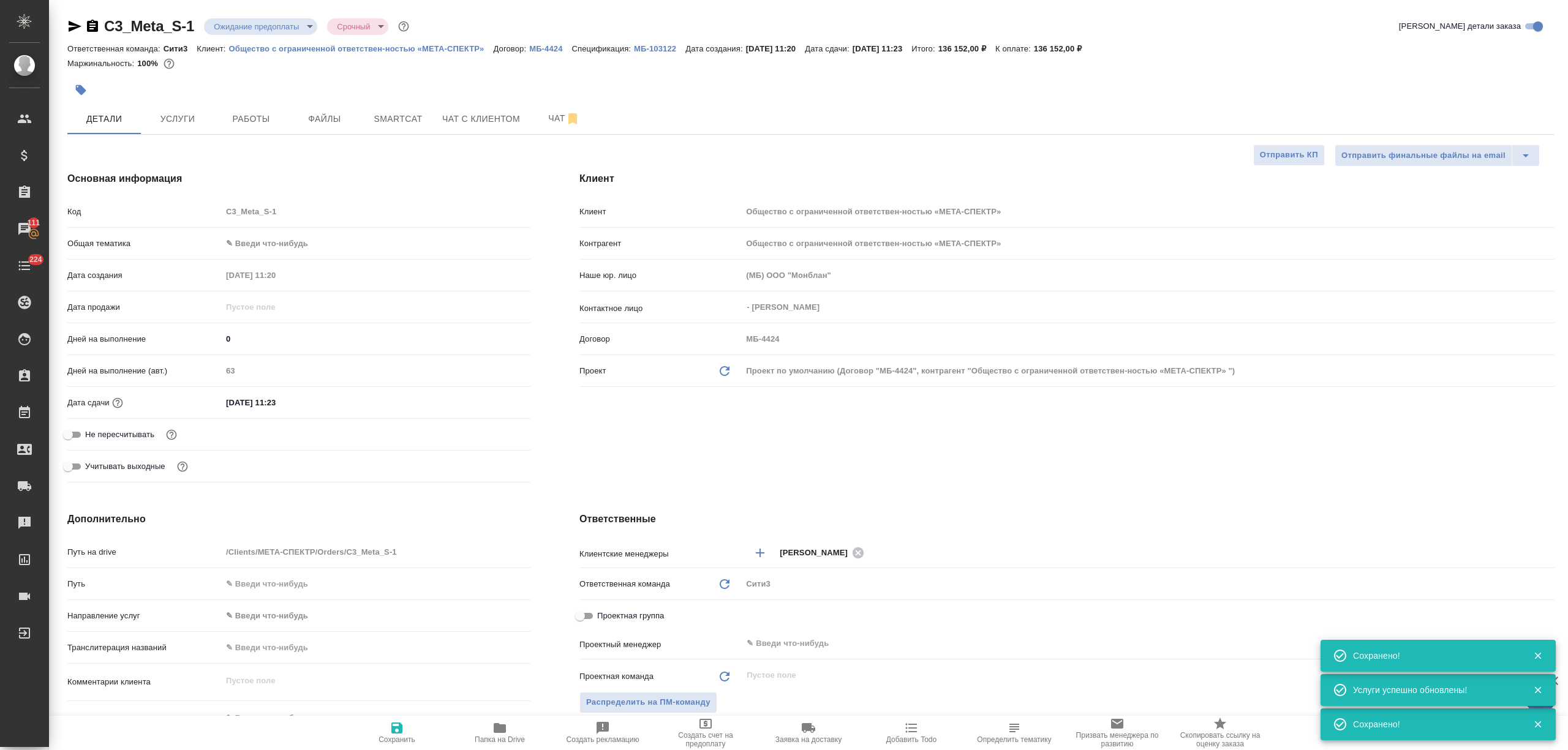
type textarea "x"
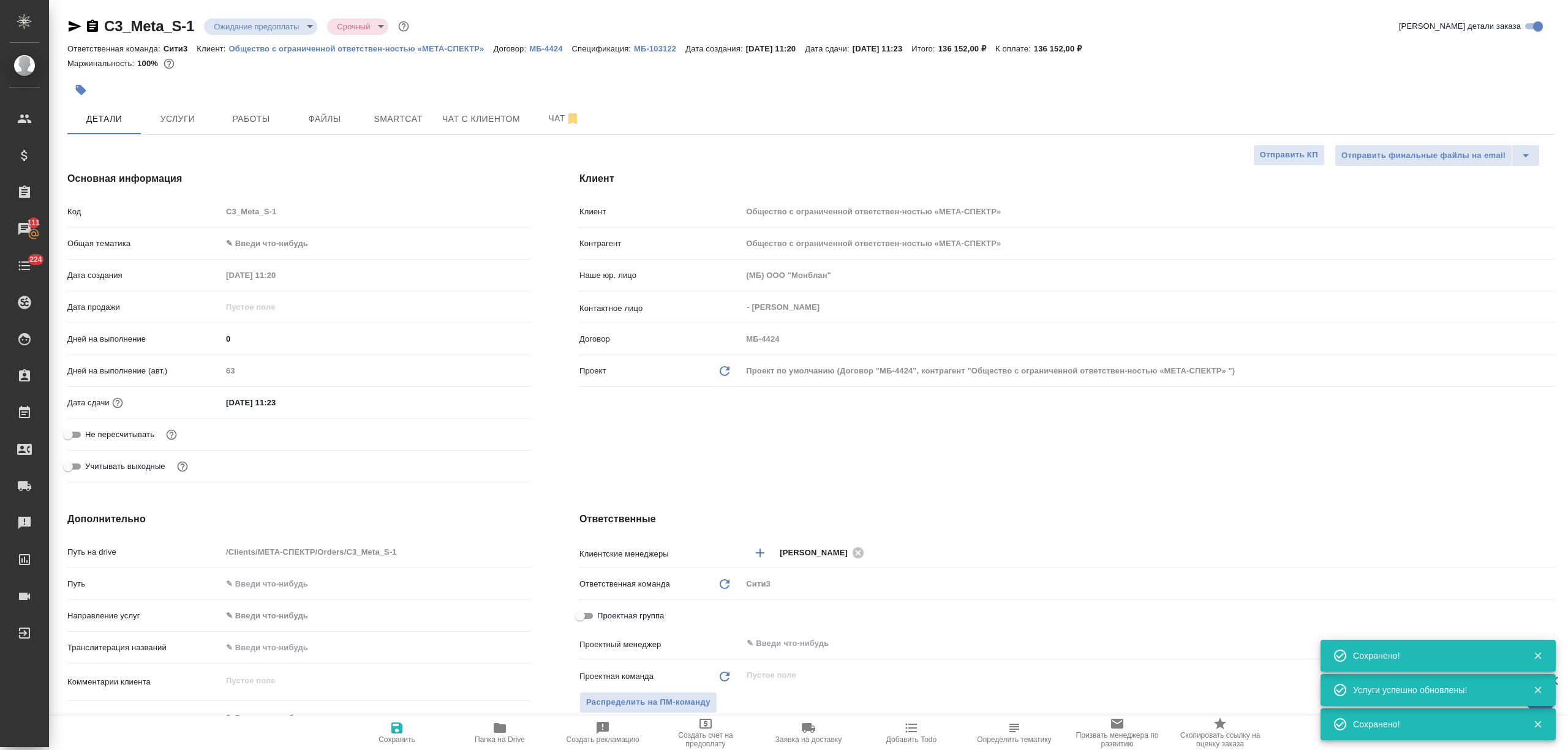
type textarea "x"
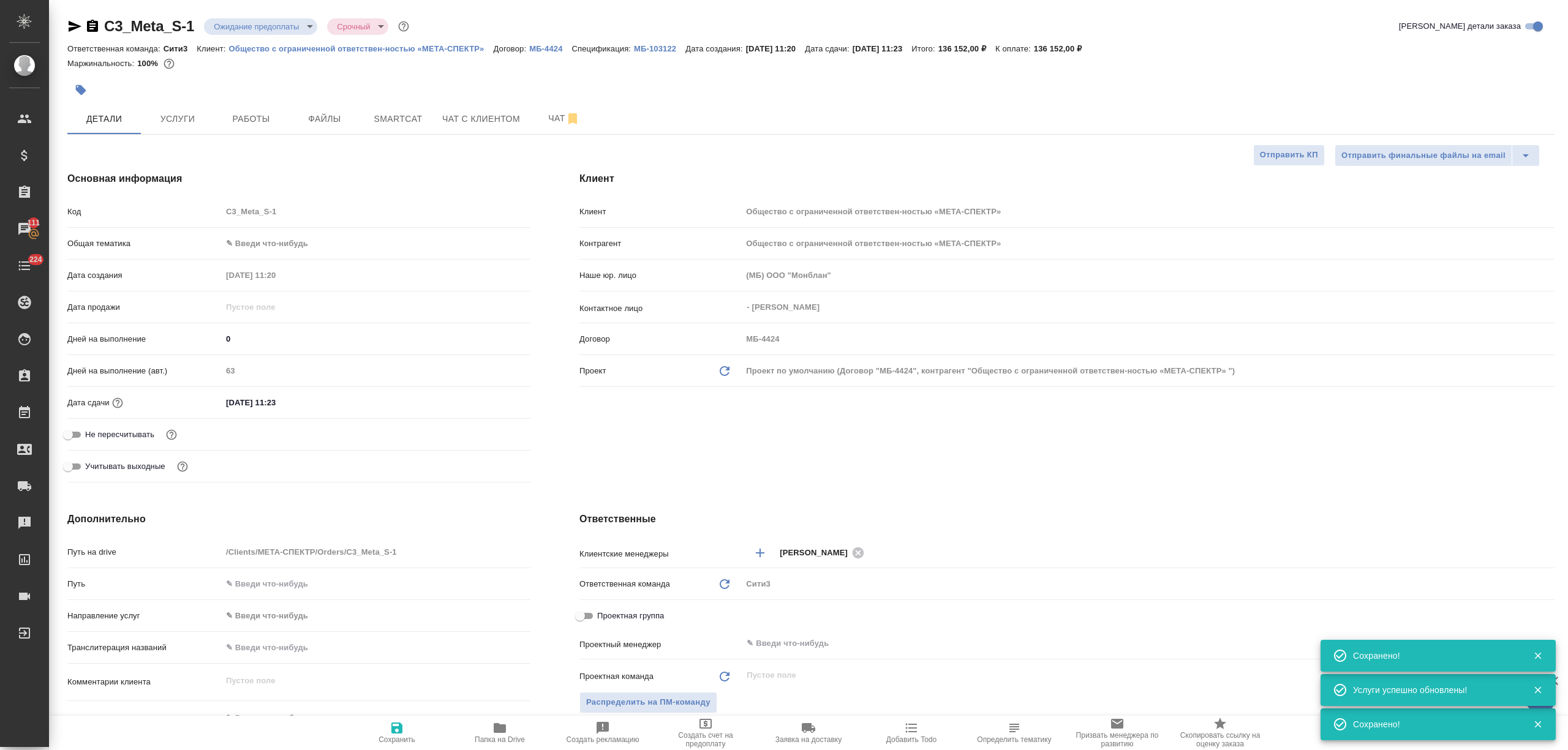
type textarea "x"
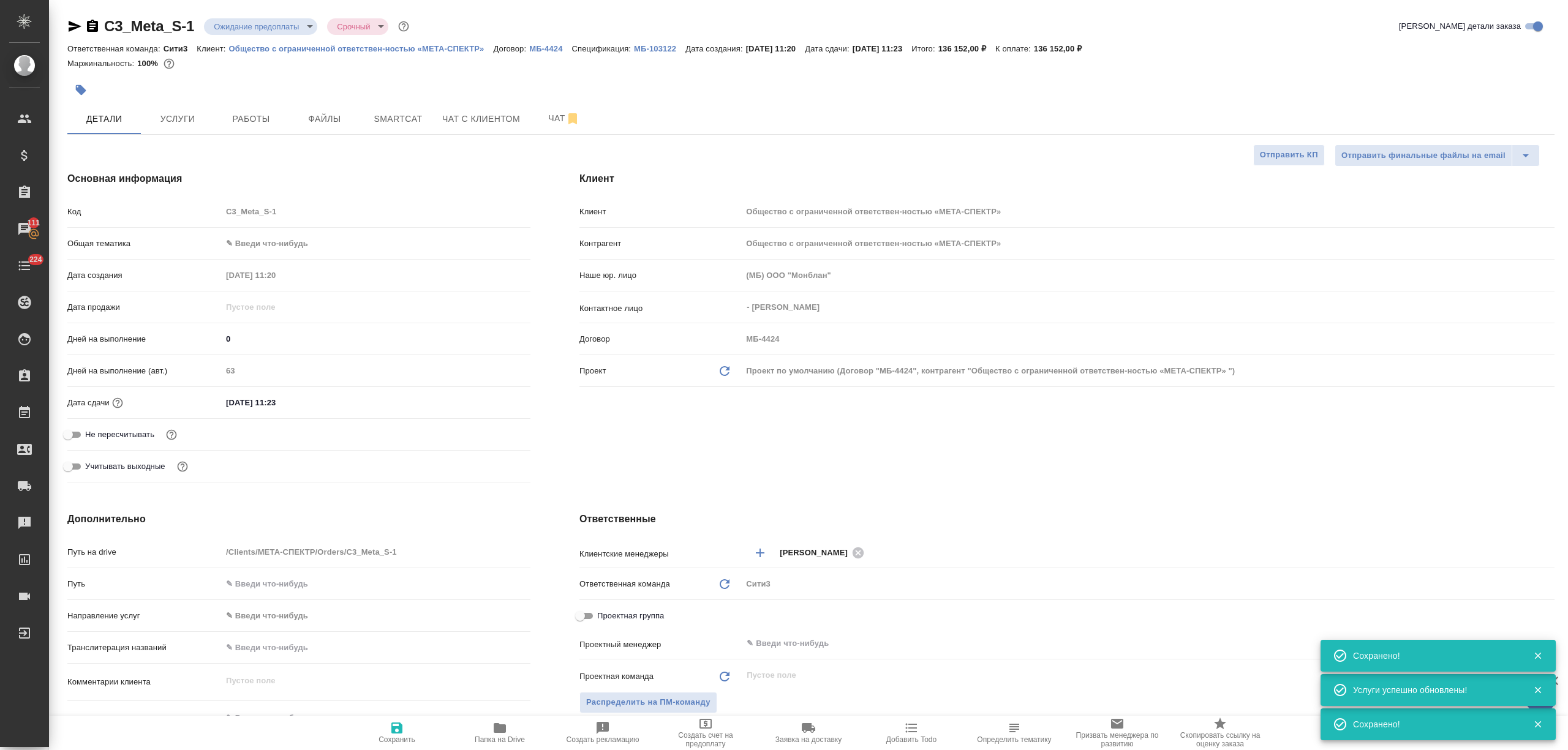
type textarea "x"
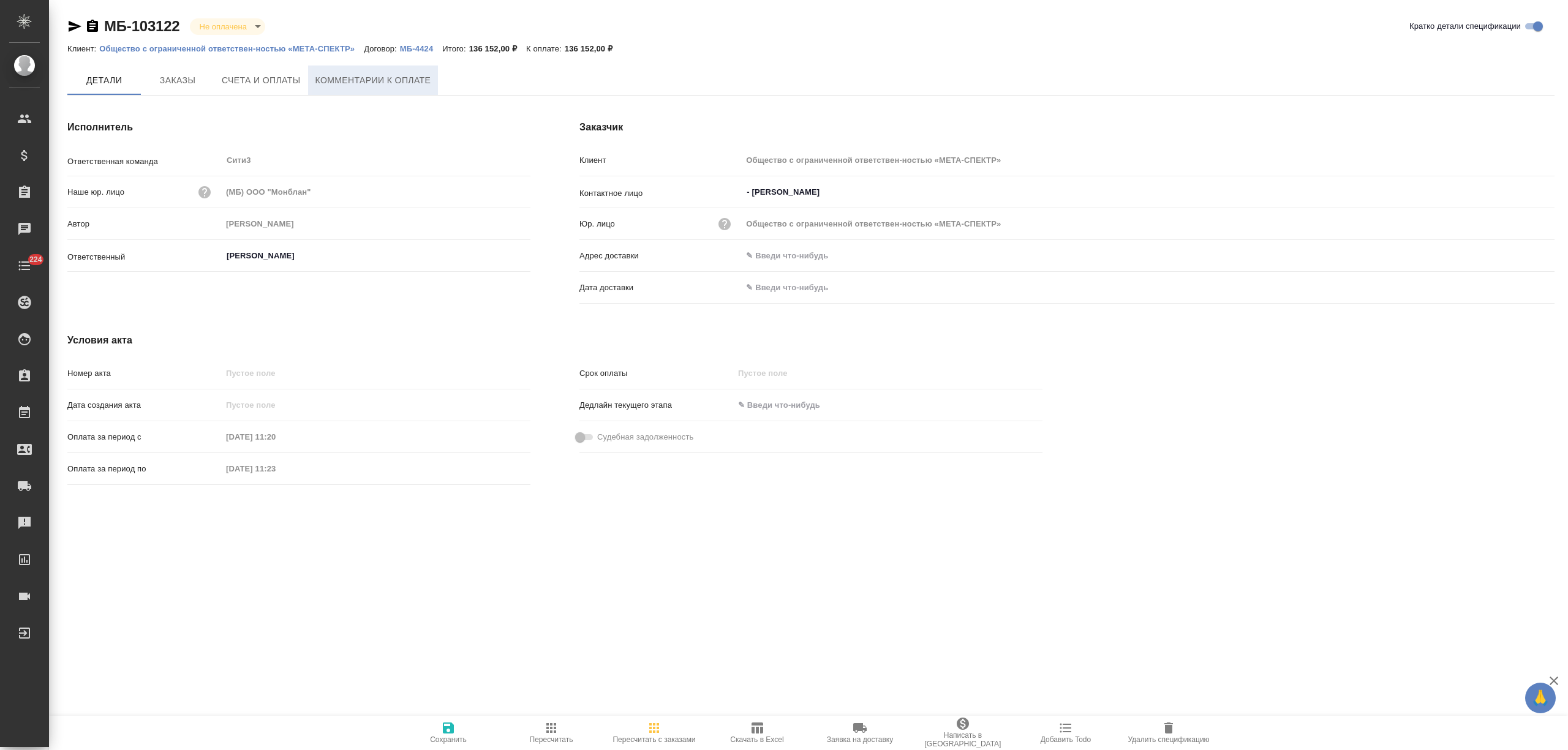
click at [318, 76] on span "Комментарии к оплате" at bounding box center [373, 80] width 115 height 16
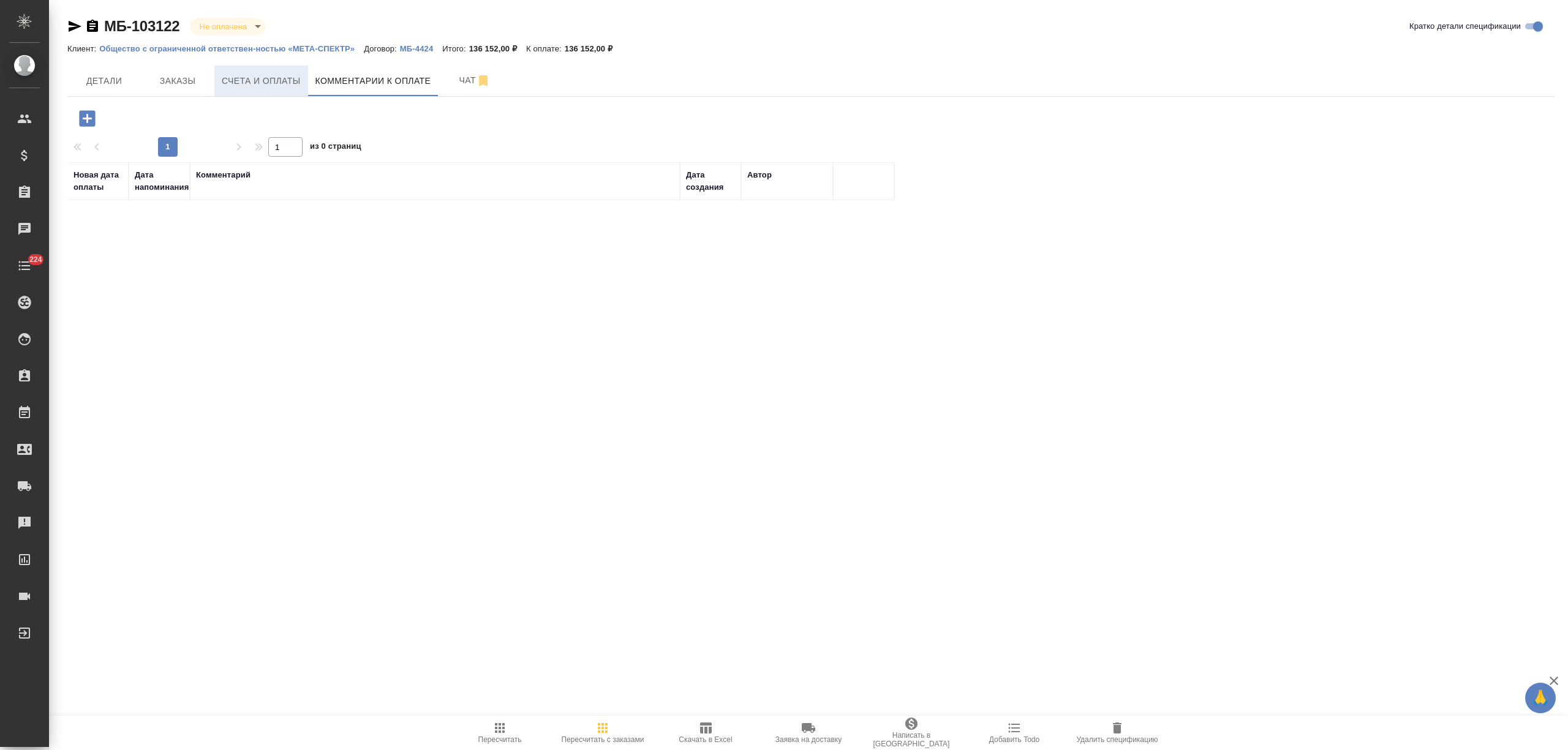
click at [296, 80] on span "Счета и оплаты" at bounding box center [261, 81] width 79 height 16
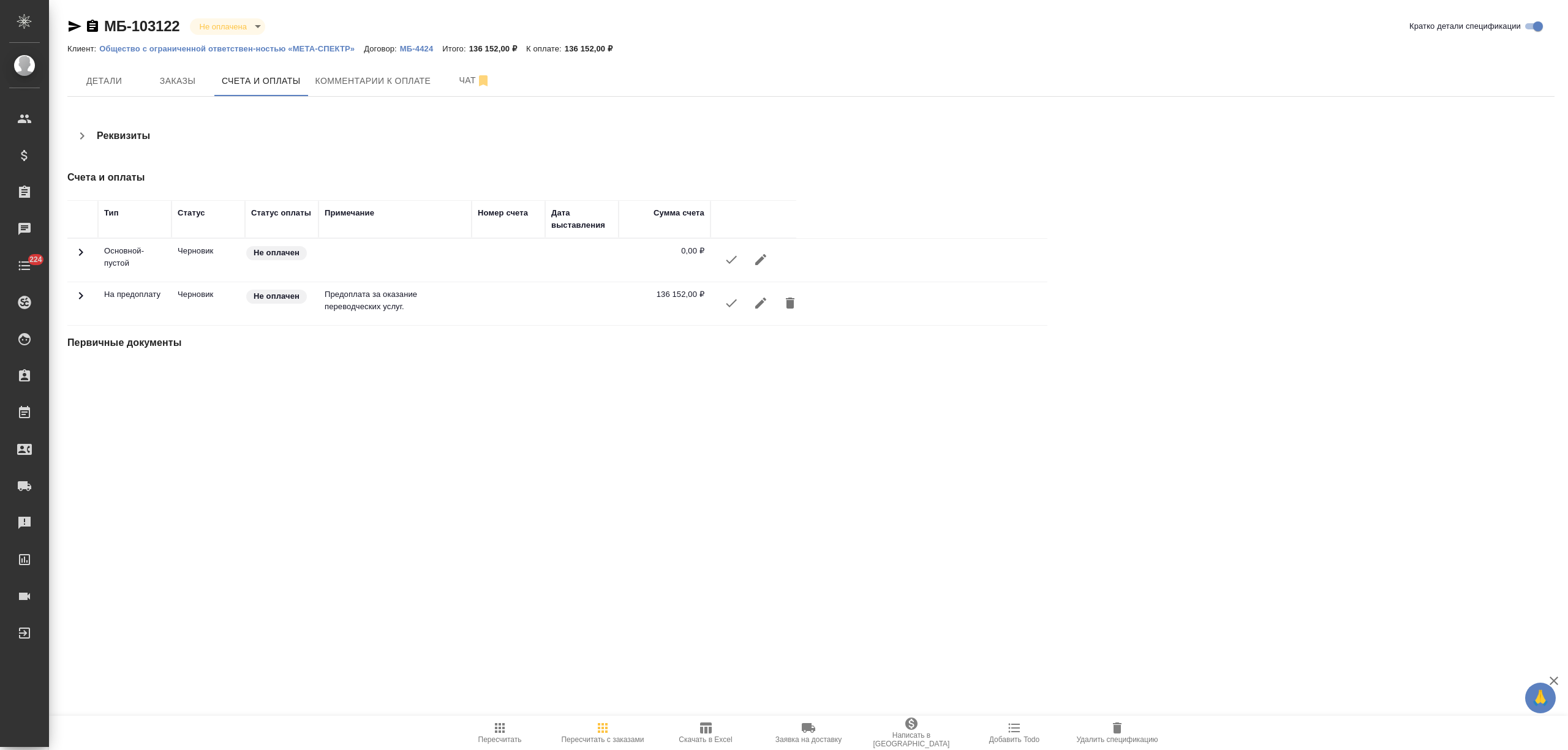
click at [726, 307] on icon "button" at bounding box center [731, 302] width 15 height 15
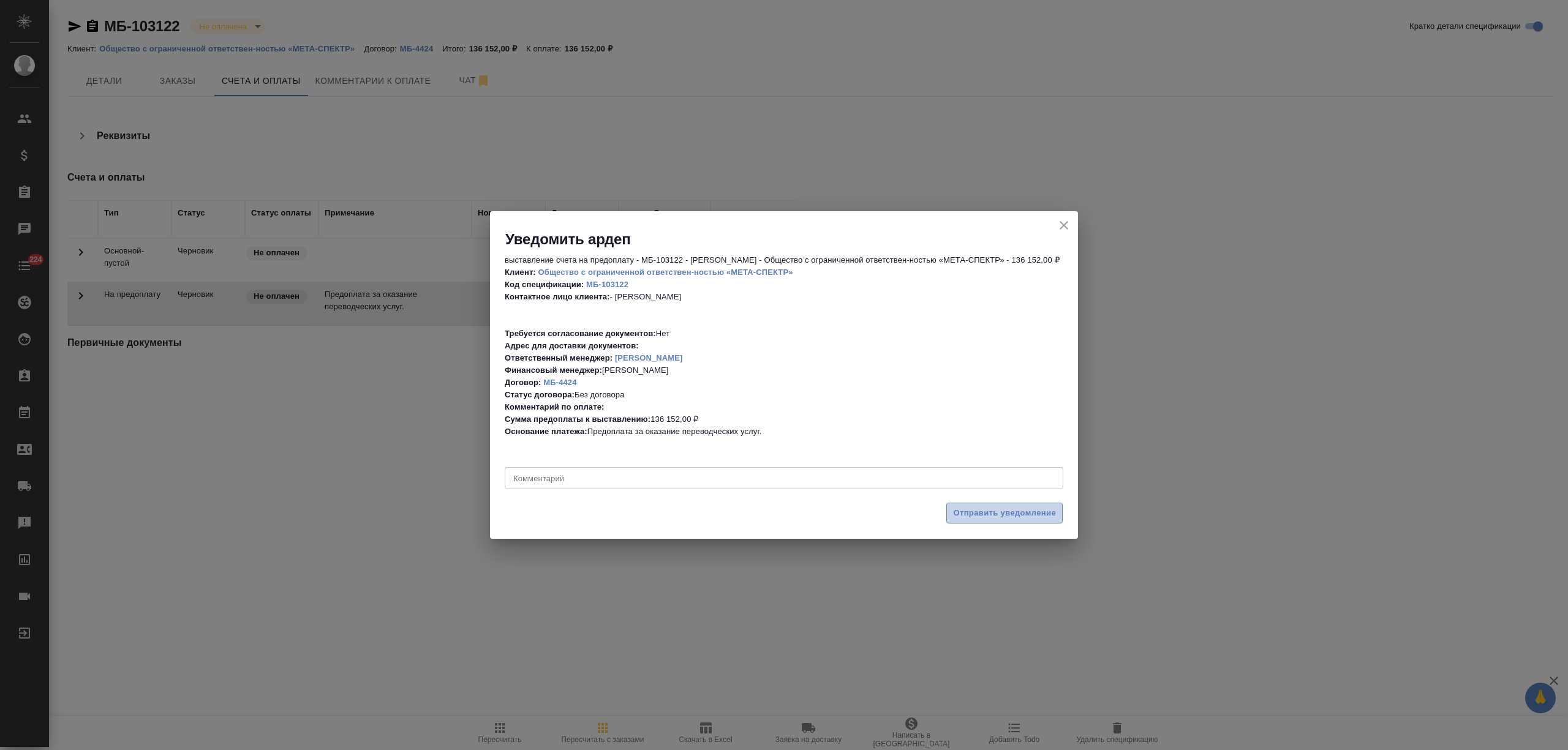
click at [986, 514] on span "Отправить уведомление" at bounding box center [1005, 513] width 103 height 14
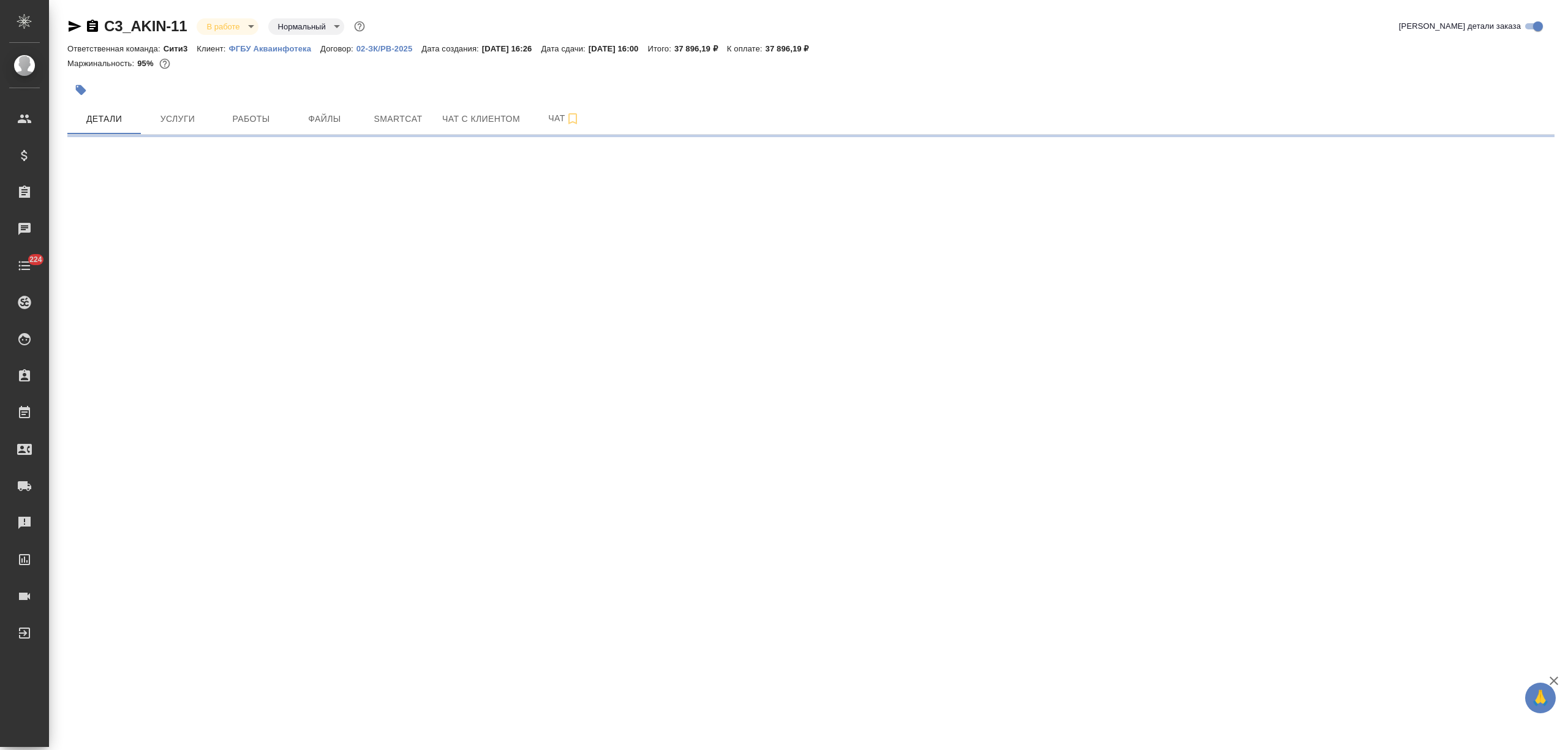
select select "RU"
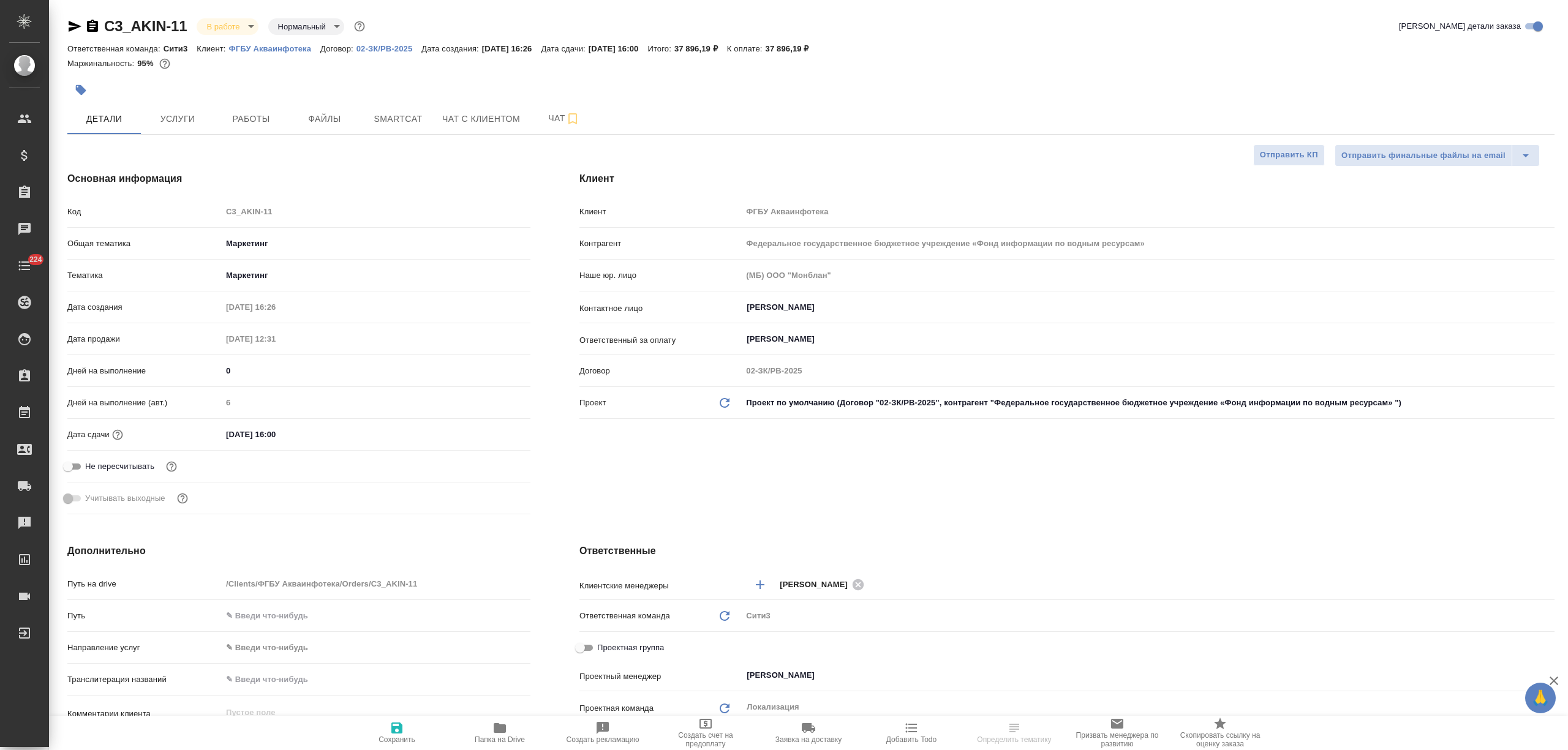
type textarea "x"
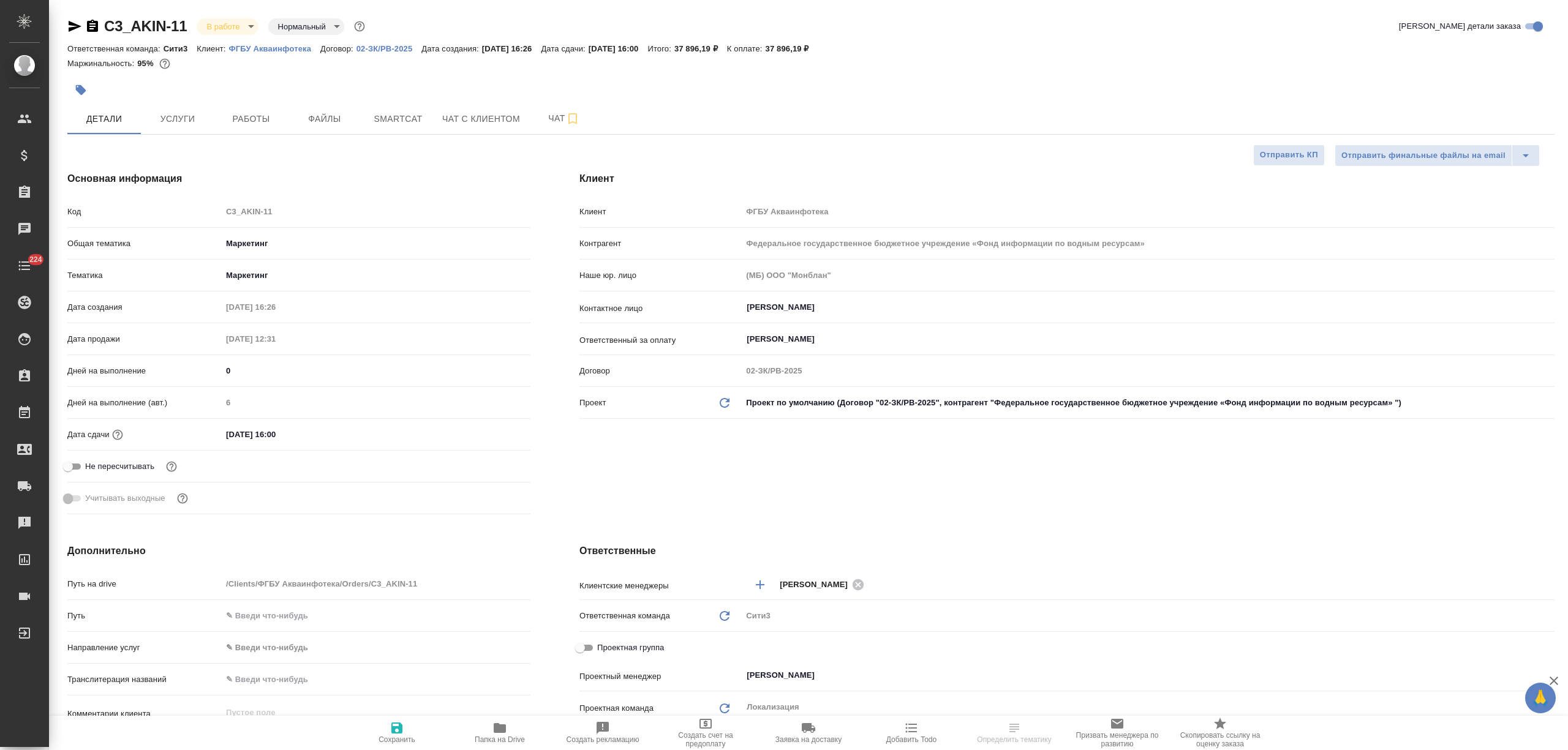
type textarea "x"
click at [490, 730] on span "Папка на Drive" at bounding box center [499, 732] width 88 height 23
type textarea "x"
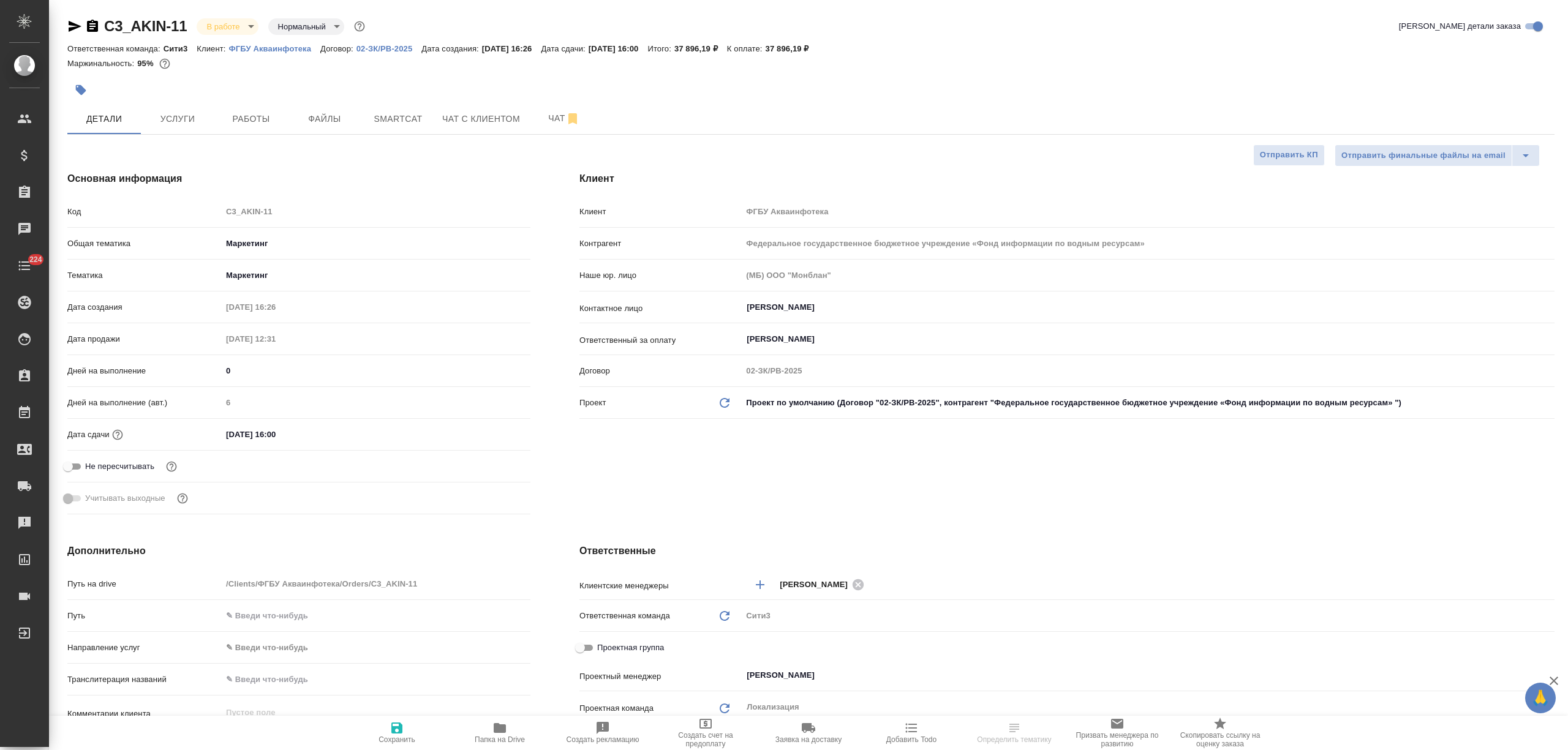
type textarea "x"
select select "RU"
type textarea "x"
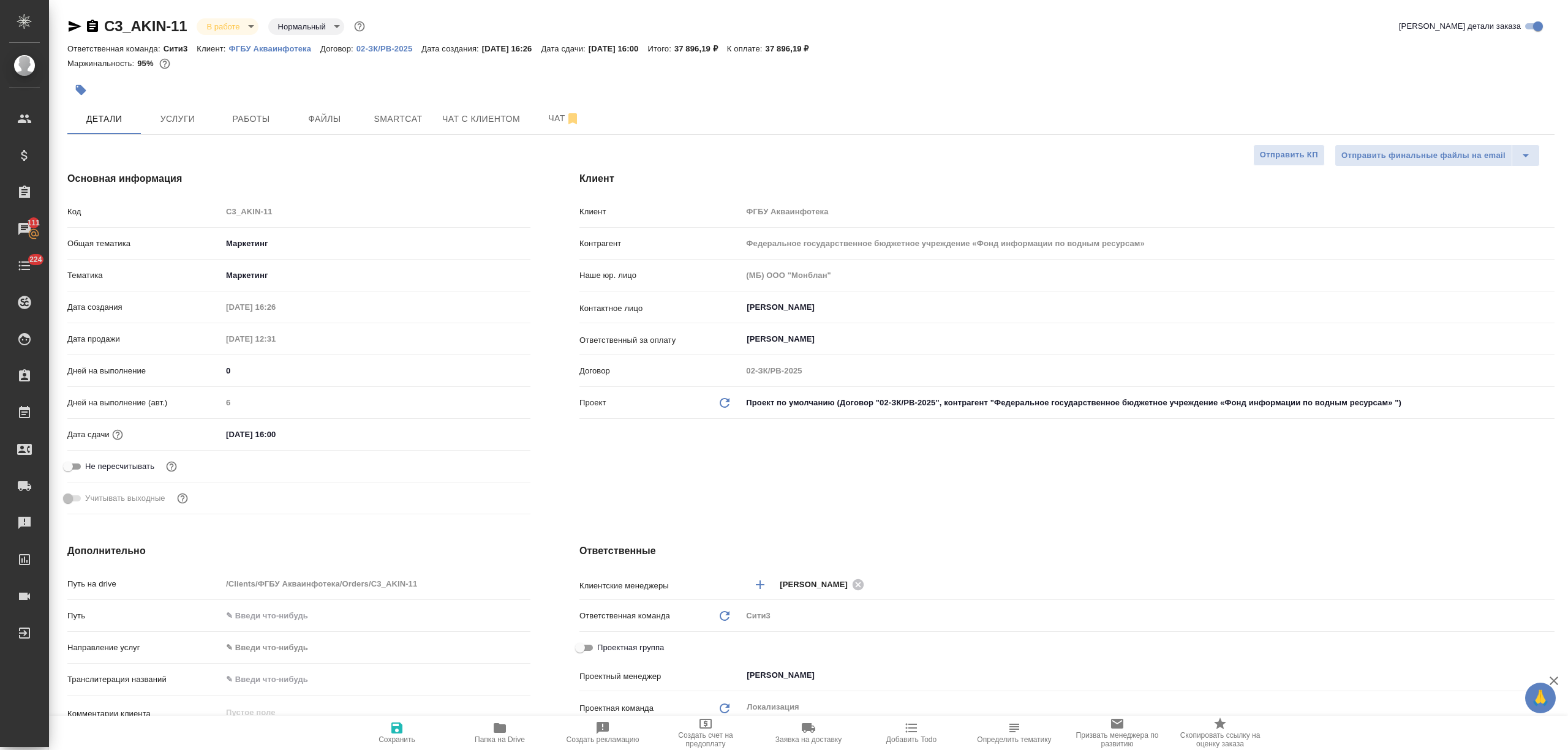
type textarea "x"
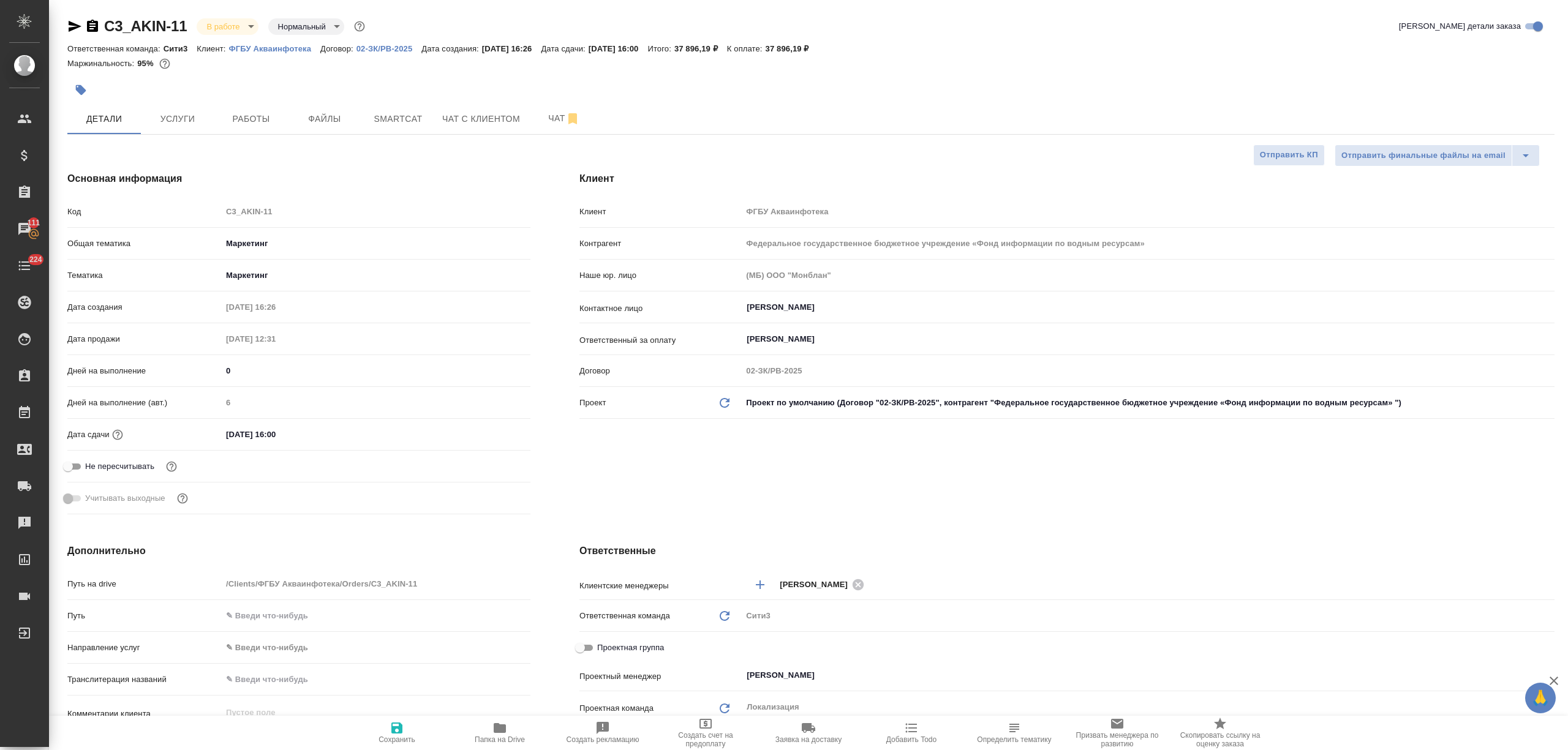
type textarea "x"
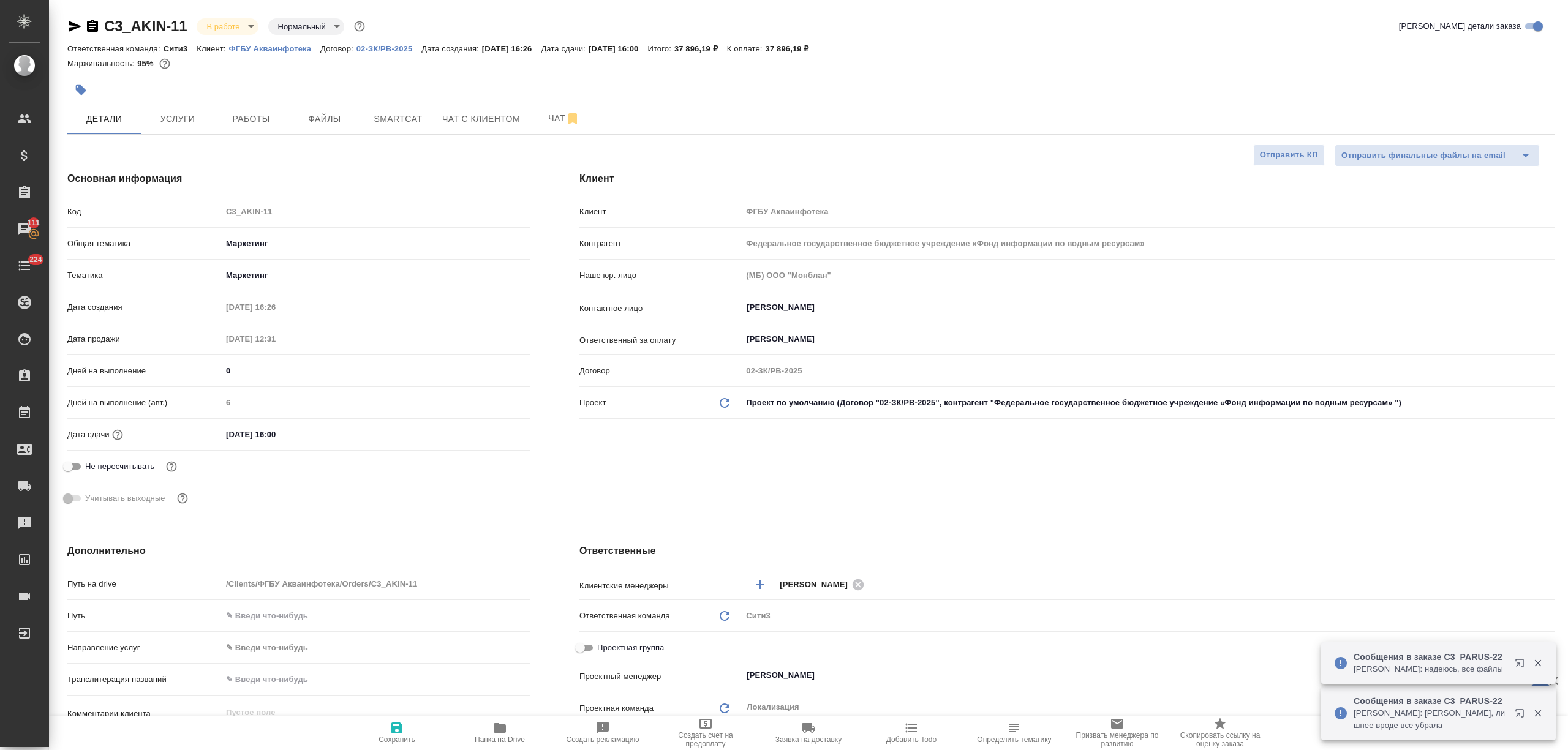
type textarea "x"
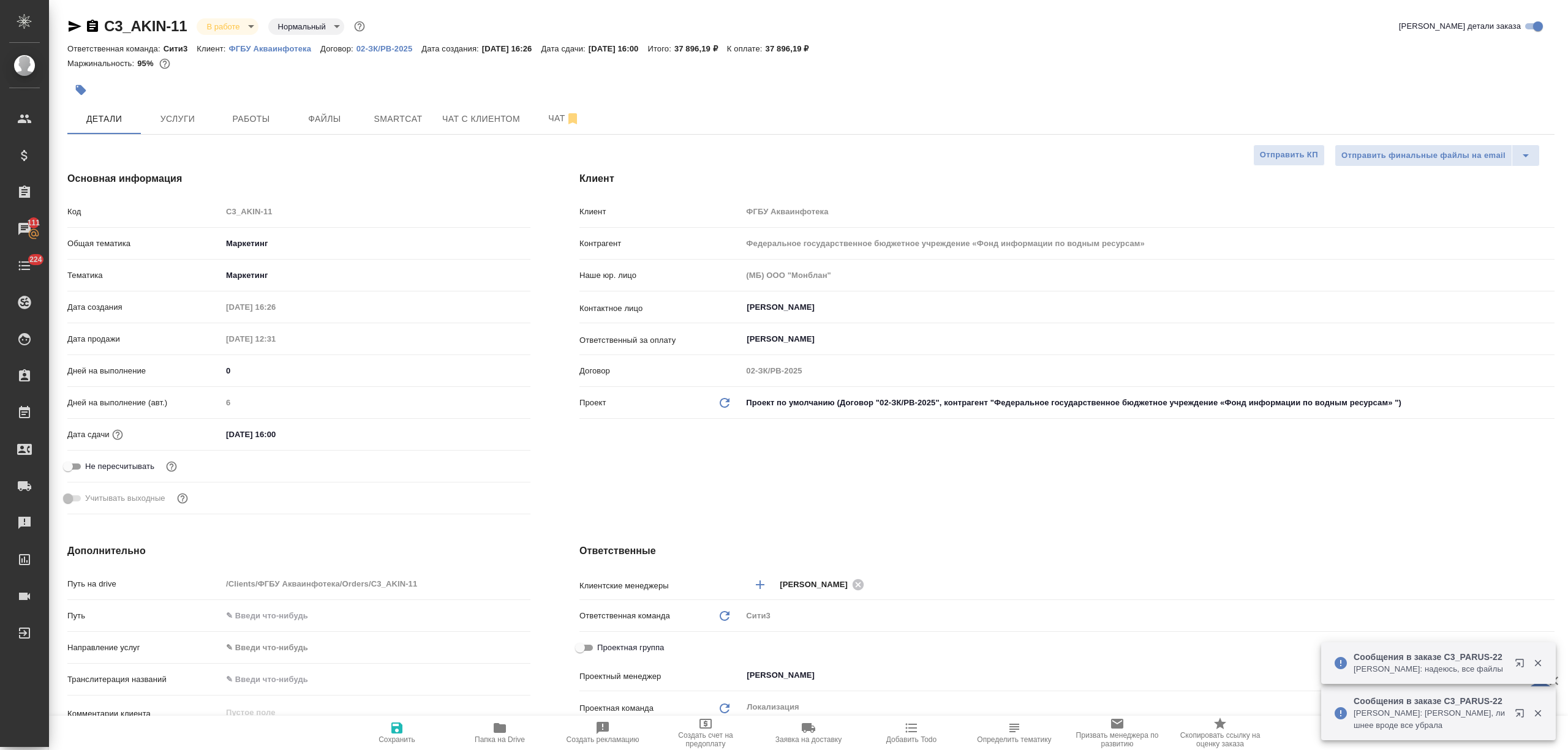
type textarea "x"
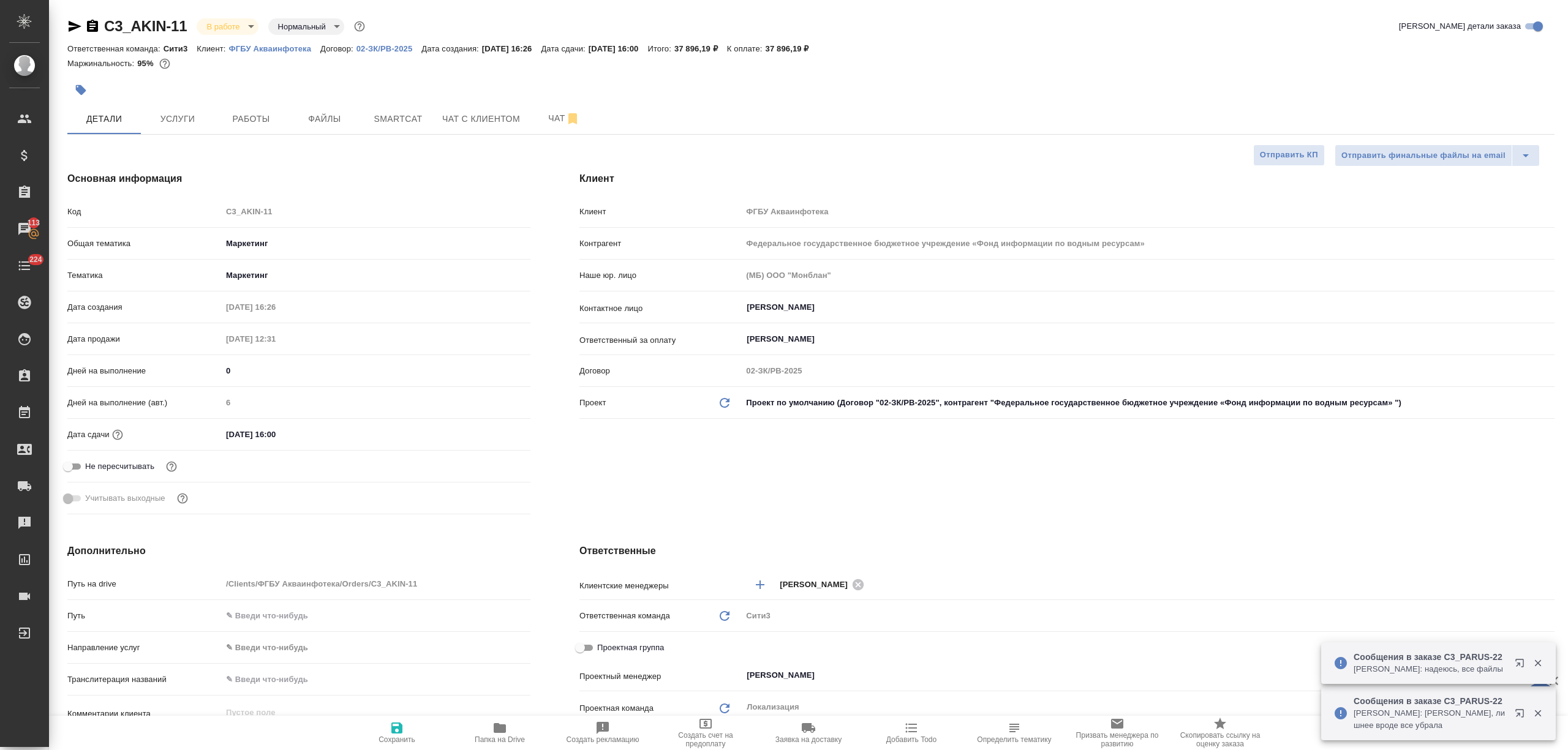
type textarea "x"
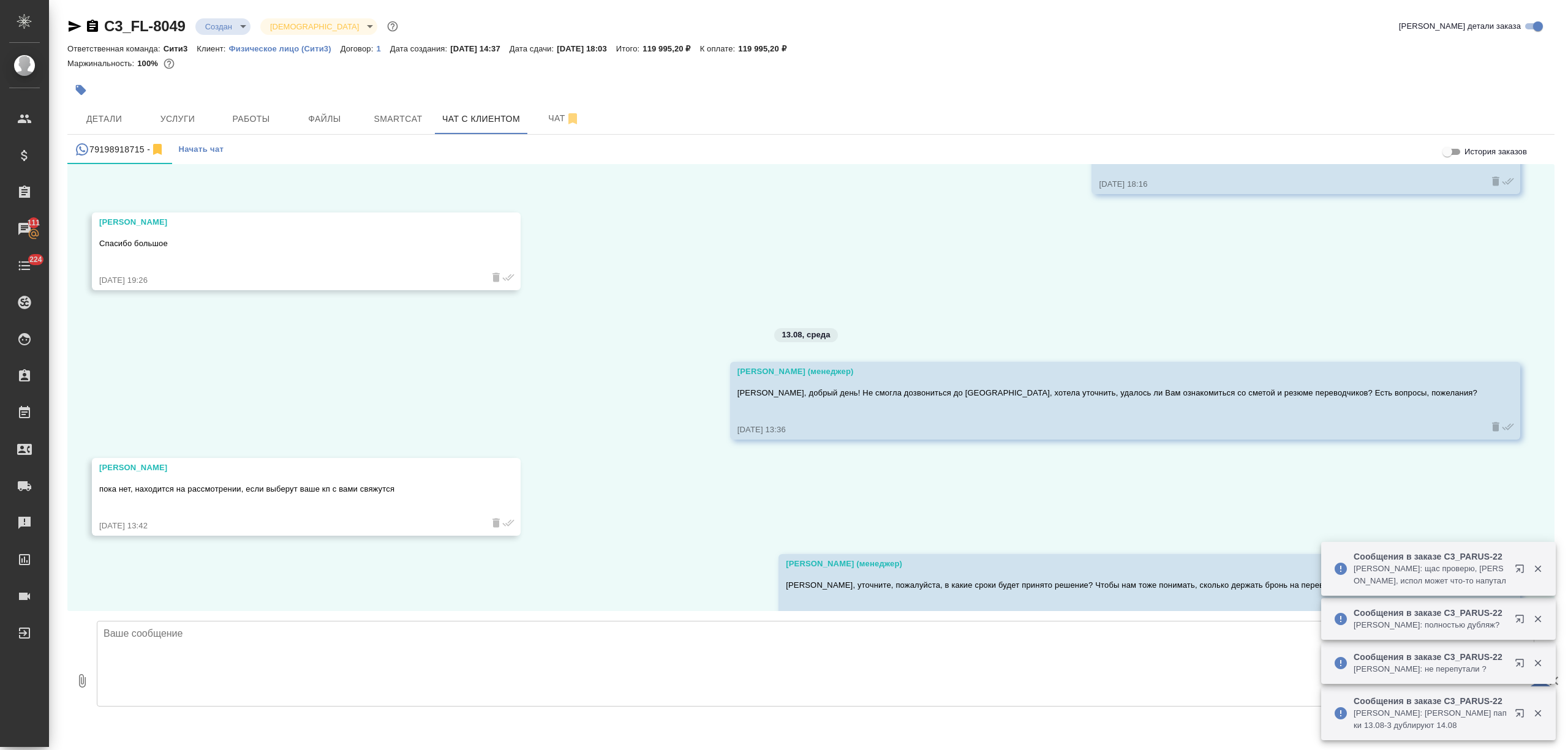
scroll to position [1552, 0]
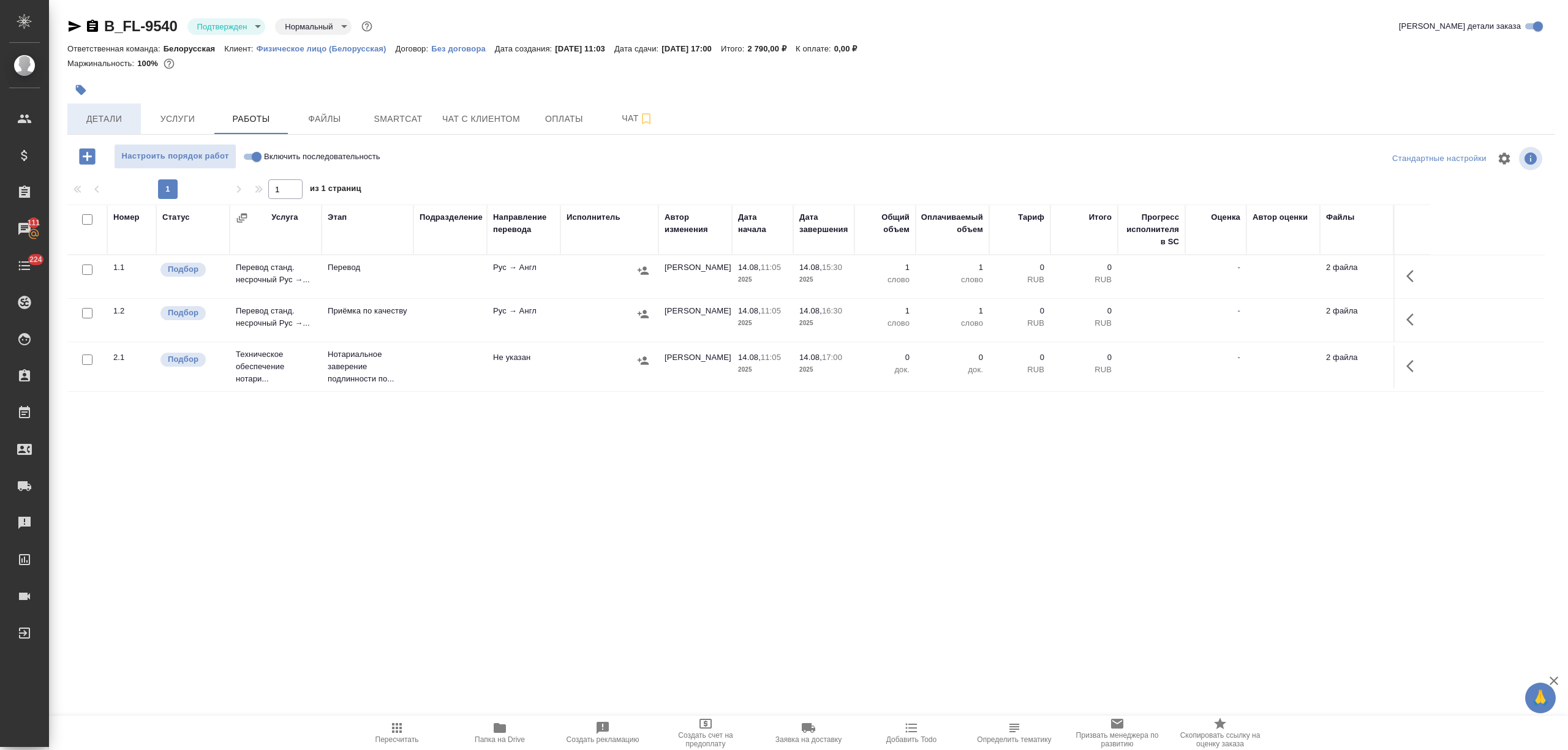
click at [121, 111] on span "Детали" at bounding box center [104, 119] width 59 height 16
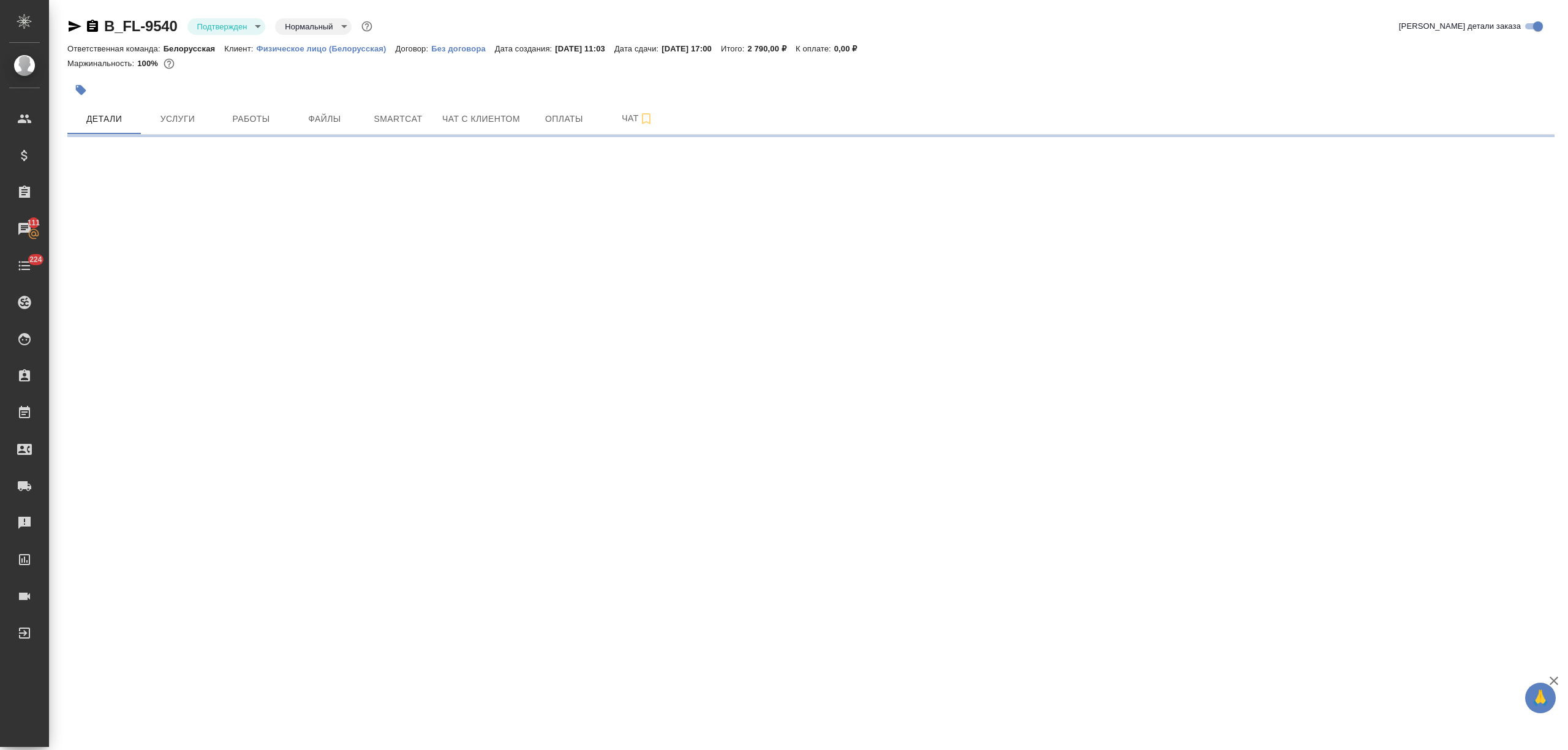
select select "RU"
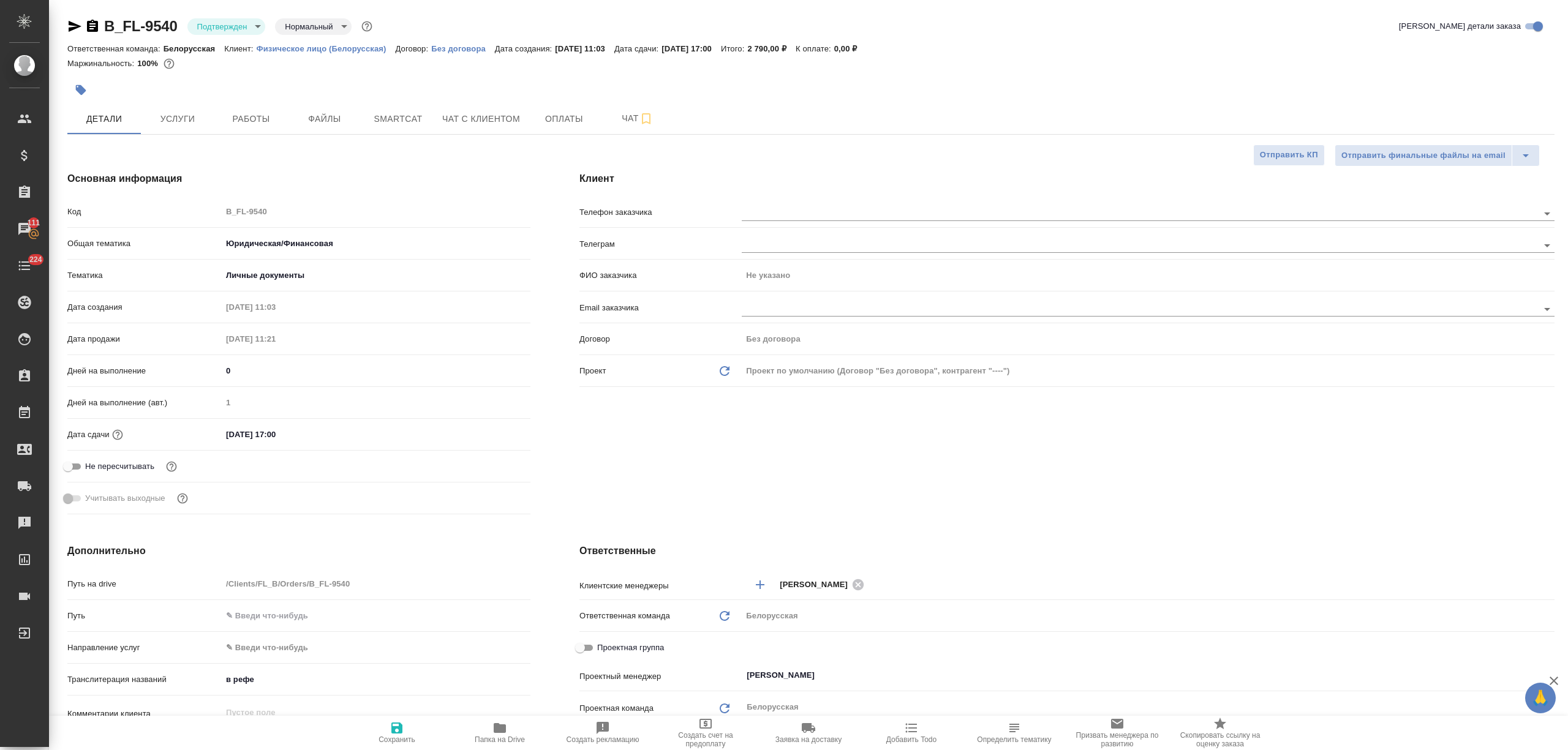
type textarea "x"
click at [248, 121] on span "Работы" at bounding box center [250, 119] width 59 height 16
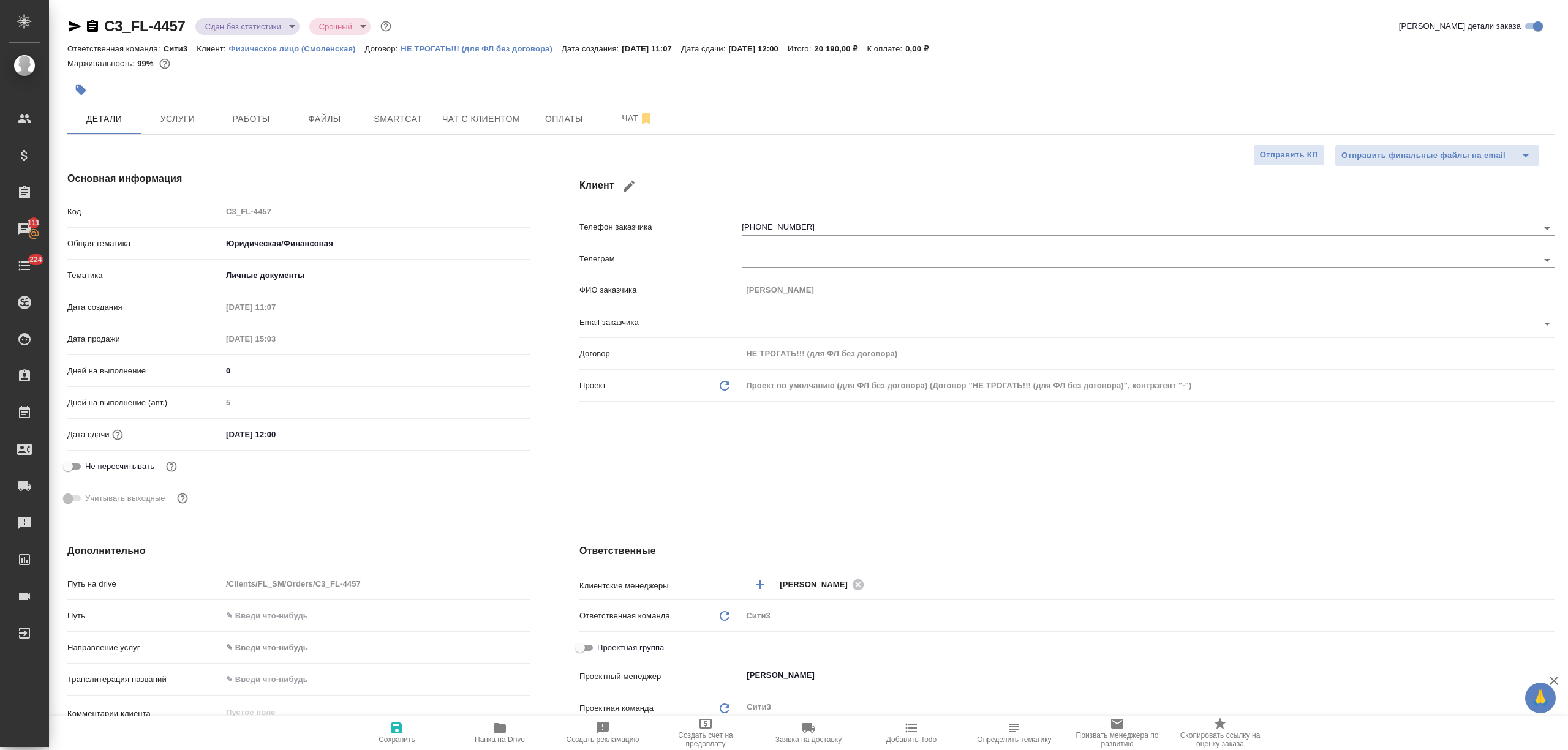
select select "RU"
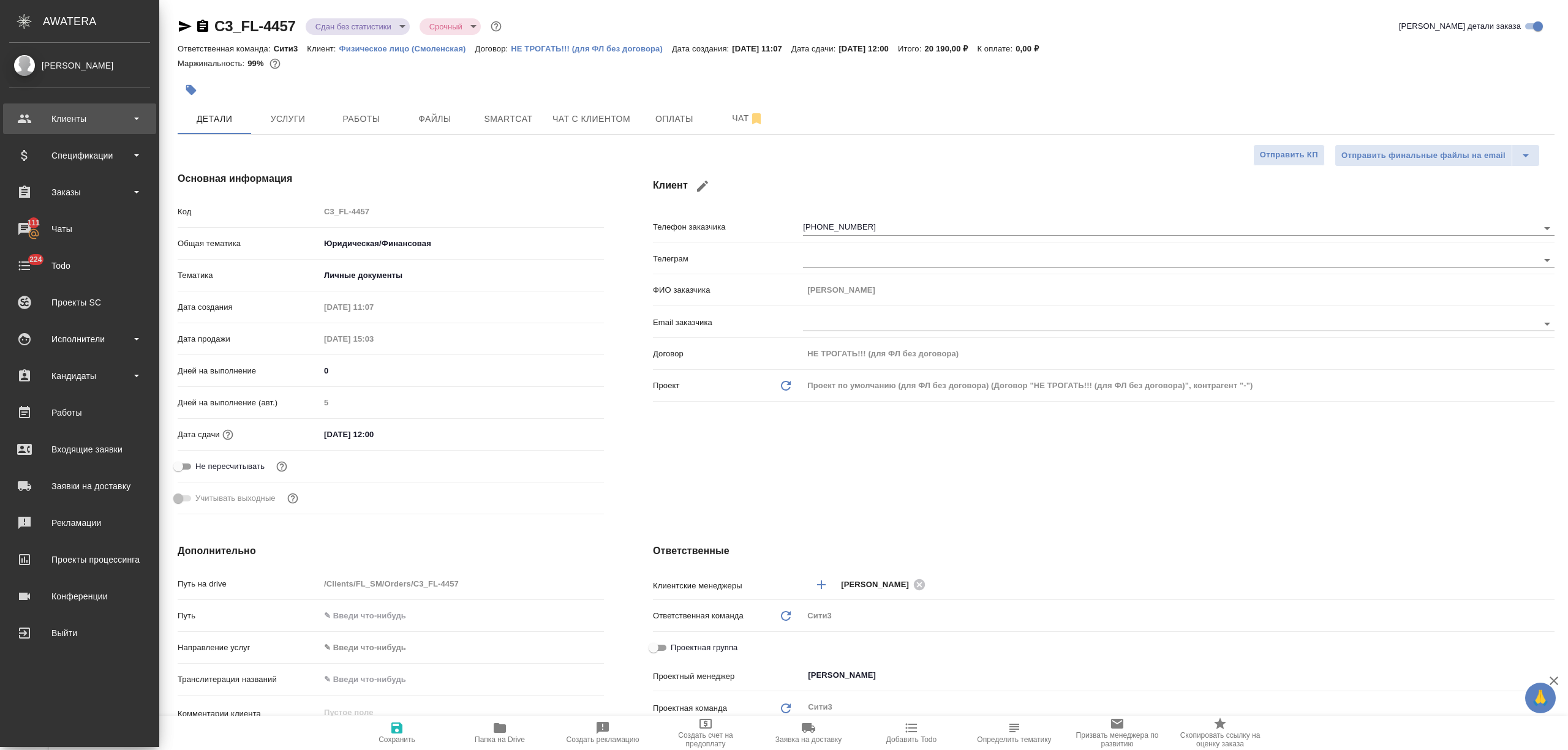
click at [48, 121] on div "Клиенты" at bounding box center [80, 119] width 141 height 19
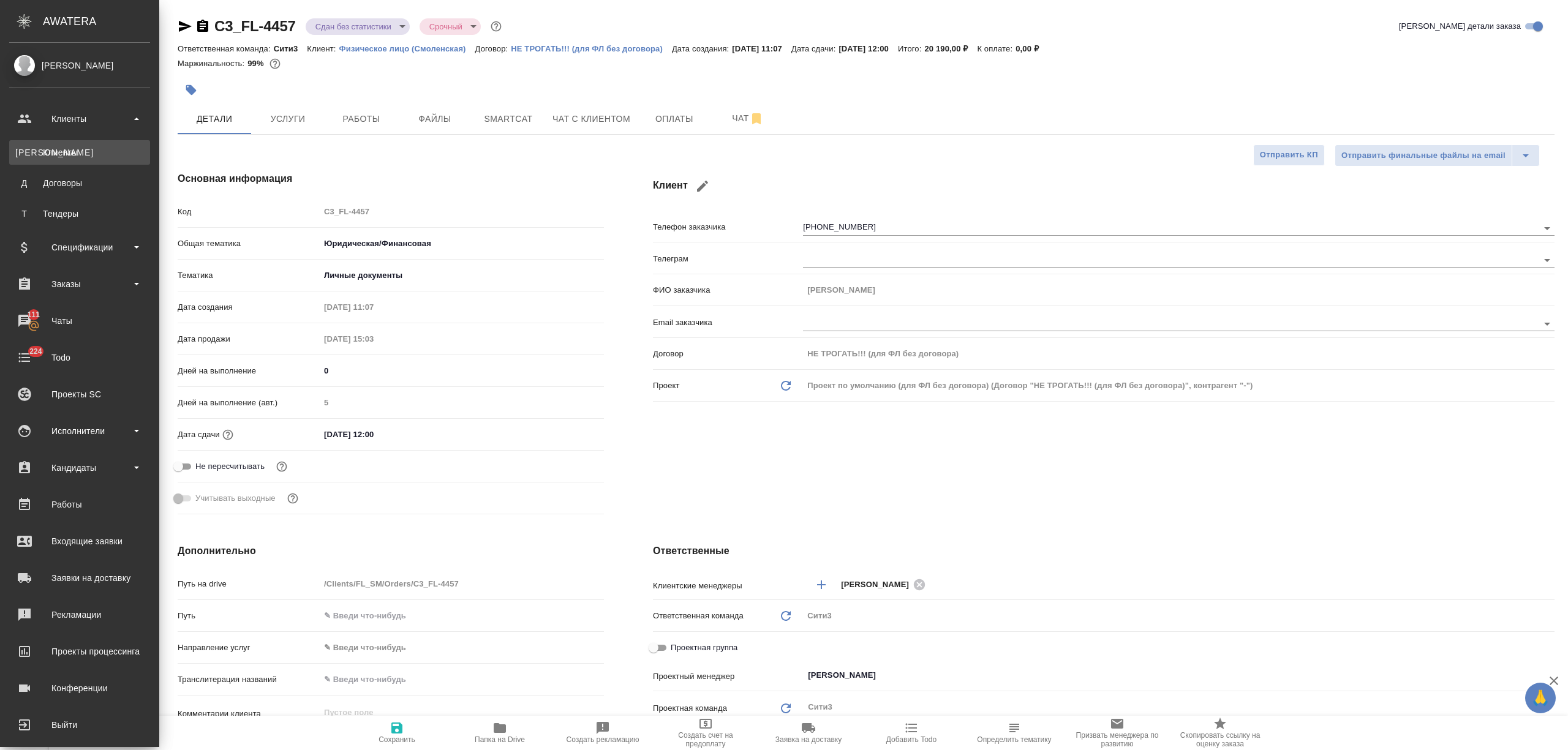
click at [66, 142] on link "К Клиенты" at bounding box center [80, 152] width 141 height 24
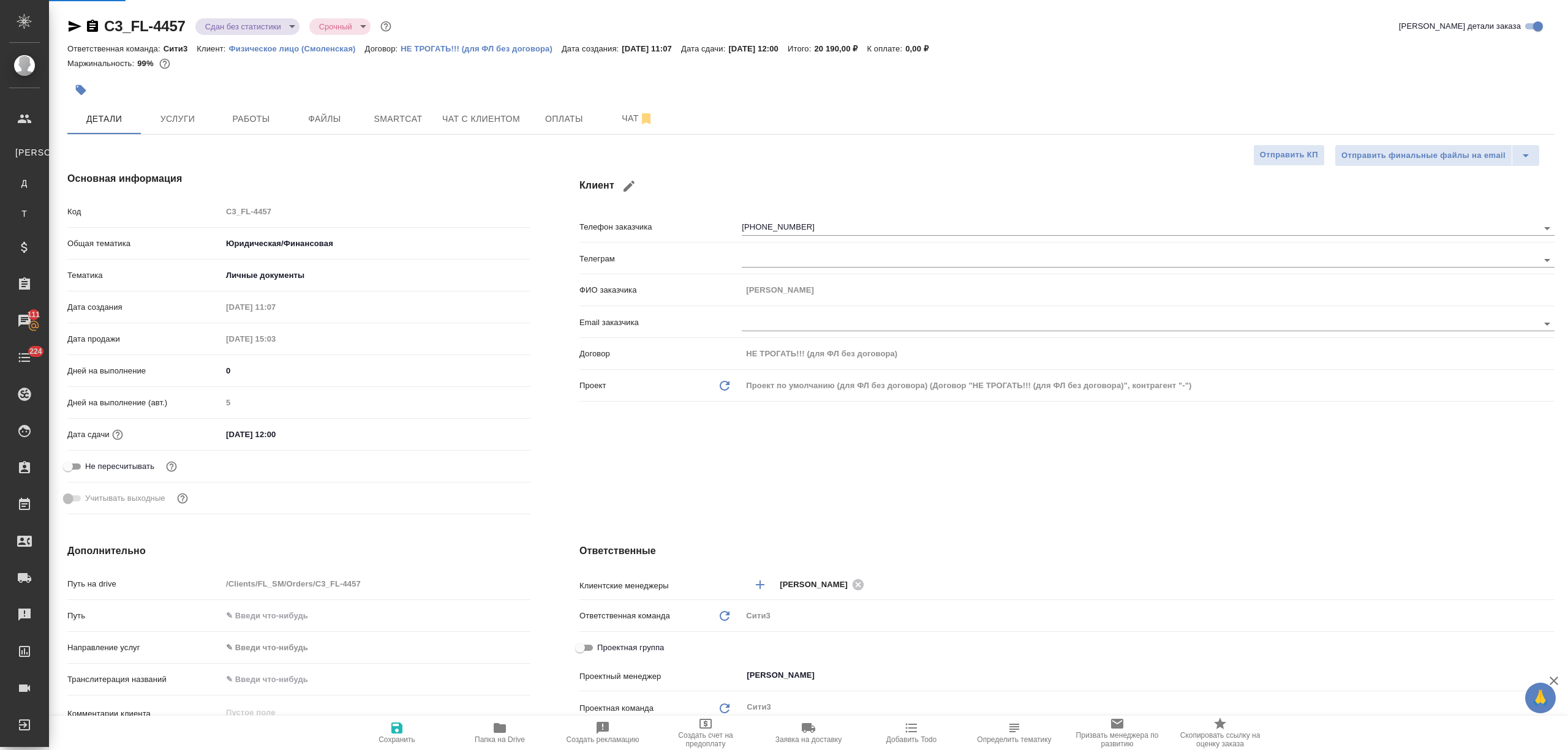
select select "RU"
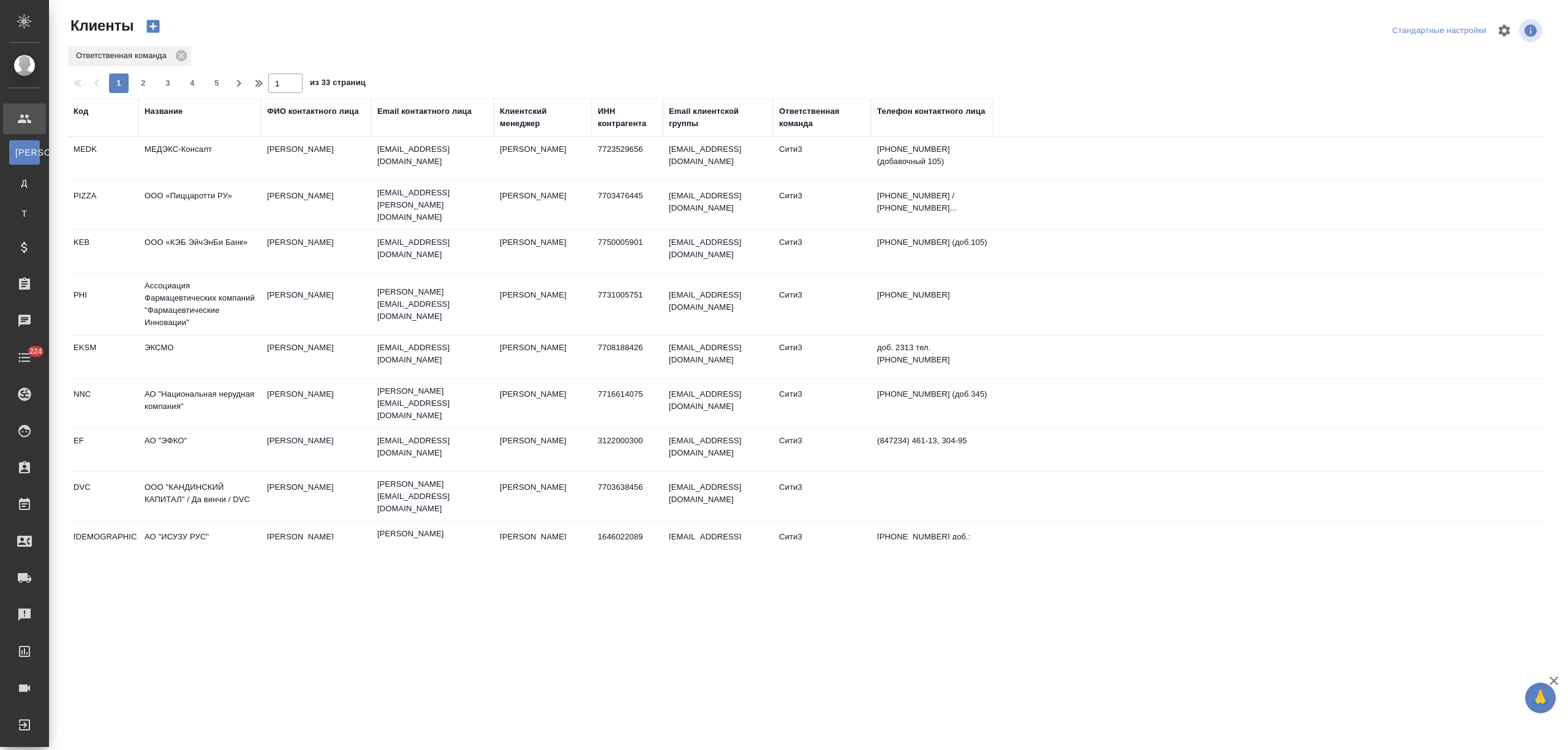
click at [153, 111] on div "Название" at bounding box center [163, 111] width 38 height 12
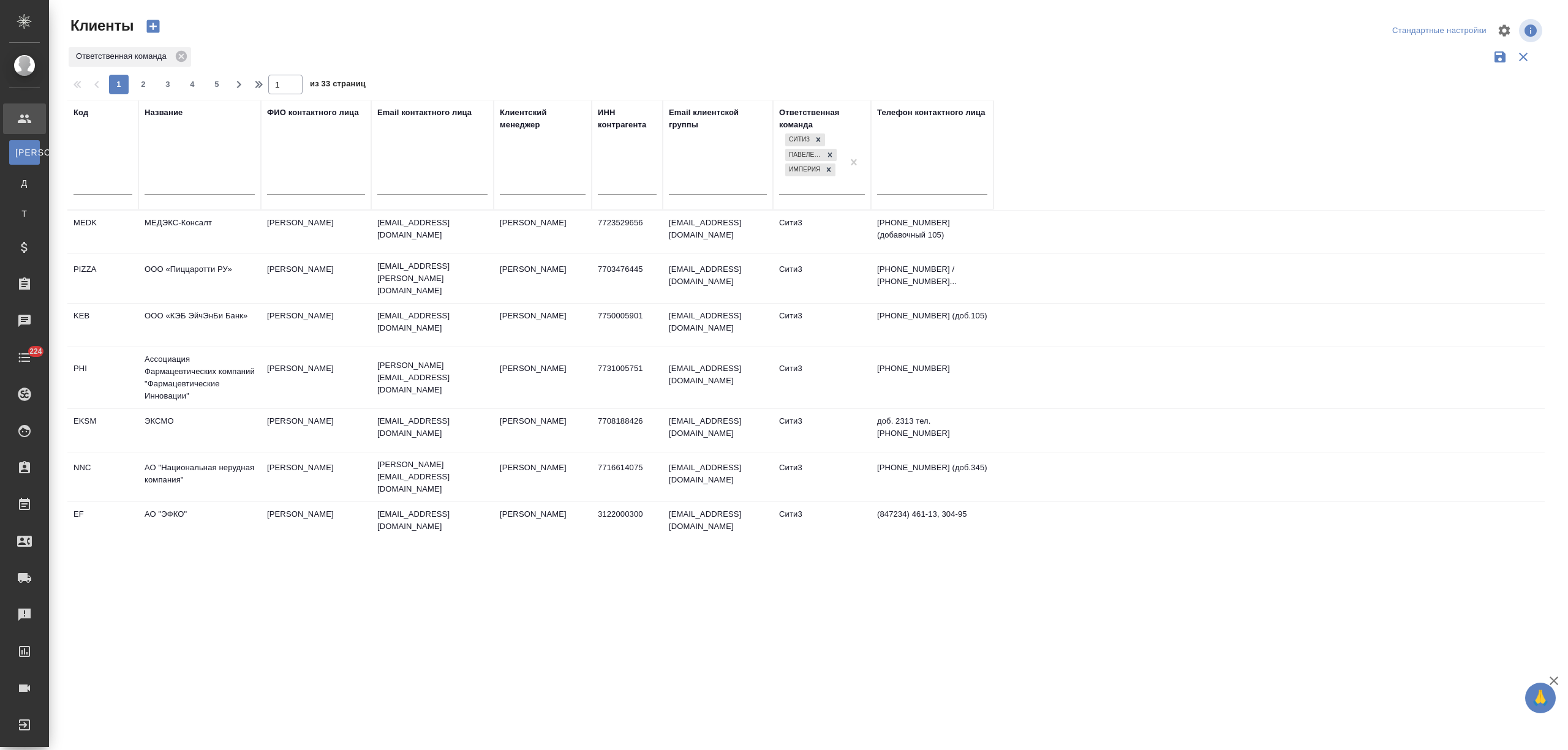
click at [169, 184] on input "text" at bounding box center [199, 186] width 110 height 16
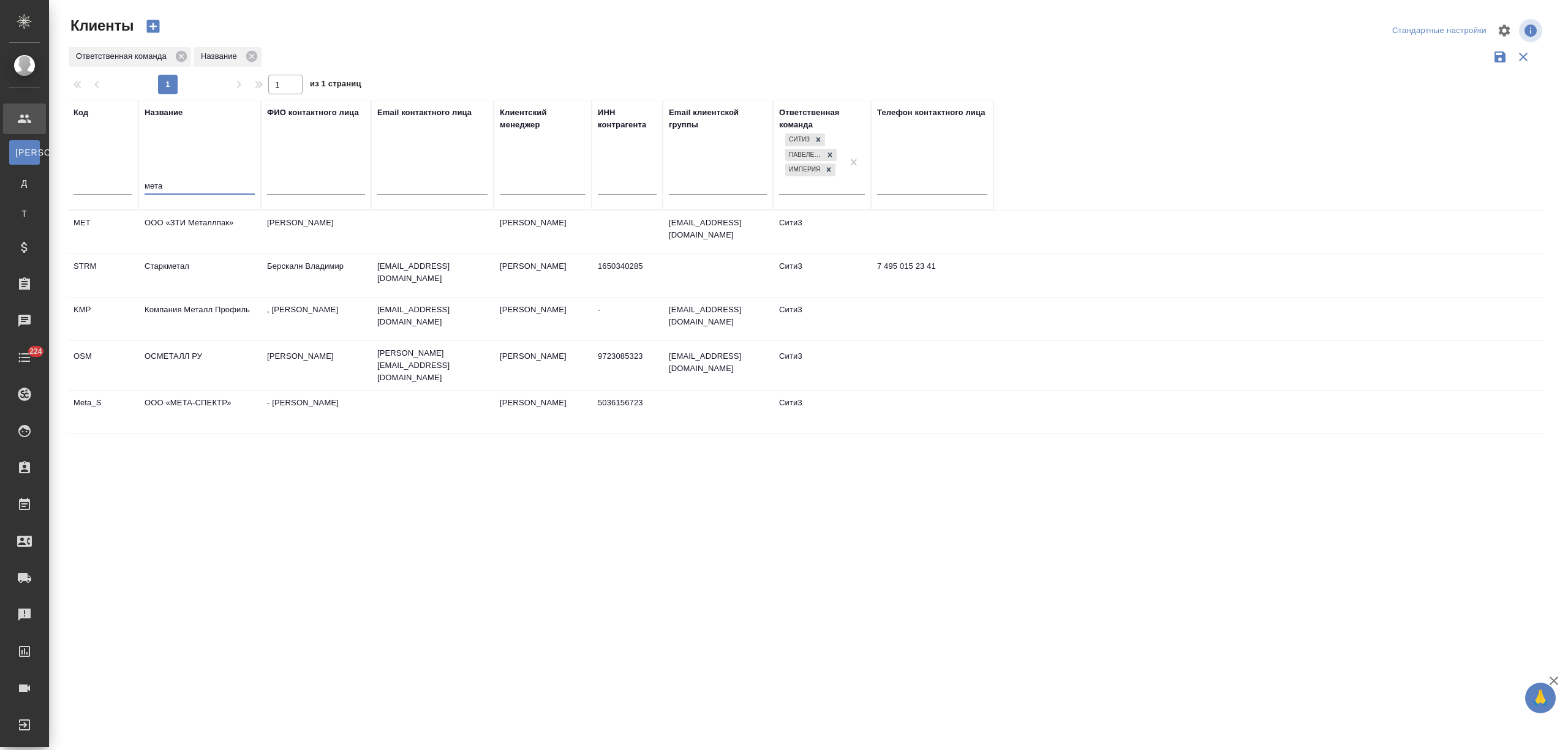
type input "мета"
click at [215, 253] on td "ООО «МЕТА-СПЕКТР»" at bounding box center [199, 232] width 122 height 43
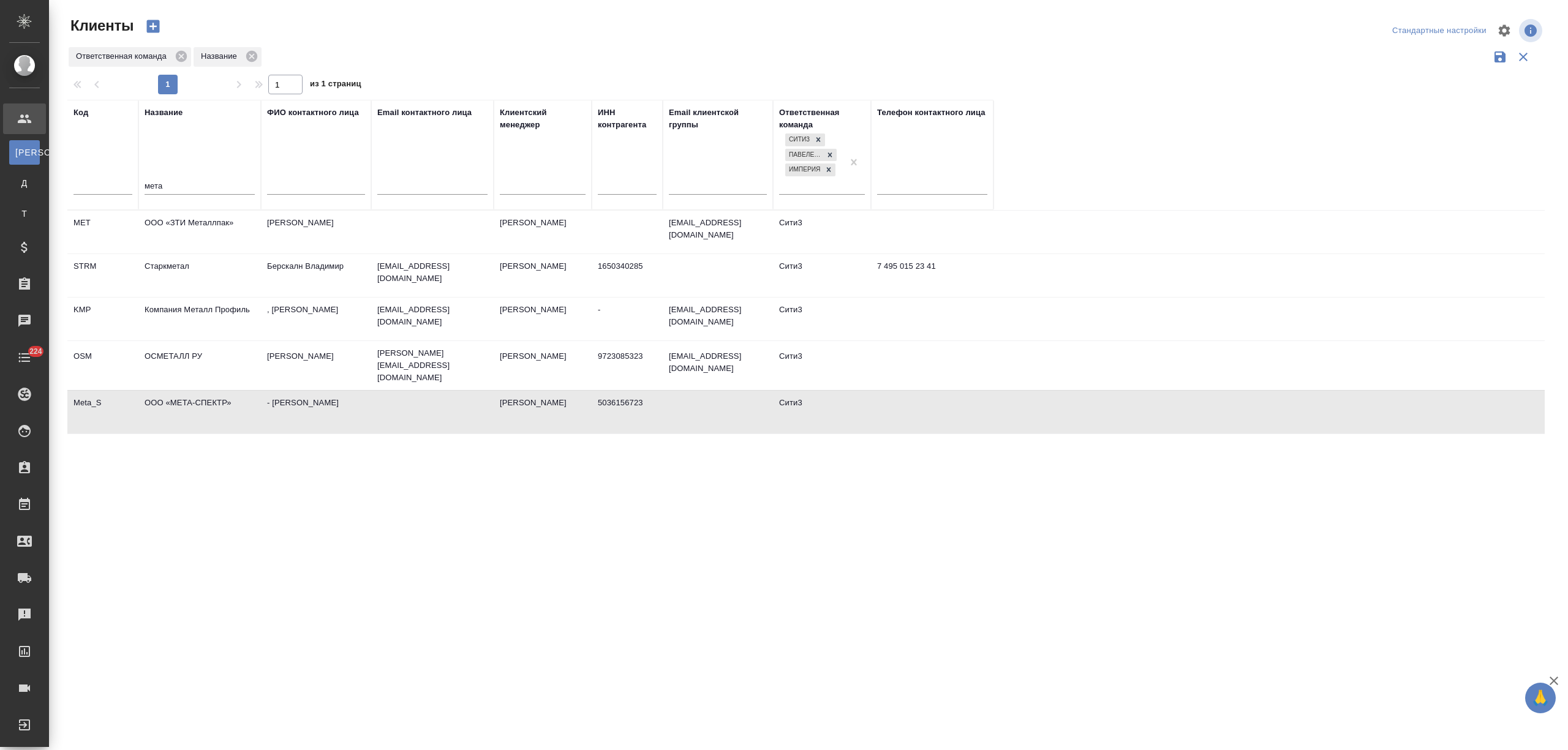
click at [215, 253] on td "ООО «МЕТА-СПЕКТР»" at bounding box center [199, 232] width 122 height 43
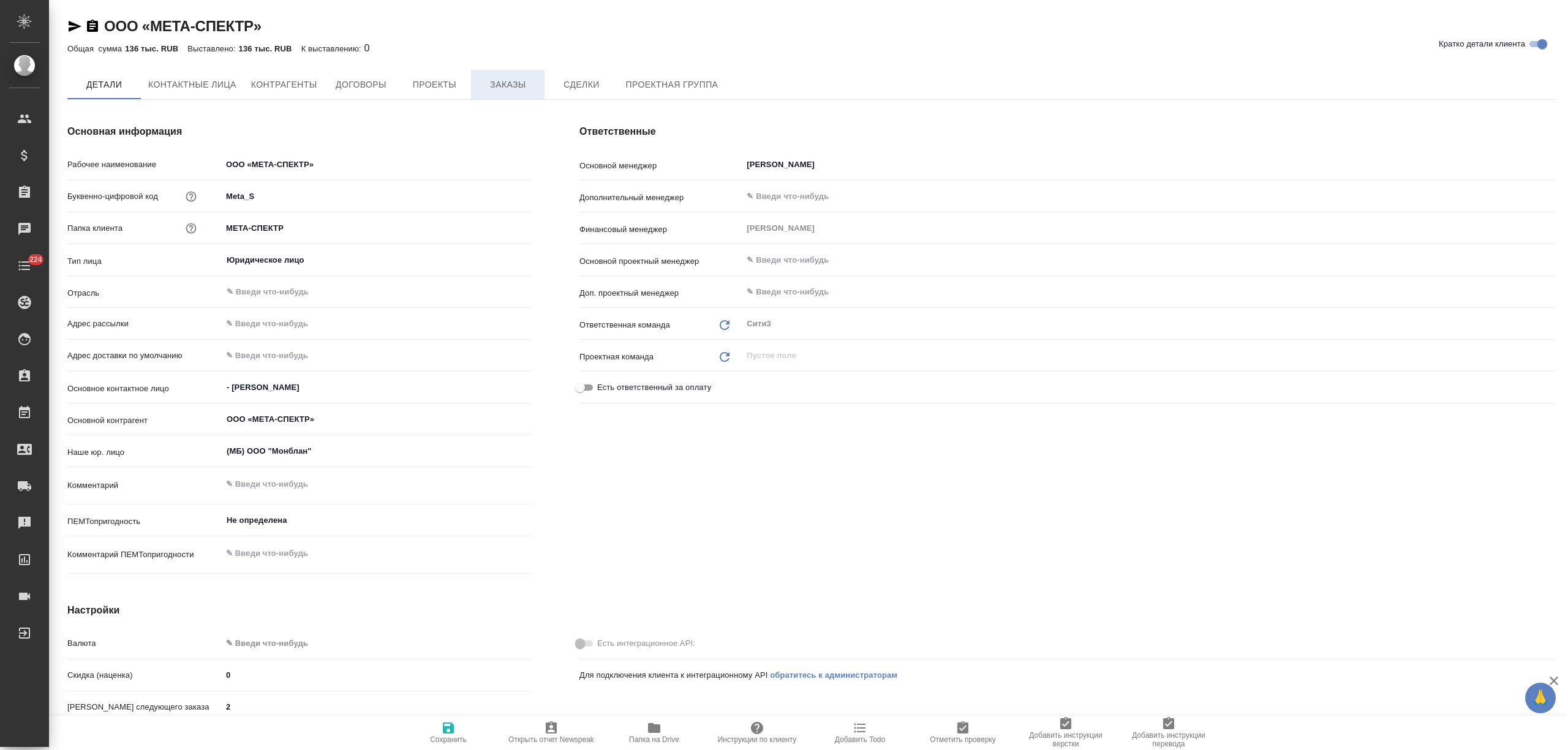
click at [527, 88] on span "Заказы" at bounding box center [507, 85] width 59 height 16
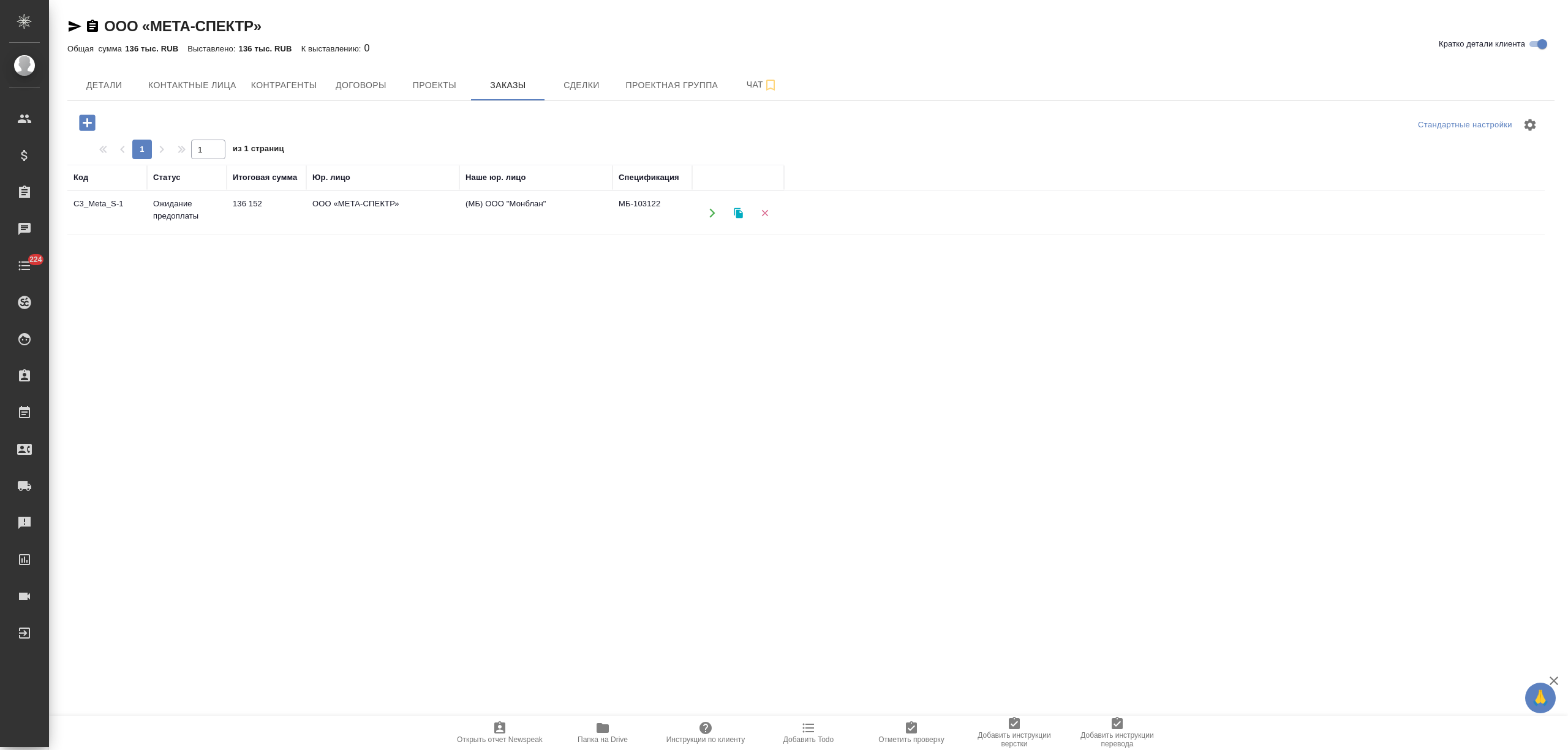
drag, startPoint x: 90, startPoint y: 116, endPoint x: 241, endPoint y: 186, distance: 166.4
click at [90, 118] on icon "button" at bounding box center [87, 122] width 16 height 16
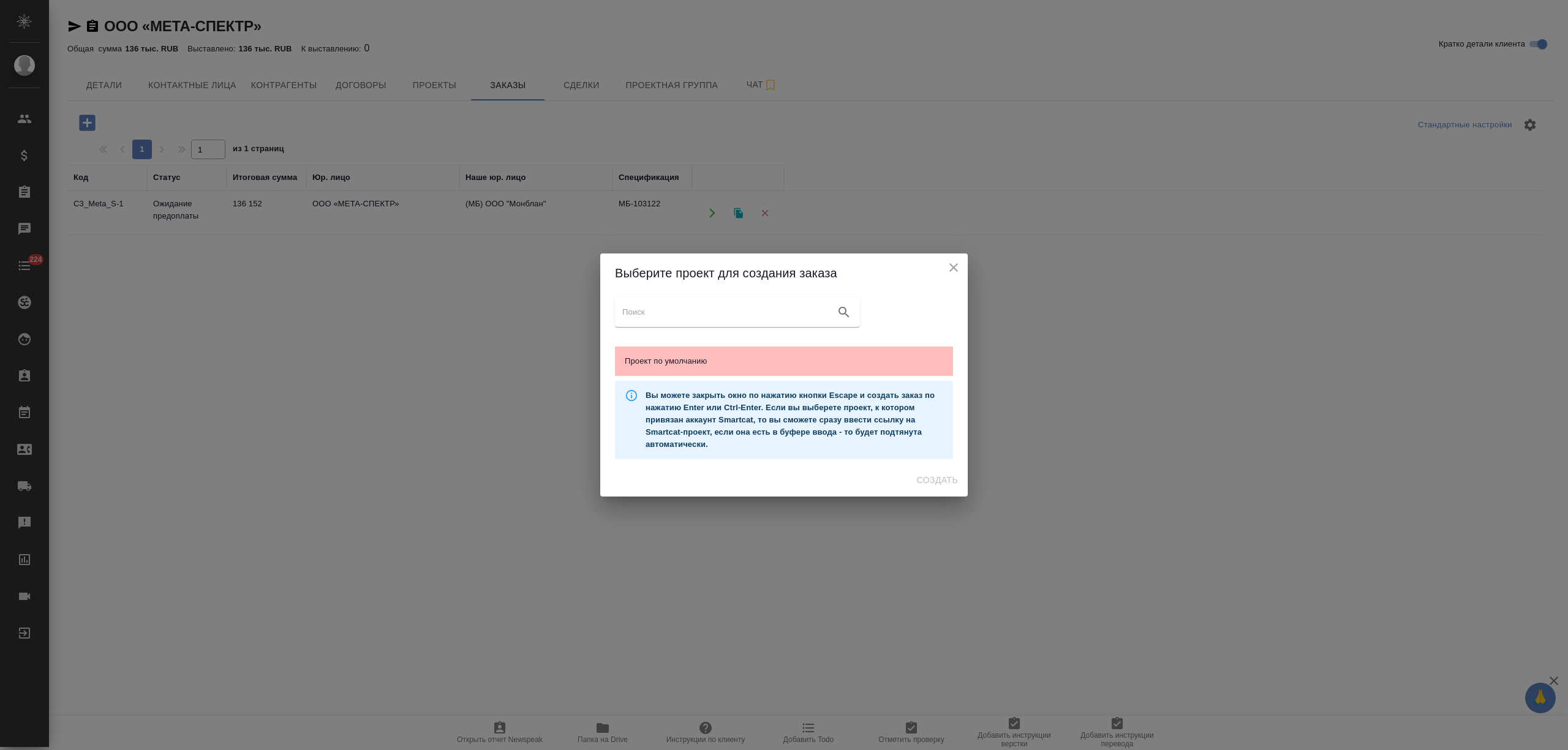
click at [761, 357] on span "Проект по умолчанию" at bounding box center [784, 361] width 318 height 12
click at [936, 480] on span "Создать" at bounding box center [937, 480] width 41 height 16
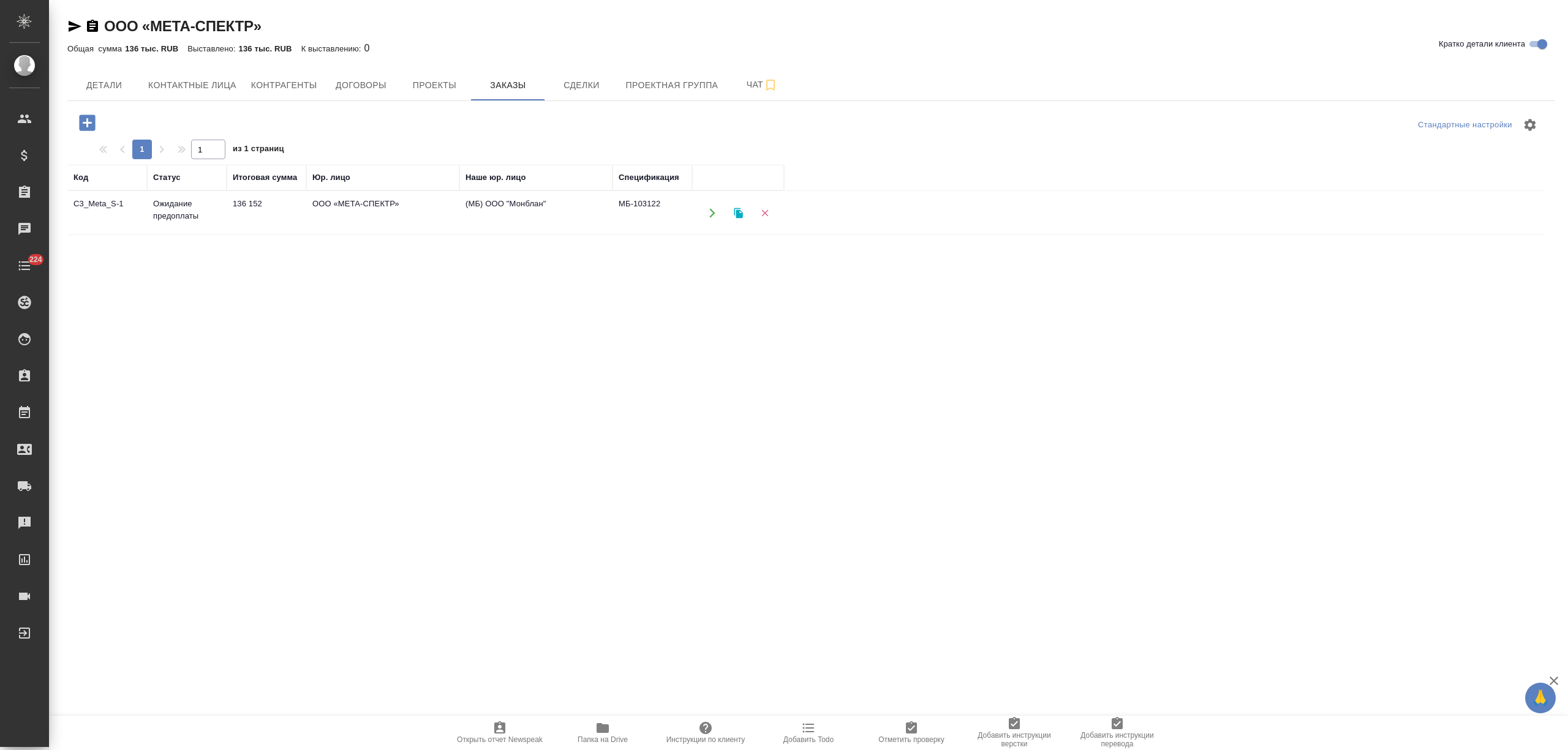
click at [88, 113] on icon "button" at bounding box center [87, 122] width 21 height 21
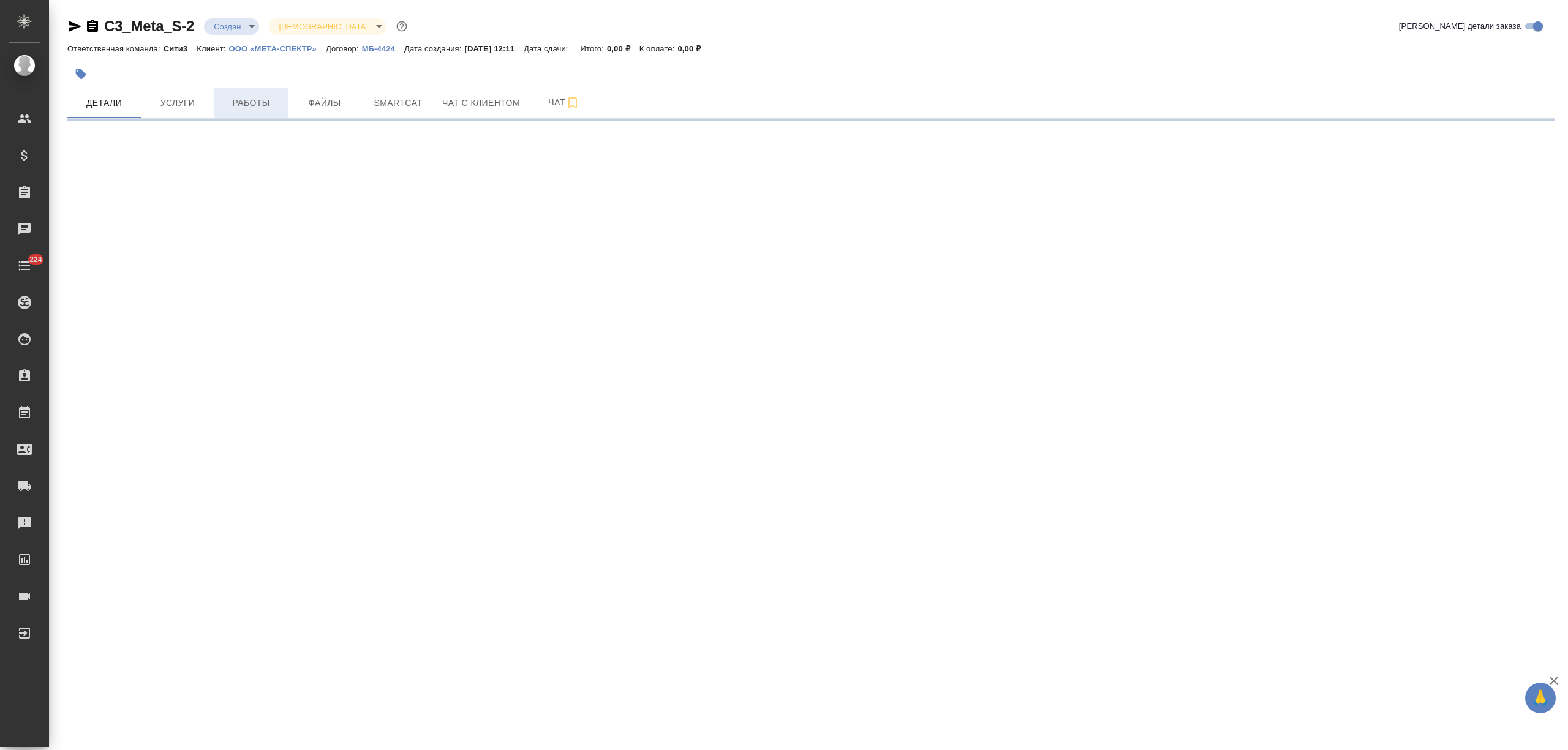
select select "RU"
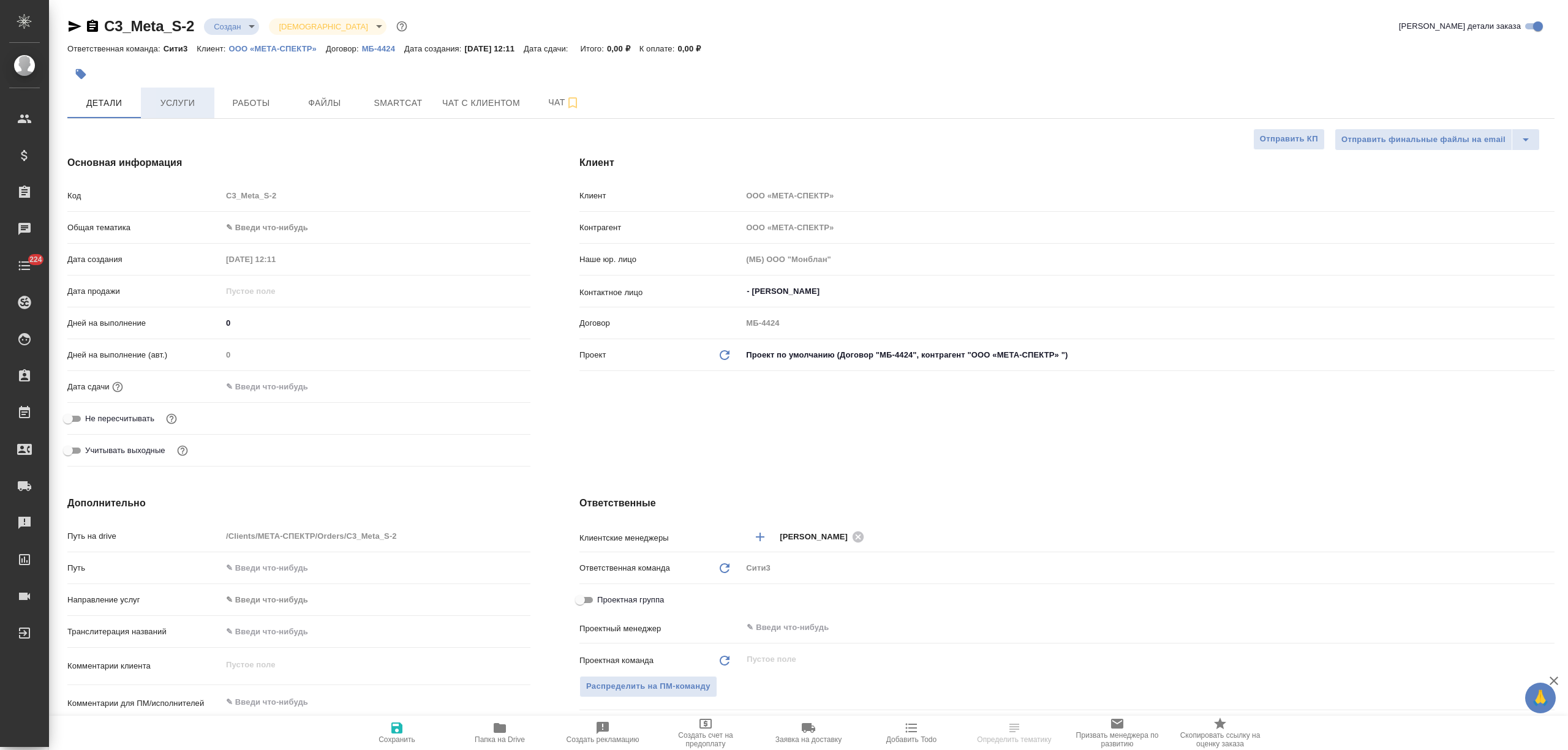
type textarea "x"
click at [189, 106] on span "Услуги" at bounding box center [177, 103] width 59 height 16
type textarea "x"
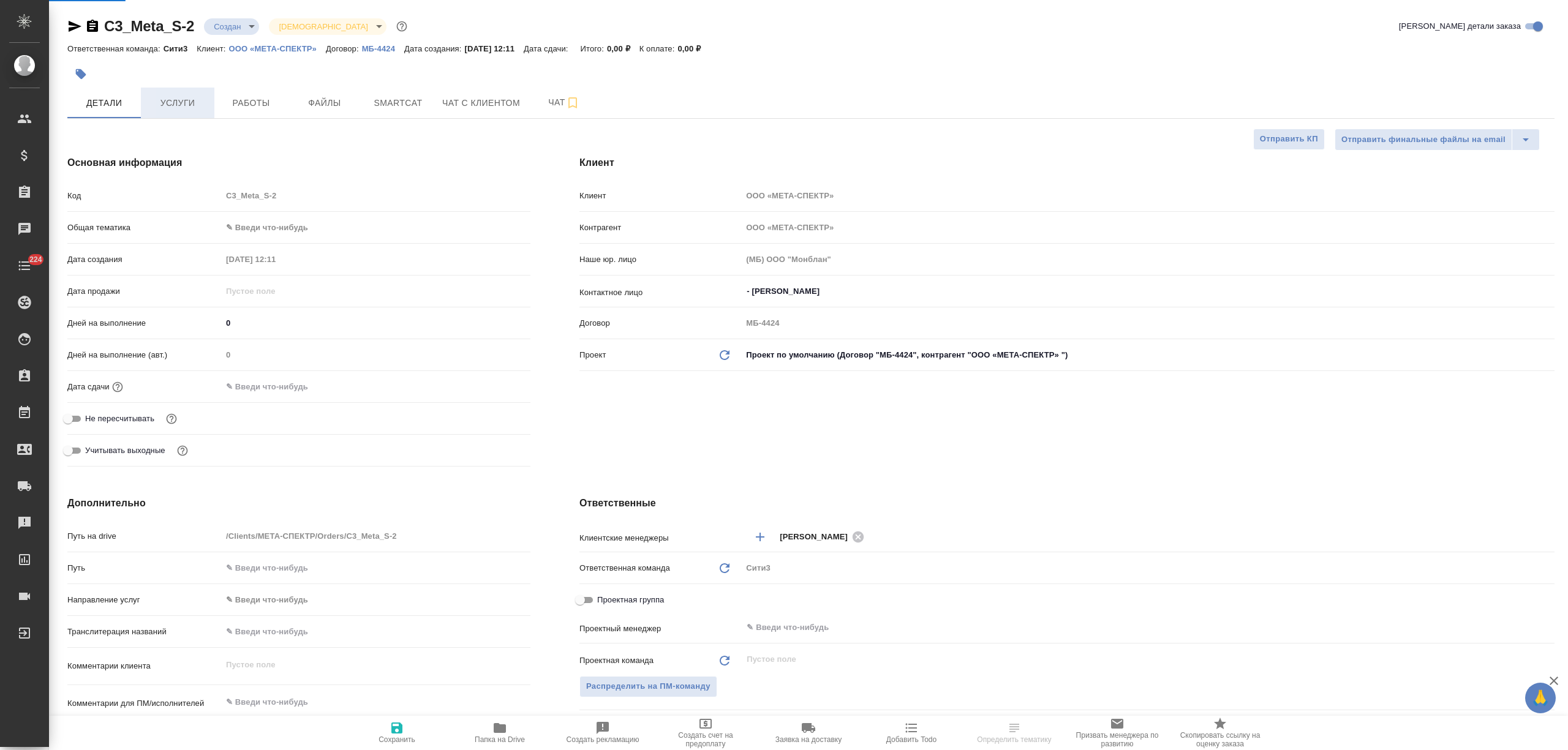
type textarea "x"
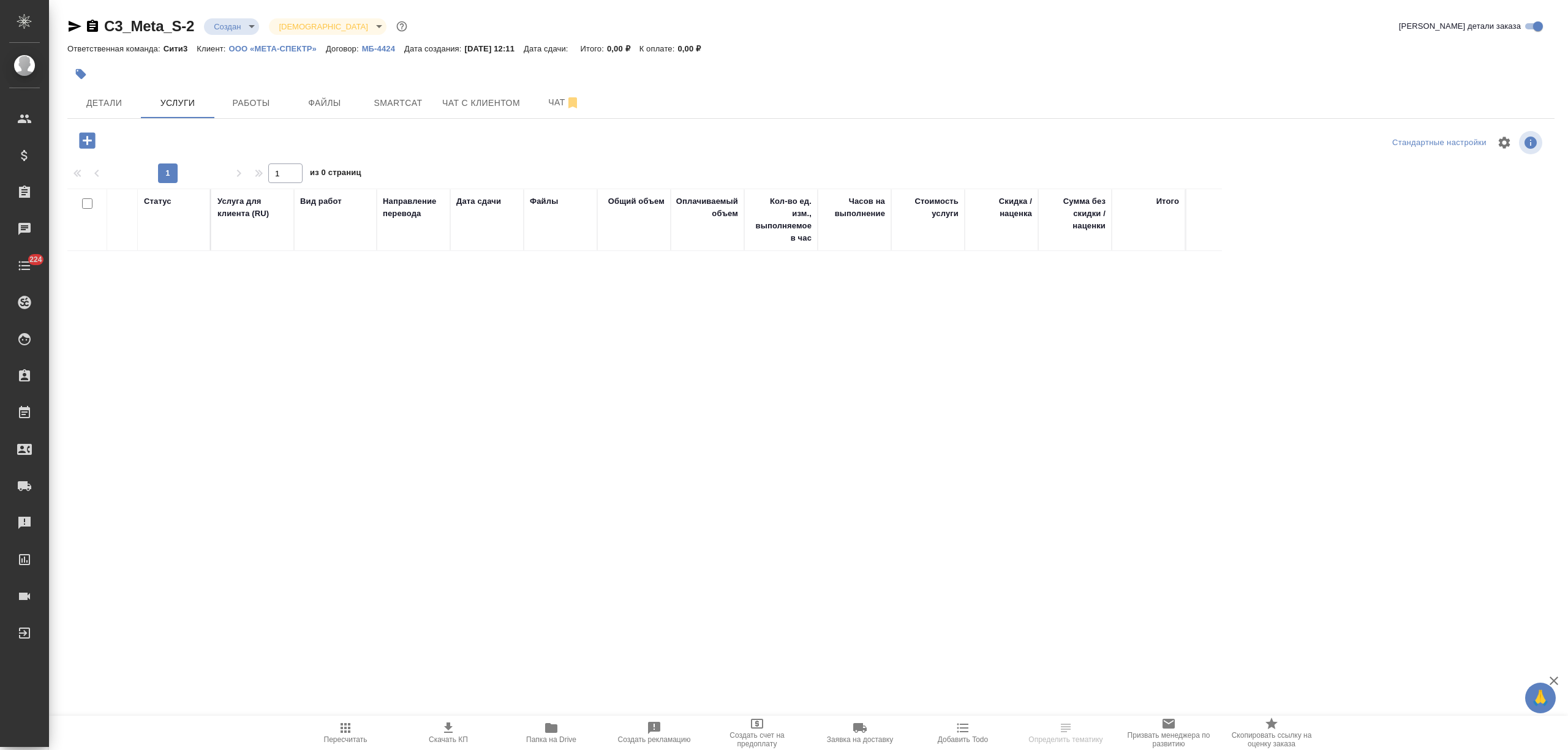
click at [88, 144] on icon "button" at bounding box center [87, 140] width 16 height 16
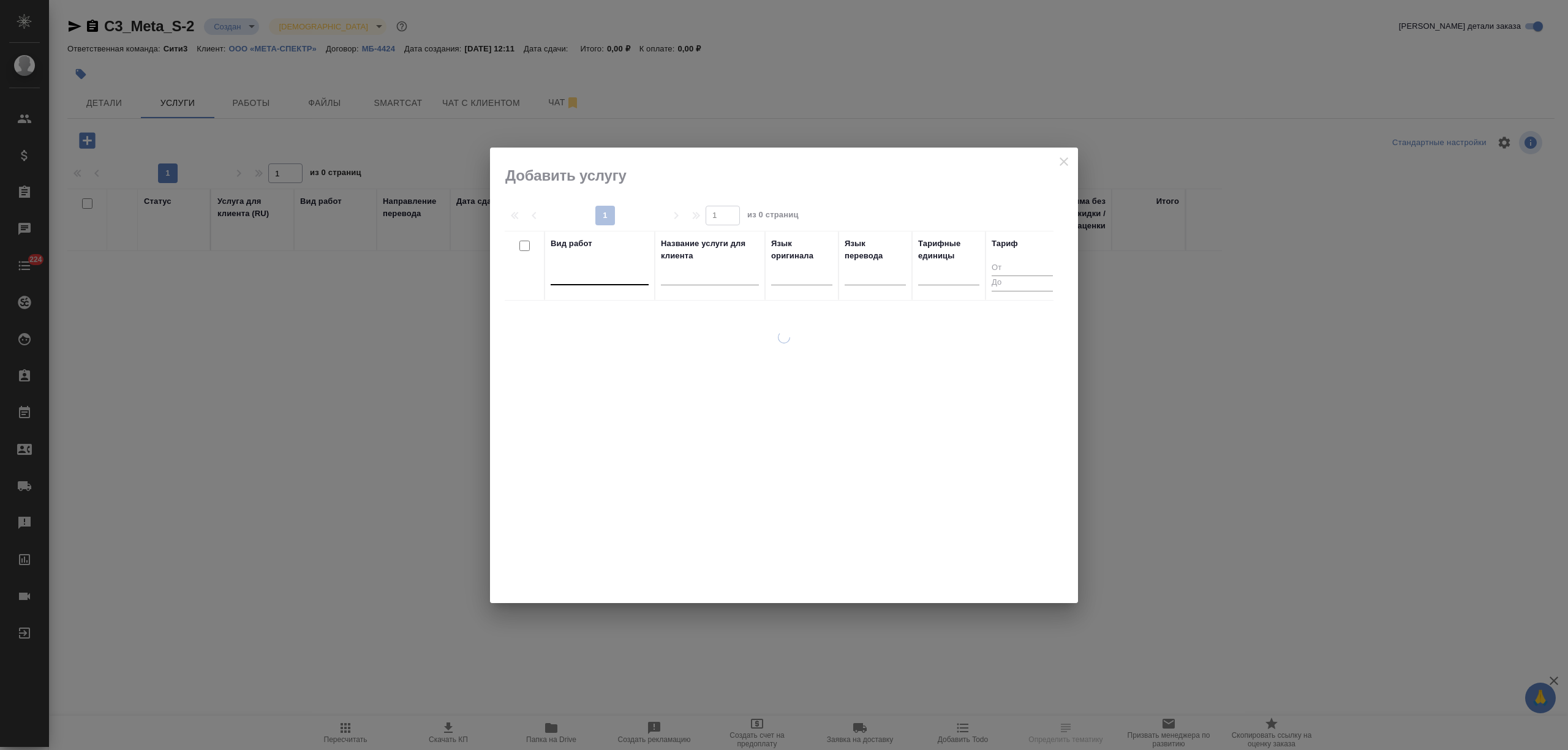
click at [595, 274] on div at bounding box center [600, 272] width 98 height 18
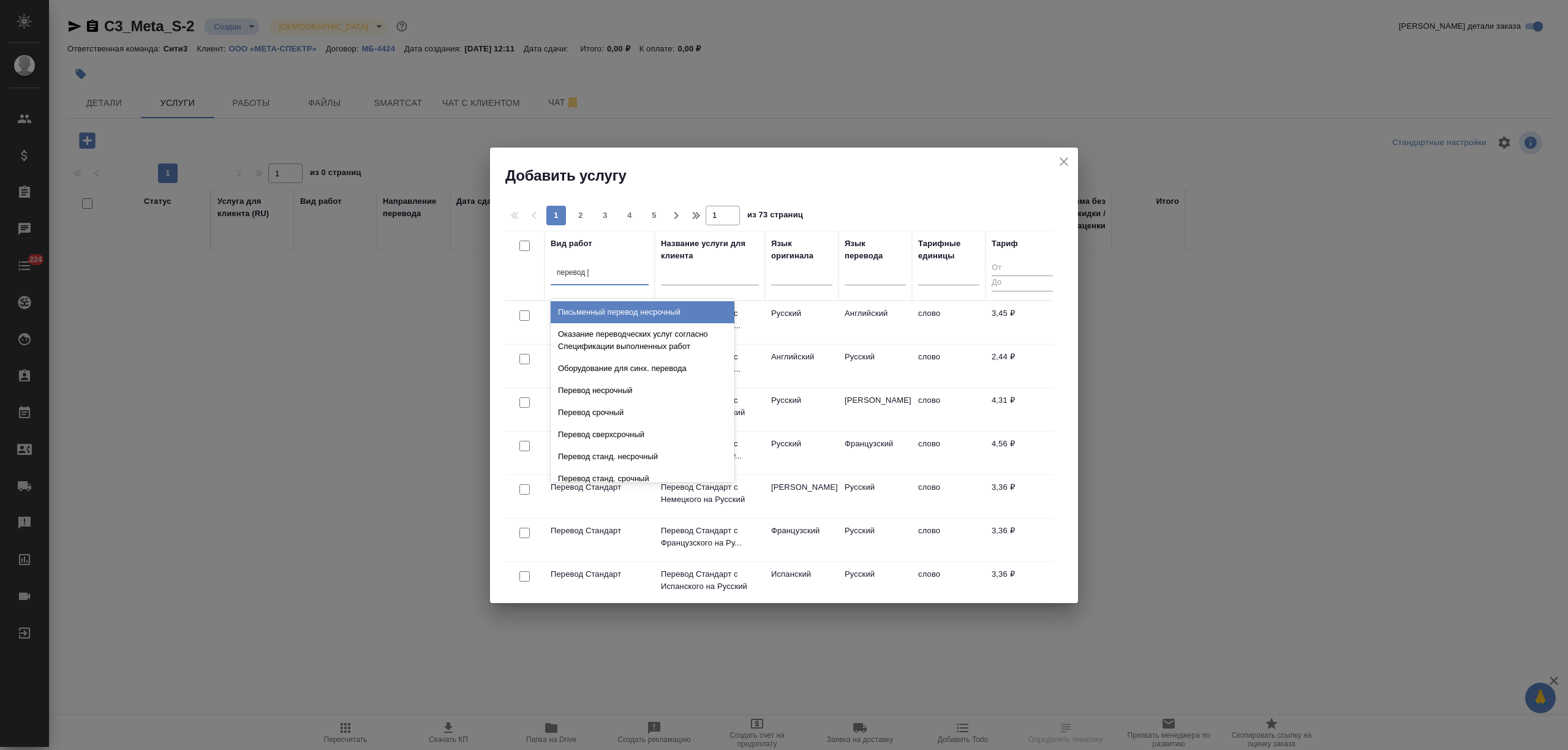
type input "перевод ст"
click at [619, 307] on div "Перевод станд. несрочный" at bounding box center [643, 312] width 184 height 22
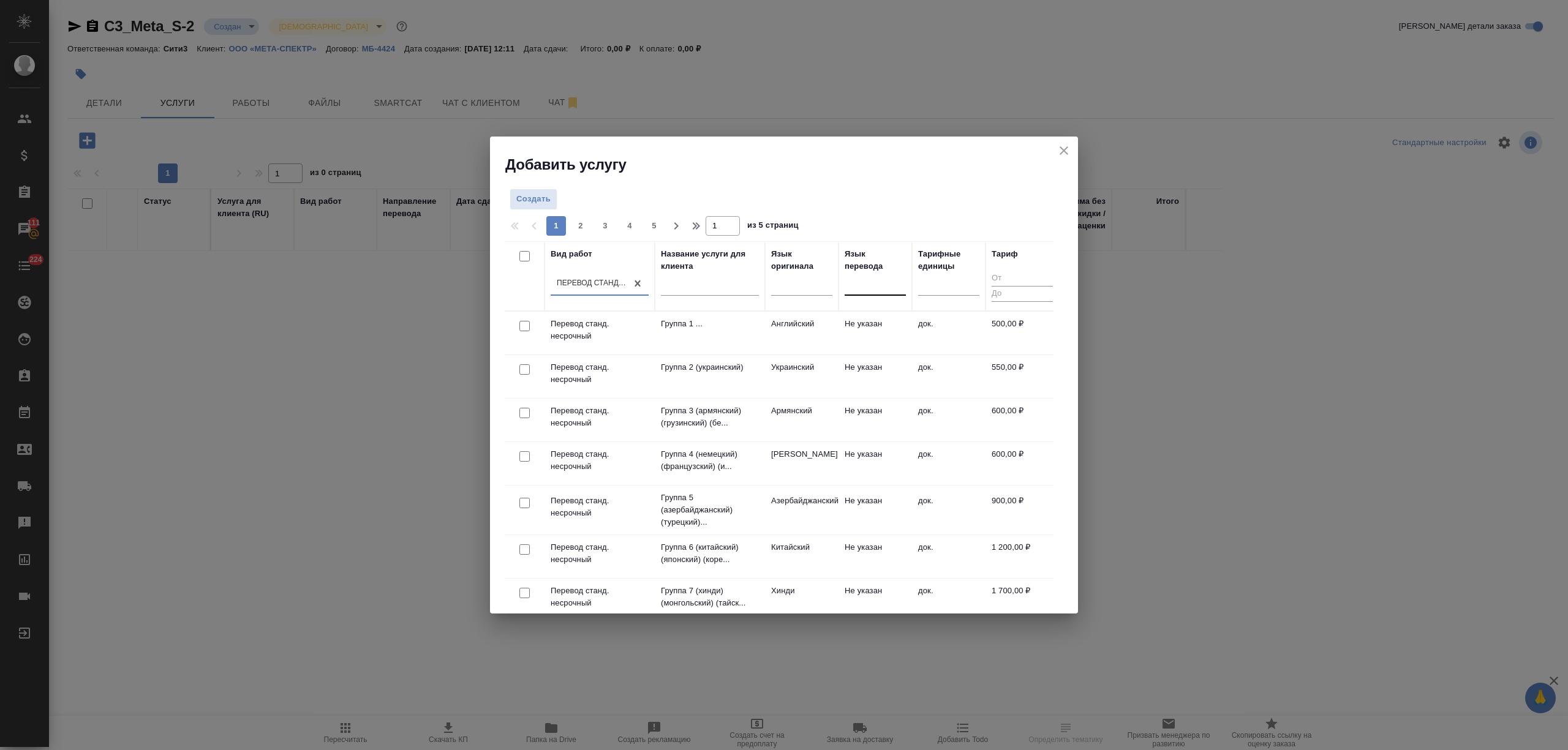
click at [867, 286] on div at bounding box center [875, 283] width 62 height 18
type input "англ"
click at [877, 312] on div "Английский" at bounding box center [937, 323] width 184 height 22
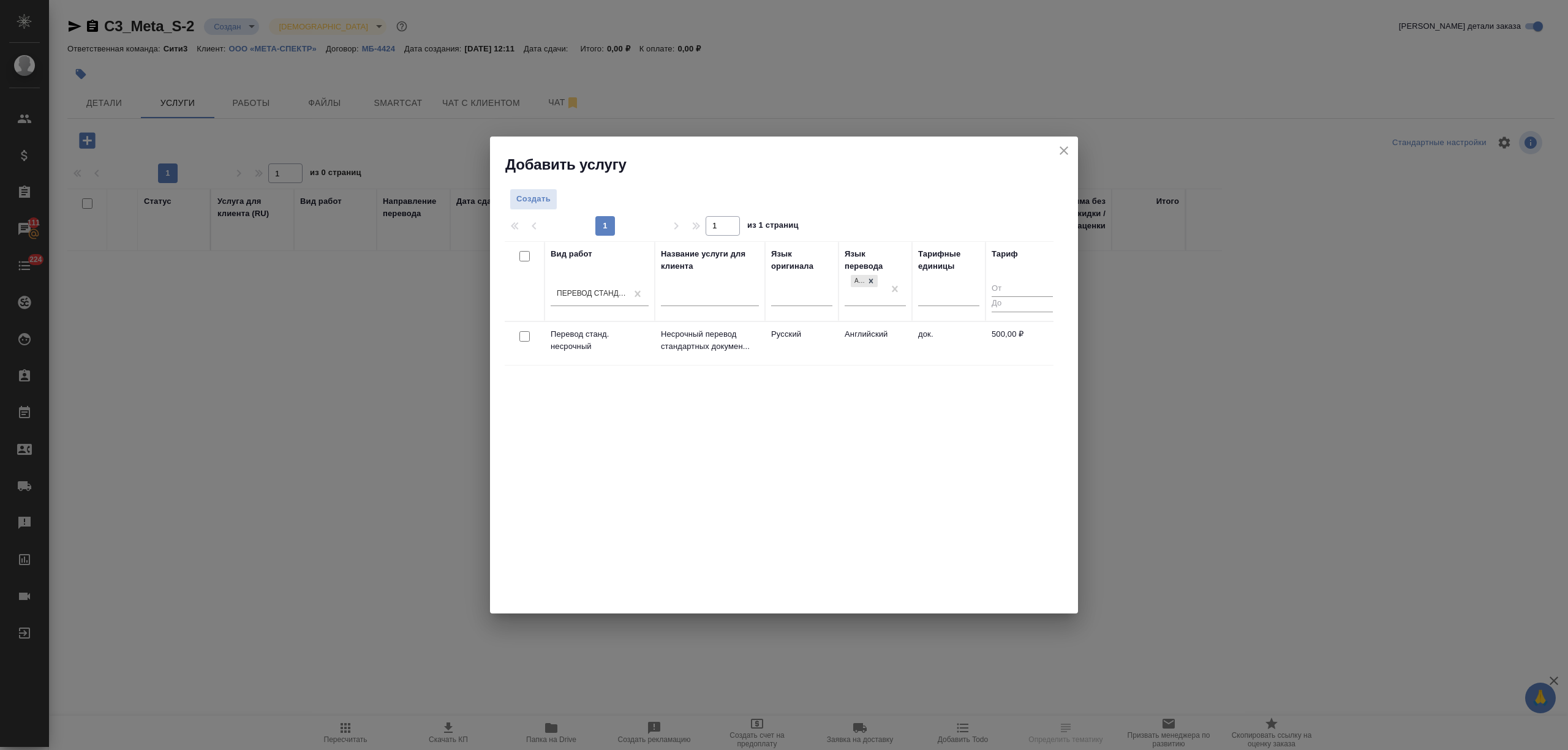
click at [885, 343] on td "Английский" at bounding box center [875, 343] width 73 height 43
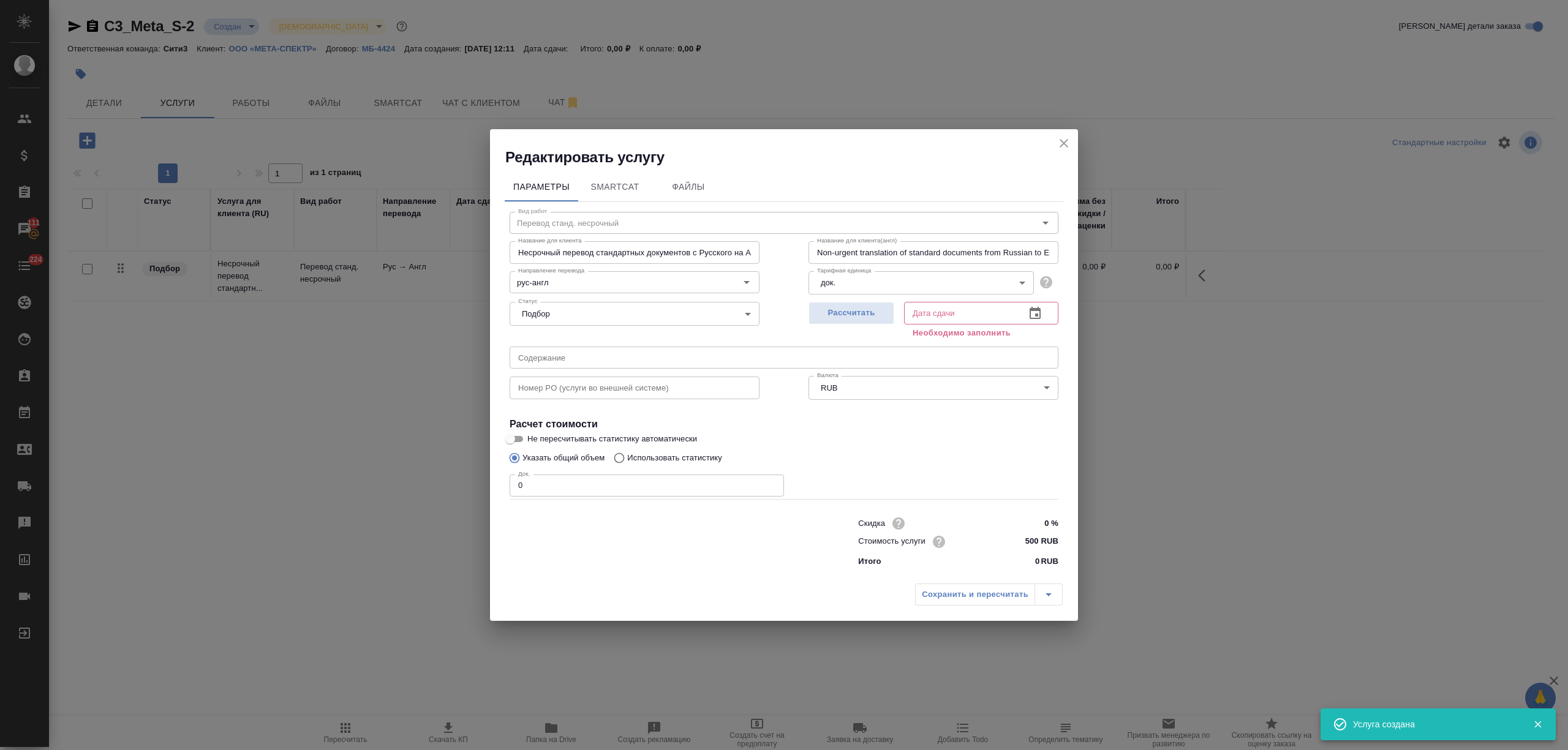
drag, startPoint x: 584, startPoint y: 477, endPoint x: 435, endPoint y: 480, distance: 149.0
click at [435, 480] on div "Редактировать услугу Параметры SmartCat Файлы Вид работ Перевод станд. несрочны…" at bounding box center [784, 375] width 1568 height 750
type input "8"
click at [1030, 313] on icon "button" at bounding box center [1035, 313] width 11 height 12
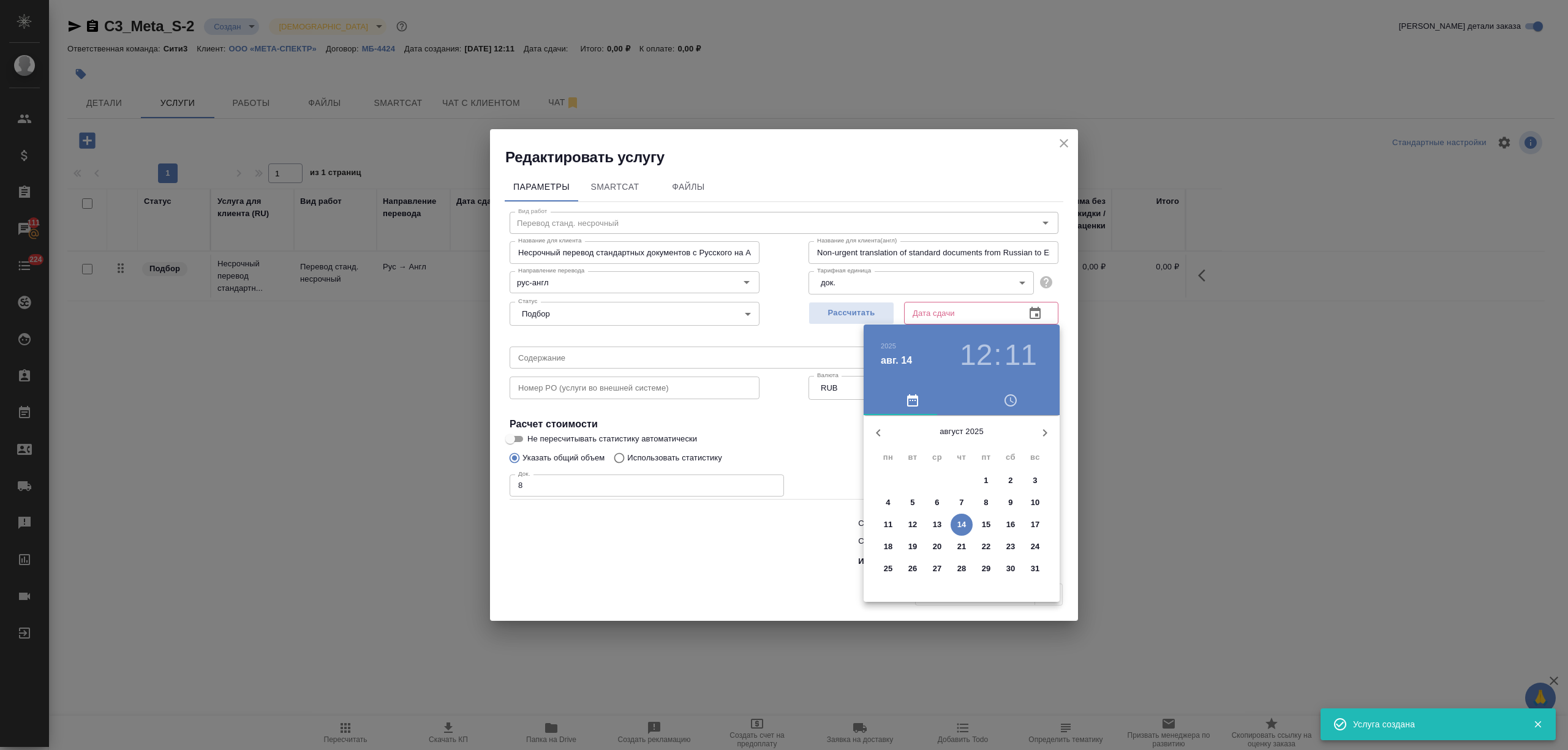
click at [973, 529] on div "14" at bounding box center [961, 525] width 24 height 22
type input "[DATE] 12:11"
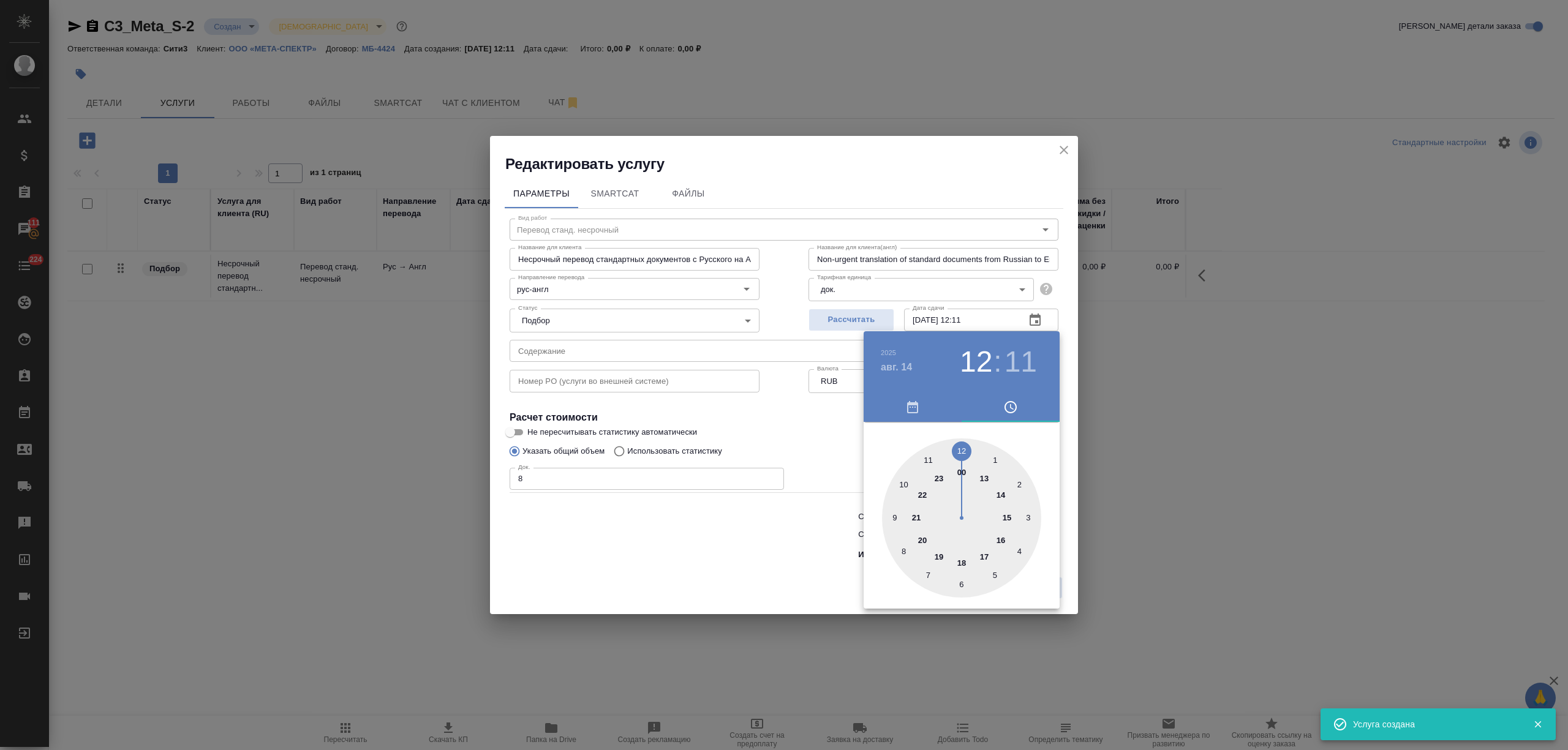
click at [667, 542] on div at bounding box center [784, 375] width 1568 height 750
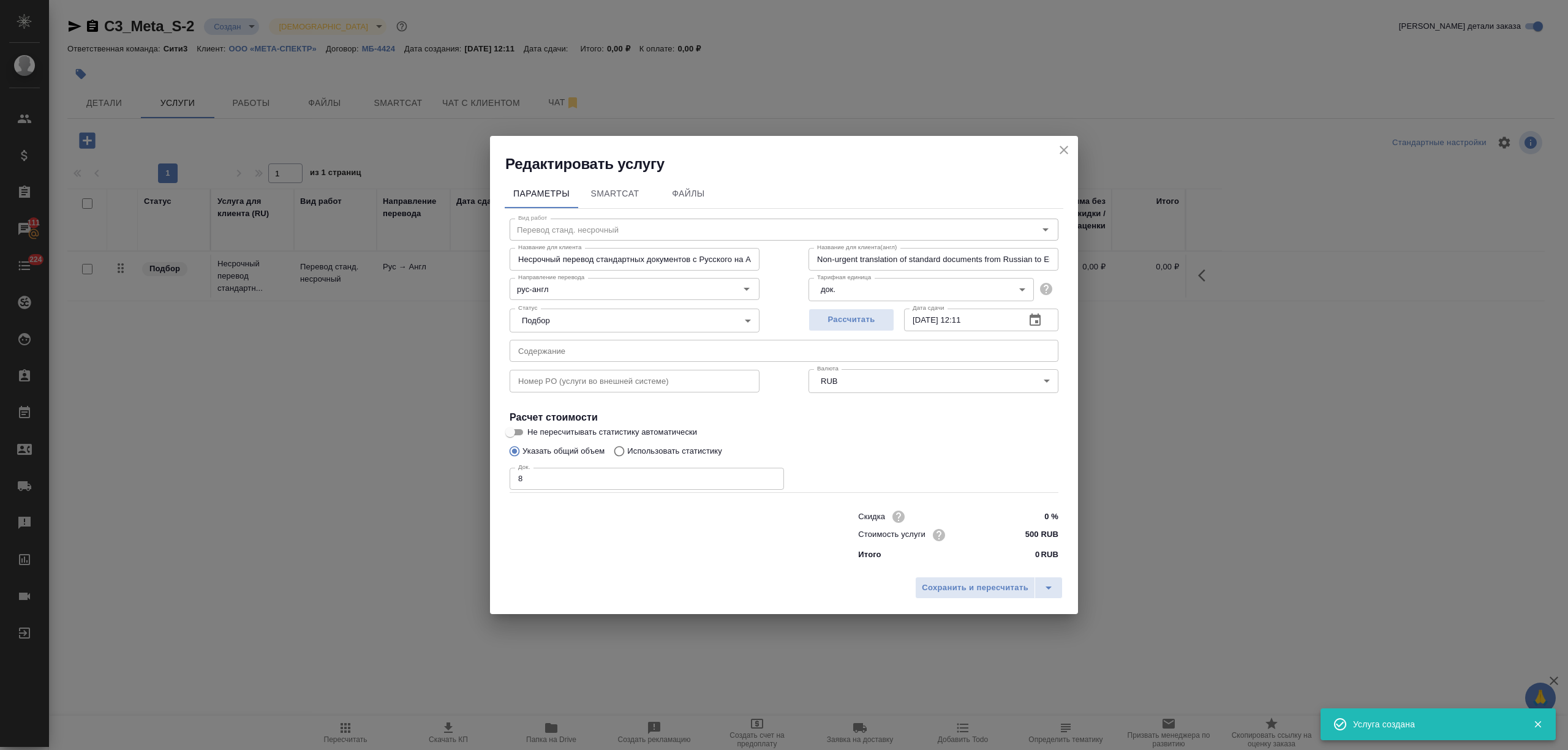
click at [960, 581] on span "Сохранить и пересчитать" at bounding box center [974, 588] width 107 height 14
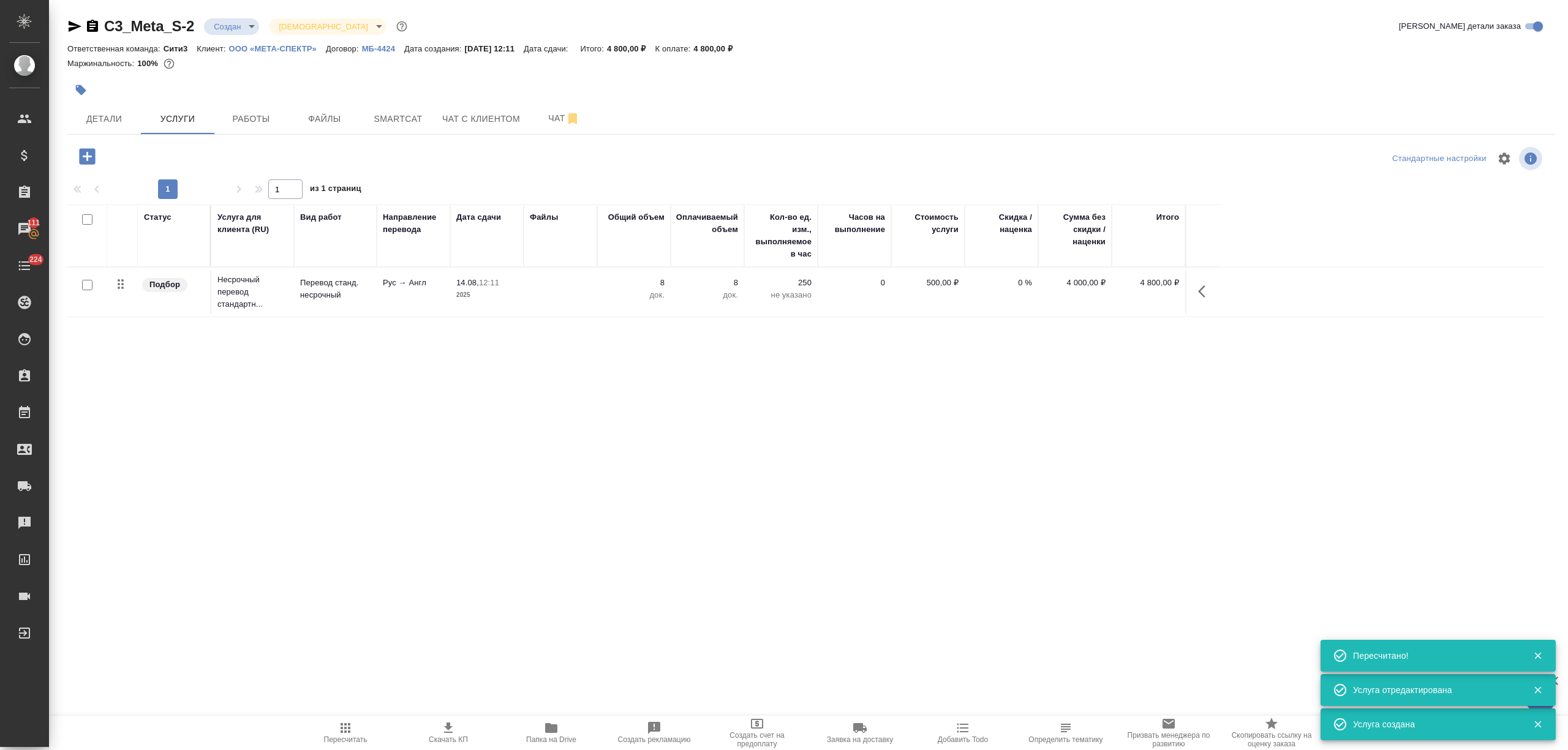
click at [81, 154] on icon "button" at bounding box center [87, 156] width 16 height 16
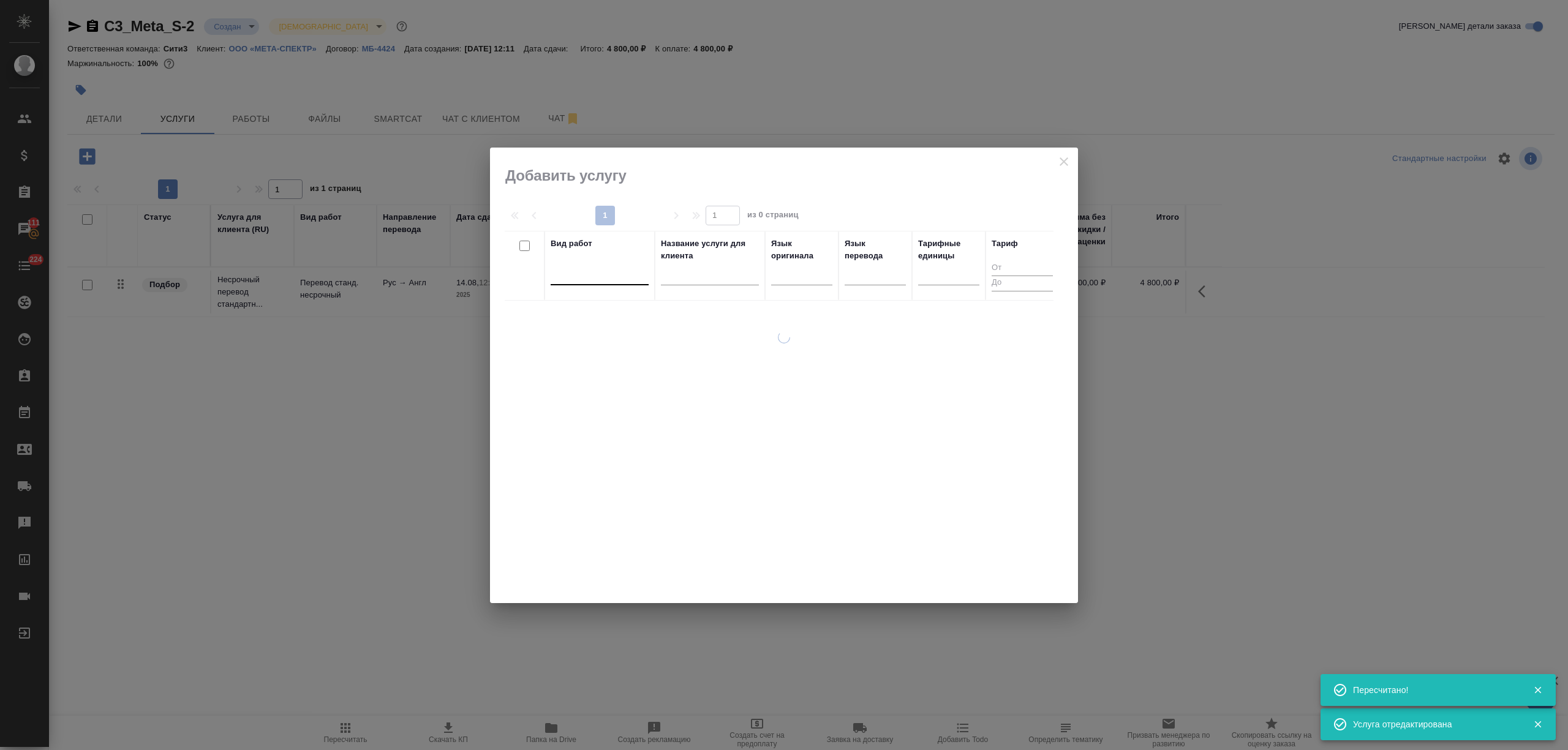
click at [584, 272] on div at bounding box center [600, 272] width 98 height 18
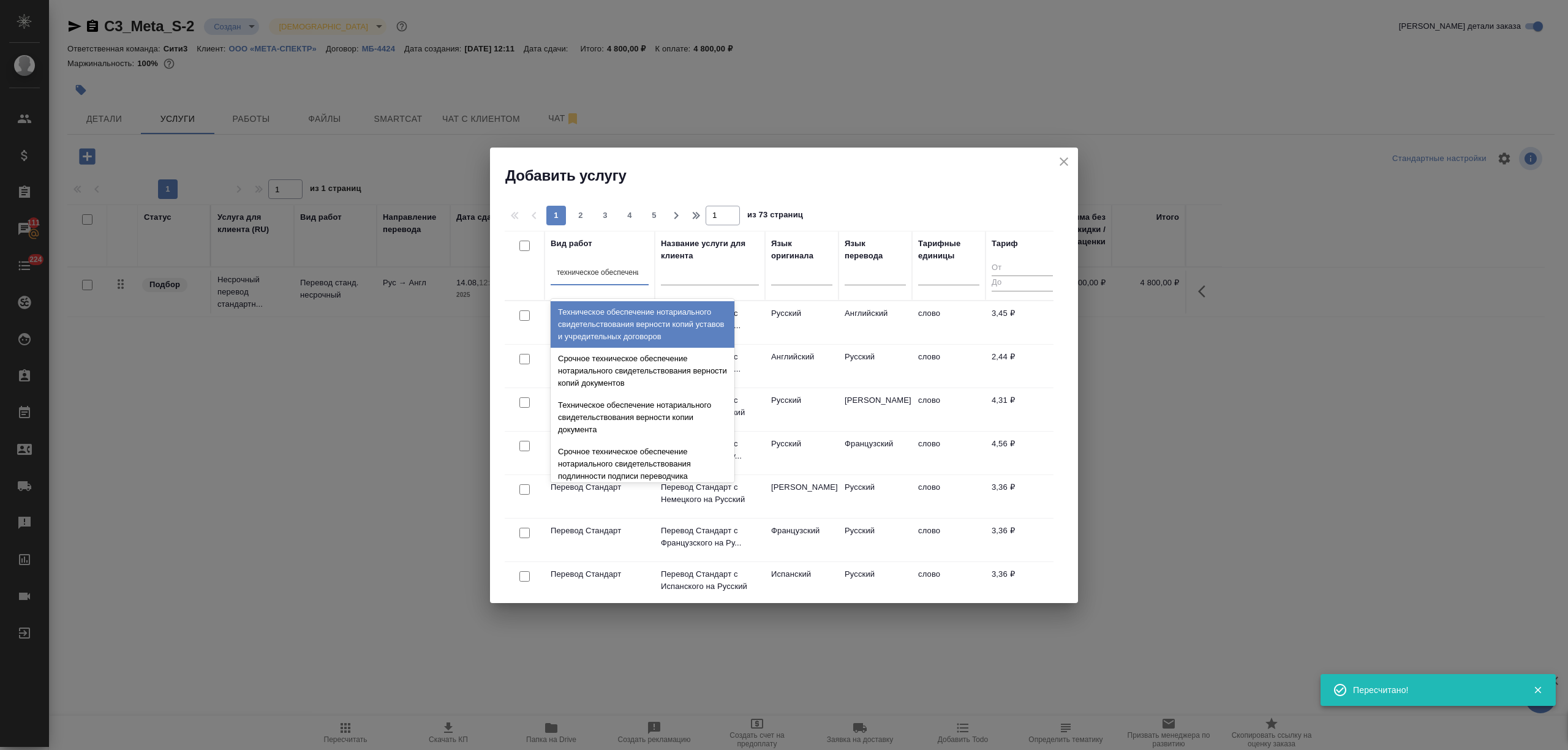
type input "техническое обеспечение"
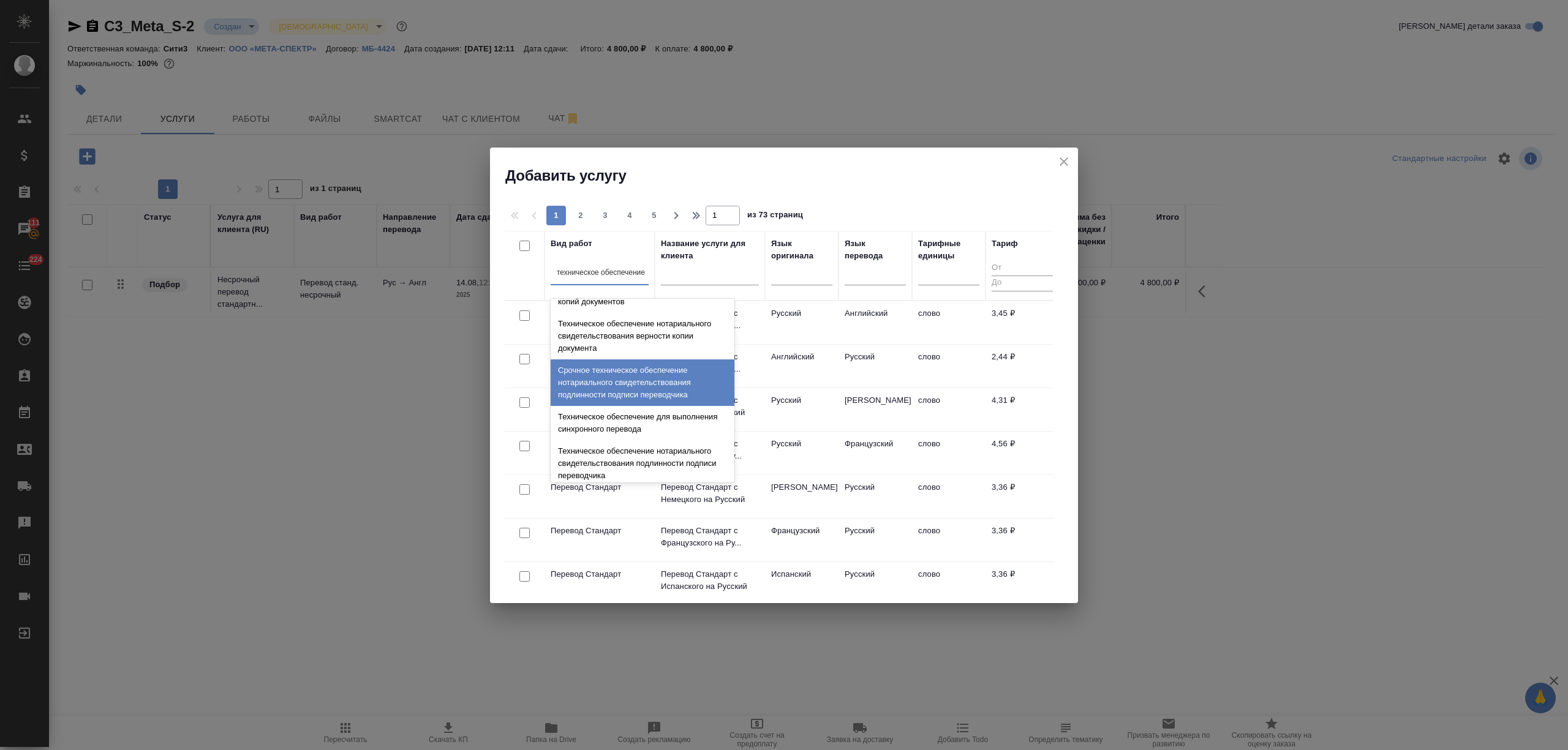
scroll to position [163, 0]
click at [633, 391] on div "Техническое обеспечение нотариального свидетельствования подлинности подписи пе…" at bounding box center [643, 382] width 184 height 47
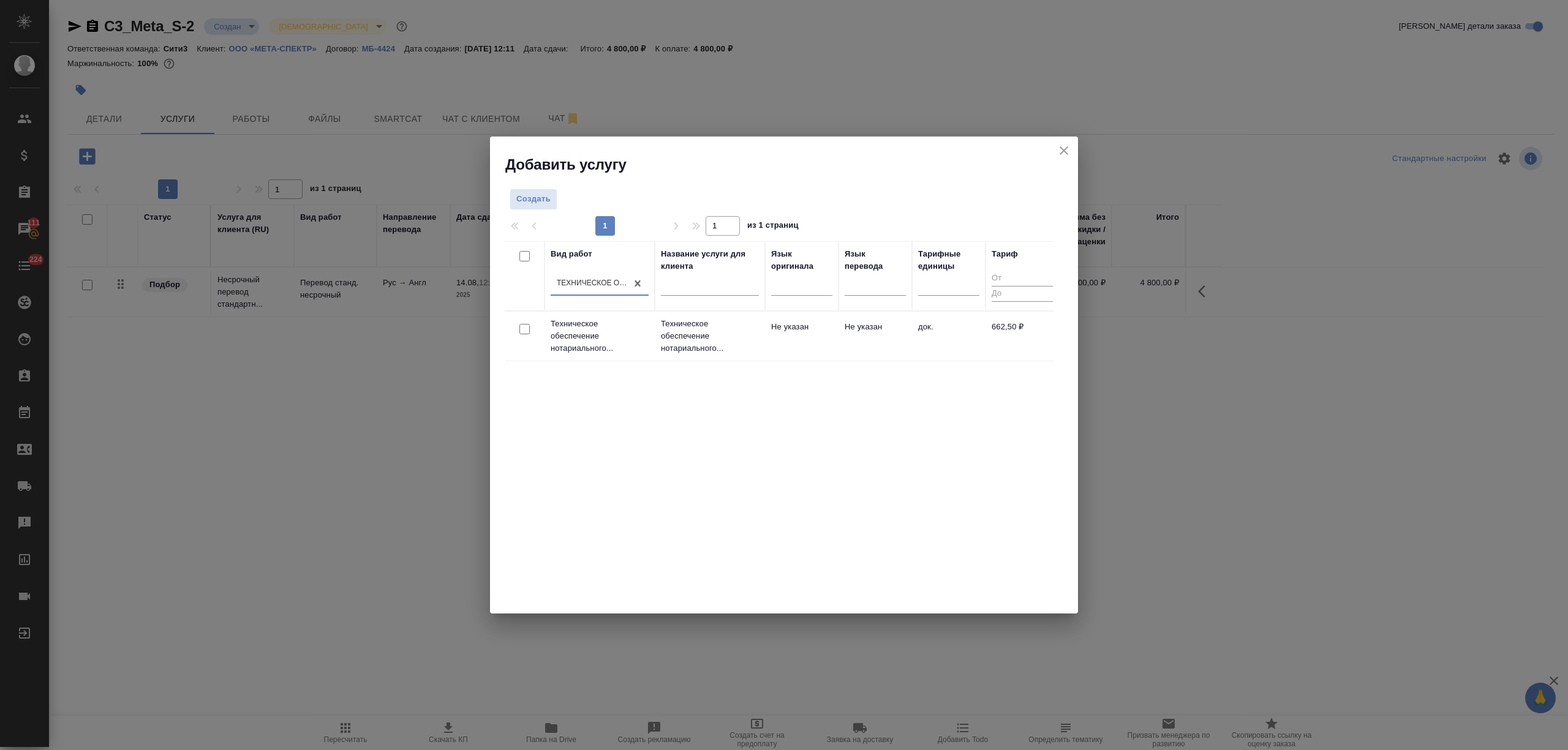
click at [715, 324] on p "Техническое обеспечение нотариального..." at bounding box center [710, 335] width 98 height 37
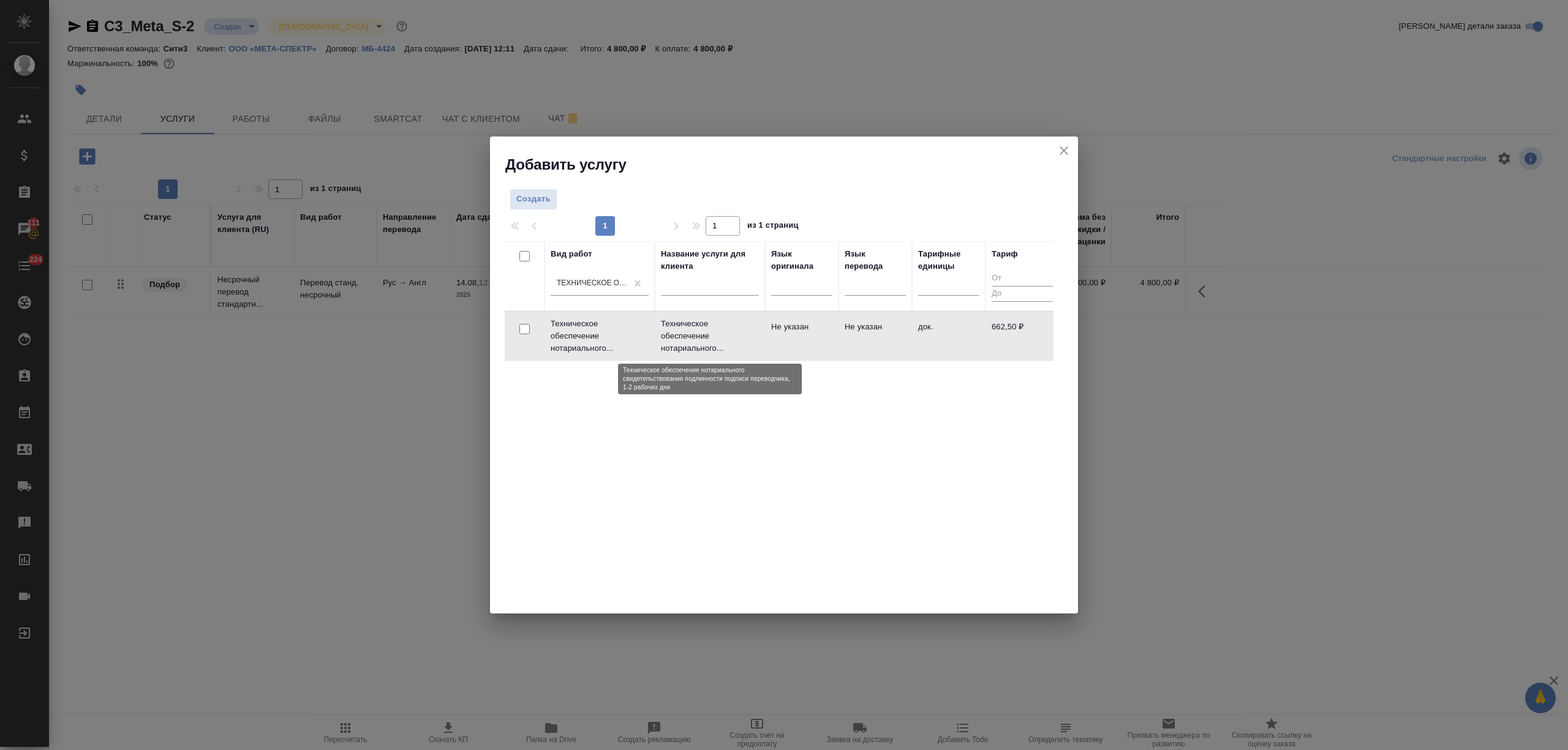
click at [715, 324] on p "Техническое обеспечение нотариального..." at bounding box center [710, 335] width 98 height 37
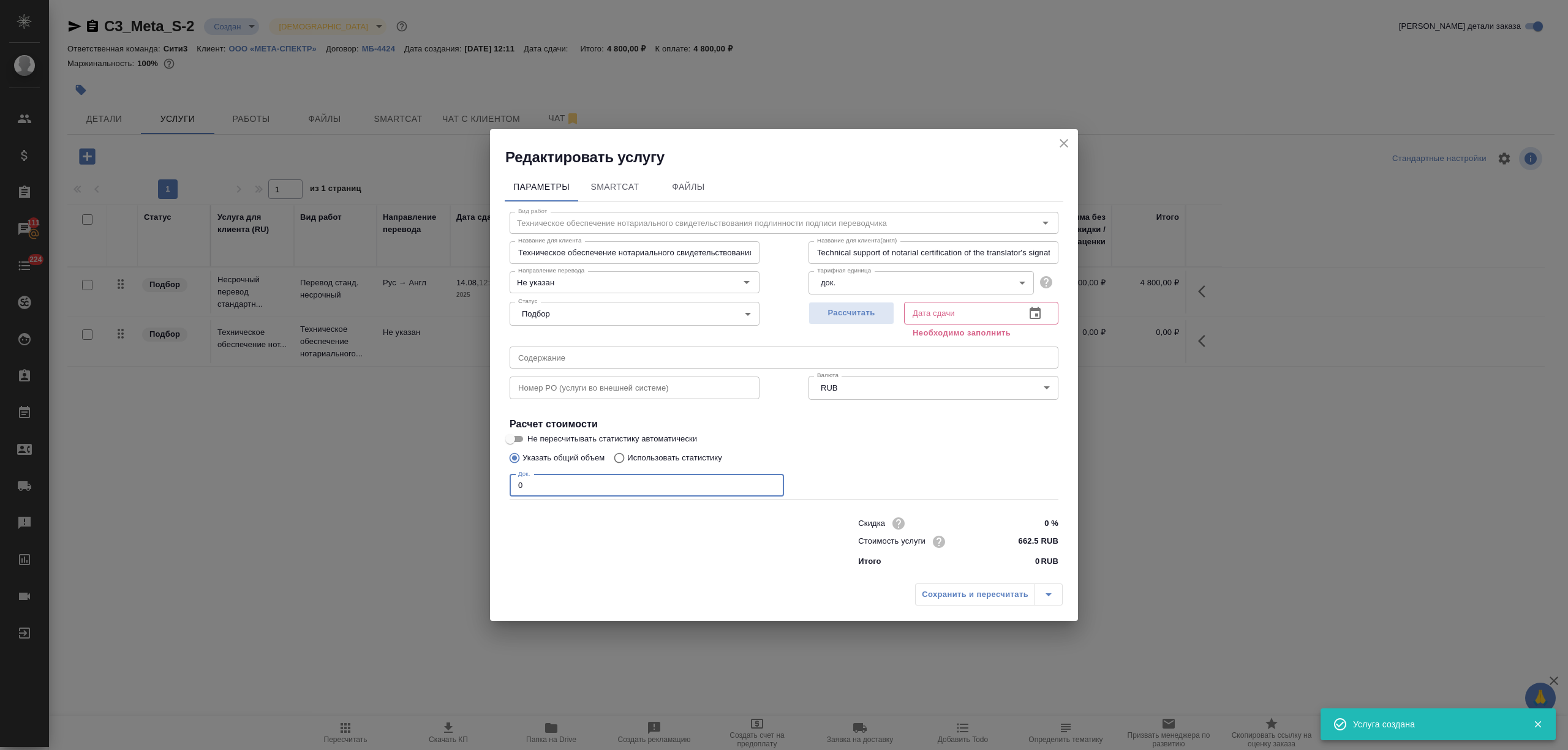
drag, startPoint x: 584, startPoint y: 486, endPoint x: 456, endPoint y: 480, distance: 128.1
click at [456, 480] on div "Редактировать услугу Параметры SmartCat Файлы Вид работ Техническое обеспечение…" at bounding box center [784, 375] width 1568 height 750
type input "4"
click at [1037, 312] on icon "button" at bounding box center [1034, 313] width 15 height 15
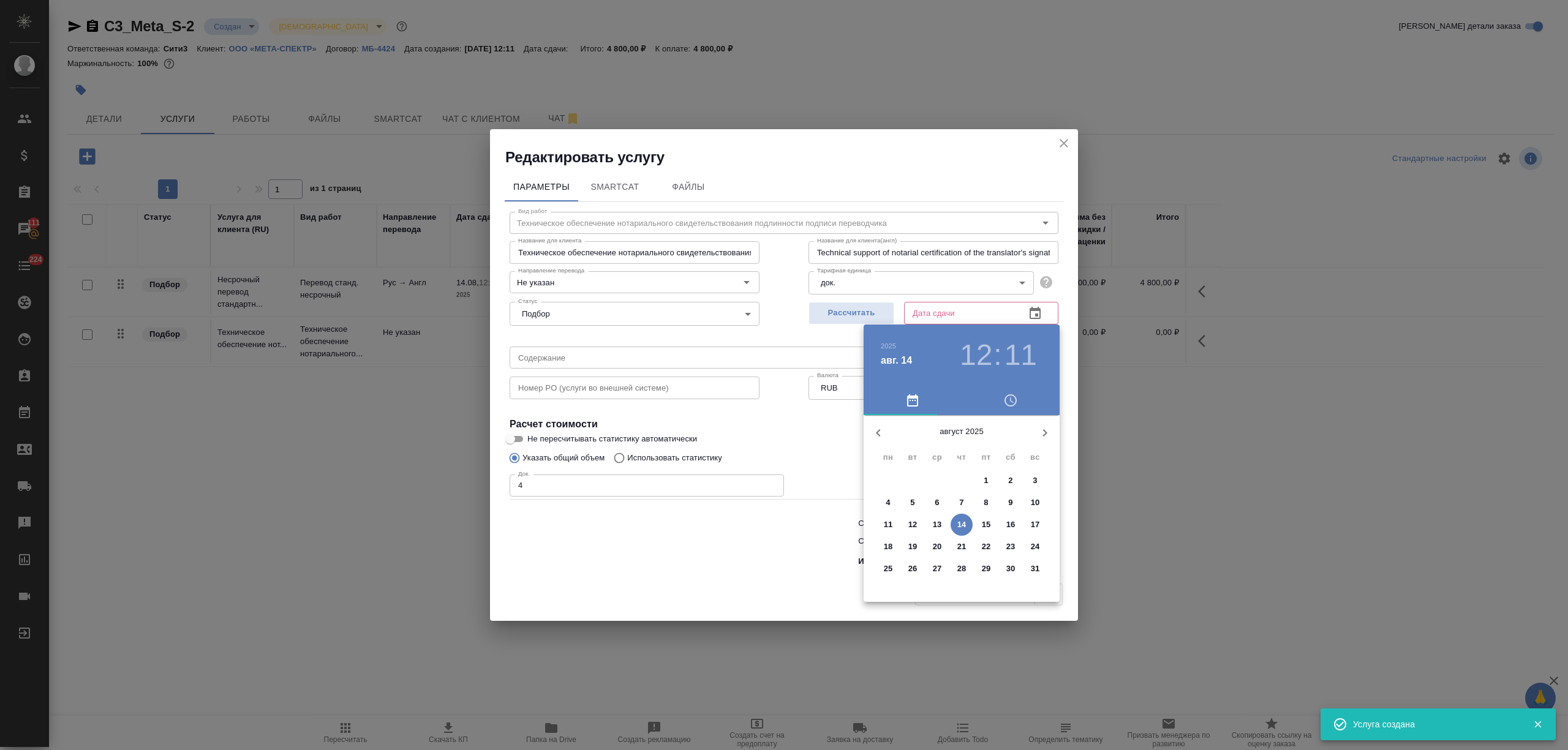
click at [981, 522] on p "15" at bounding box center [986, 525] width 9 height 12
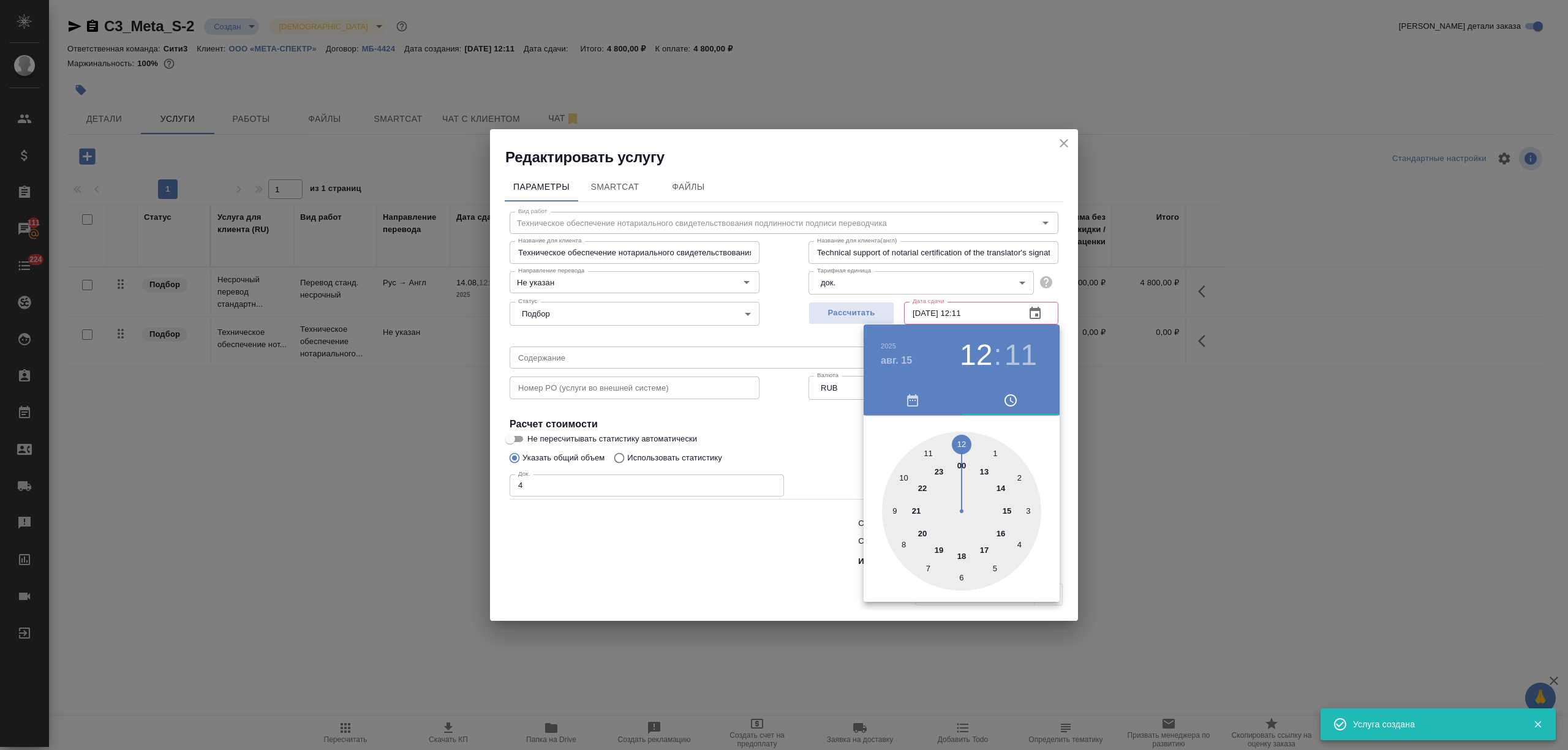
type input "[DATE] 12:11"
click at [608, 534] on div at bounding box center [784, 375] width 1568 height 750
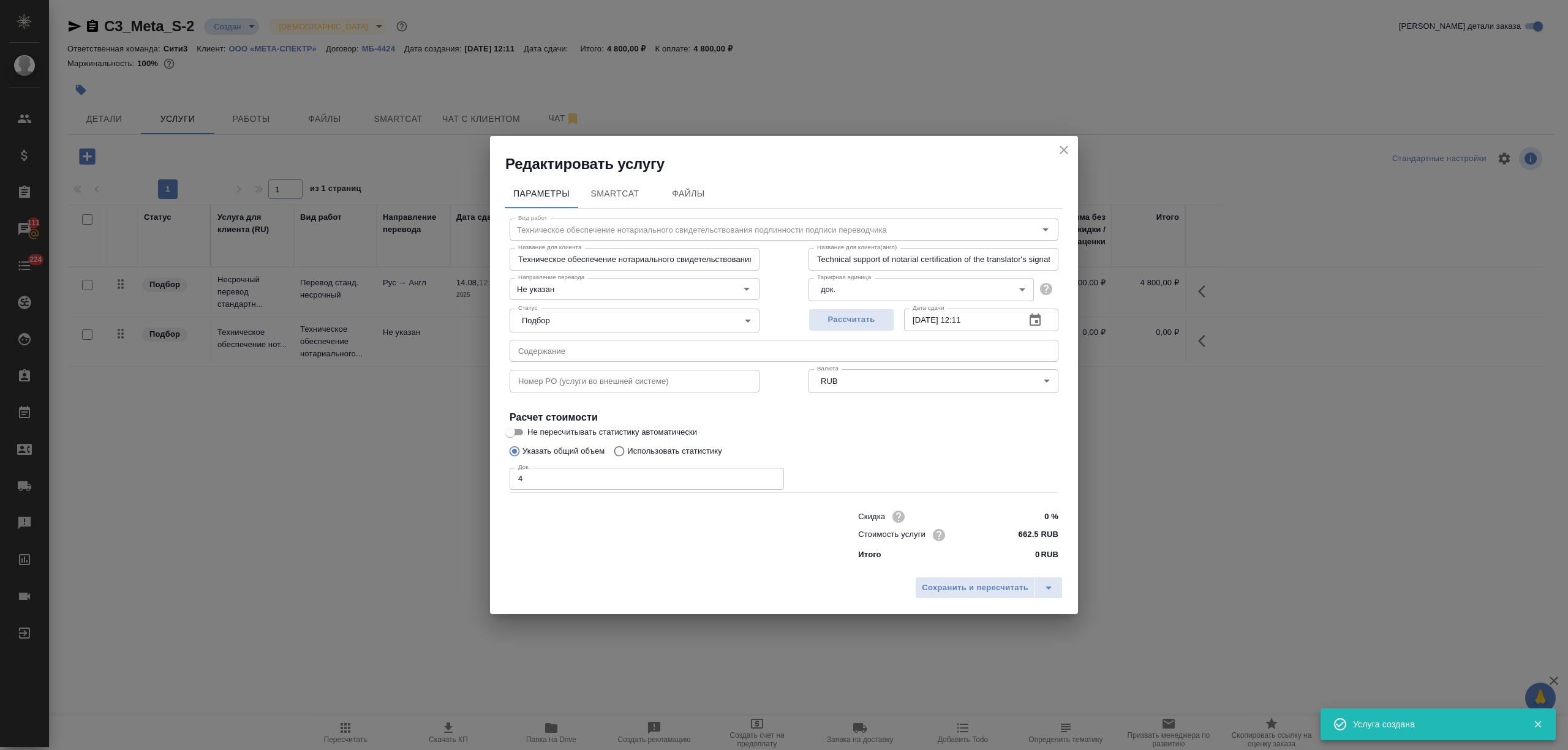
click at [981, 585] on span "Сохранить и пересчитать" at bounding box center [974, 588] width 107 height 14
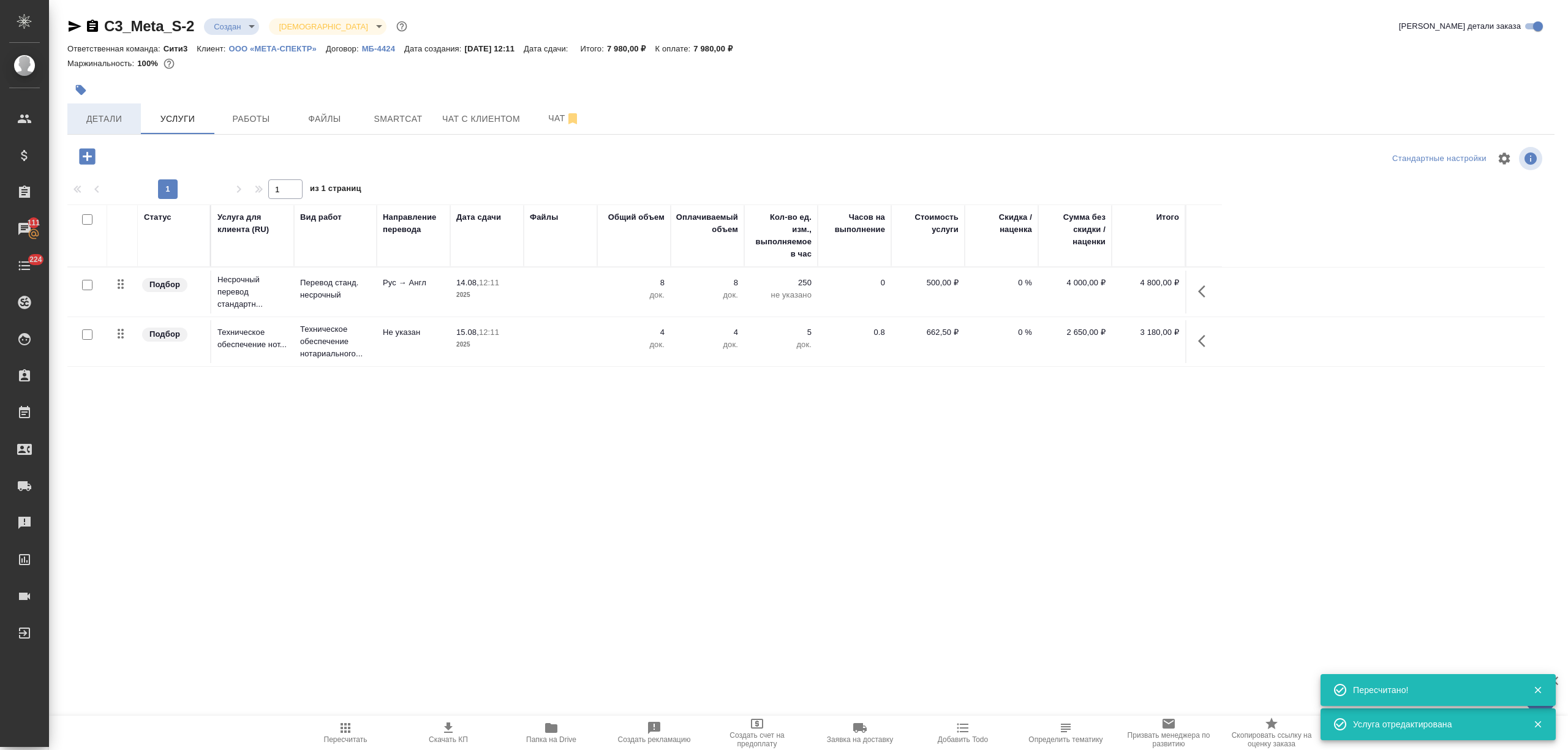
click at [107, 119] on span "Детали" at bounding box center [104, 119] width 59 height 16
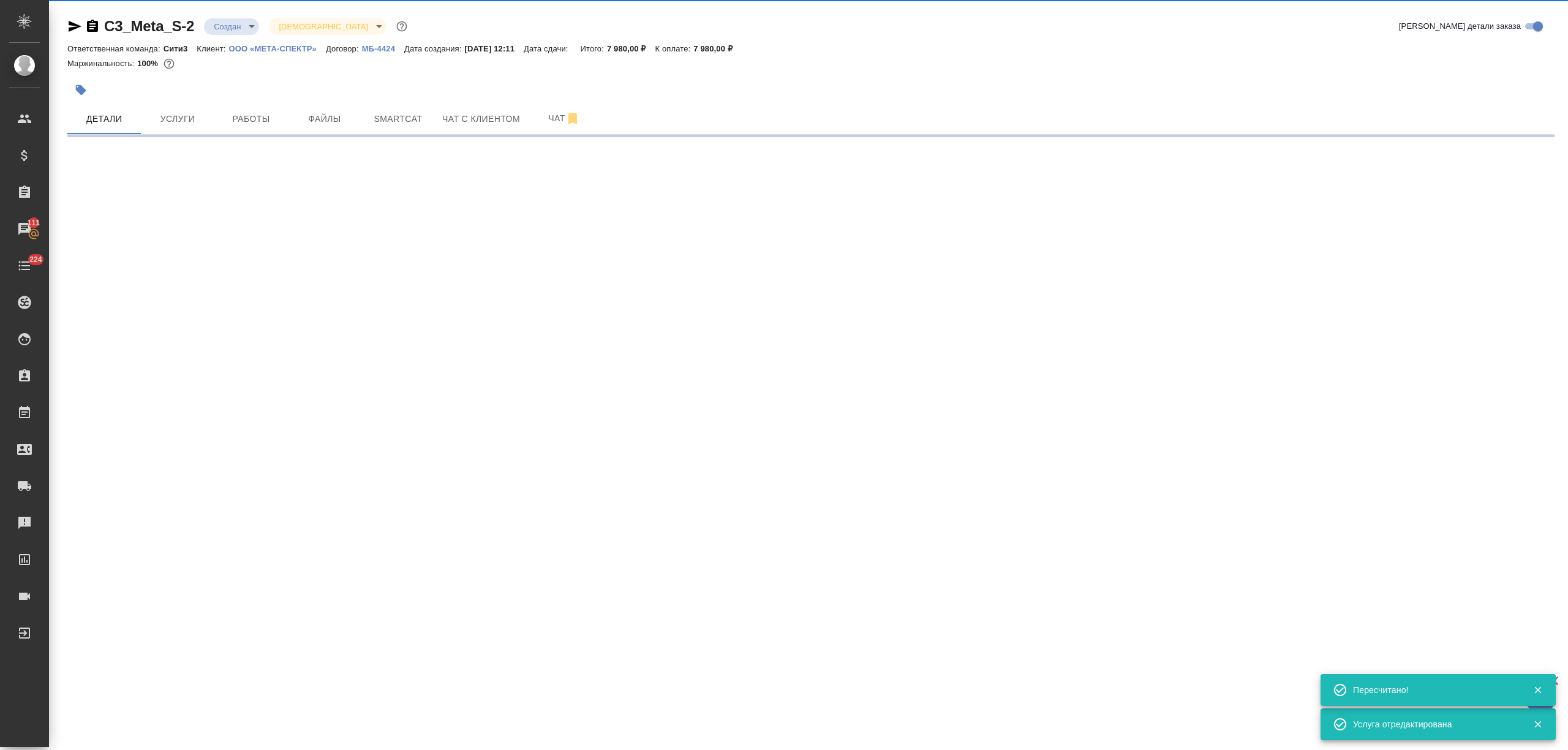
select select "RU"
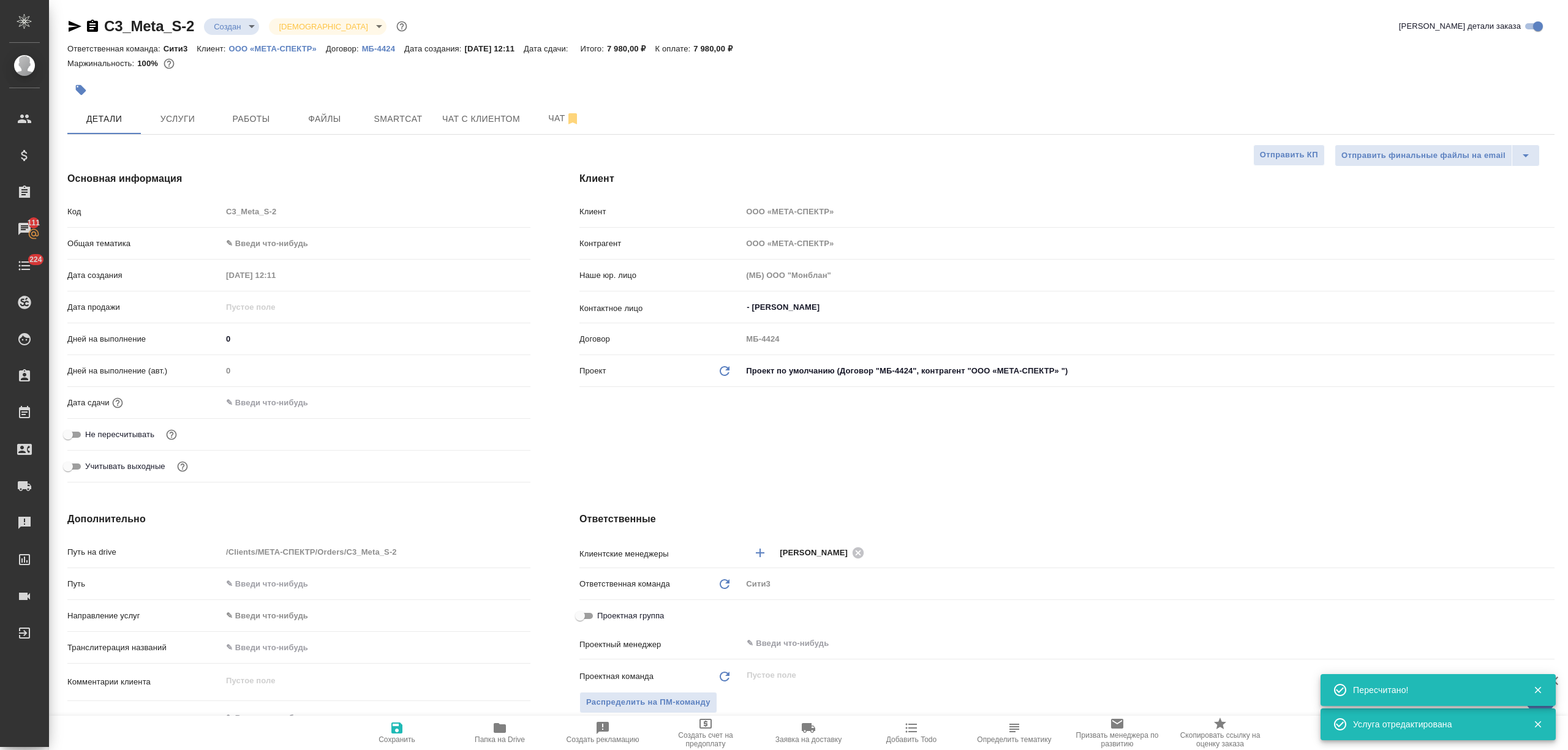
type textarea "x"
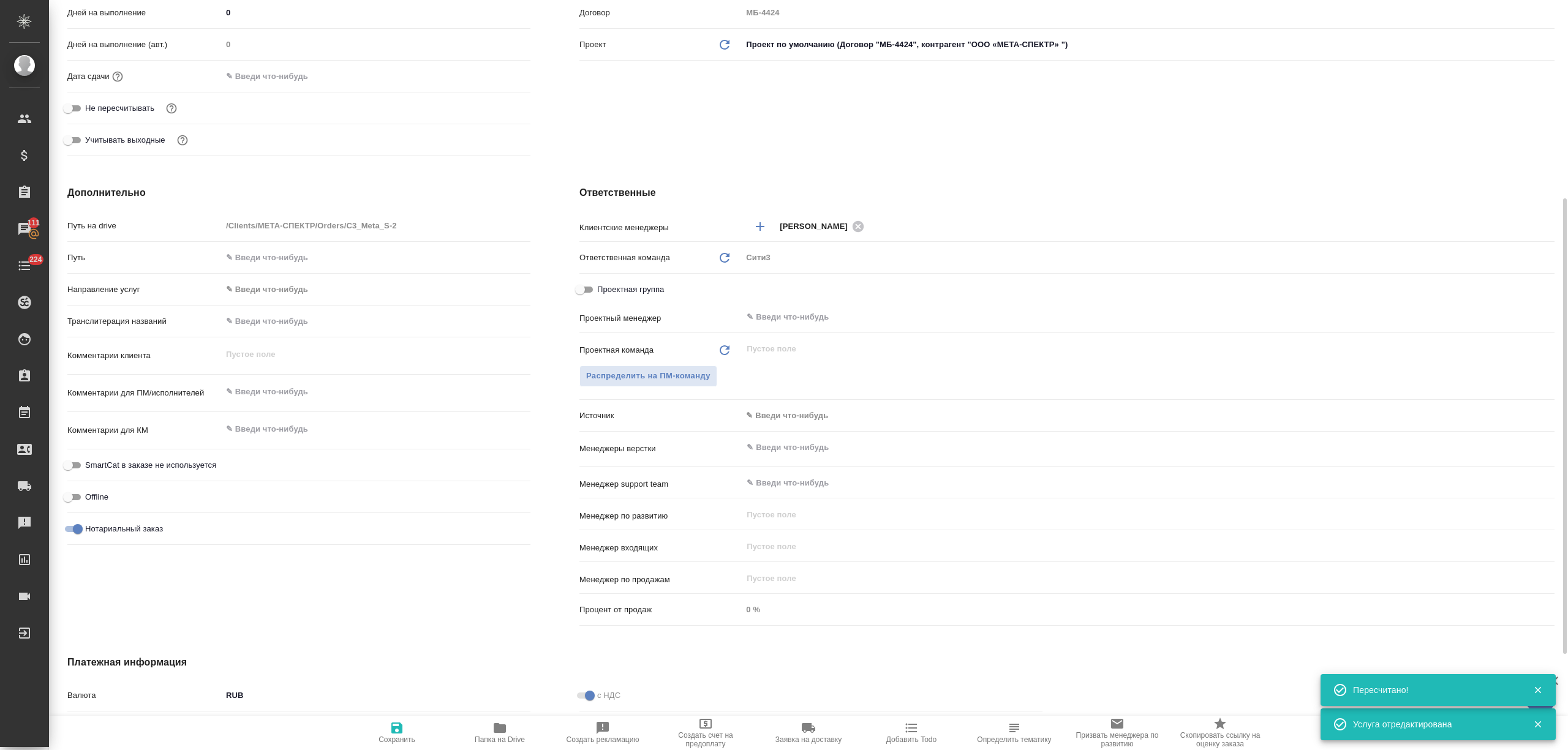
scroll to position [483, 0]
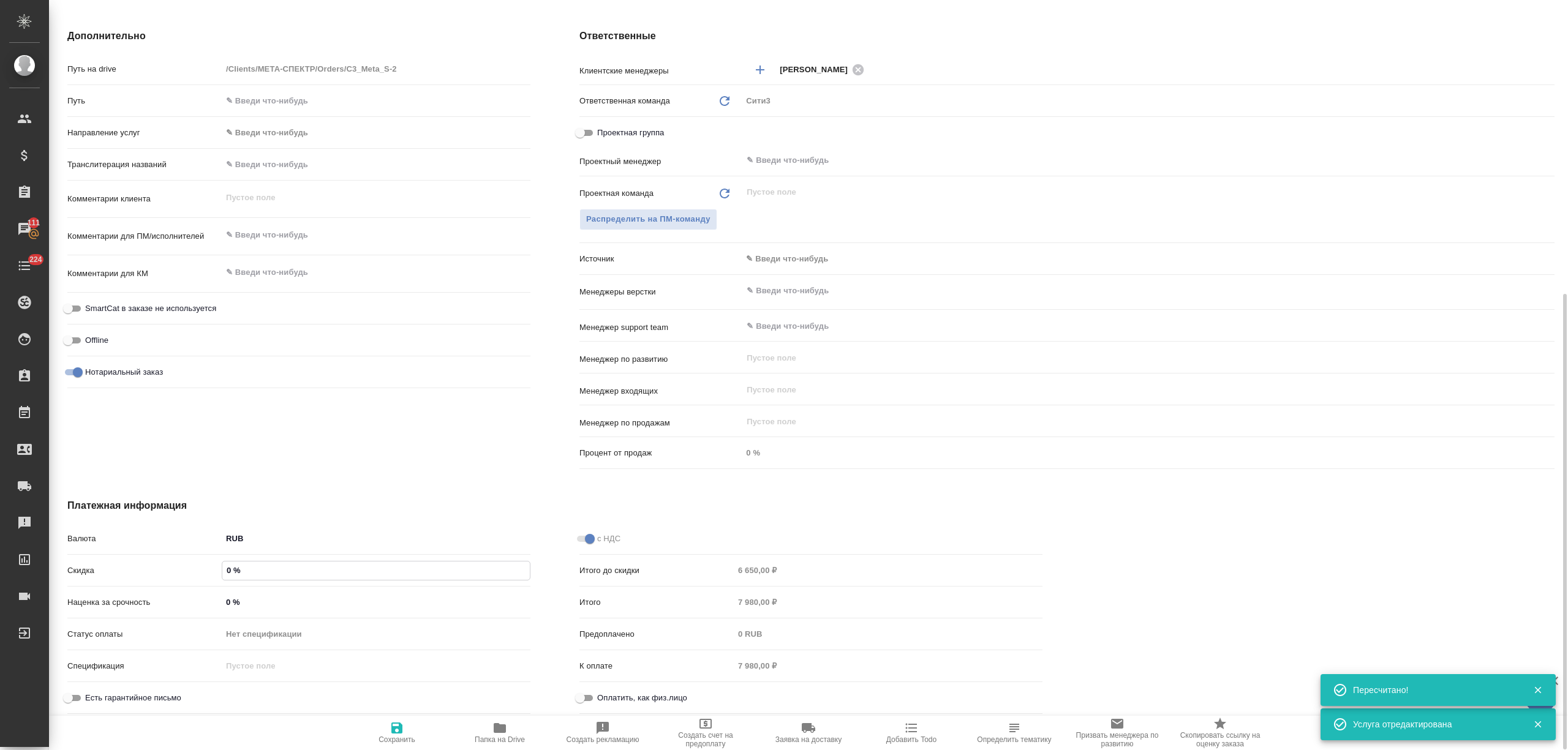
drag, startPoint x: 250, startPoint y: 573, endPoint x: 215, endPoint y: 573, distance: 35.0
click at [215, 573] on div "Скидка 0 %" at bounding box center [298, 570] width 463 height 21
type textarea "x"
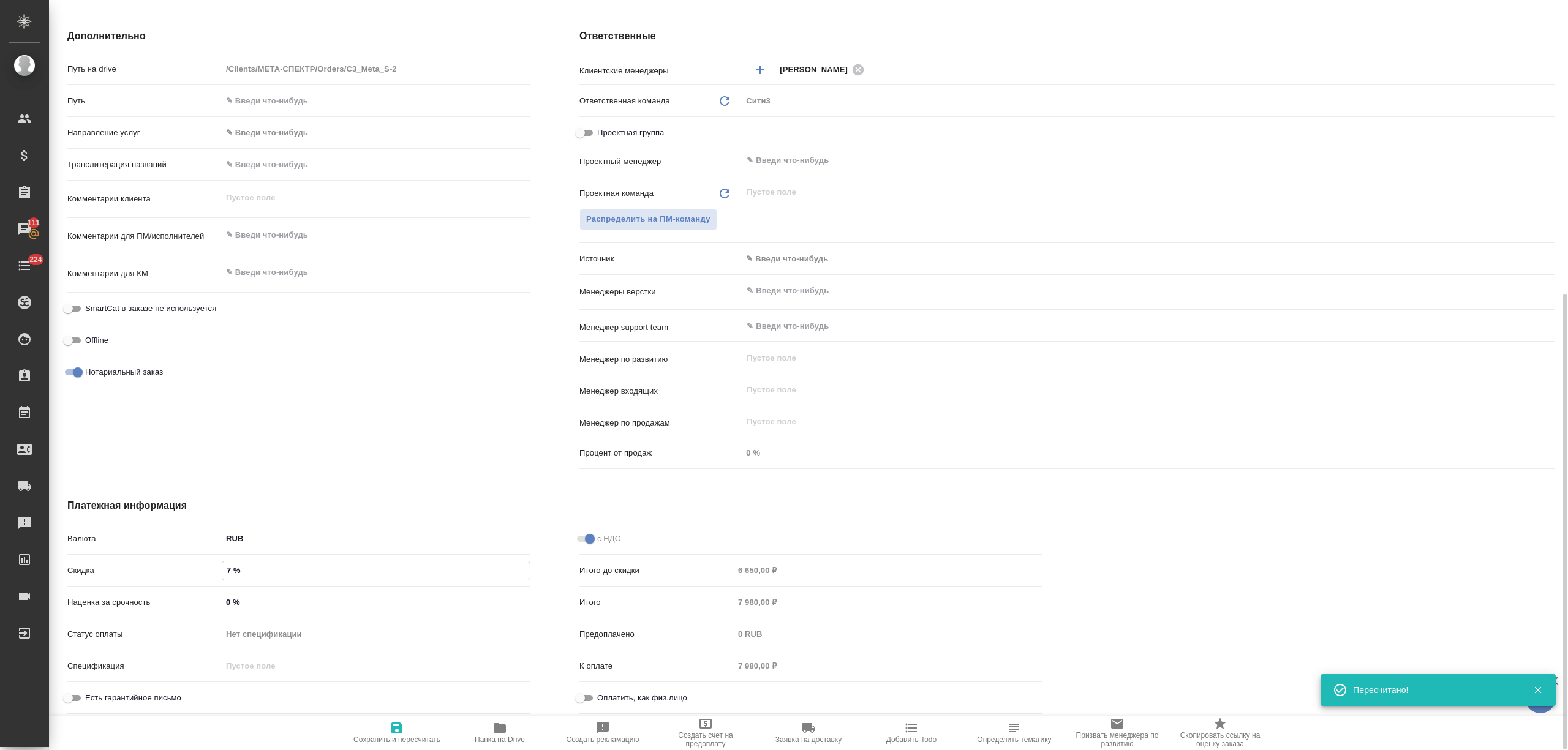
type input "7 %"
click at [376, 727] on span "Сохранить и пересчитать" at bounding box center [396, 732] width 88 height 23
type textarea "x"
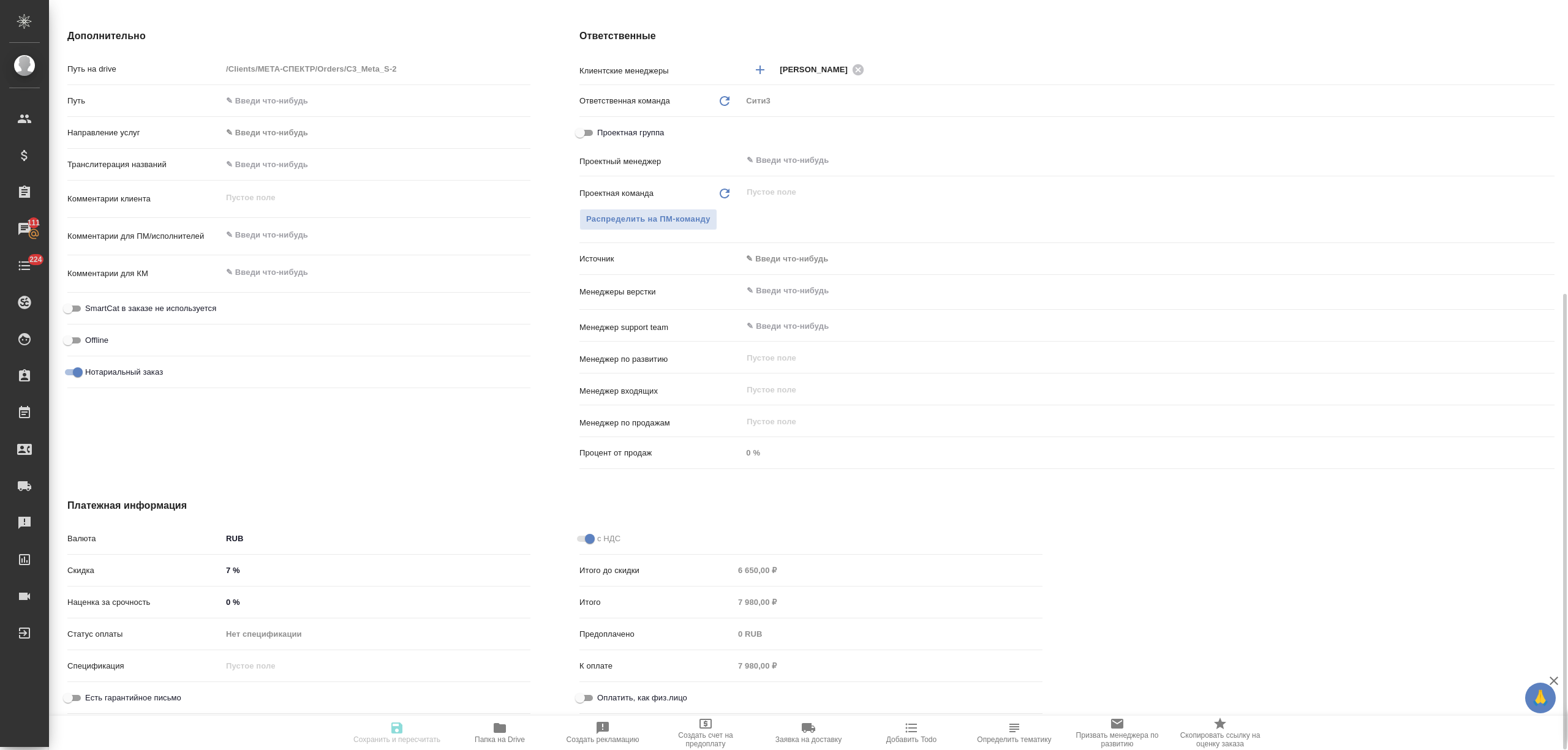
type textarea "x"
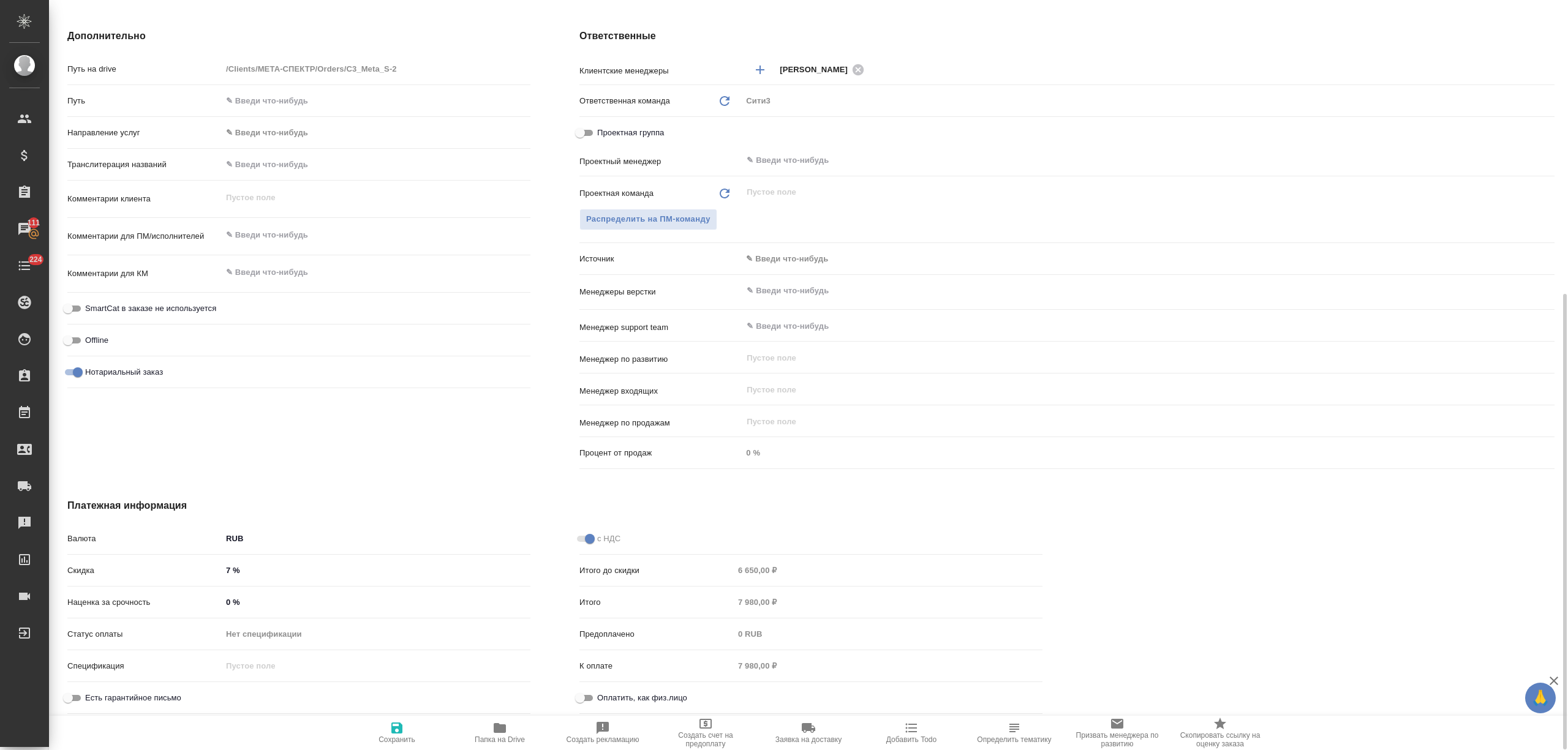
type textarea "x"
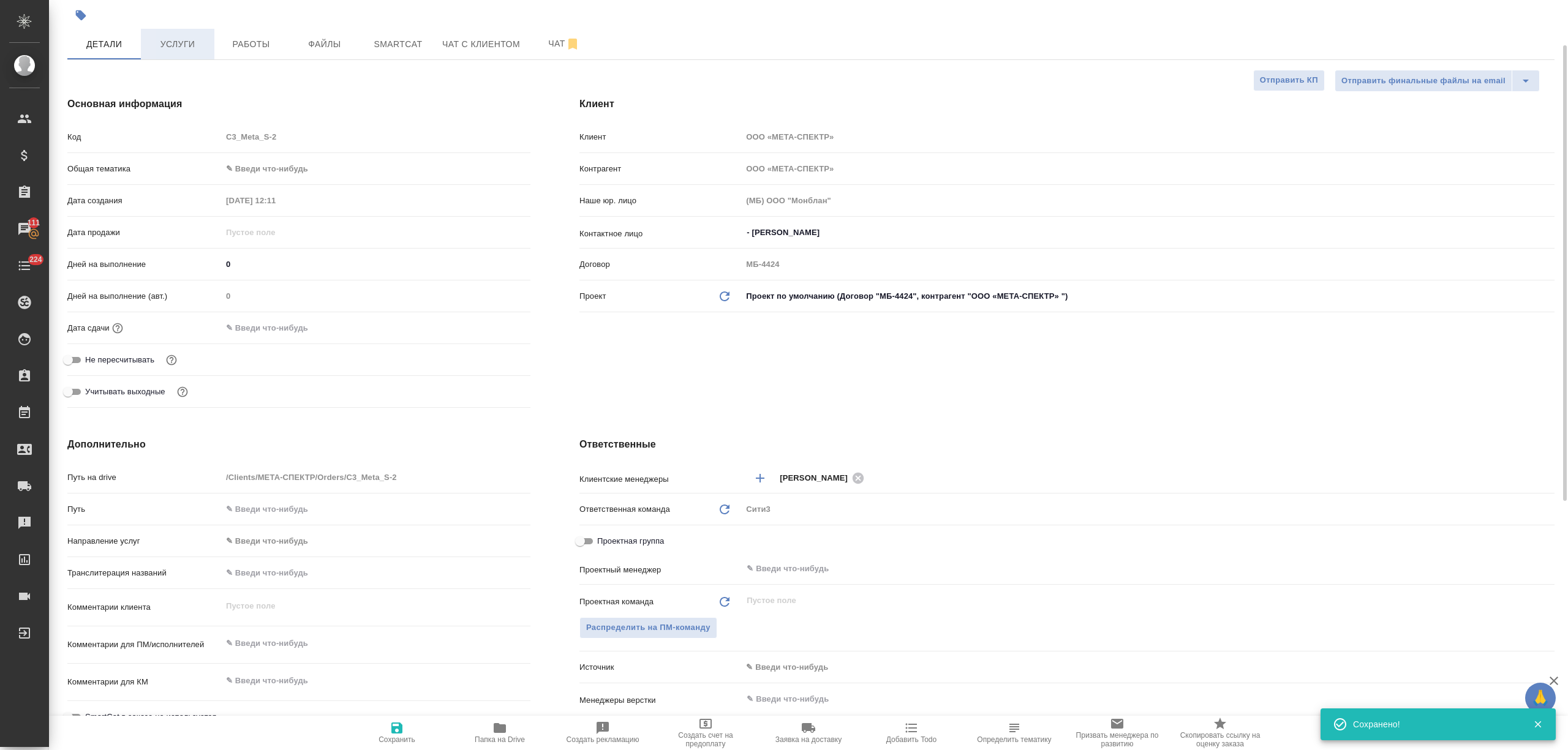
scroll to position [0, 0]
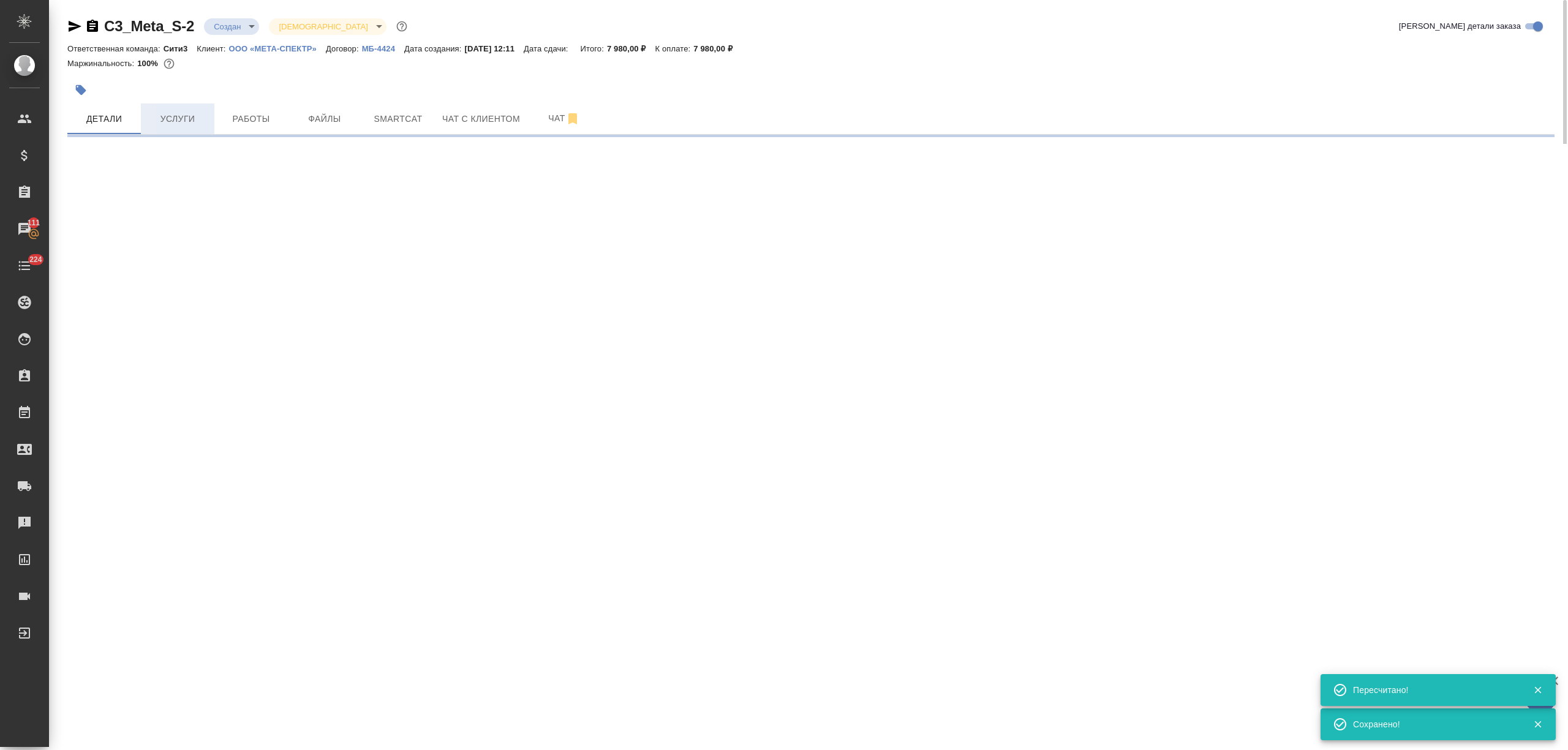
select select "RU"
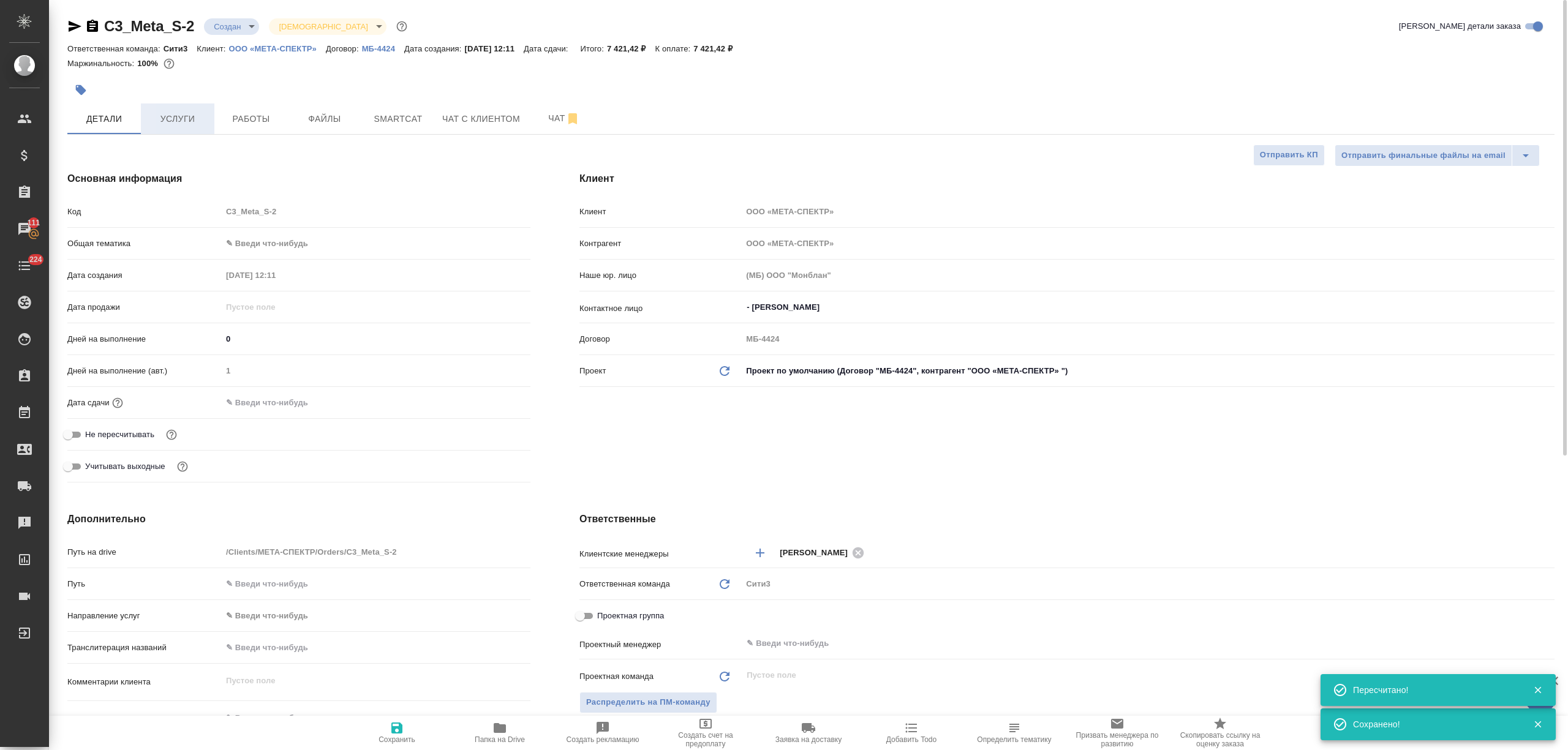
type textarea "x"
click at [179, 114] on span "Услуги" at bounding box center [177, 119] width 59 height 16
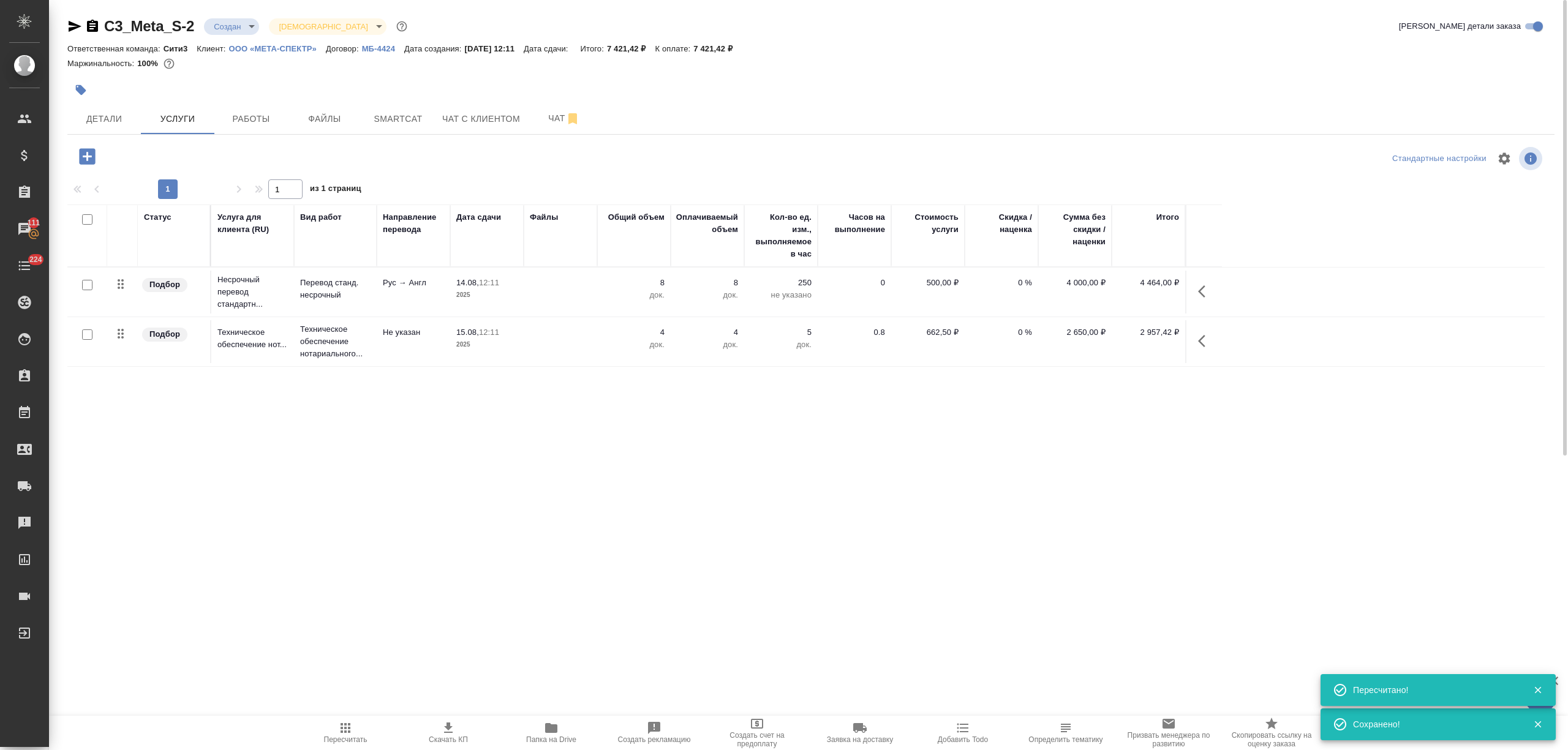
click at [708, 49] on div "Ответственная команда: Сити3 Клиент: ООО «МЕТА-СПЕКТР» Договор: МБ-4424 Дата со…" at bounding box center [811, 48] width 1487 height 15
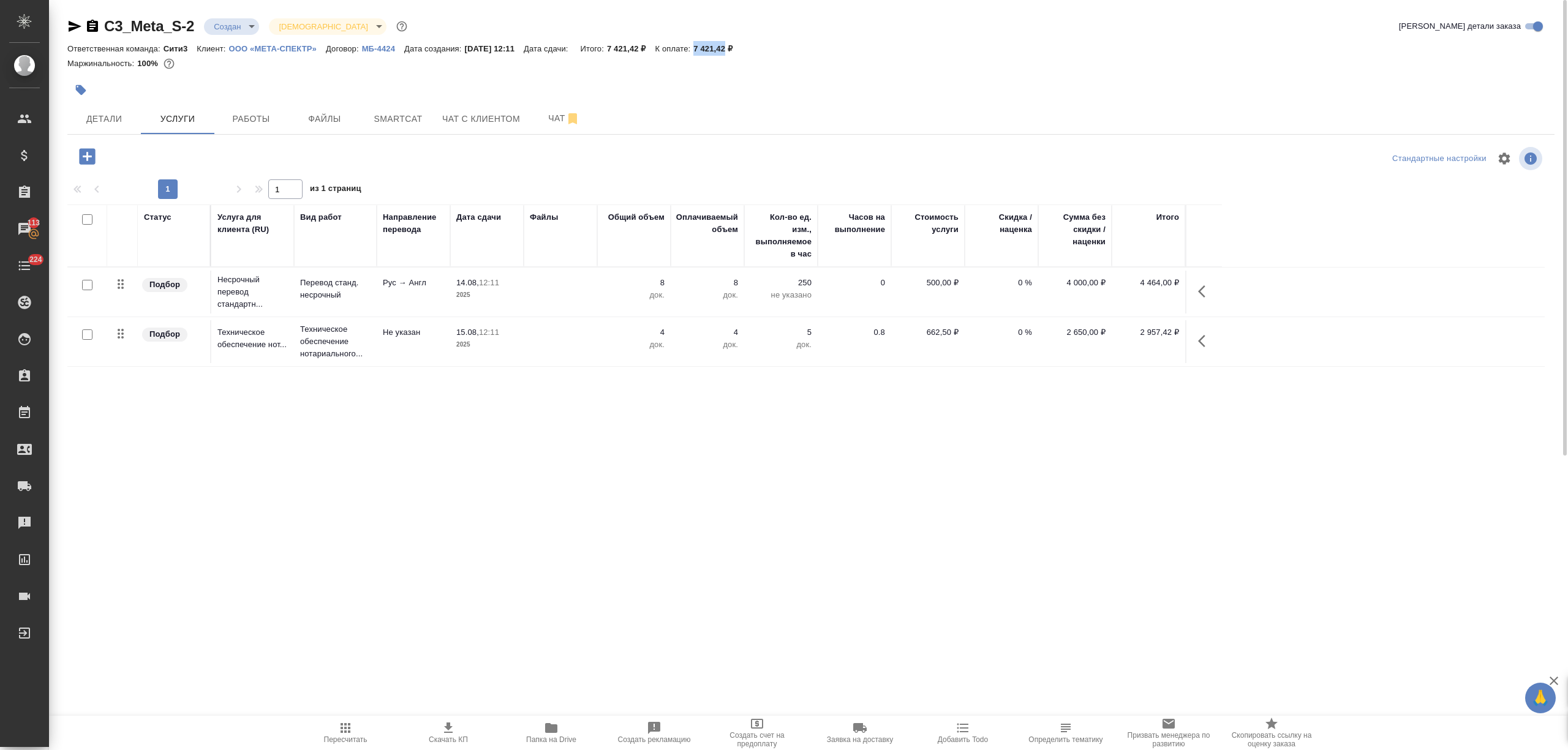
drag, startPoint x: 707, startPoint y: 51, endPoint x: 739, endPoint y: 50, distance: 32.0
click at [739, 50] on div "Ответственная команда: Сити3 Клиент: ООО «МЕТА-СПЕКТР» Договор: МБ-4424 Дата со…" at bounding box center [811, 48] width 1487 height 15
copy p "7 421,42"
click at [69, 155] on div at bounding box center [314, 156] width 495 height 25
click at [95, 157] on icon "button" at bounding box center [87, 156] width 21 height 21
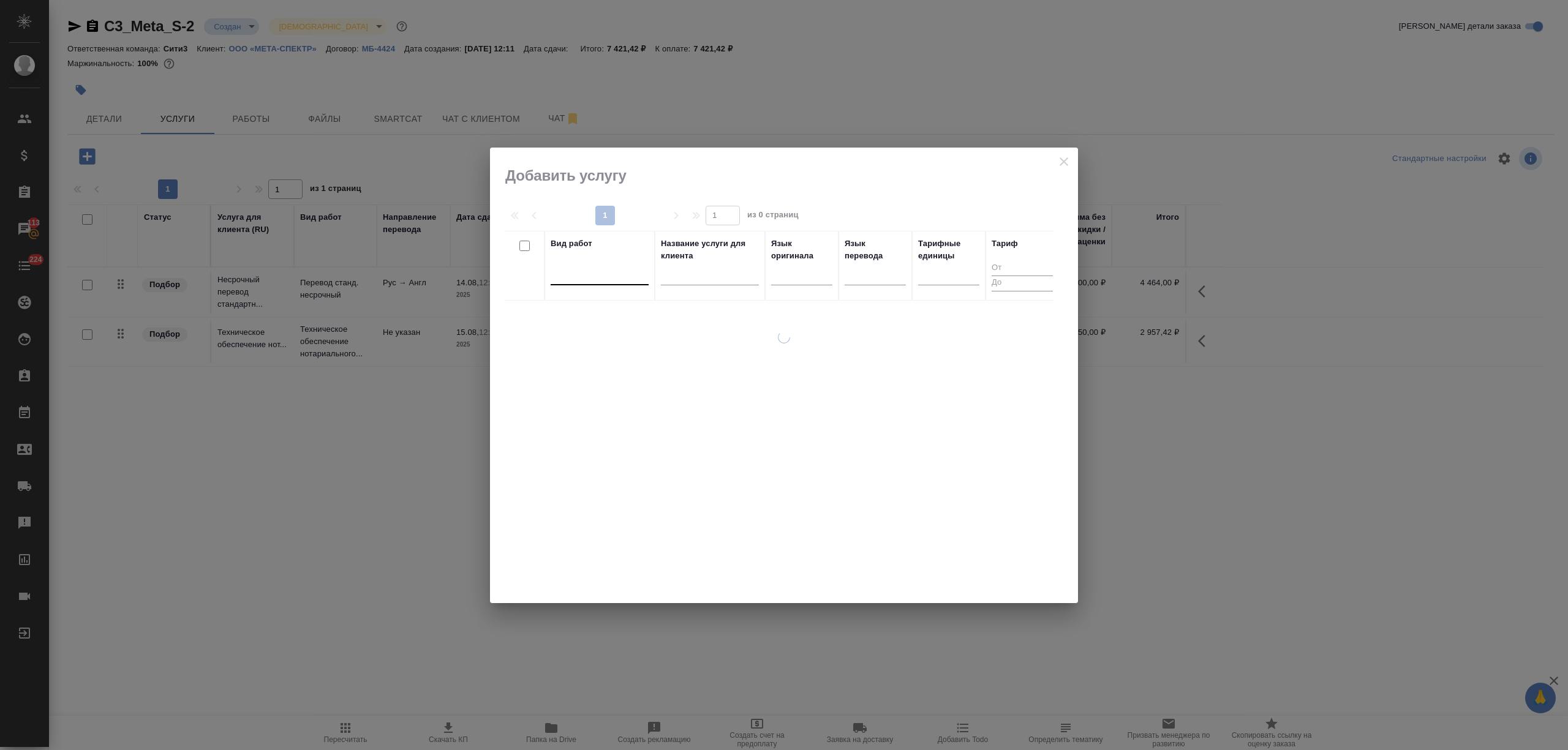
click at [569, 263] on div at bounding box center [600, 274] width 98 height 23
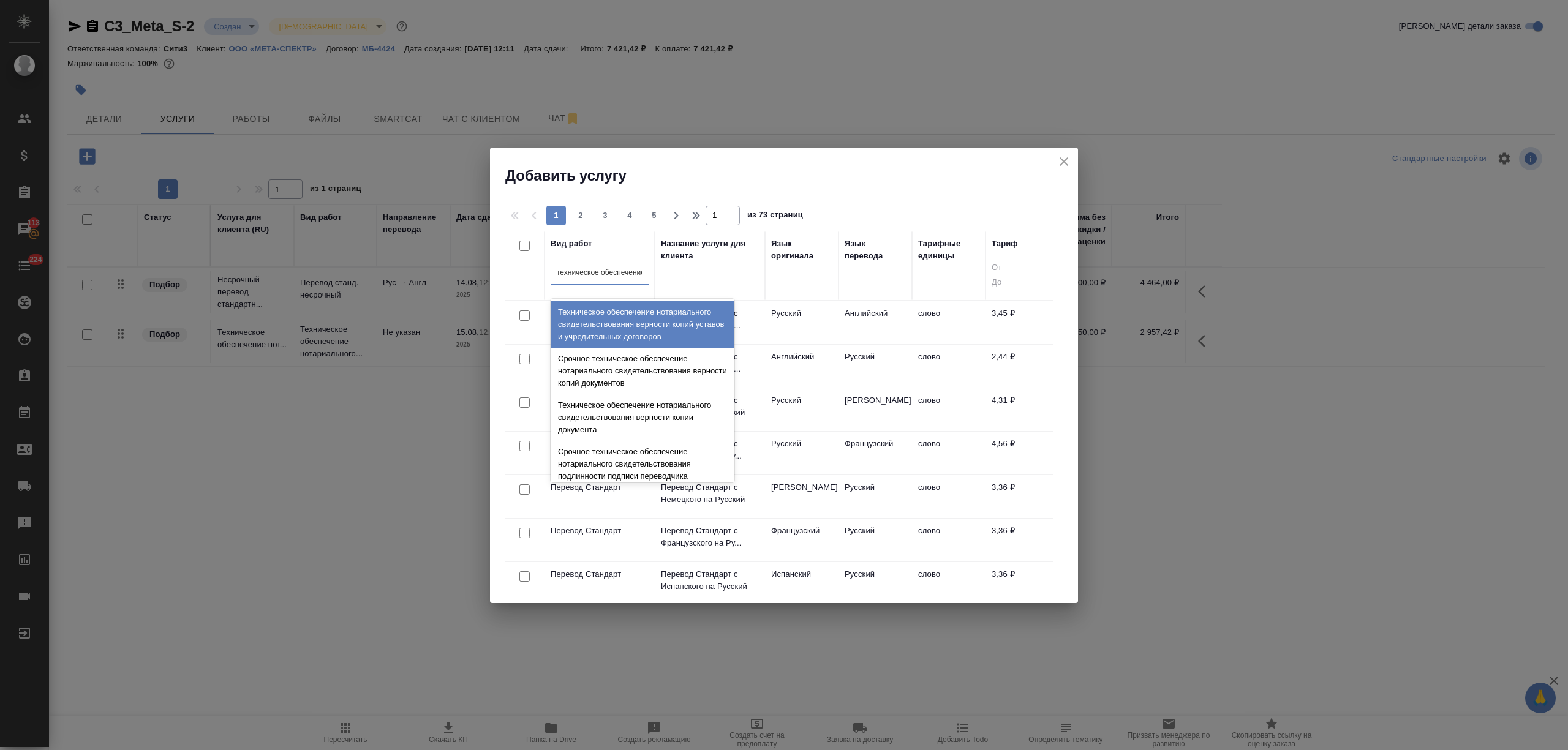
type input "техническое обеспечение"
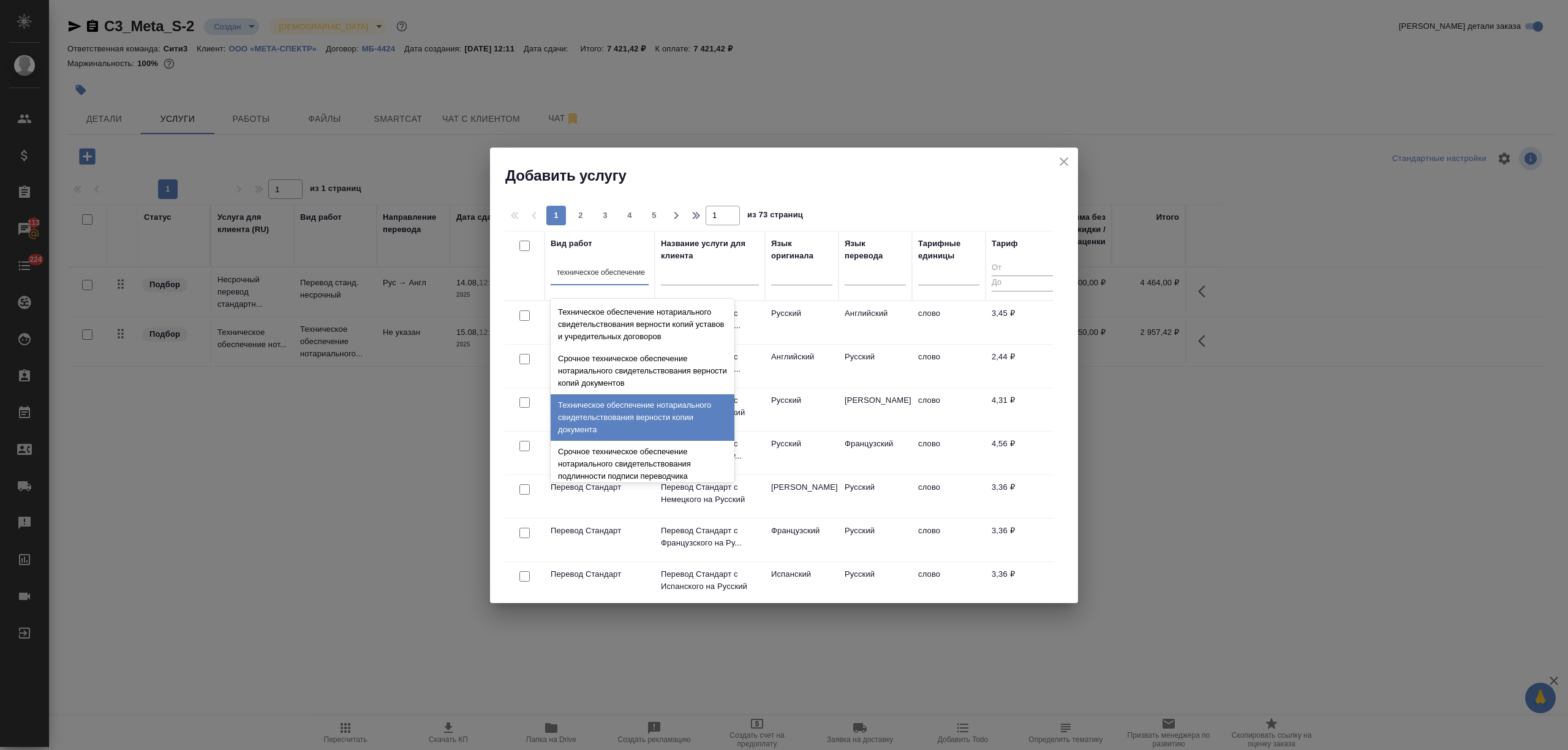
click at [601, 400] on div "Техническое обеспечение нотариального свидетельствования верности копии докумен…" at bounding box center [643, 418] width 184 height 47
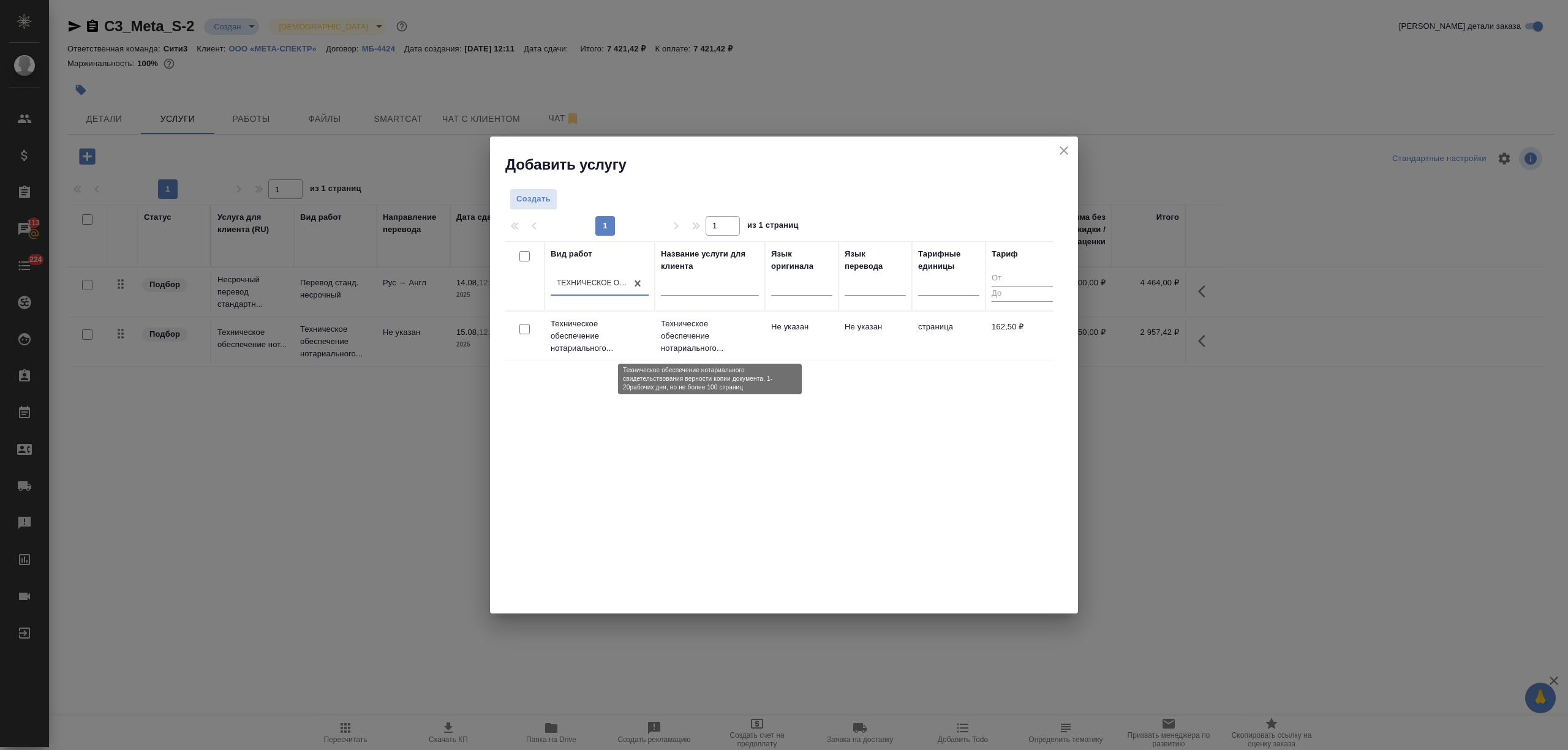
click at [757, 335] on p "Техническое обеспечение нотариального..." at bounding box center [710, 335] width 98 height 37
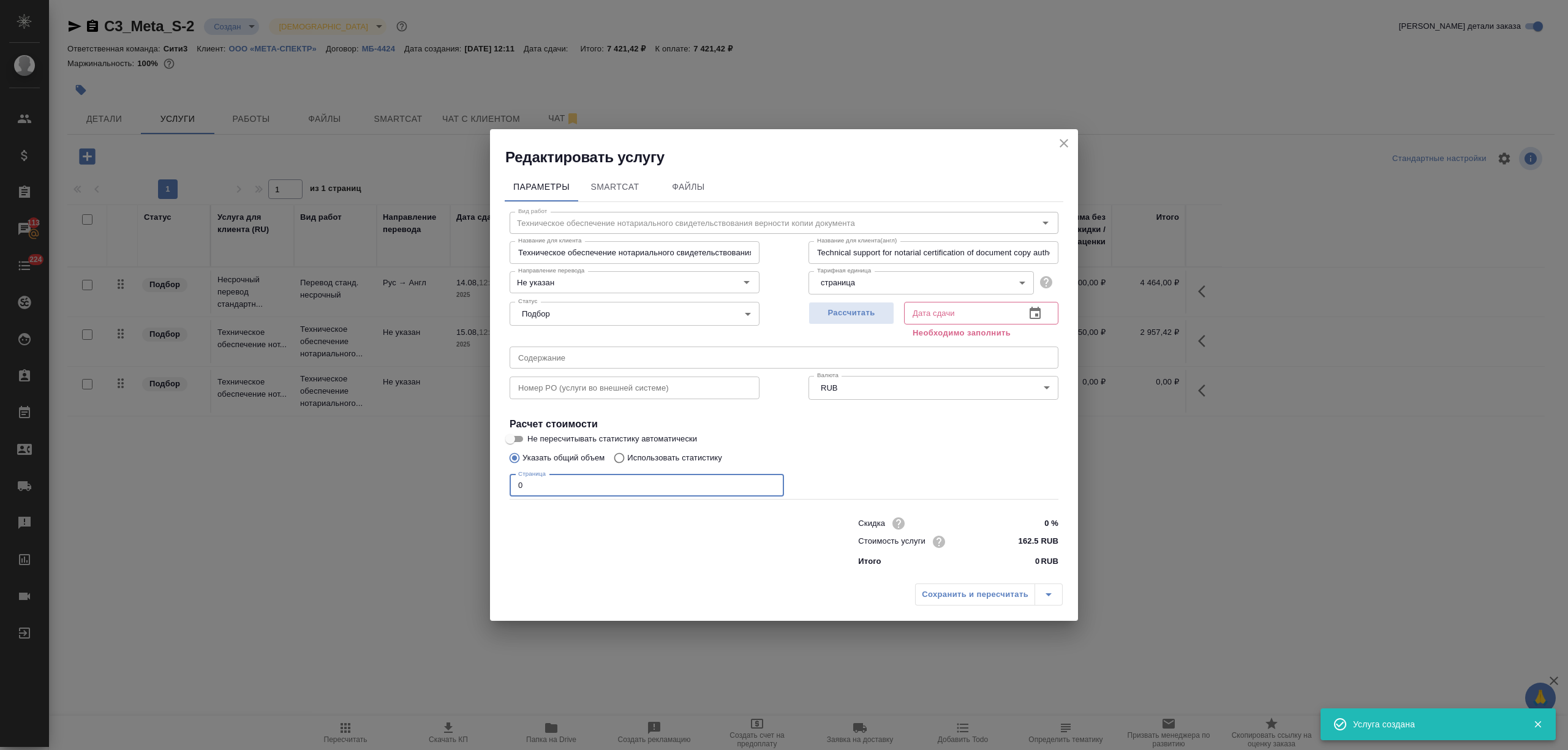
drag, startPoint x: 569, startPoint y: 479, endPoint x: 477, endPoint y: 486, distance: 92.3
click at [477, 486] on div "Редактировать услугу Параметры SmartCat Файлы Вид работ Техническое обеспечение…" at bounding box center [784, 375] width 1568 height 750
type input "8"
click at [1042, 319] on button "button" at bounding box center [1035, 313] width 30 height 30
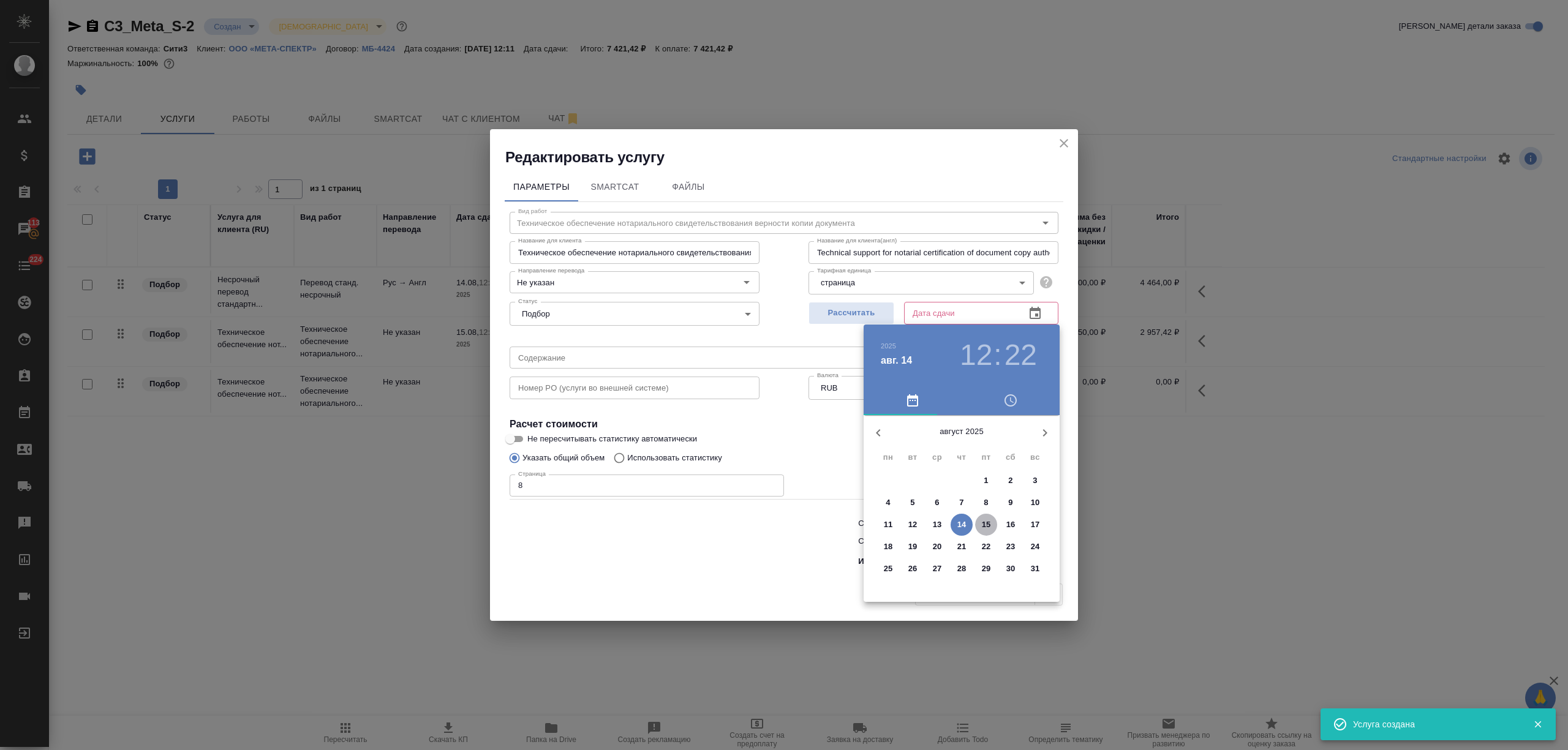
click at [983, 518] on p "15" at bounding box center [986, 525] width 9 height 12
type input "[DATE] 12:22"
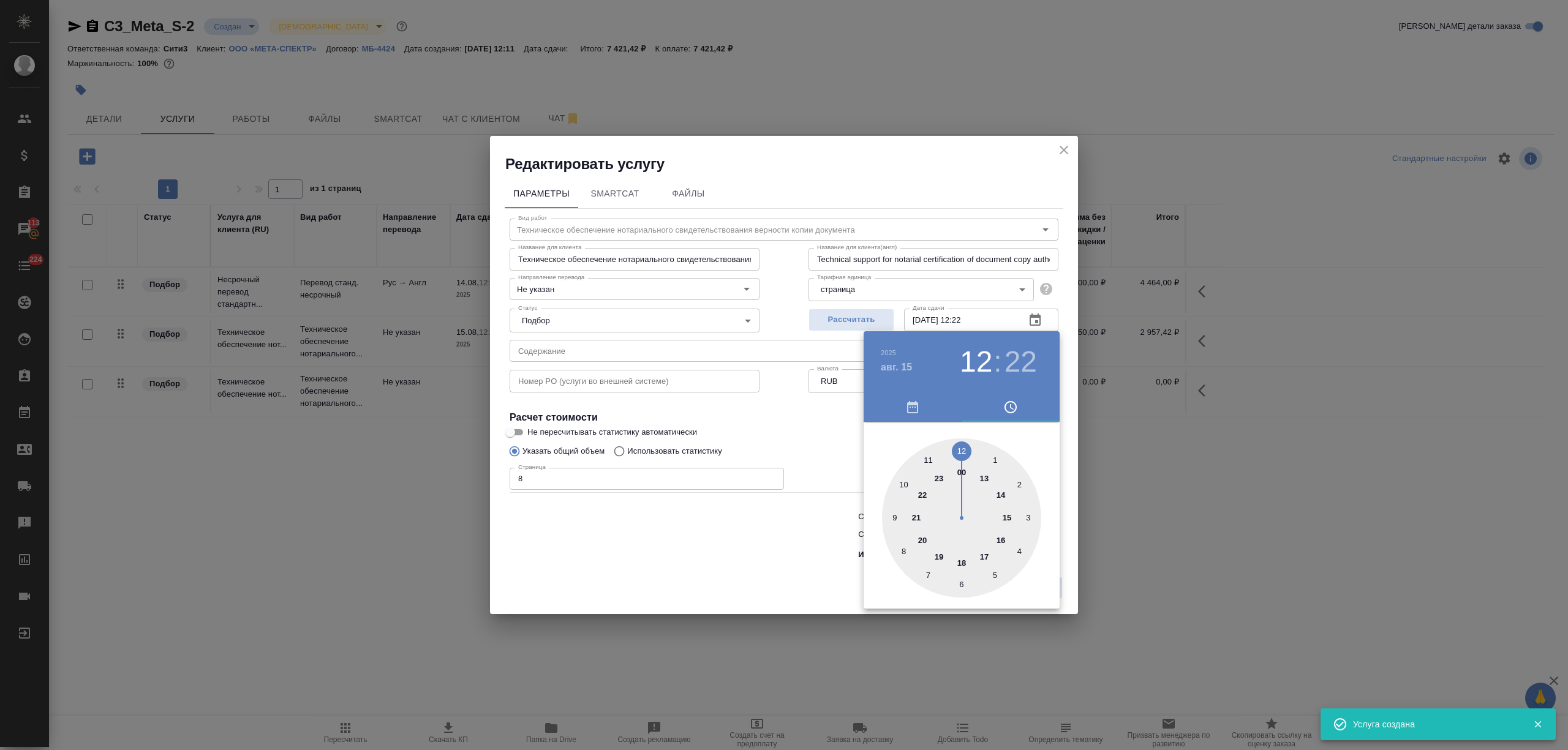
click at [679, 532] on div at bounding box center [784, 375] width 1568 height 750
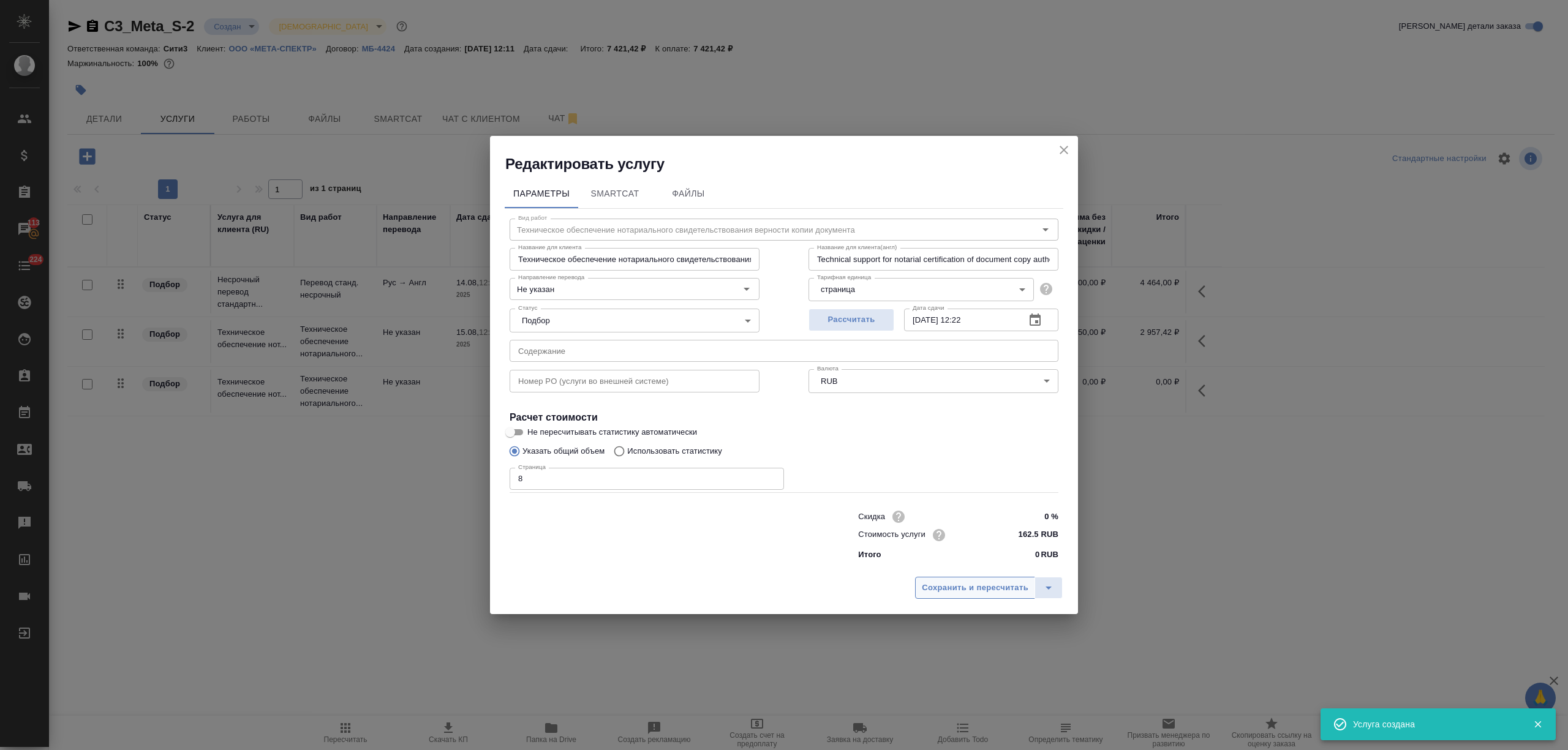
click at [949, 586] on span "Сохранить и пересчитать" at bounding box center [974, 588] width 107 height 14
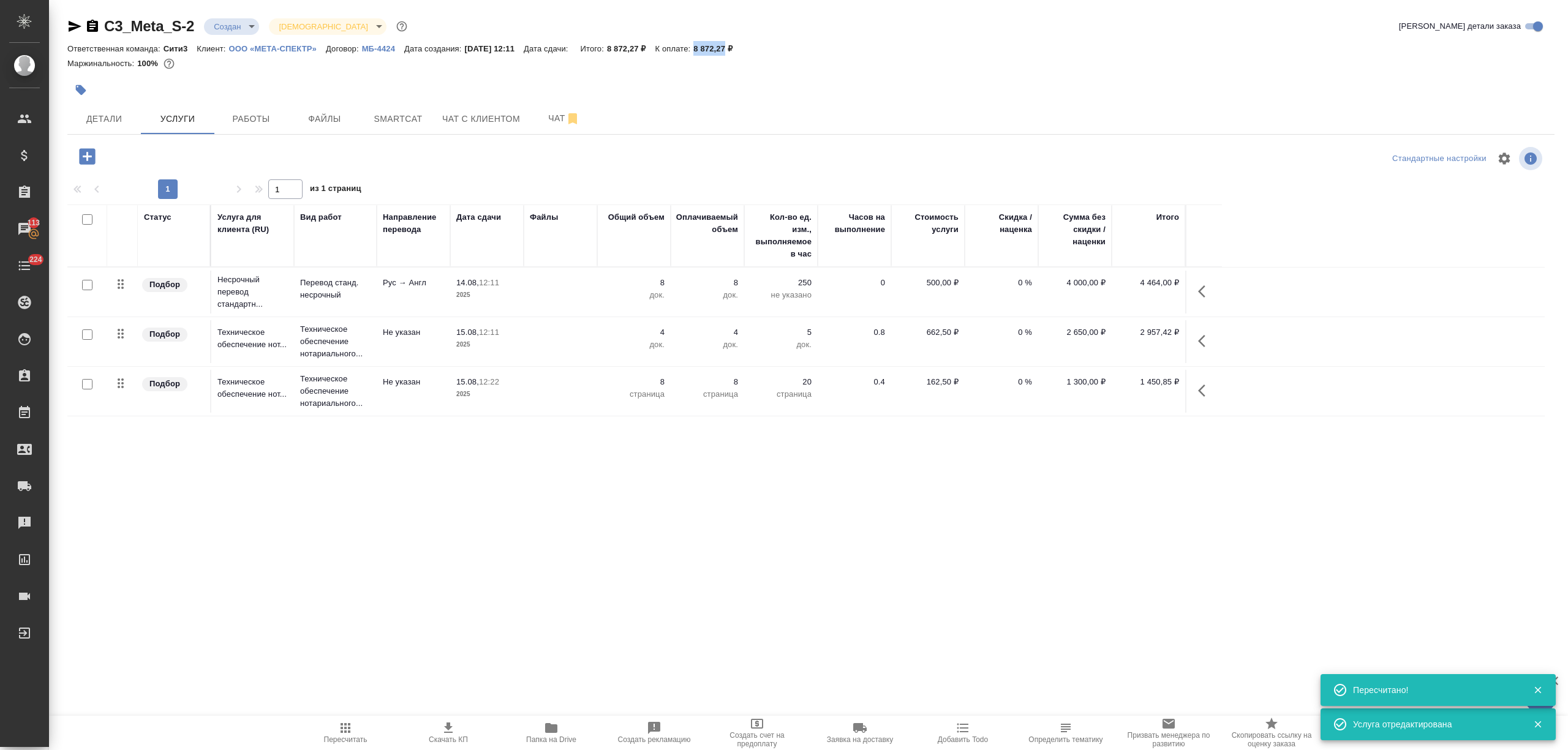
drag, startPoint x: 708, startPoint y: 49, endPoint x: 740, endPoint y: 52, distance: 32.1
click at [740, 52] on div "Ответственная команда: Сити3 Клиент: ООО «МЕТА-СПЕКТР» Договор: МБ-4424 Дата со…" at bounding box center [811, 48] width 1487 height 15
copy p "8 872,27"
